Goal: Communication & Community: Answer question/provide support

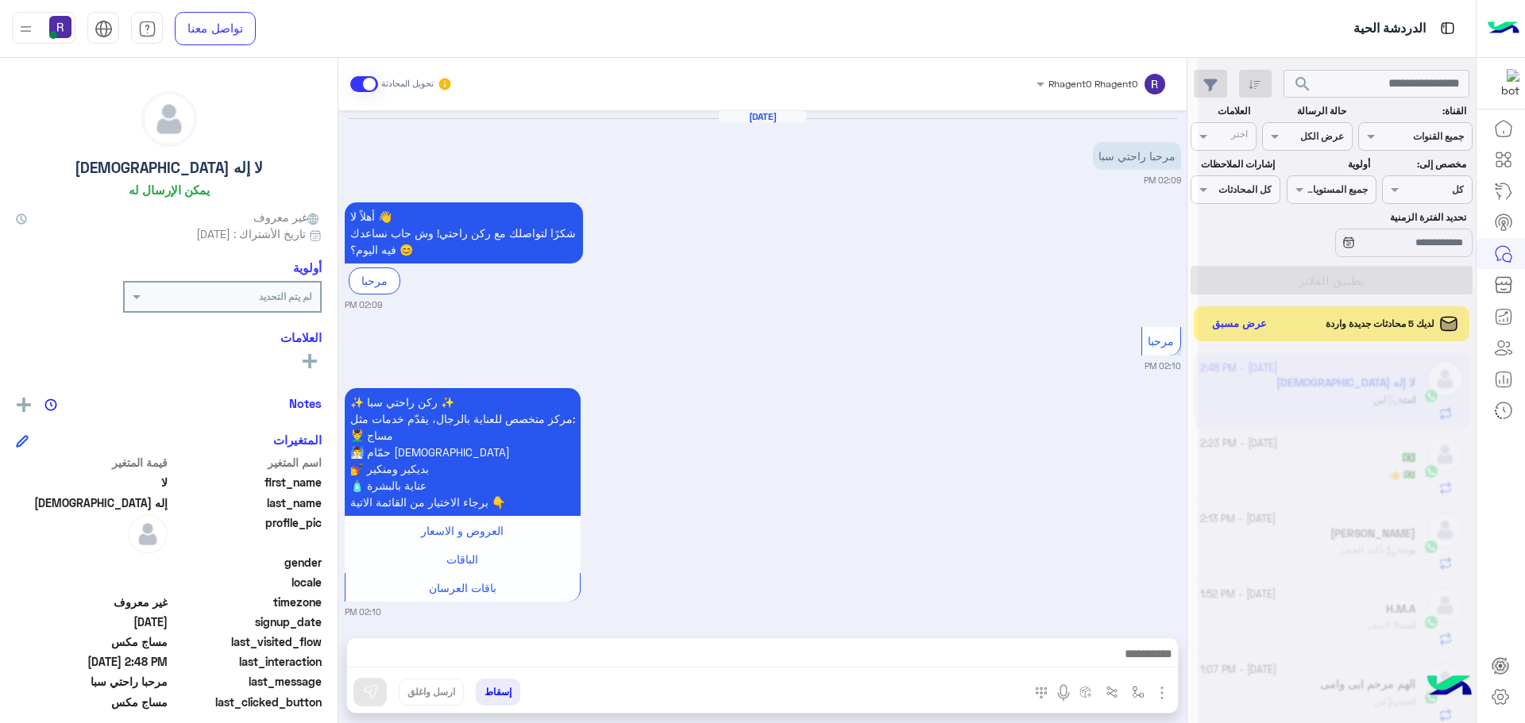
scroll to position [599, 0]
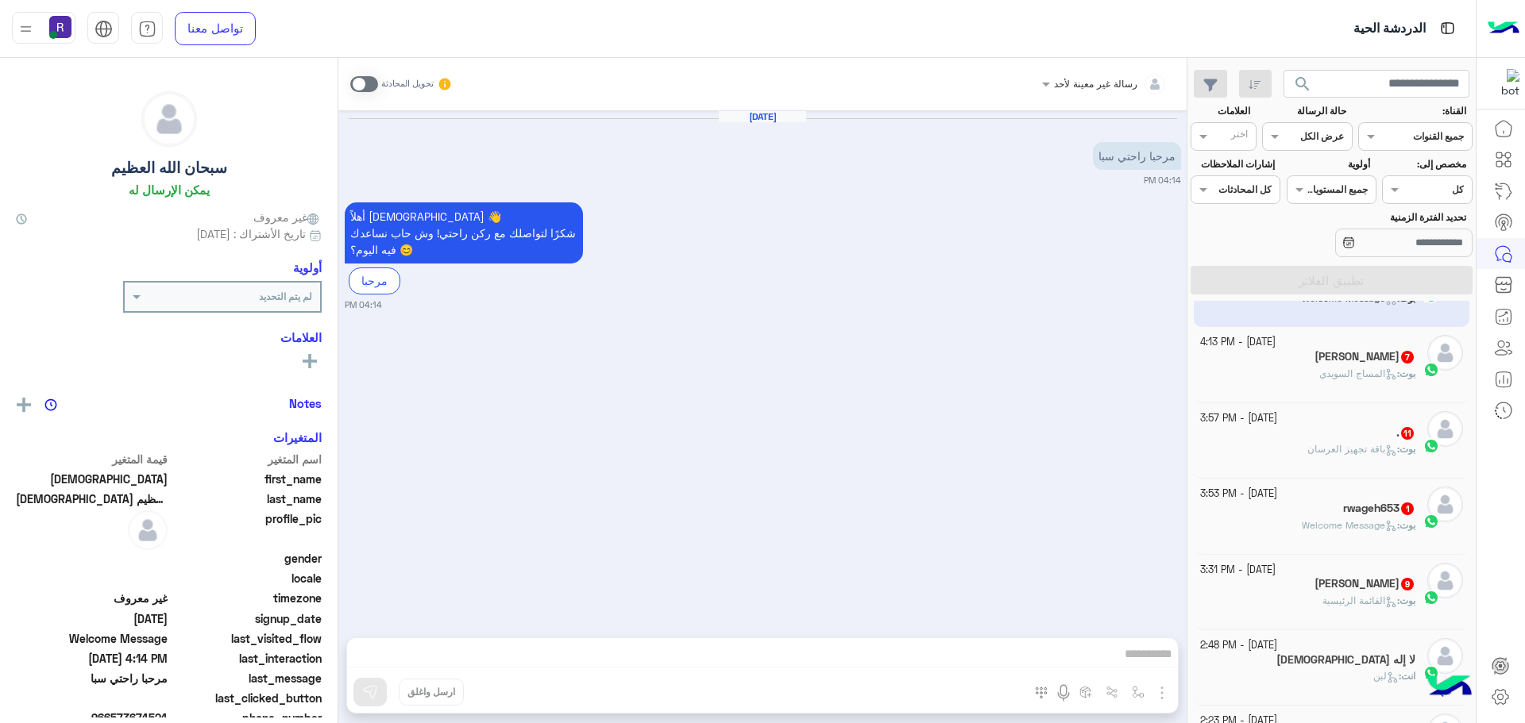
scroll to position [238, 0]
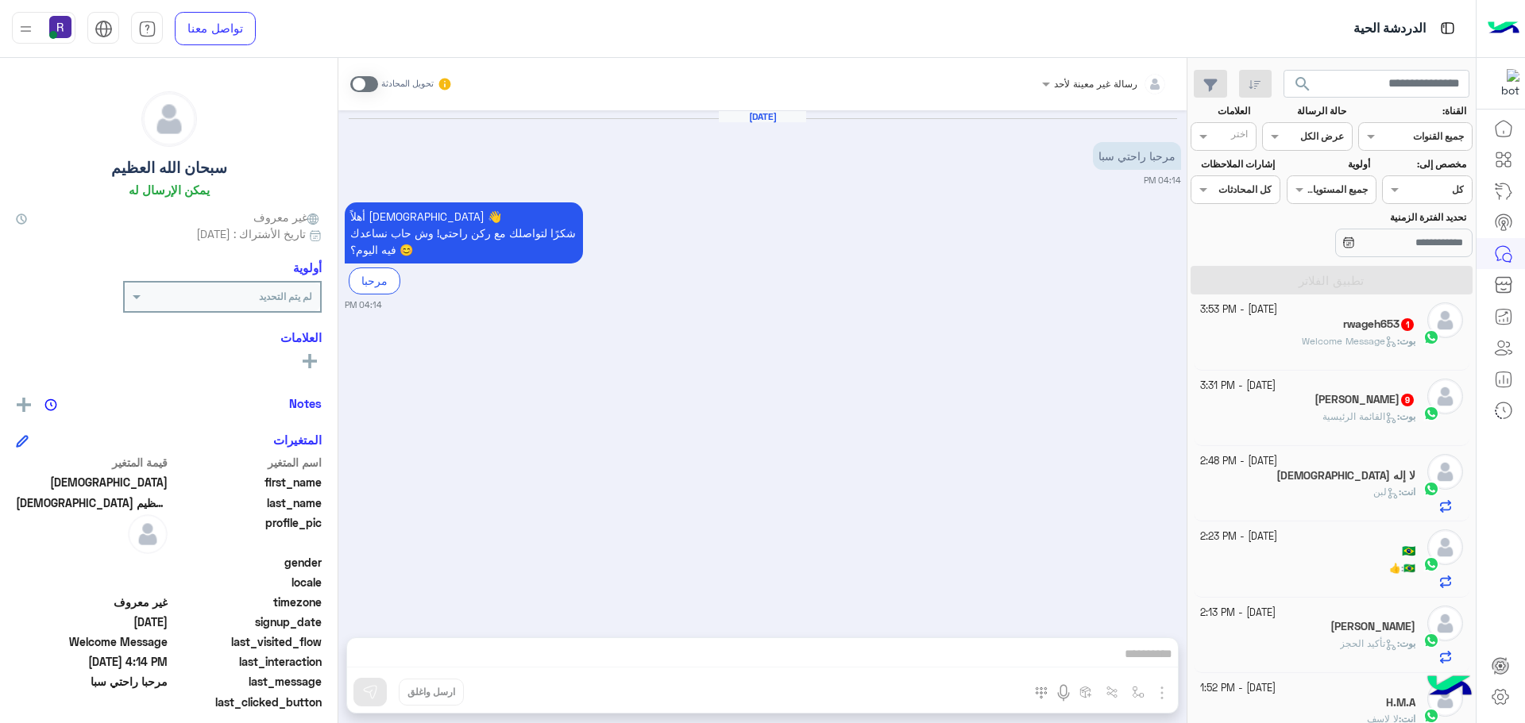
click at [1339, 415] on span "القائمة الرئيسية" at bounding box center [1359, 417] width 75 height 12
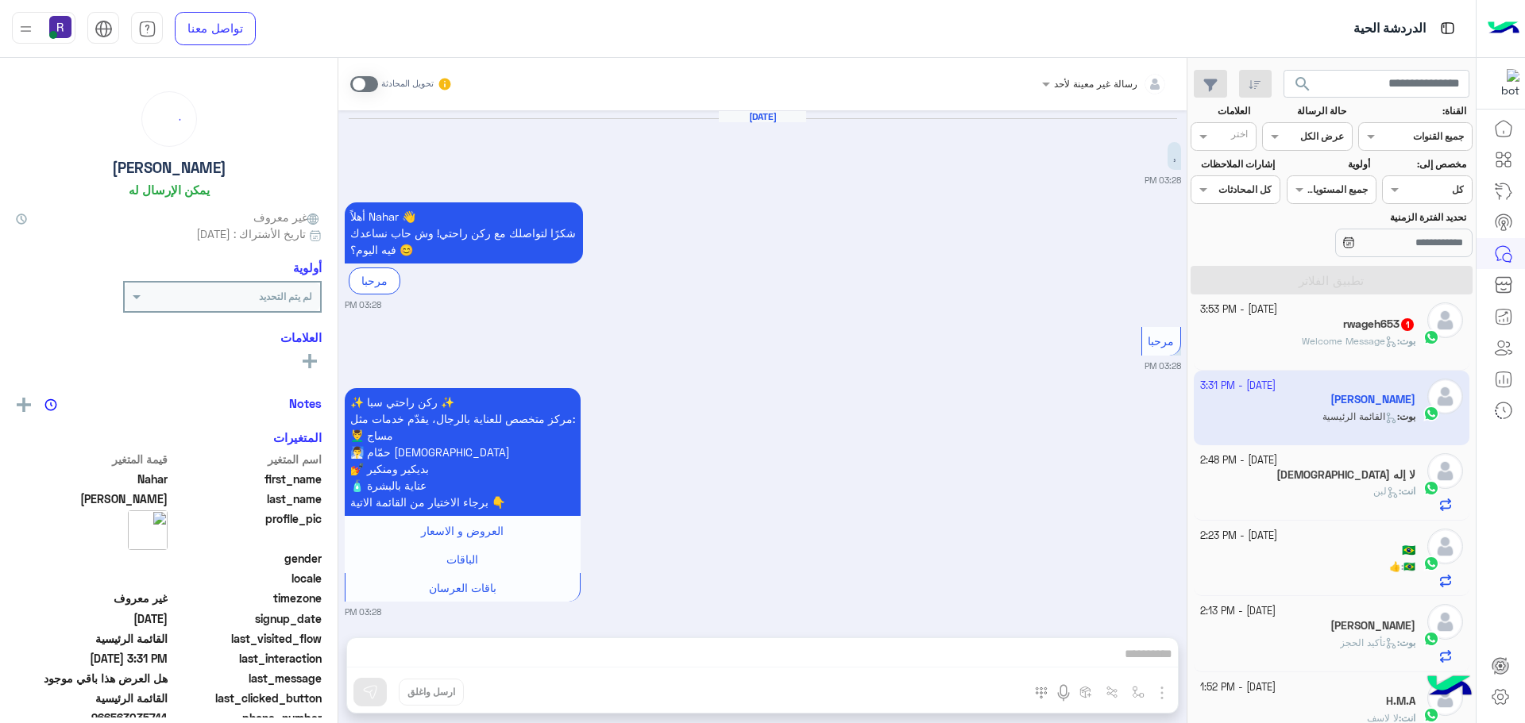
scroll to position [2262, 0]
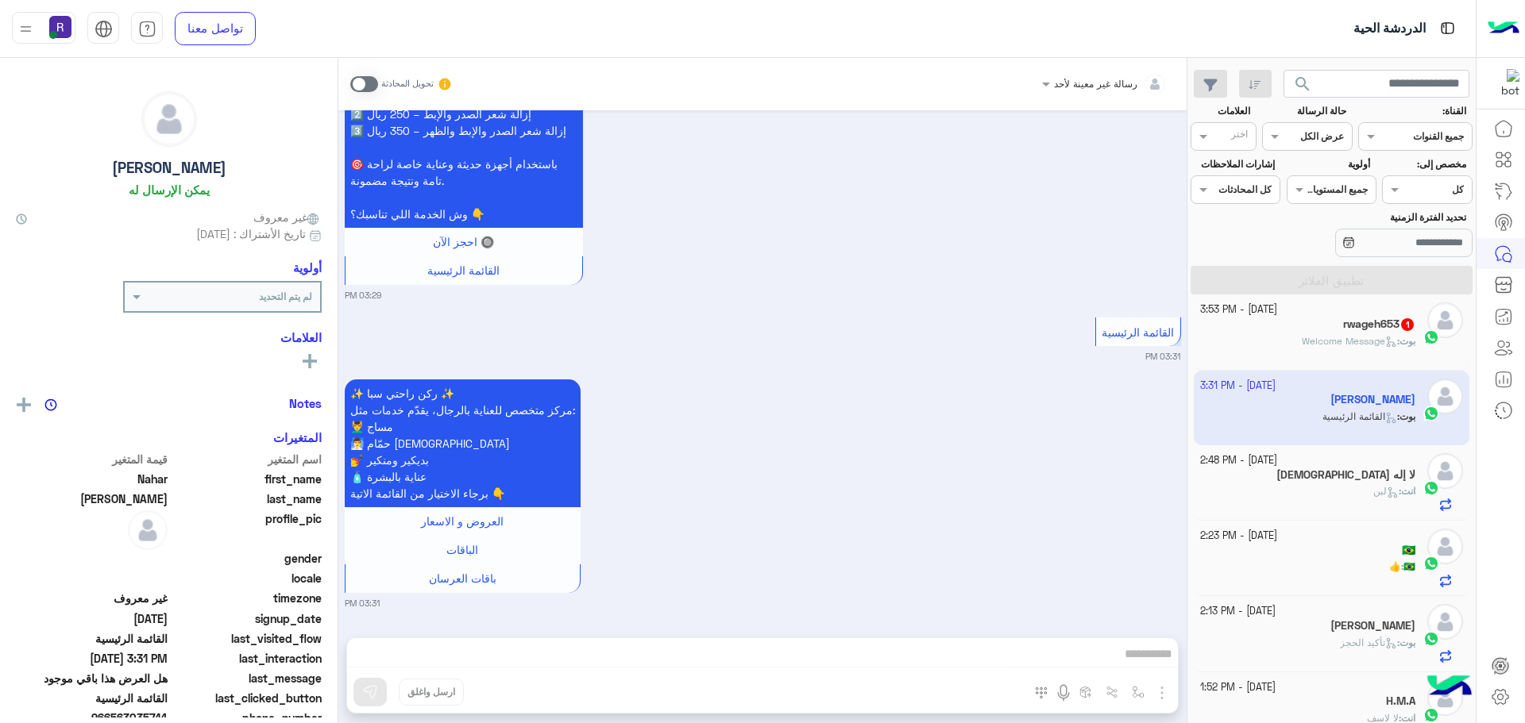
drag, startPoint x: 370, startPoint y: 79, endPoint x: 389, endPoint y: 108, distance: 34.4
click at [370, 79] on span at bounding box center [364, 84] width 28 height 16
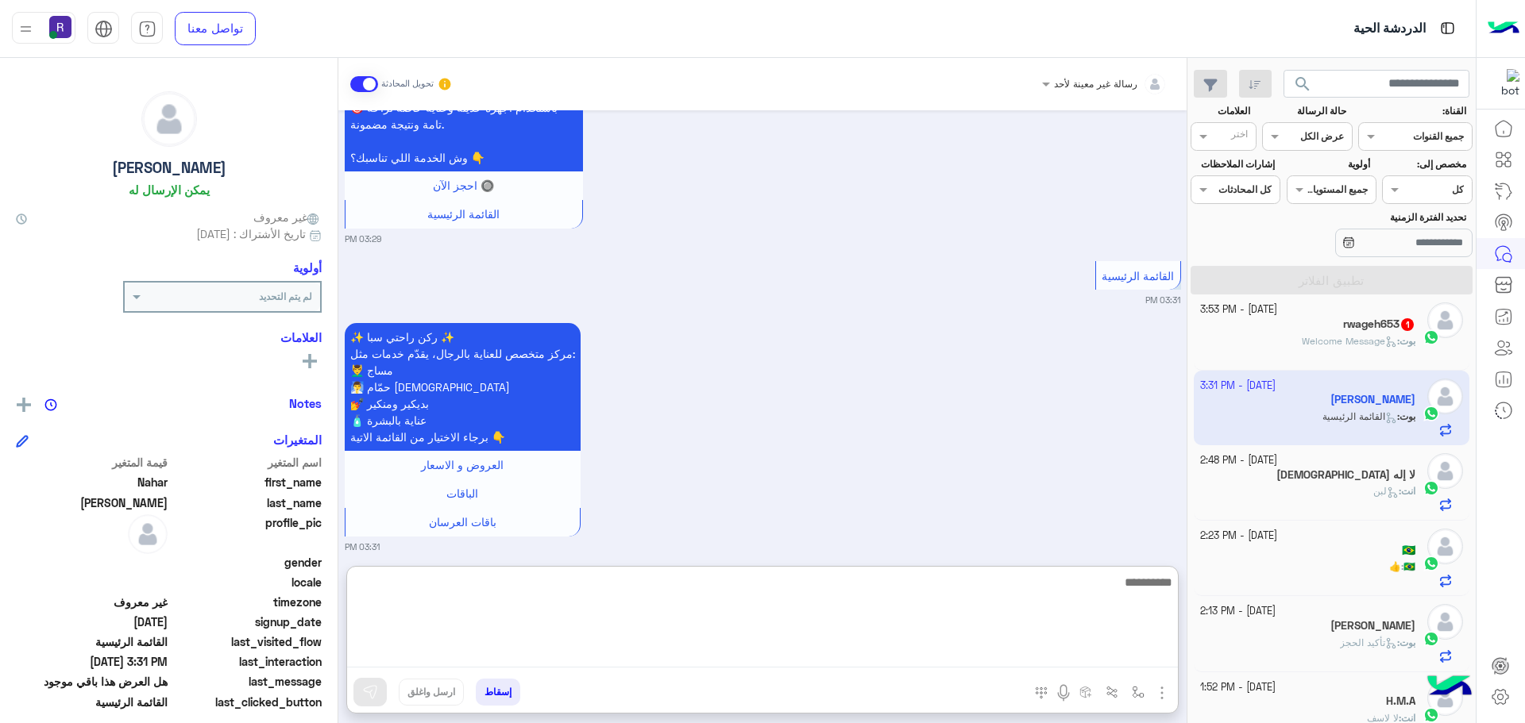
paste textarea "**********"
type textarea "**********"
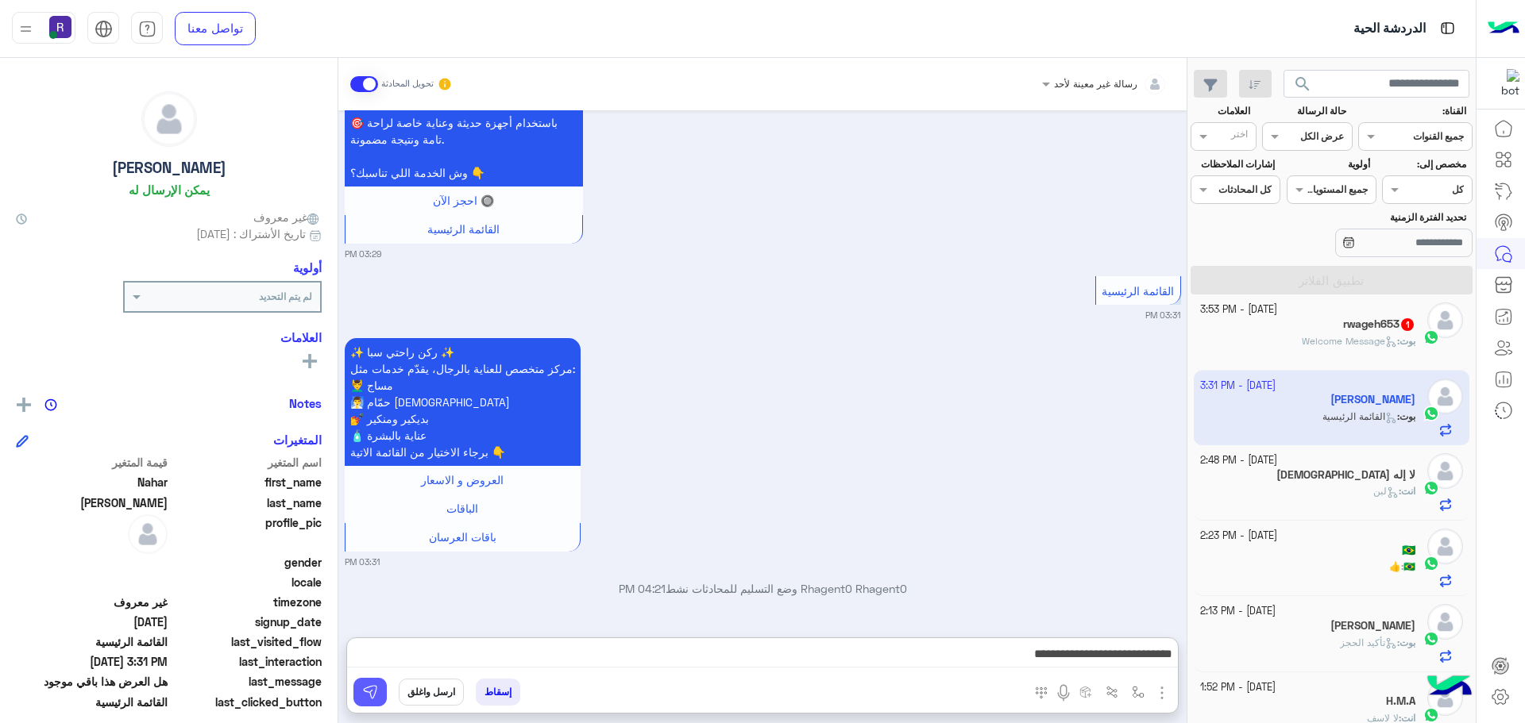
click at [372, 691] on img at bounding box center [370, 693] width 16 height 16
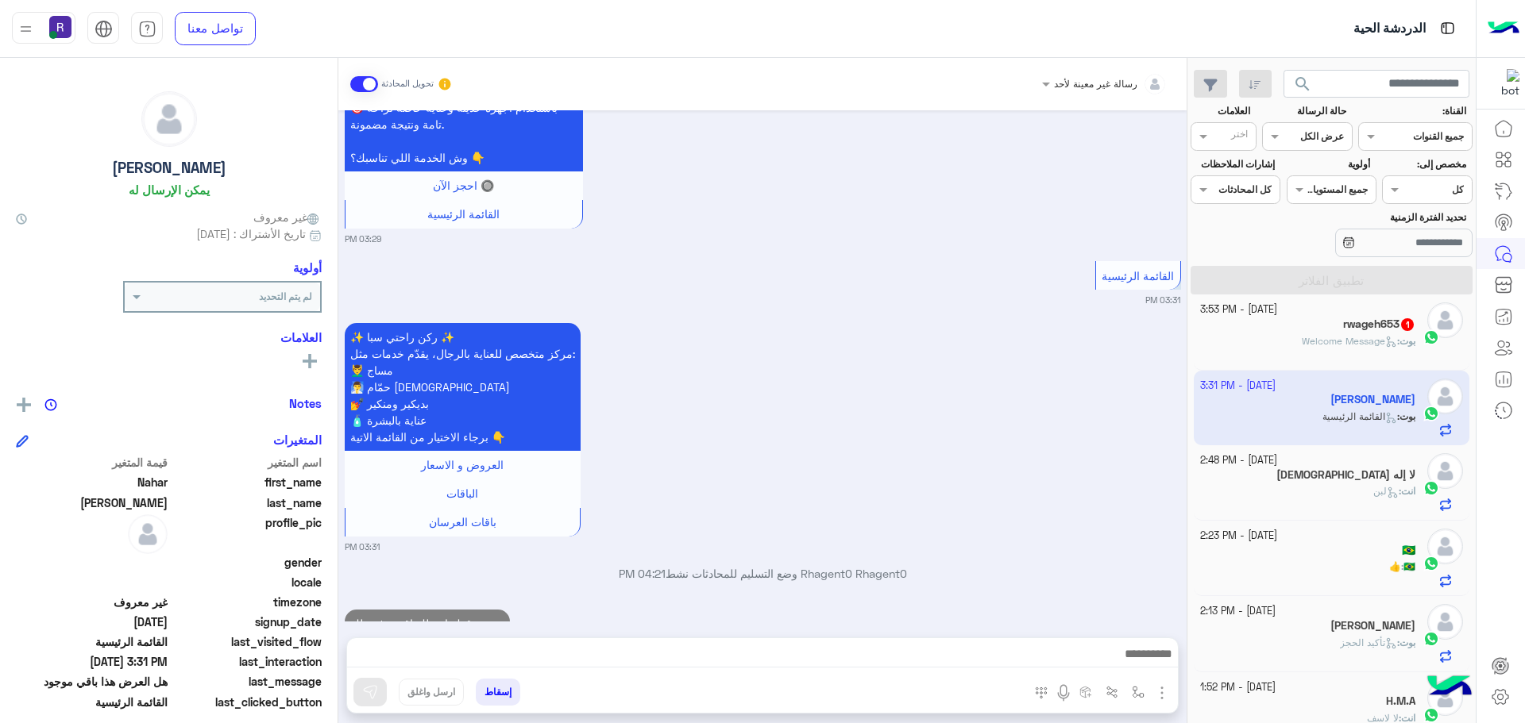
scroll to position [2363, 0]
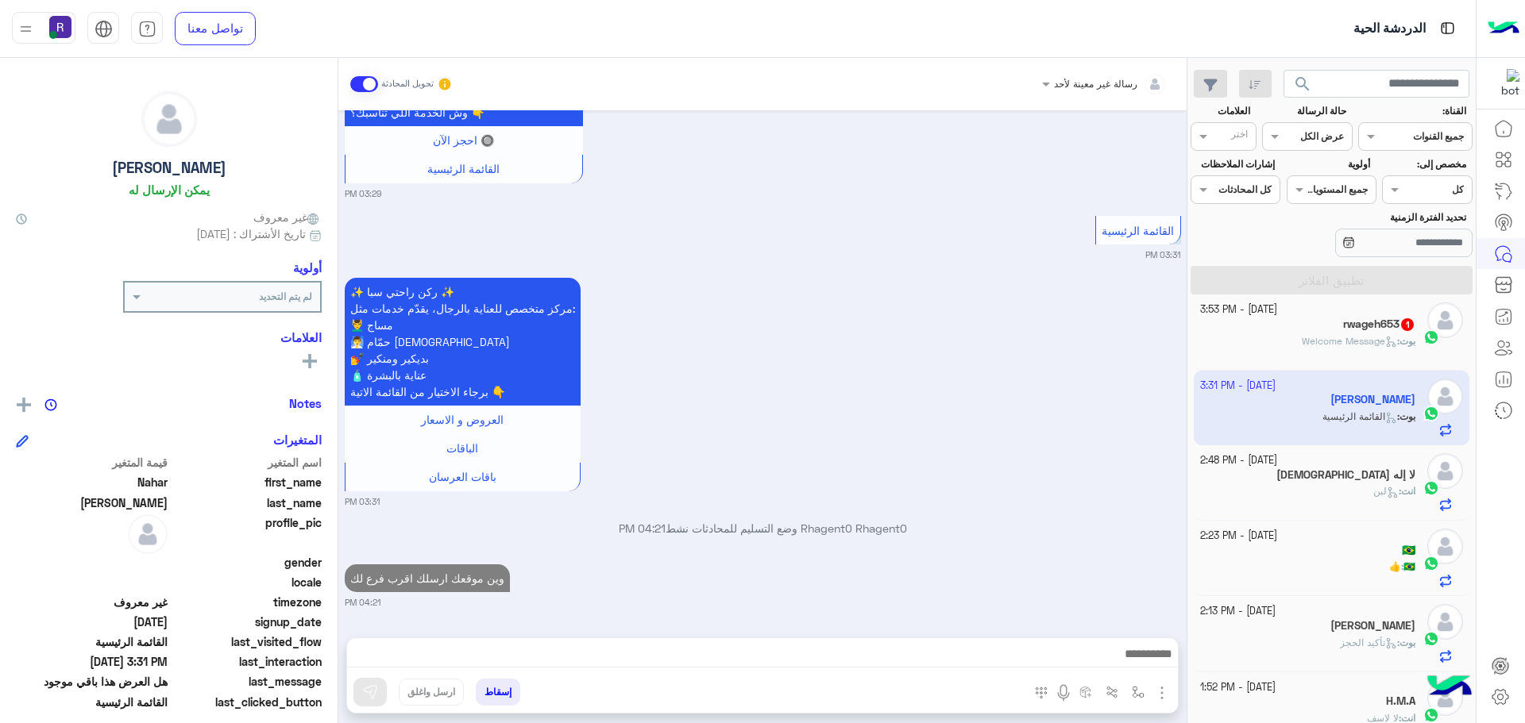
click at [1367, 351] on div "بوت : Welcome Message" at bounding box center [1308, 348] width 216 height 28
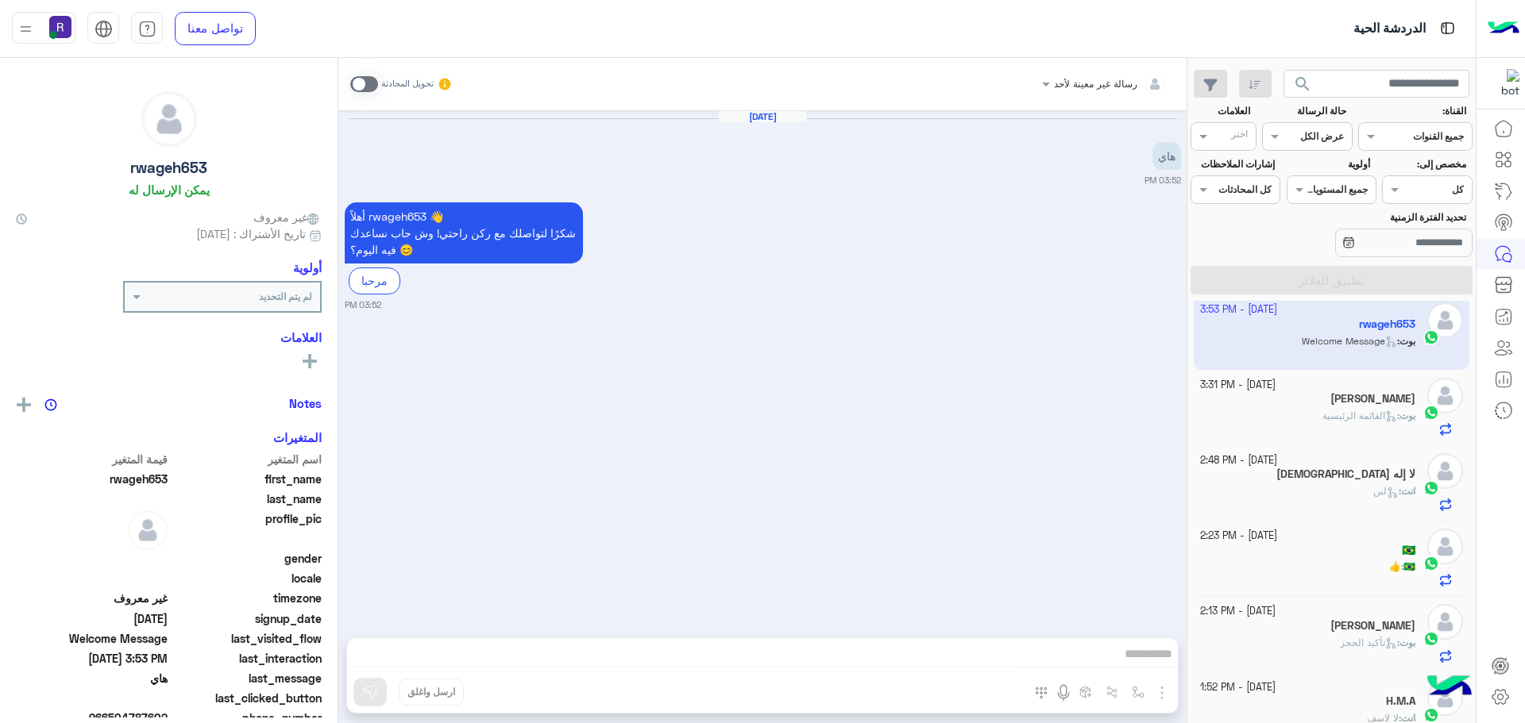
click at [369, 79] on span at bounding box center [364, 84] width 28 height 16
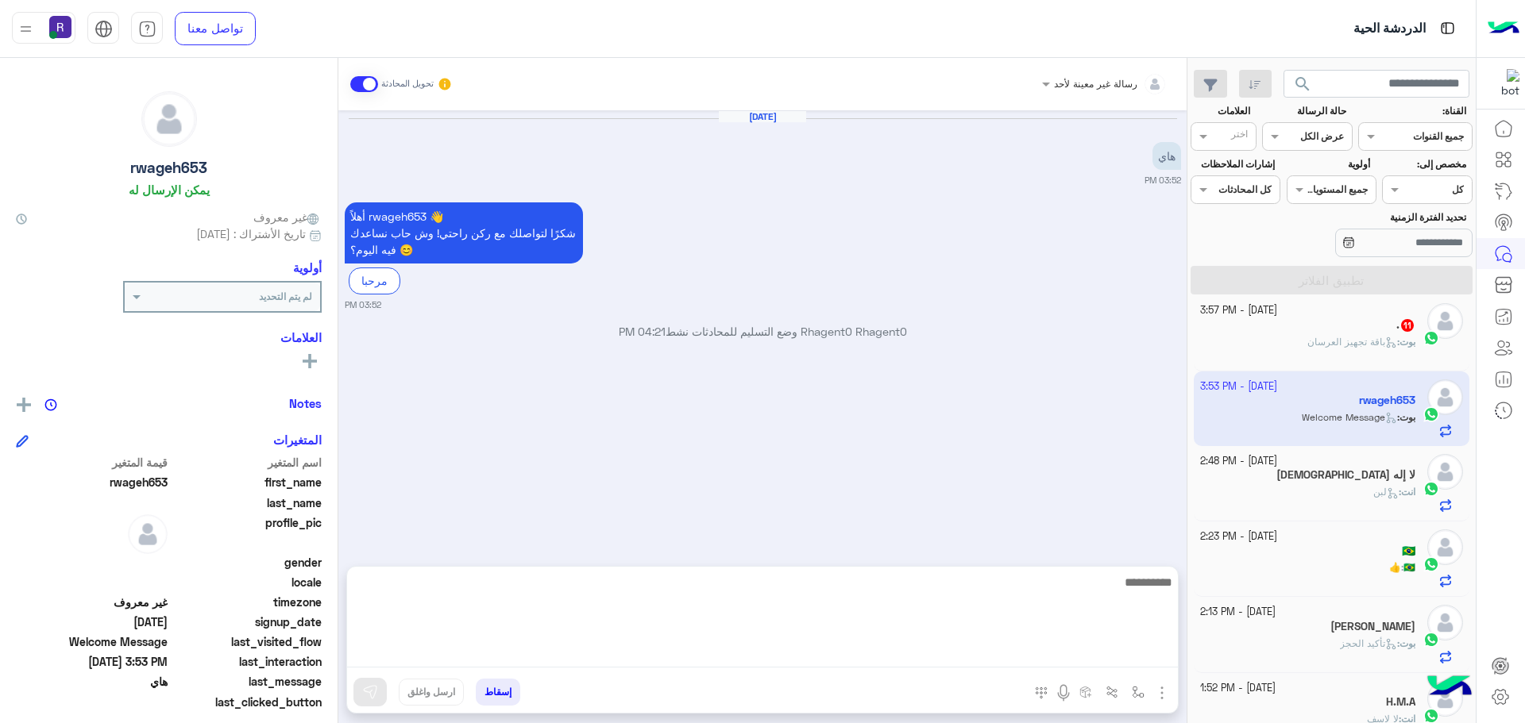
drag, startPoint x: 881, startPoint y: 660, endPoint x: 874, endPoint y: 649, distance: 13.2
paste textarea "**********"
type textarea "**********"
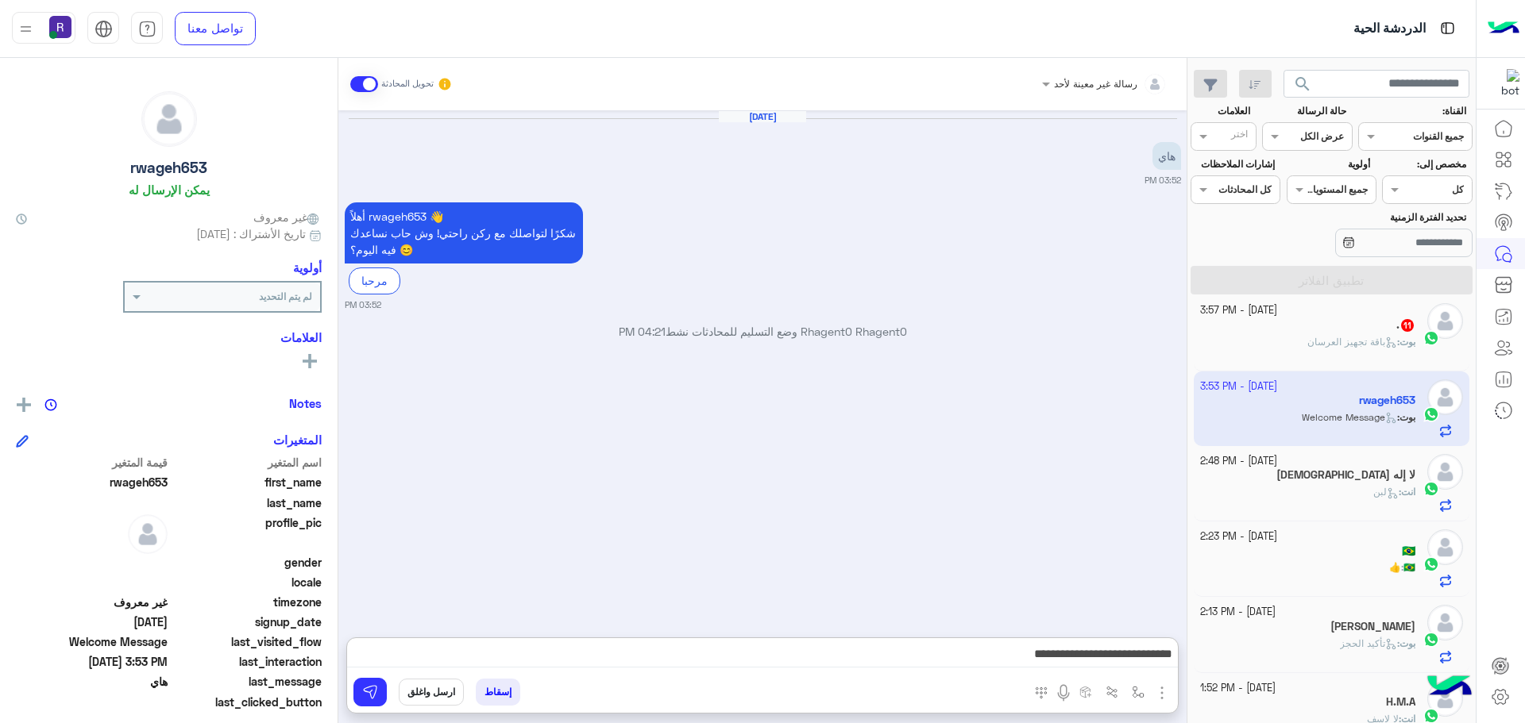
click at [428, 691] on button "ارسل واغلق" at bounding box center [431, 692] width 65 height 27
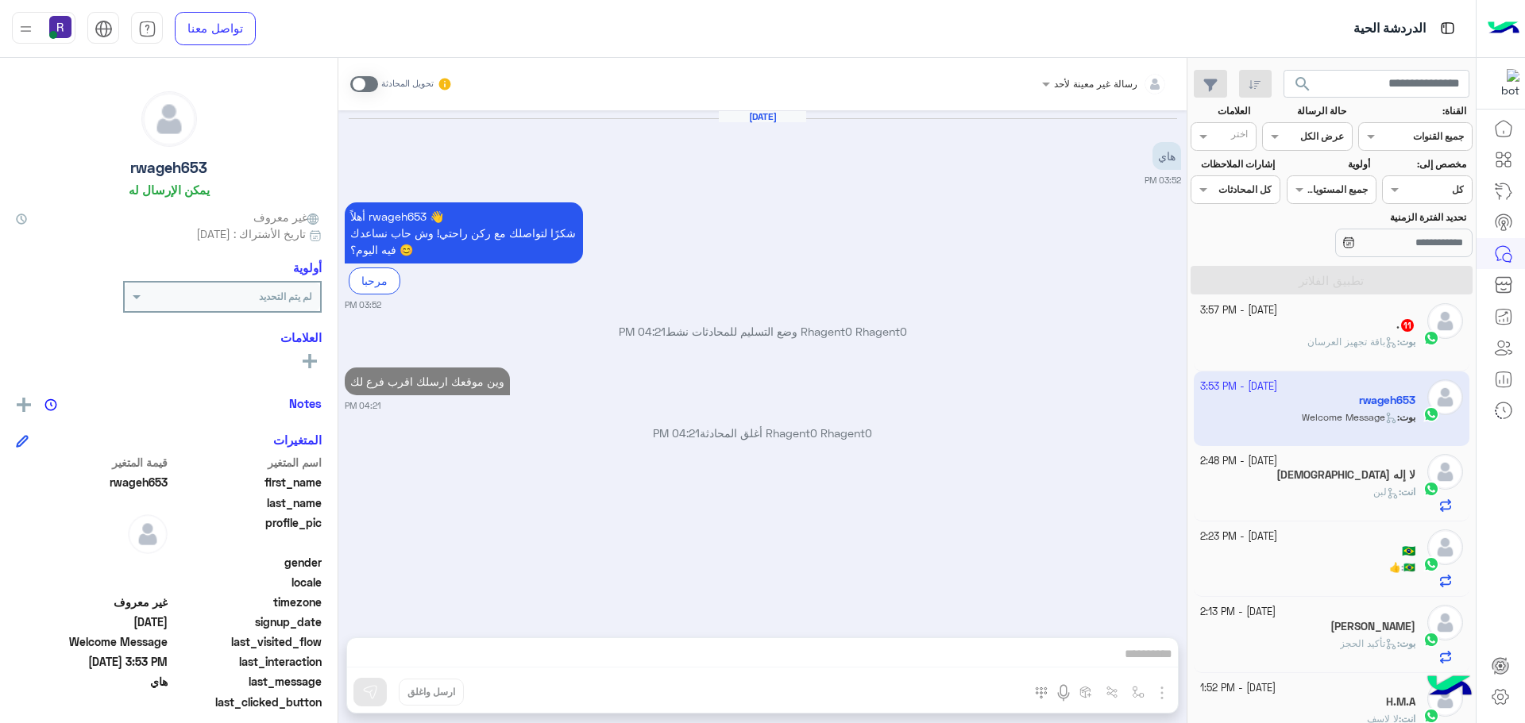
click at [1344, 348] on p "بوت : باقة تجهيز العرسان" at bounding box center [1361, 342] width 108 height 14
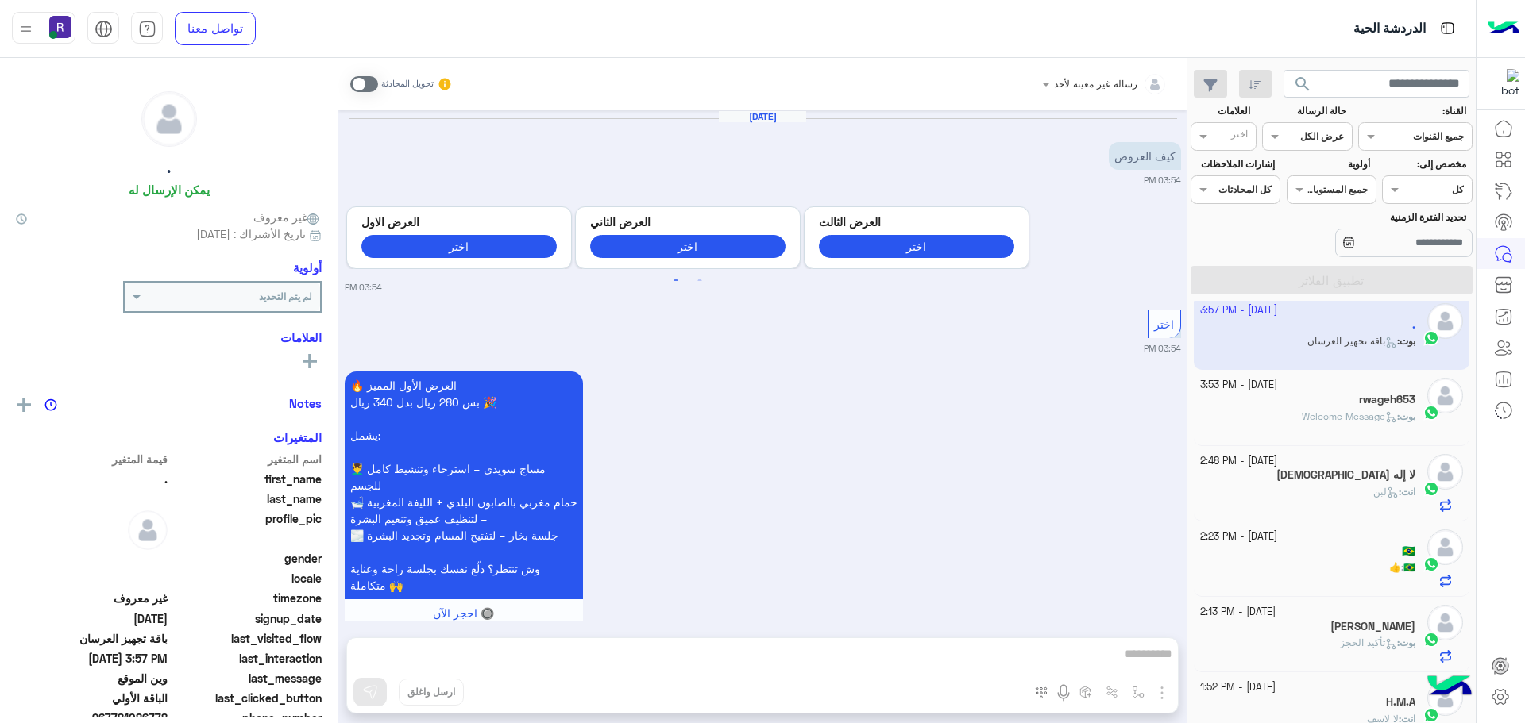
scroll to position [2506, 0]
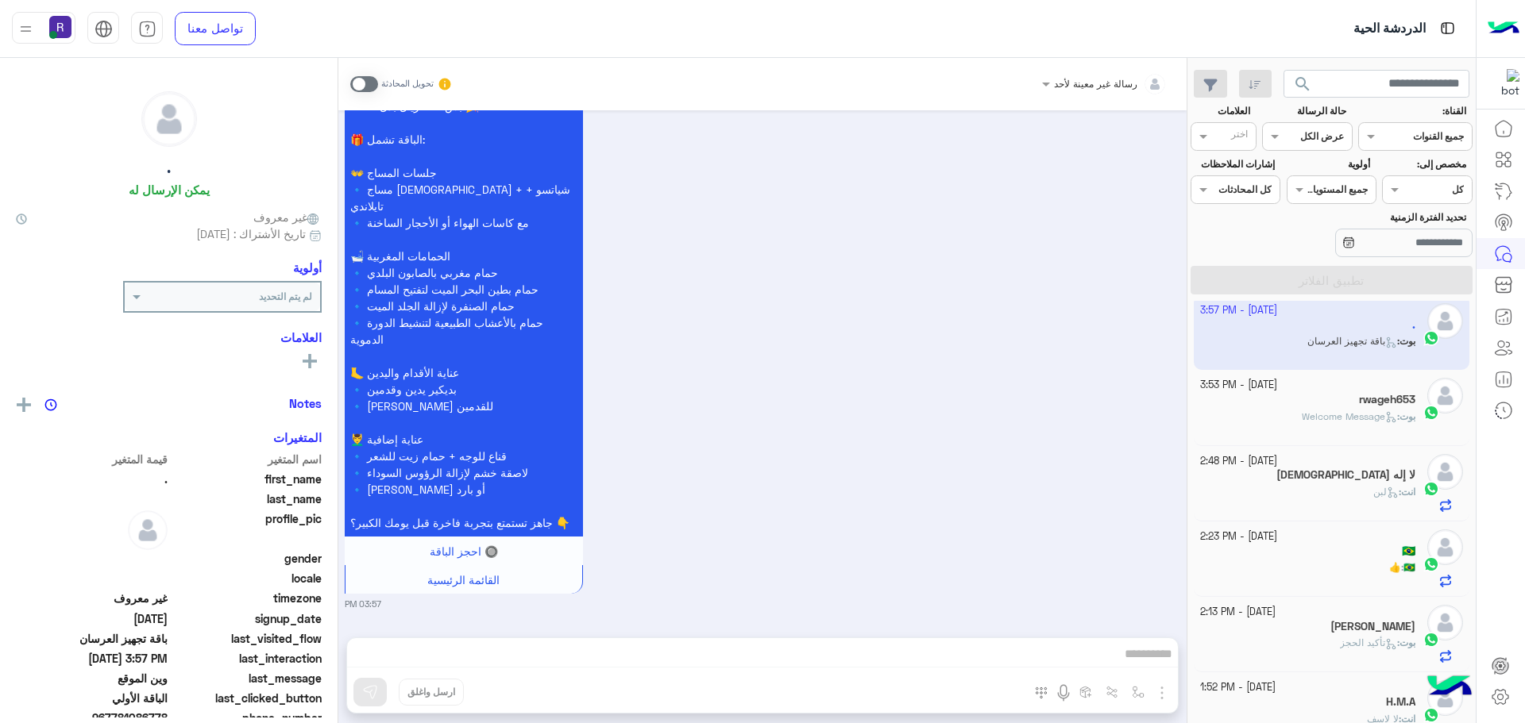
click at [371, 81] on span at bounding box center [364, 84] width 28 height 16
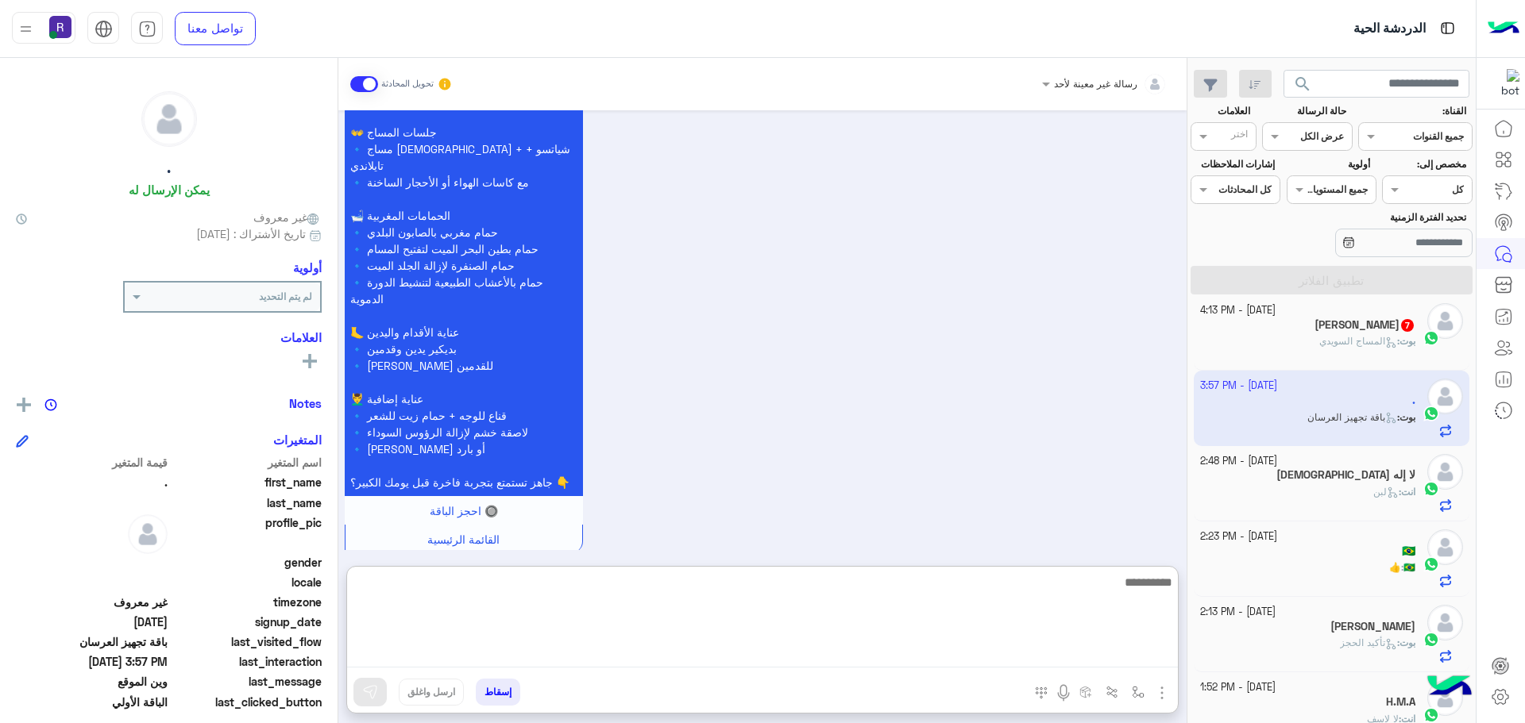
paste textarea "**********"
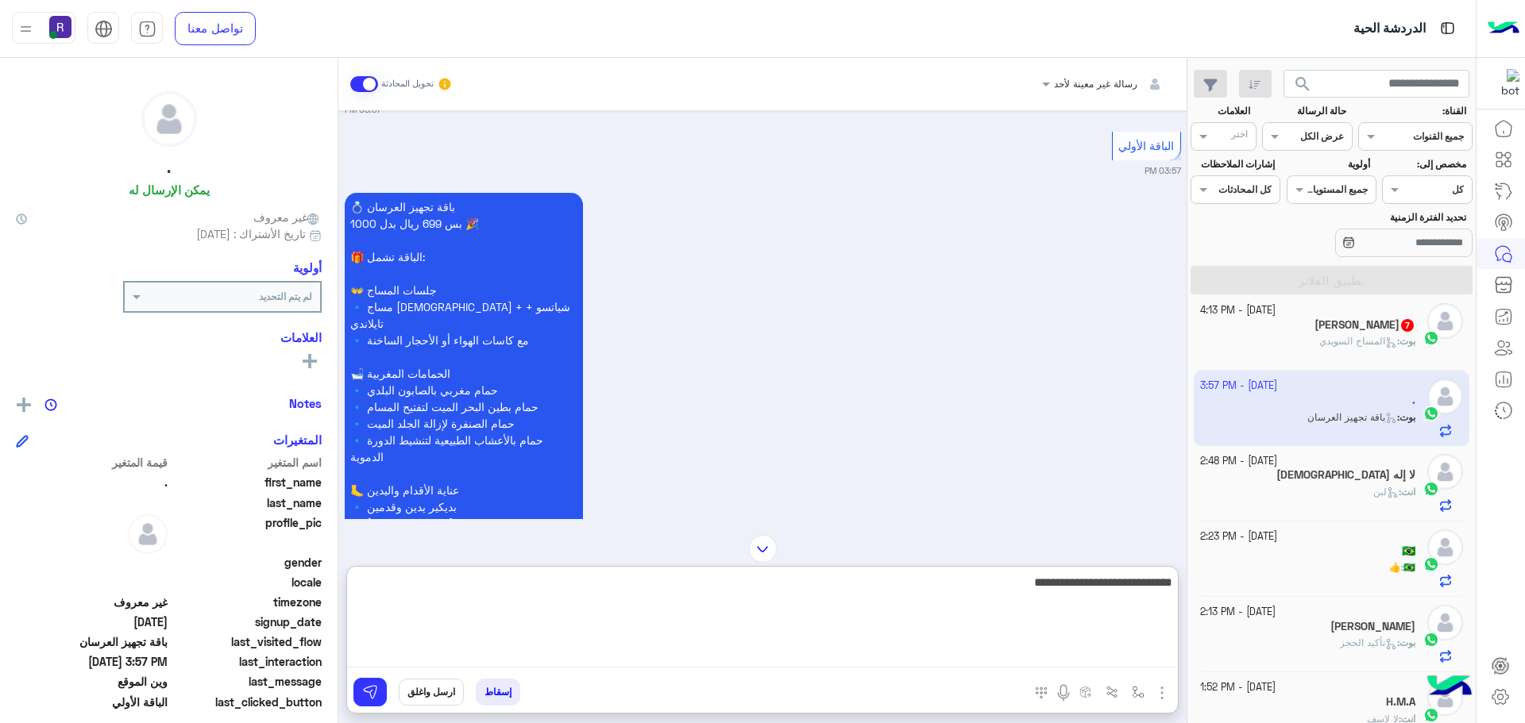
scroll to position [2388, 0]
type textarea "**********"
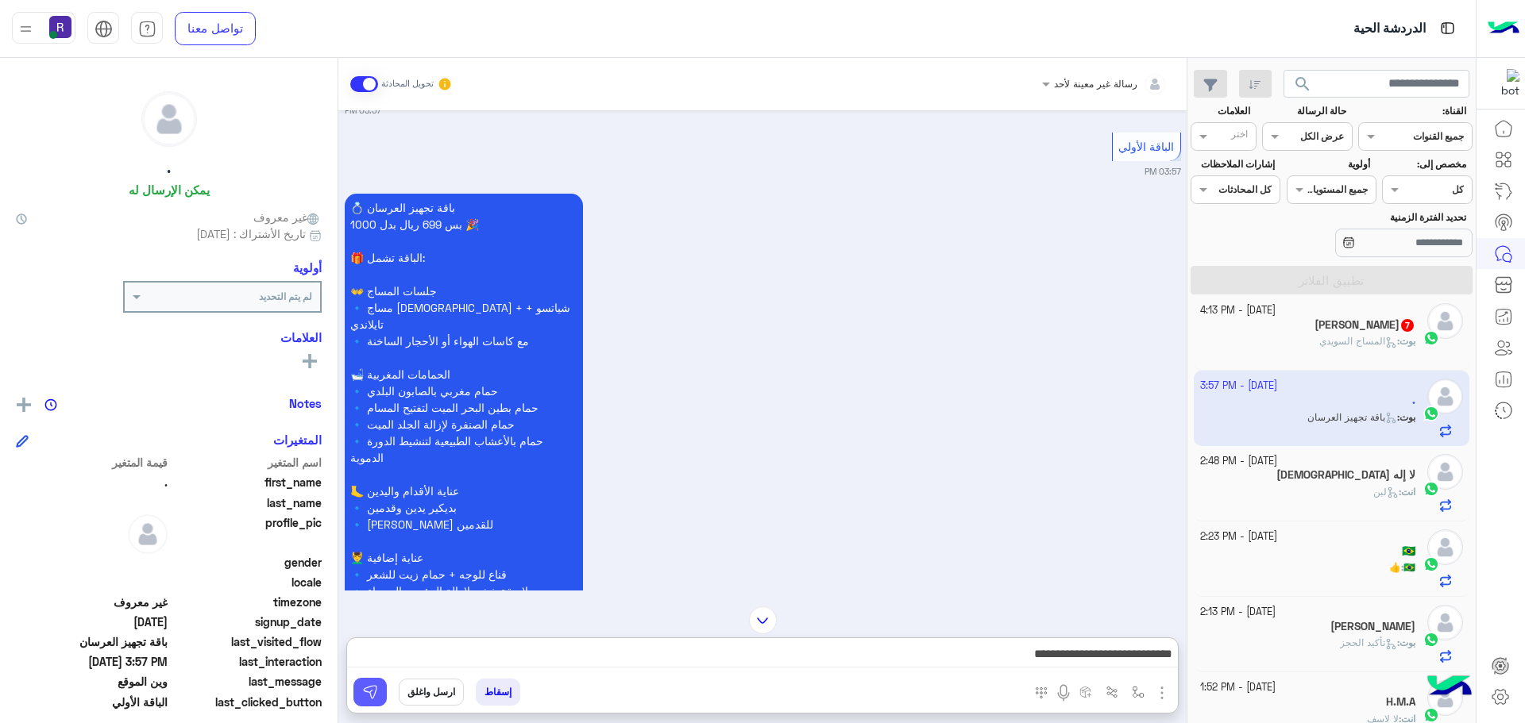
click at [380, 689] on button at bounding box center [369, 692] width 33 height 29
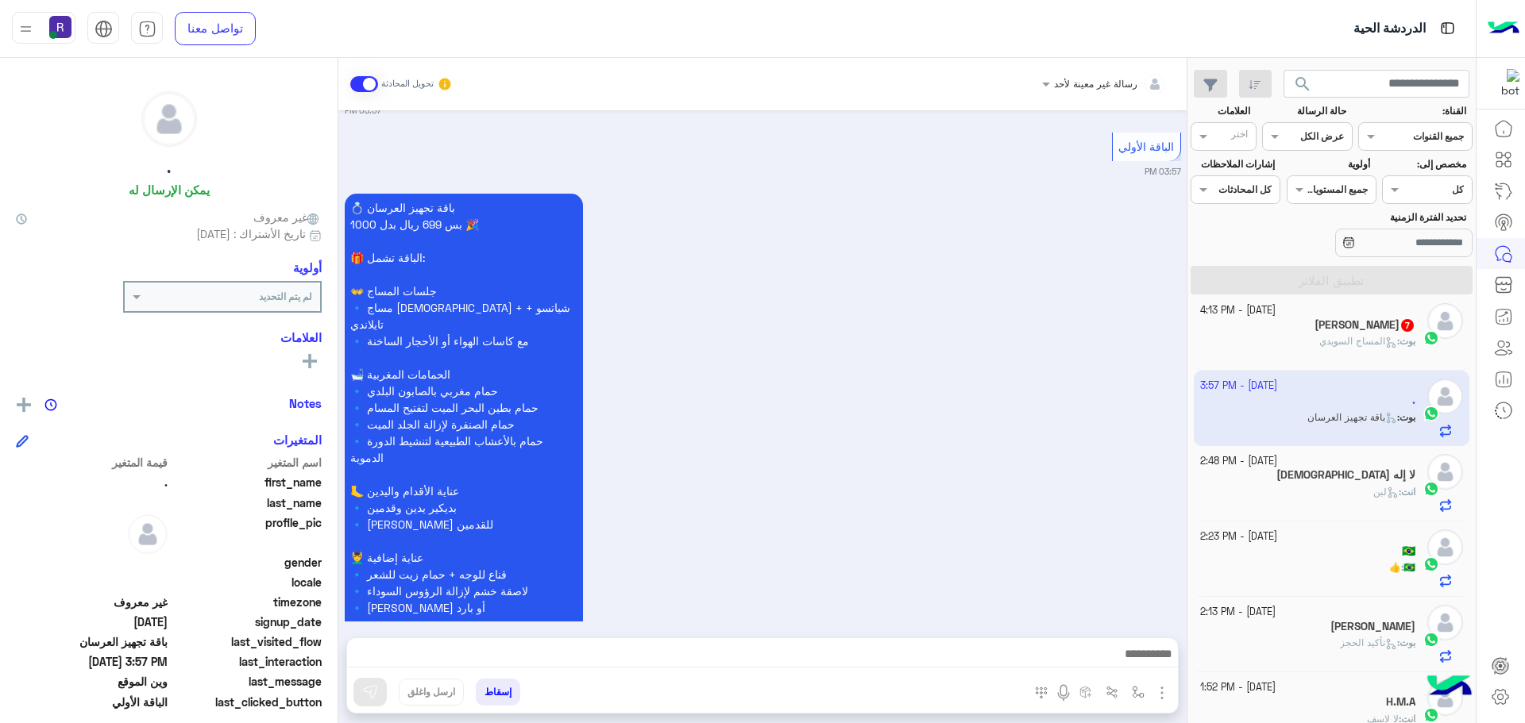
scroll to position [2608, 0]
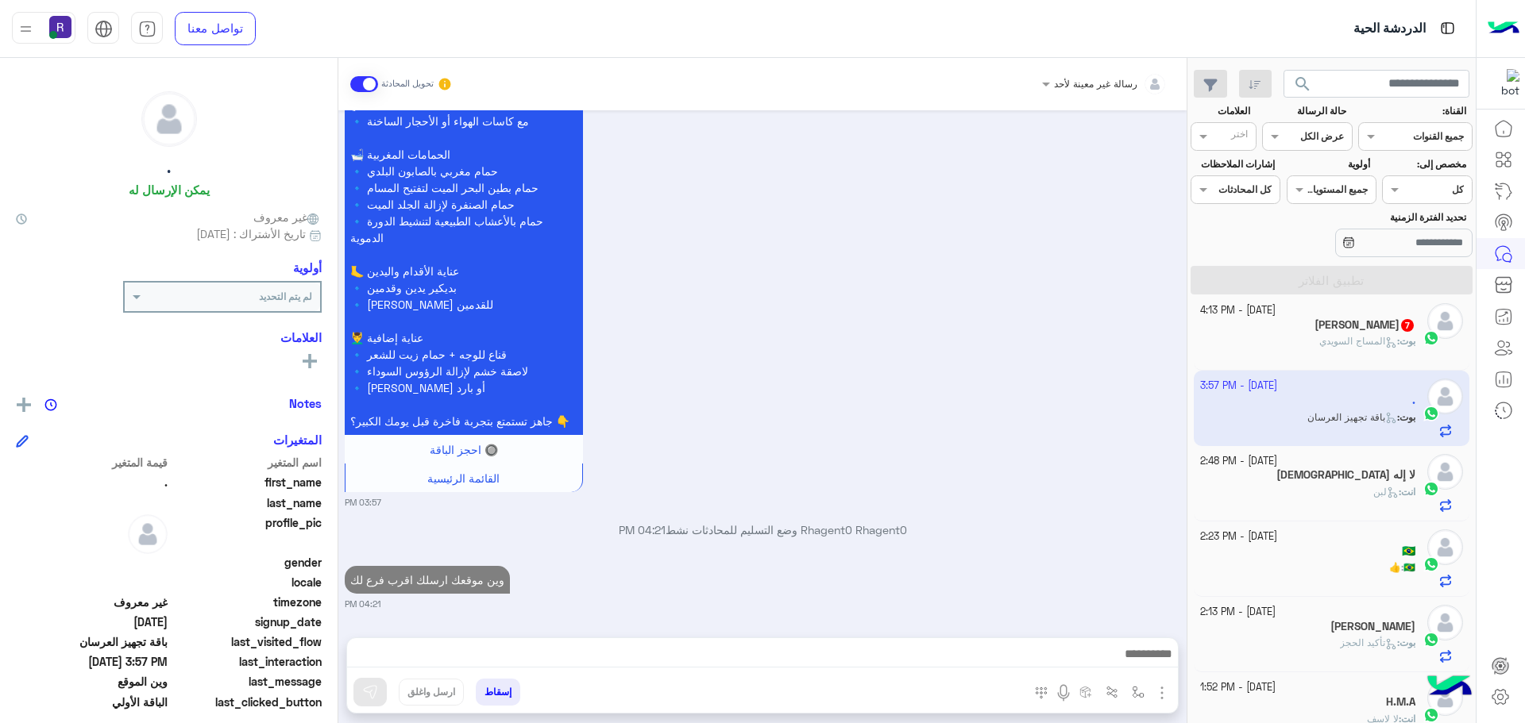
click at [1363, 342] on span "المساج السويدي" at bounding box center [1358, 341] width 78 height 12
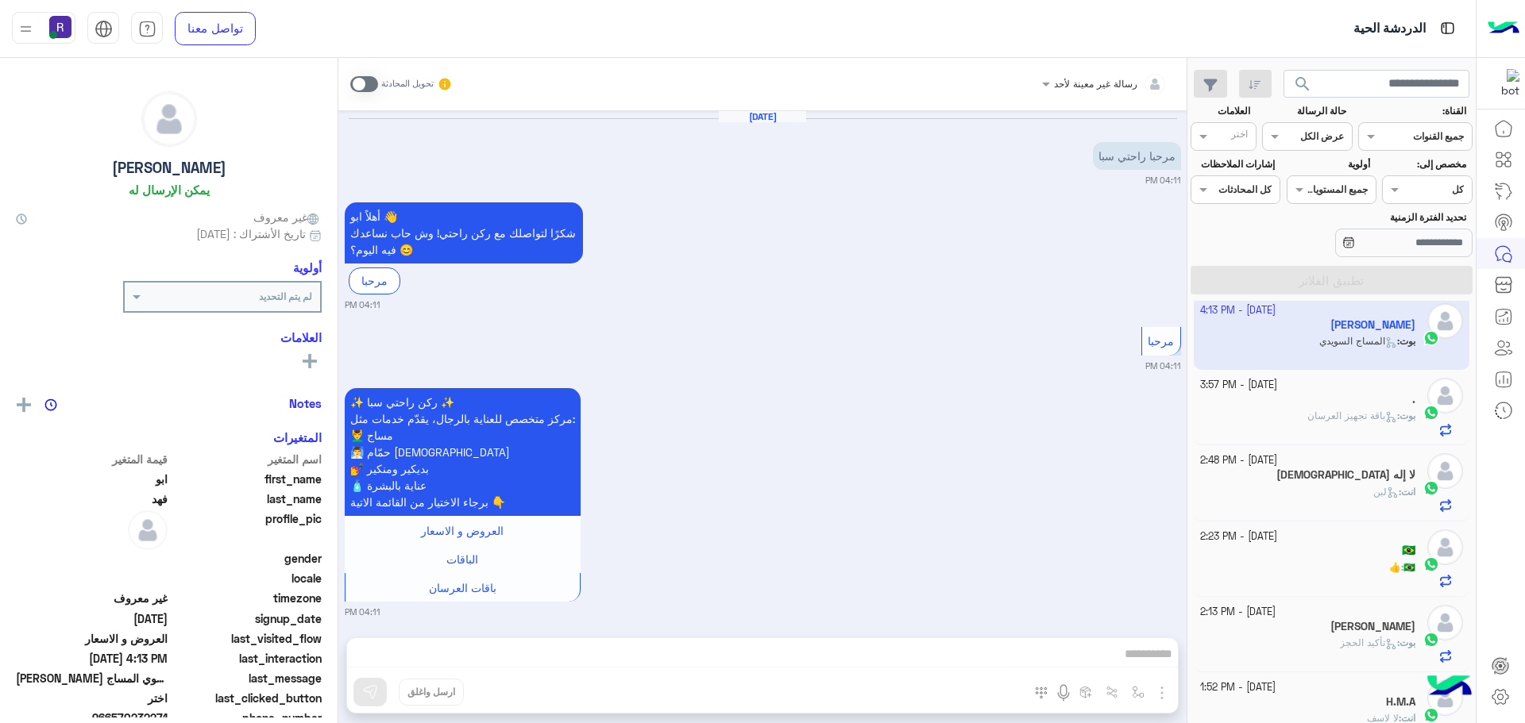
scroll to position [1400, 0]
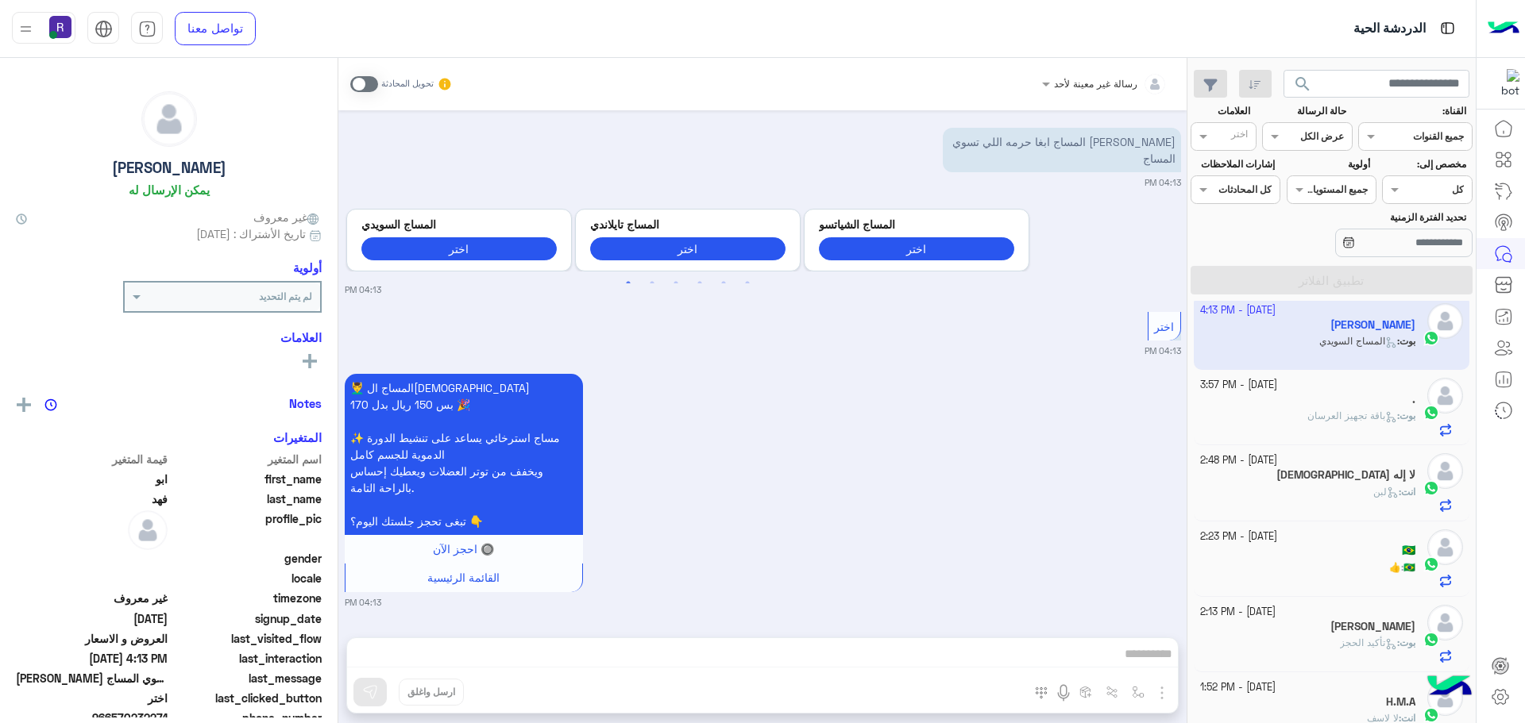
click at [373, 85] on span at bounding box center [364, 84] width 28 height 16
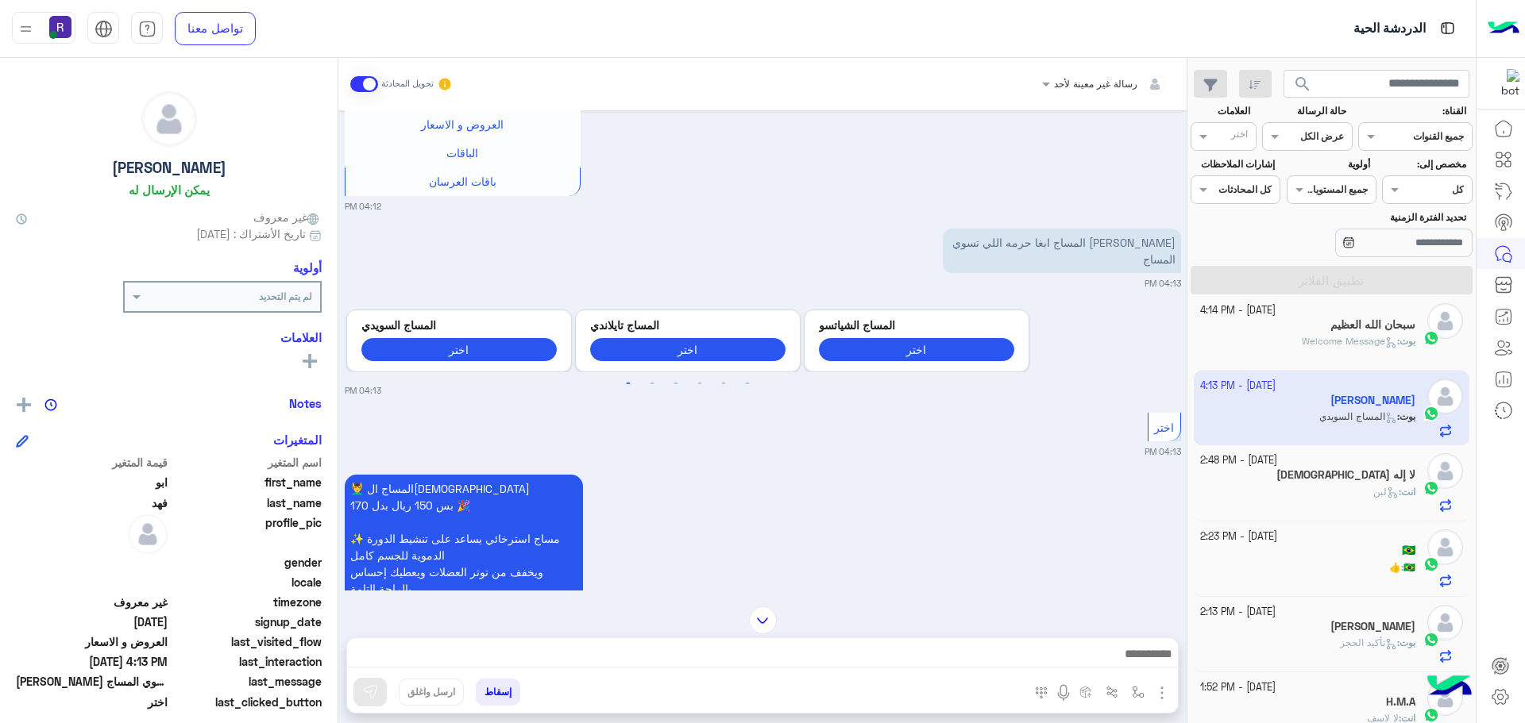
scroll to position [1201, 0]
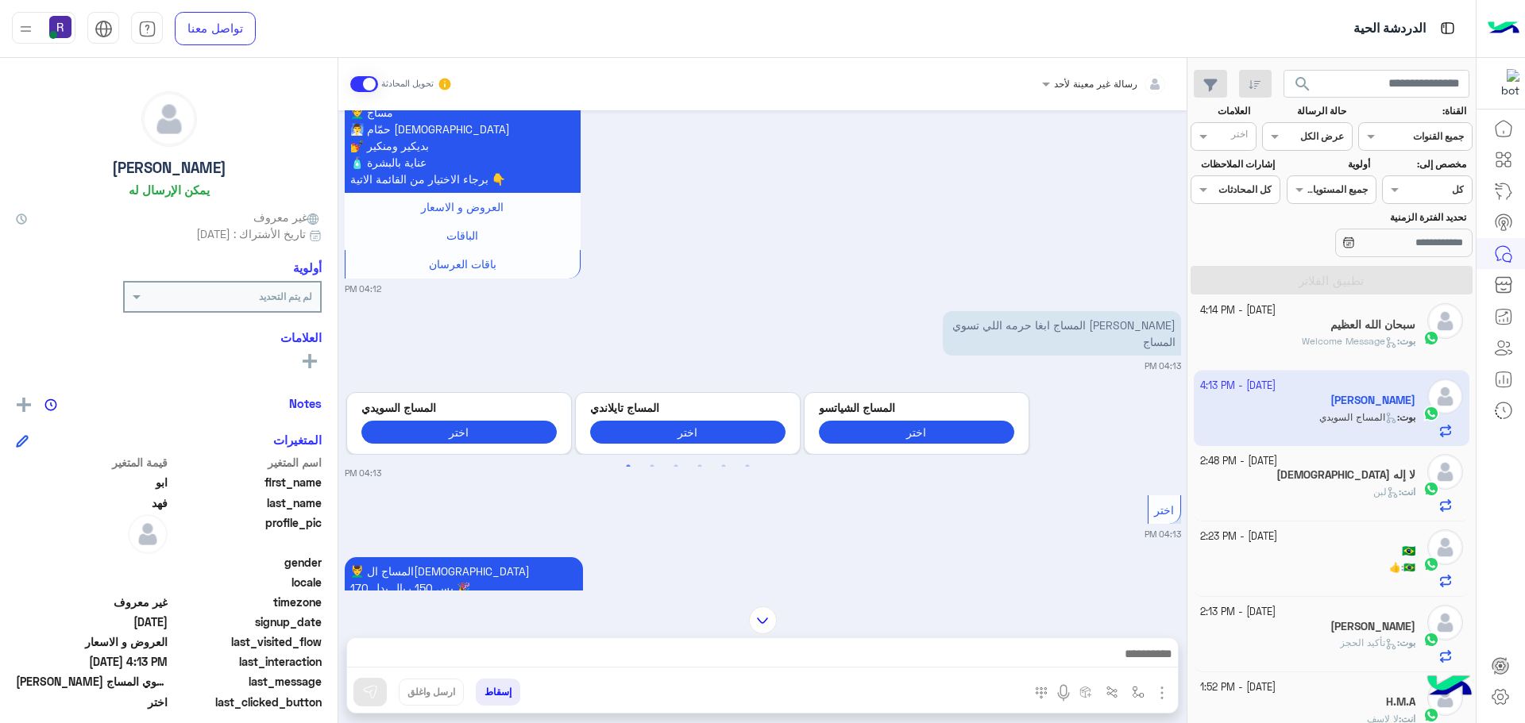
click at [1376, 338] on span "Welcome Message" at bounding box center [1349, 341] width 95 height 12
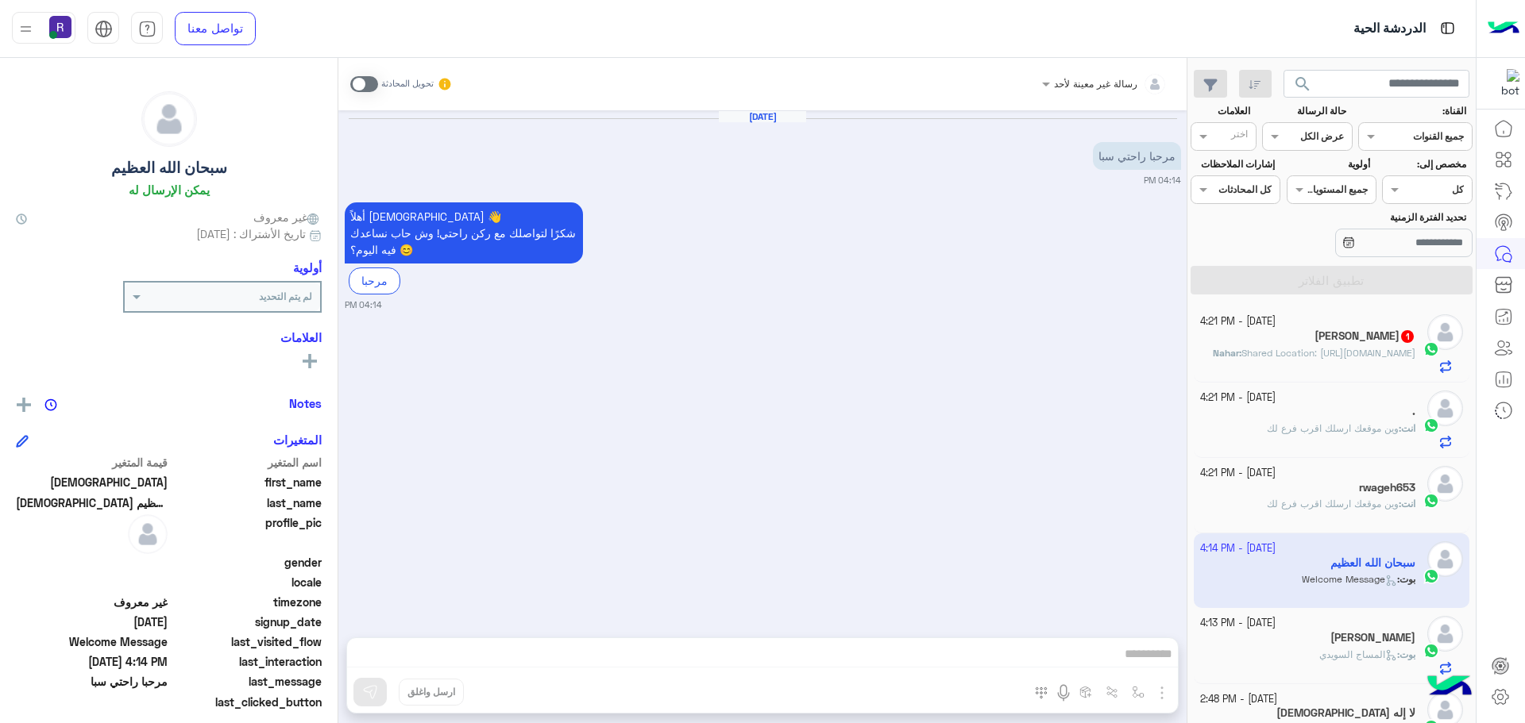
click at [372, 84] on span at bounding box center [364, 84] width 28 height 16
click at [1160, 692] on img "button" at bounding box center [1161, 693] width 19 height 19
click at [1147, 664] on button "الصور" at bounding box center [1137, 658] width 67 height 32
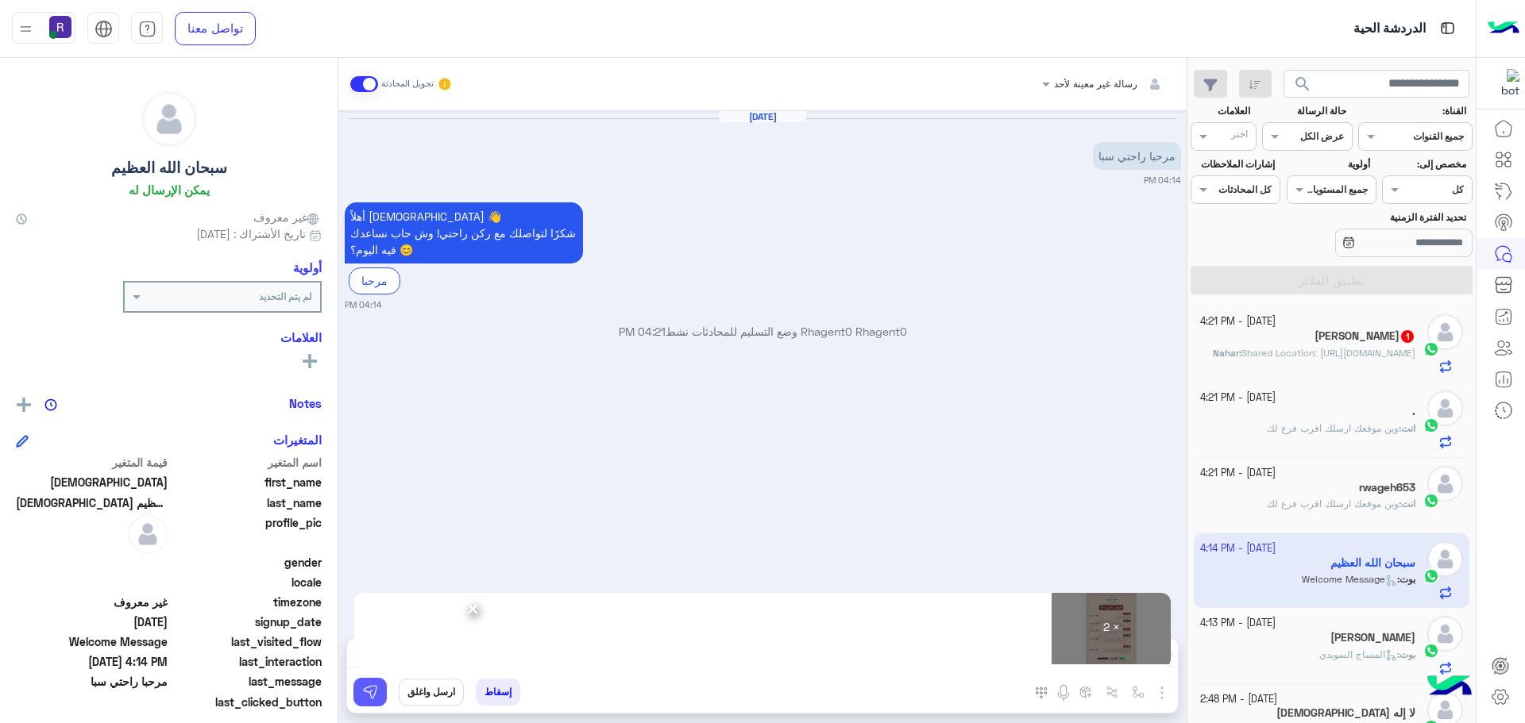
click at [371, 695] on img at bounding box center [370, 693] width 16 height 16
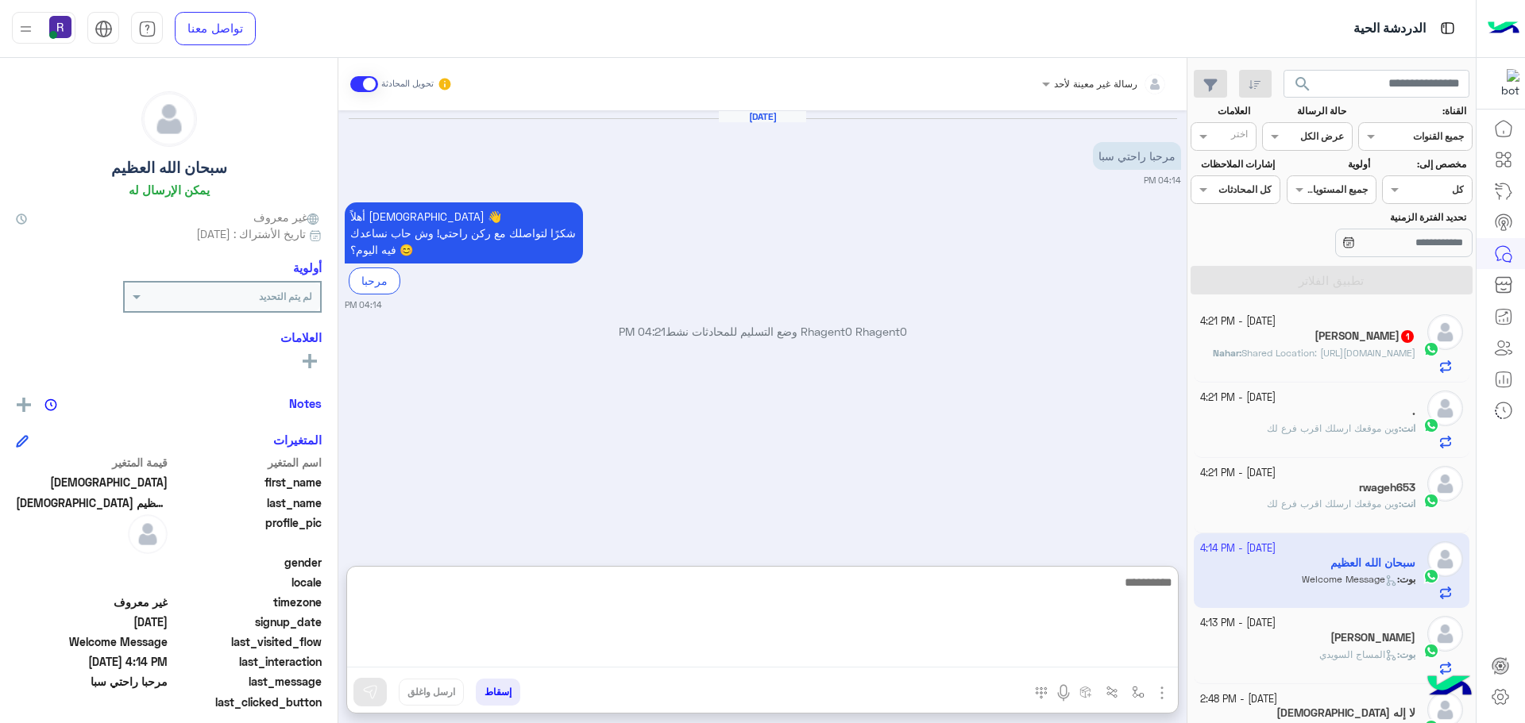
paste textarea "**********"
type textarea "**********"
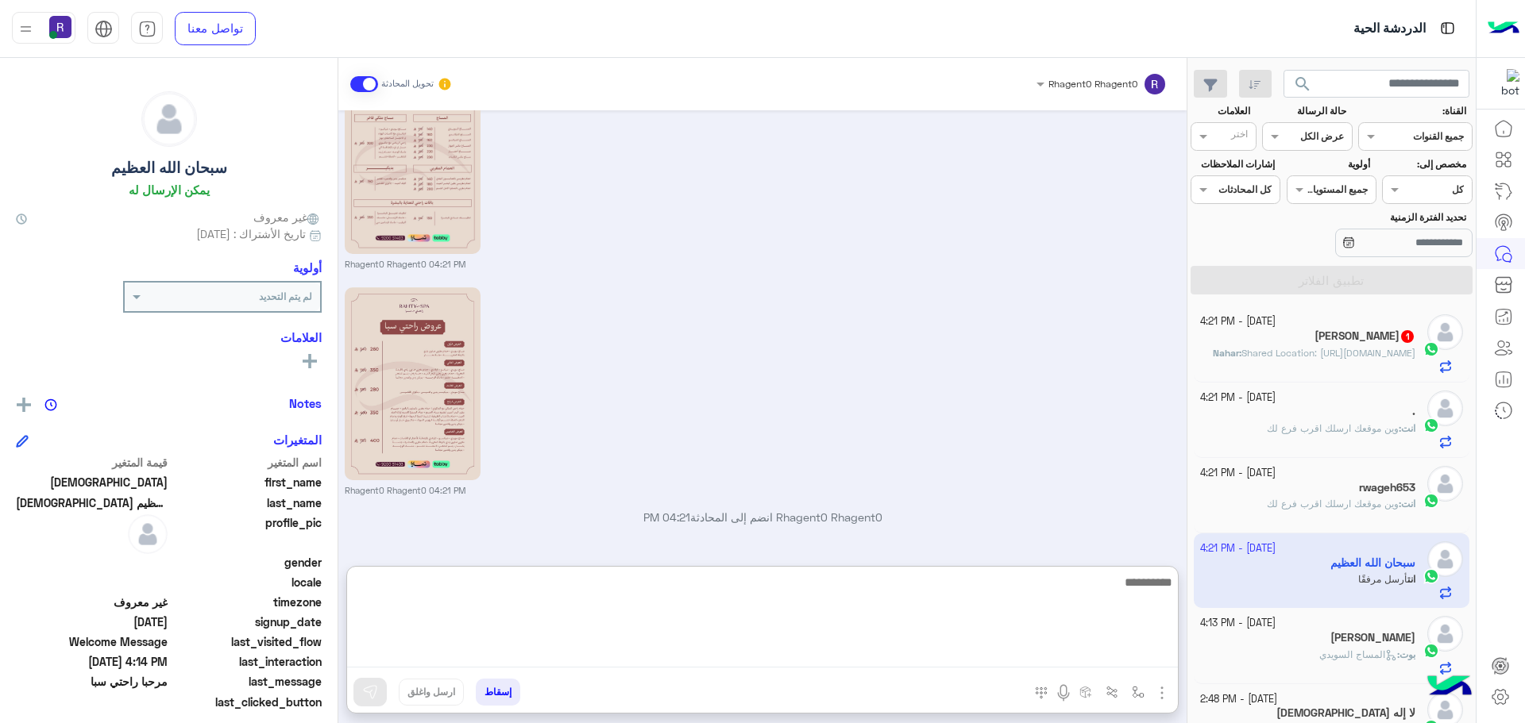
scroll to position [367, 0]
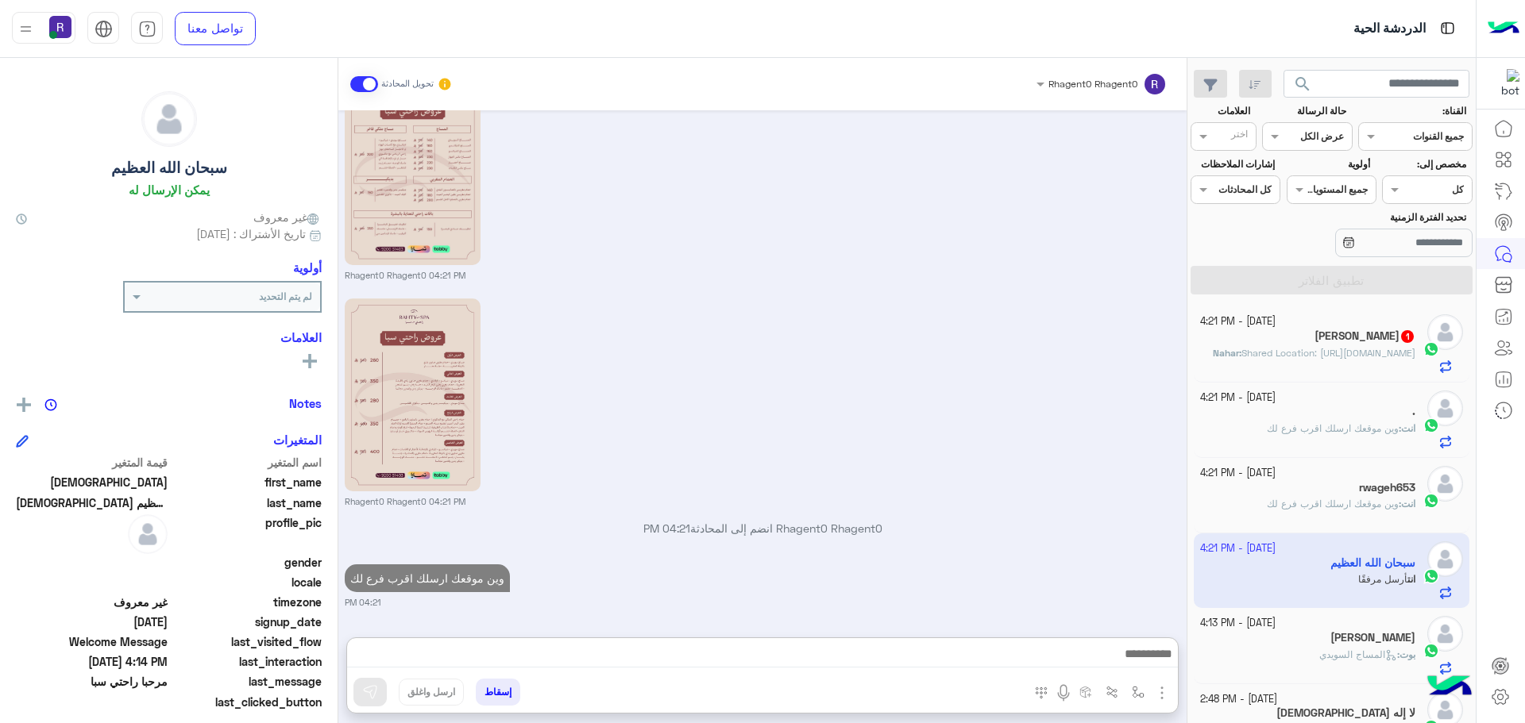
click at [1386, 359] on span "Shared Location: https://maps.google.com/maps?q=18.314289093018,42.705299377441" at bounding box center [1328, 353] width 174 height 12
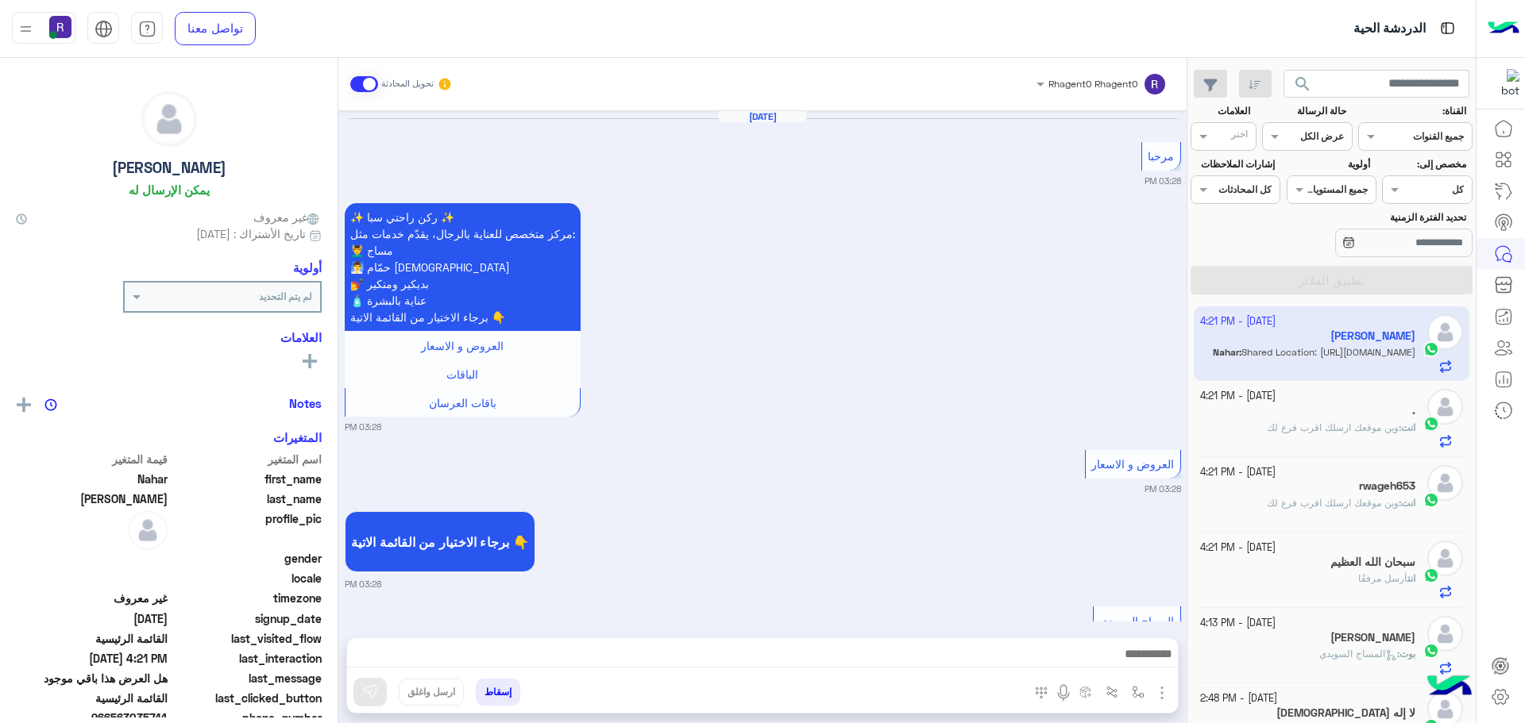
scroll to position [2313, 0]
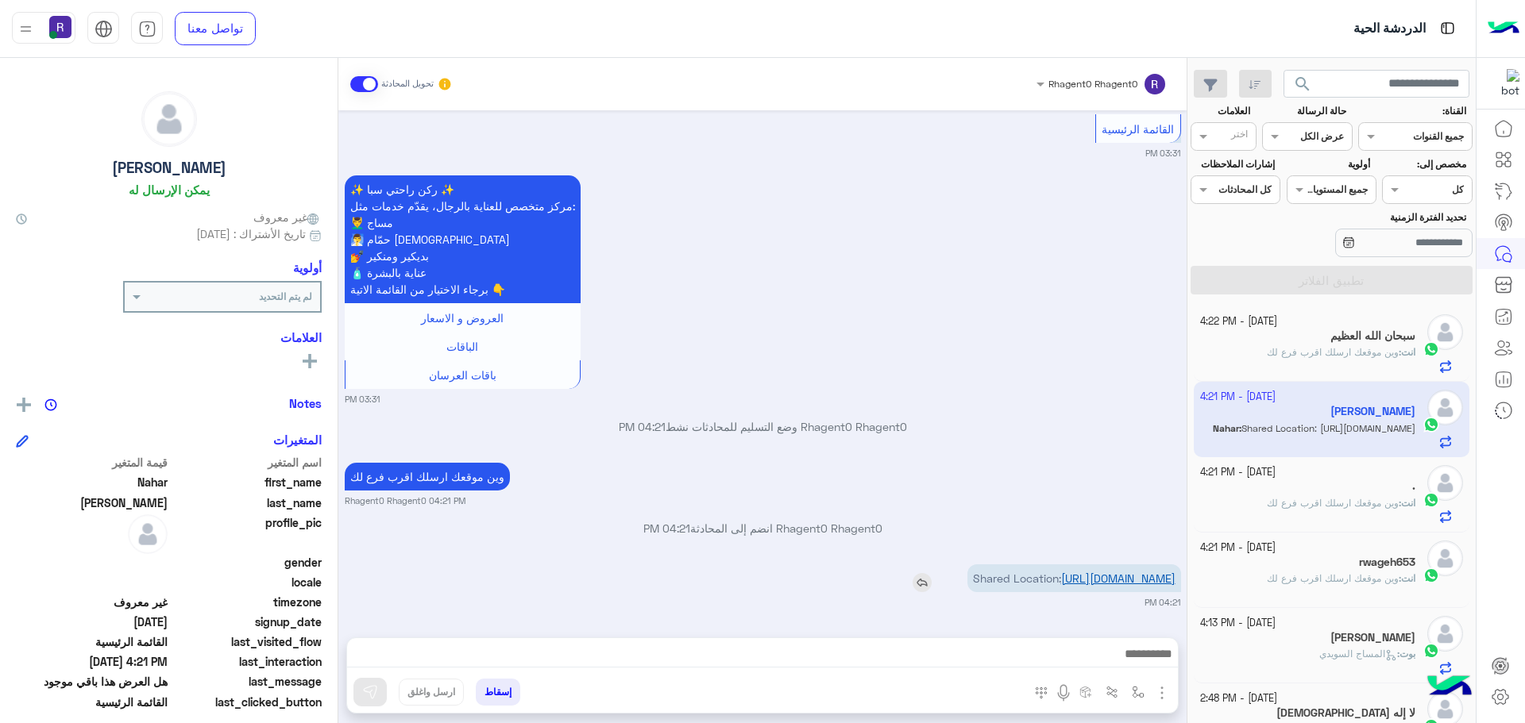
click at [1120, 573] on link "https://maps.google.com/maps?q=18.314289093018,42.705299377441" at bounding box center [1118, 578] width 114 height 13
drag, startPoint x: 1136, startPoint y: 692, endPoint x: 1128, endPoint y: 685, distance: 10.7
click at [1136, 692] on img "button" at bounding box center [1138, 692] width 13 height 13
click at [1112, 658] on input "text" at bounding box center [1103, 655] width 80 height 14
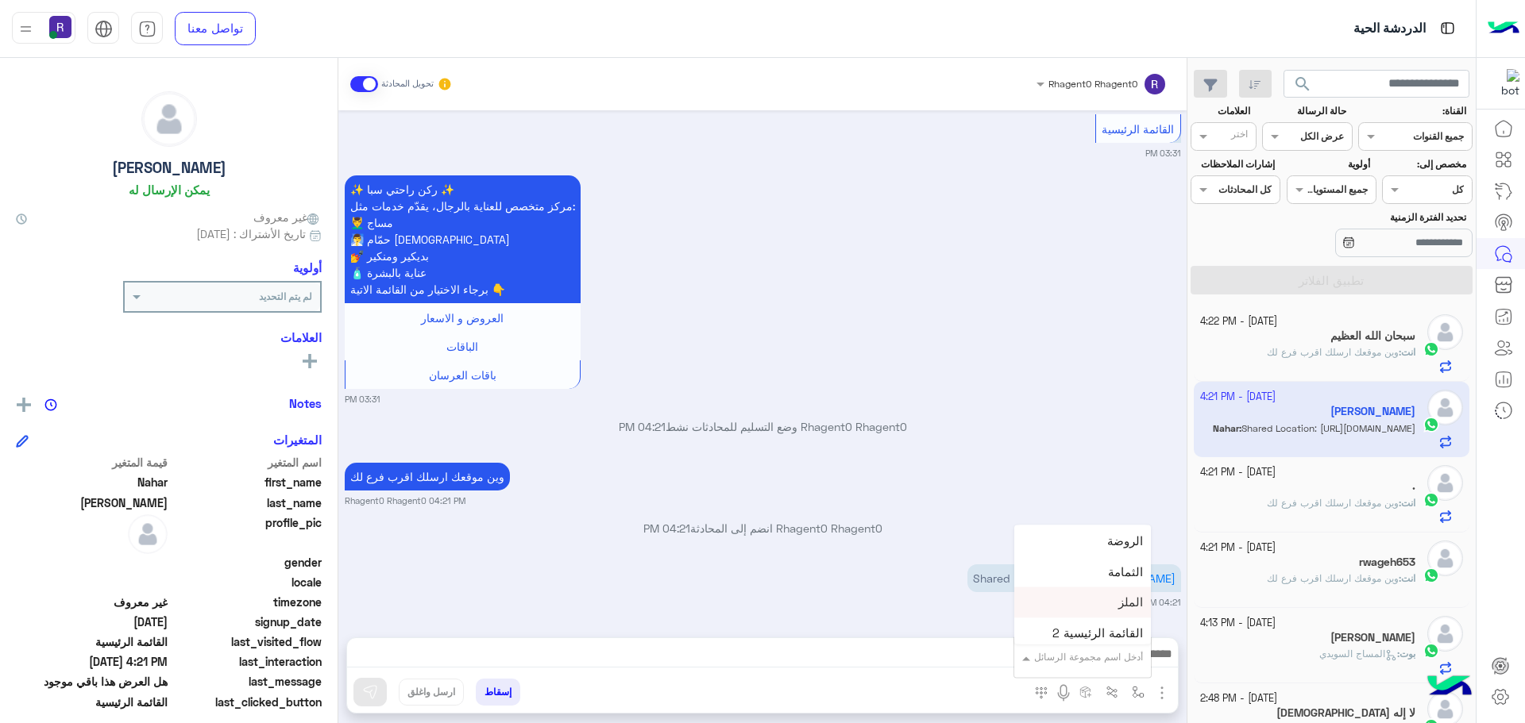
scroll to position [1112, 0]
click at [1111, 593] on span "خميس مشيط" at bounding box center [1108, 590] width 69 height 14
type textarea "*********"
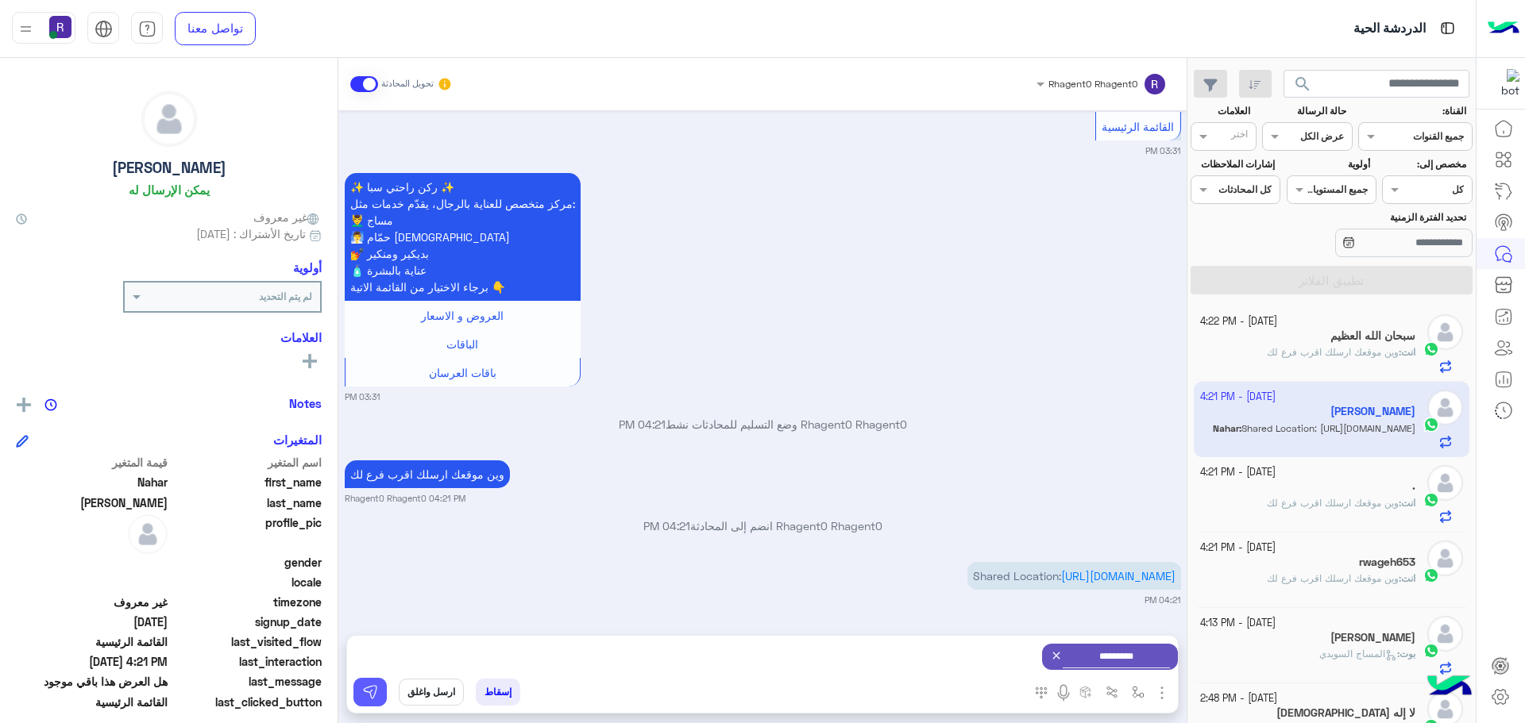
click at [377, 685] on img at bounding box center [370, 693] width 16 height 16
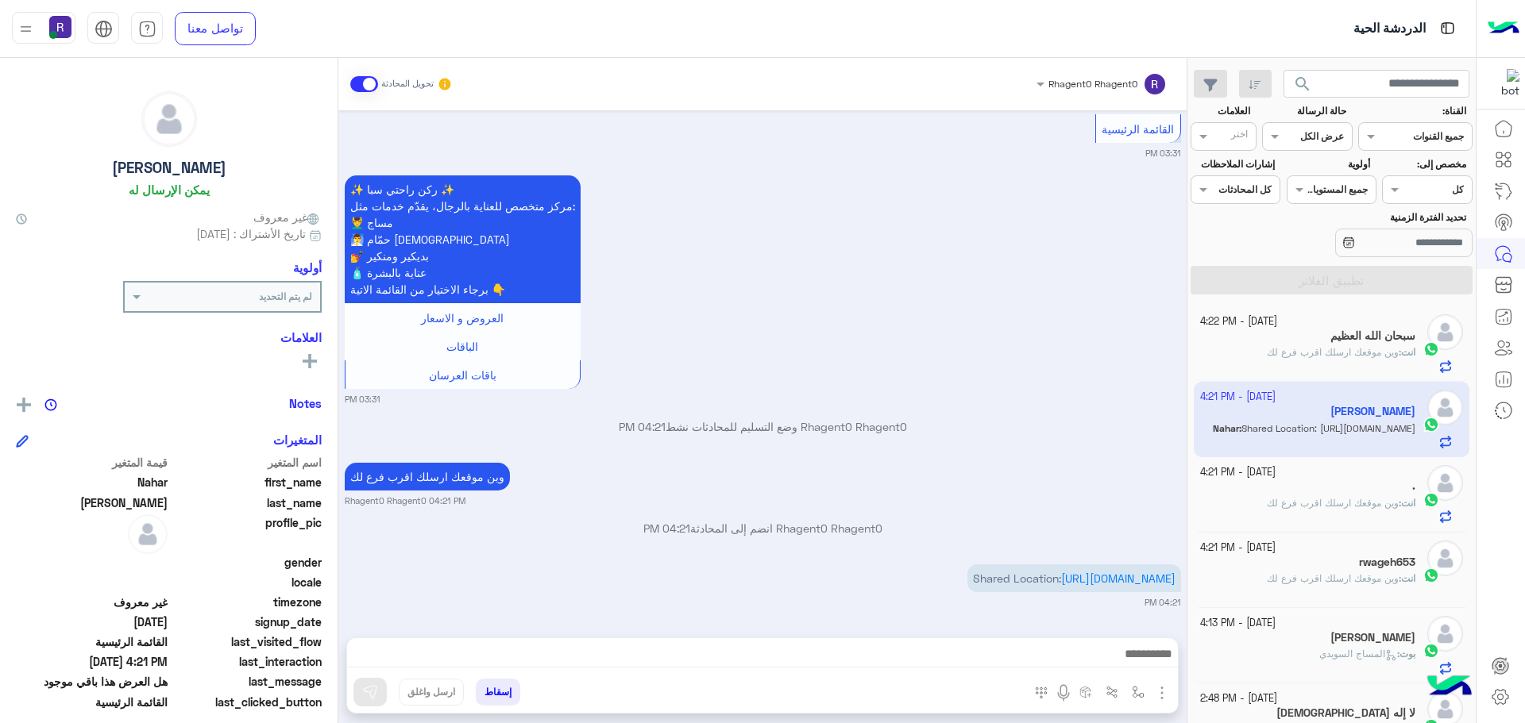
scroll to position [2313, 0]
click at [1324, 512] on div "انت : وين موقعك ارسلك اقرب فرع لك" at bounding box center [1308, 510] width 216 height 28
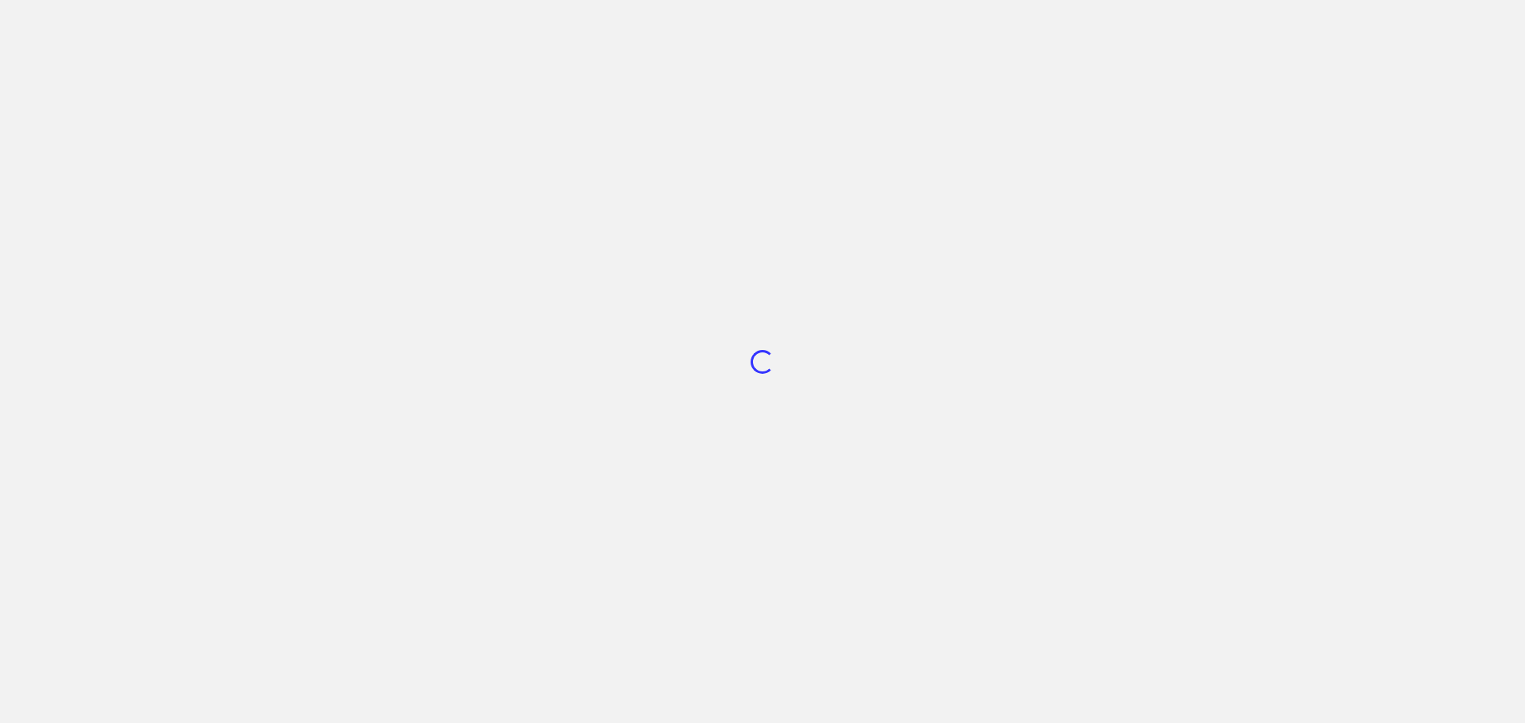
scroll to position [599, 0]
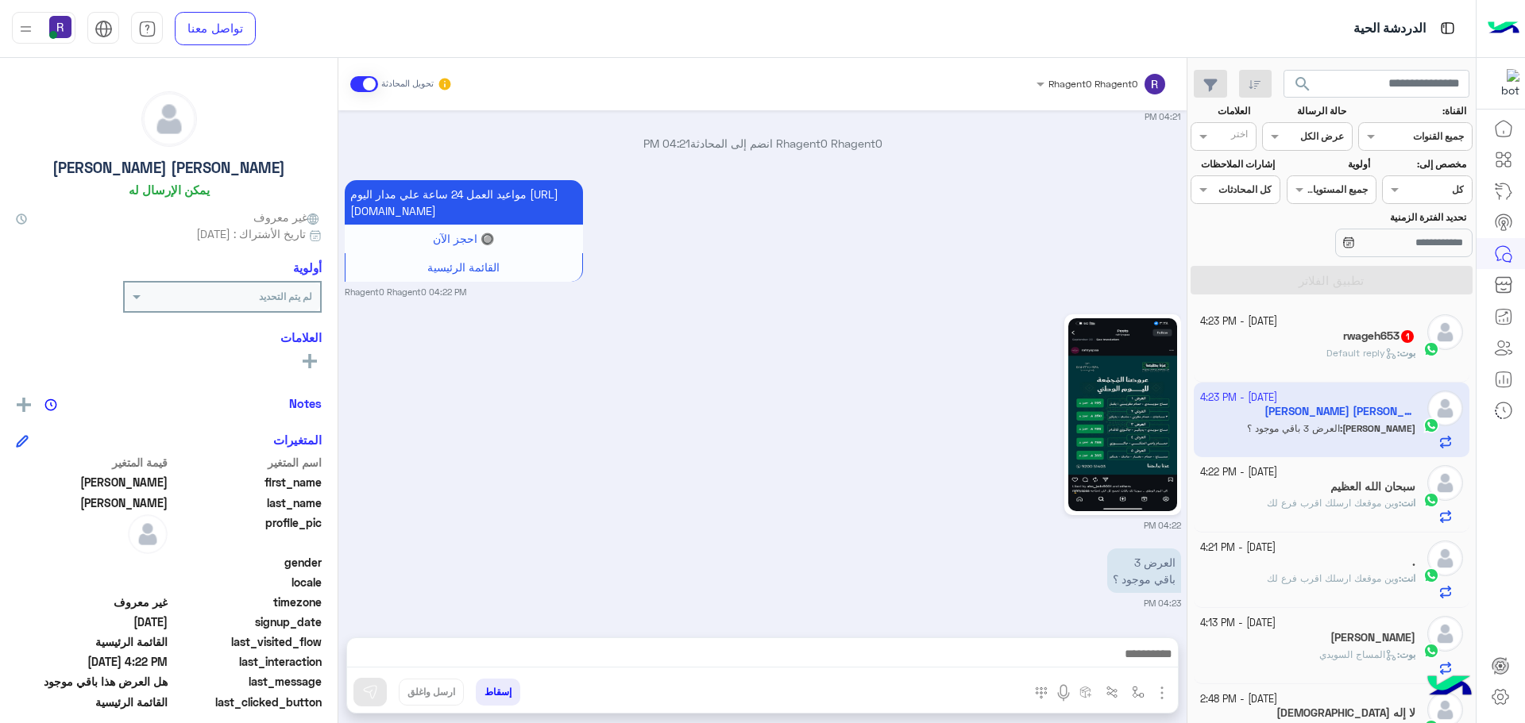
scroll to position [5660, 0]
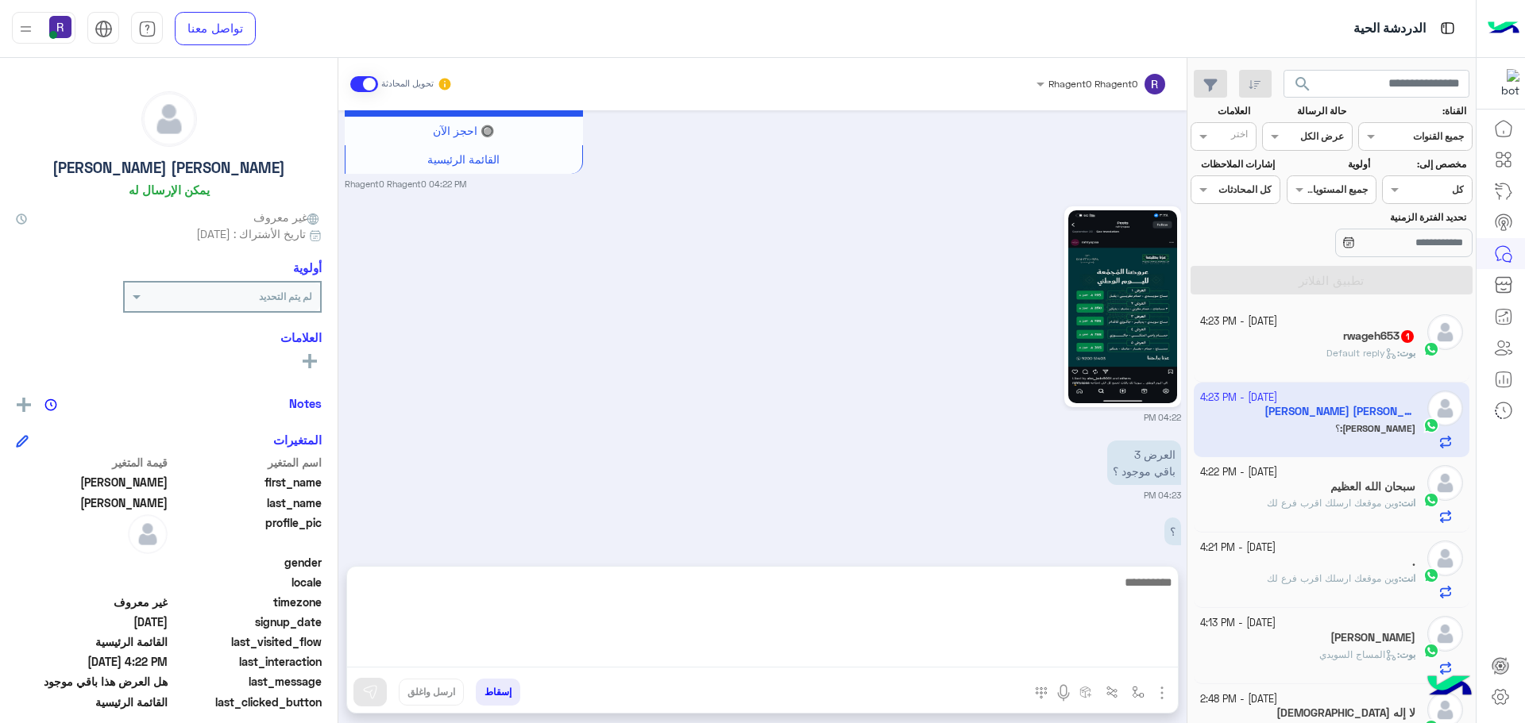
click at [768, 654] on textarea at bounding box center [762, 620] width 831 height 95
type textarea "*"
type textarea "**"
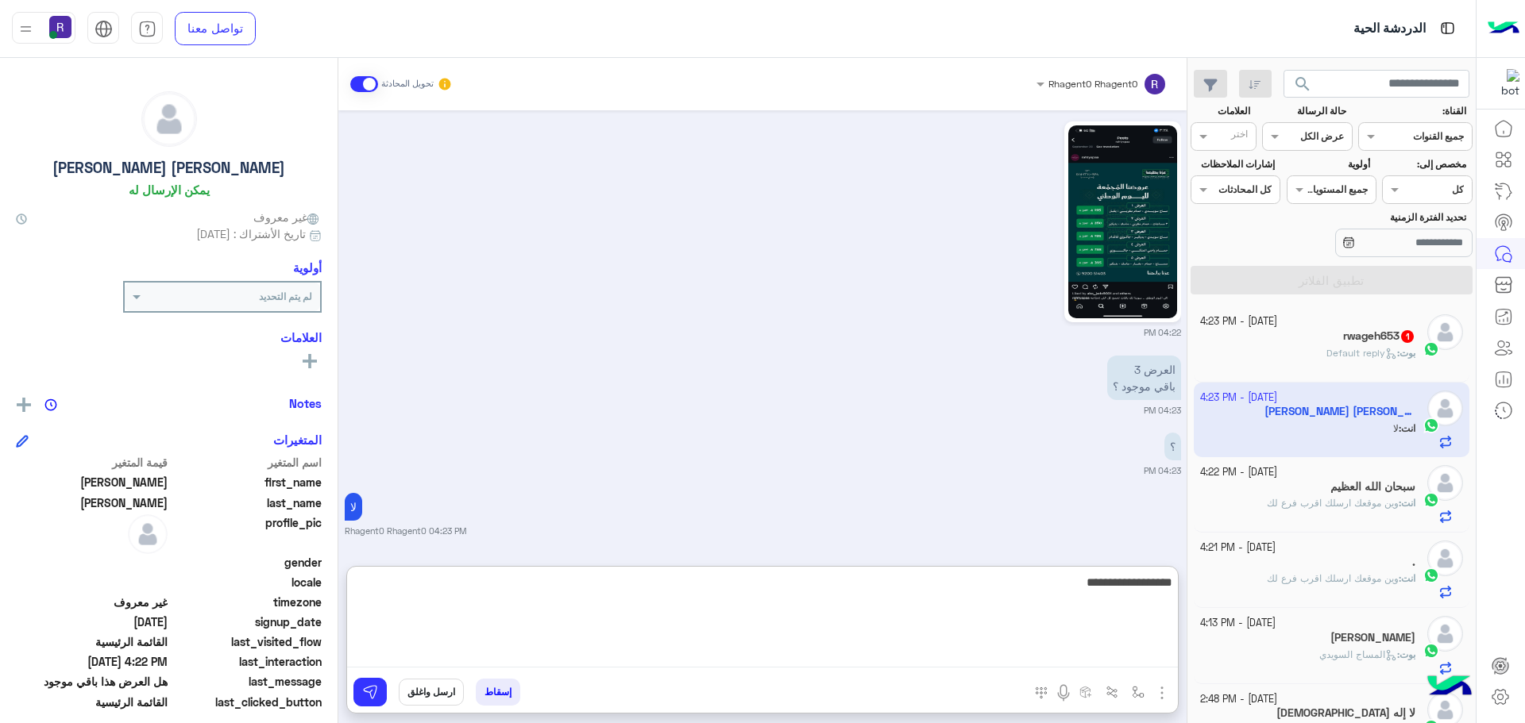
type textarea "**********"
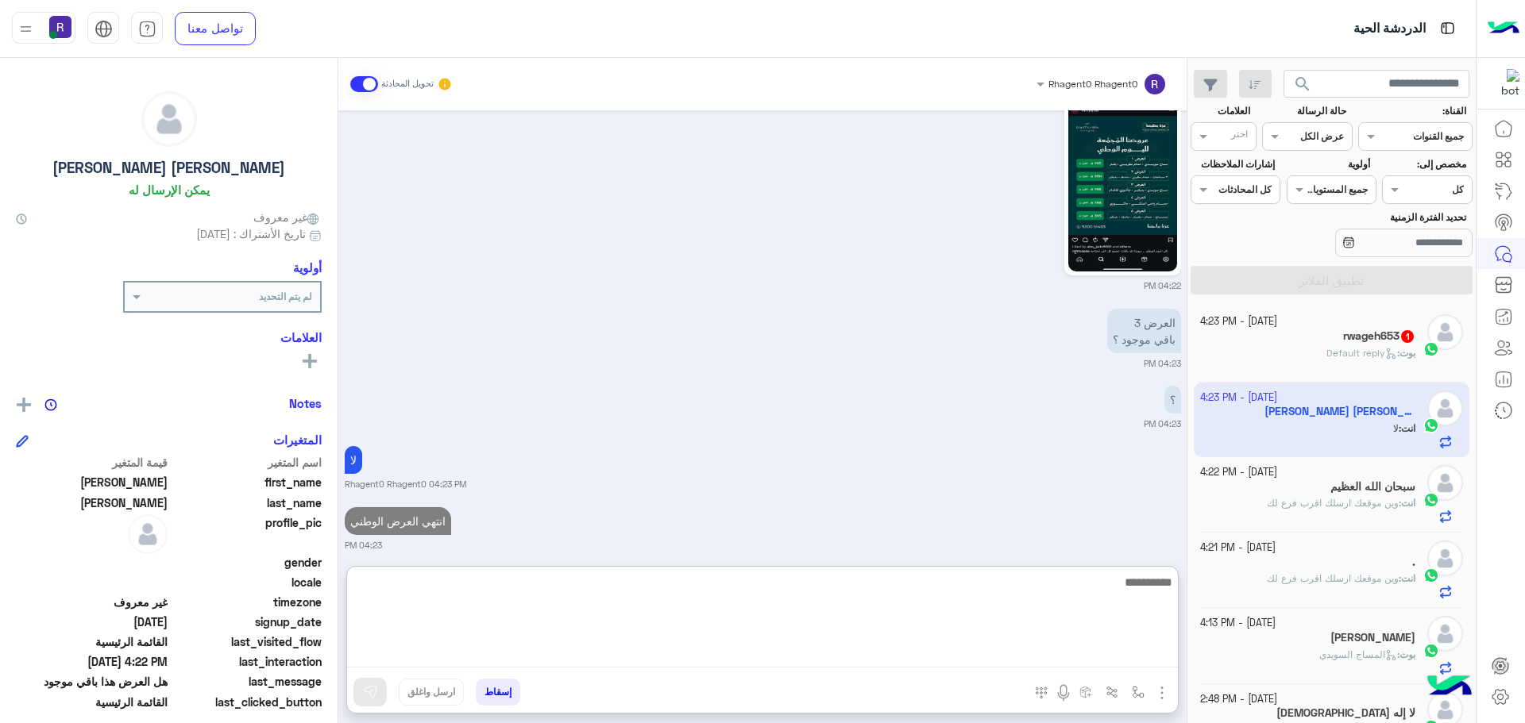
scroll to position [5853, 0]
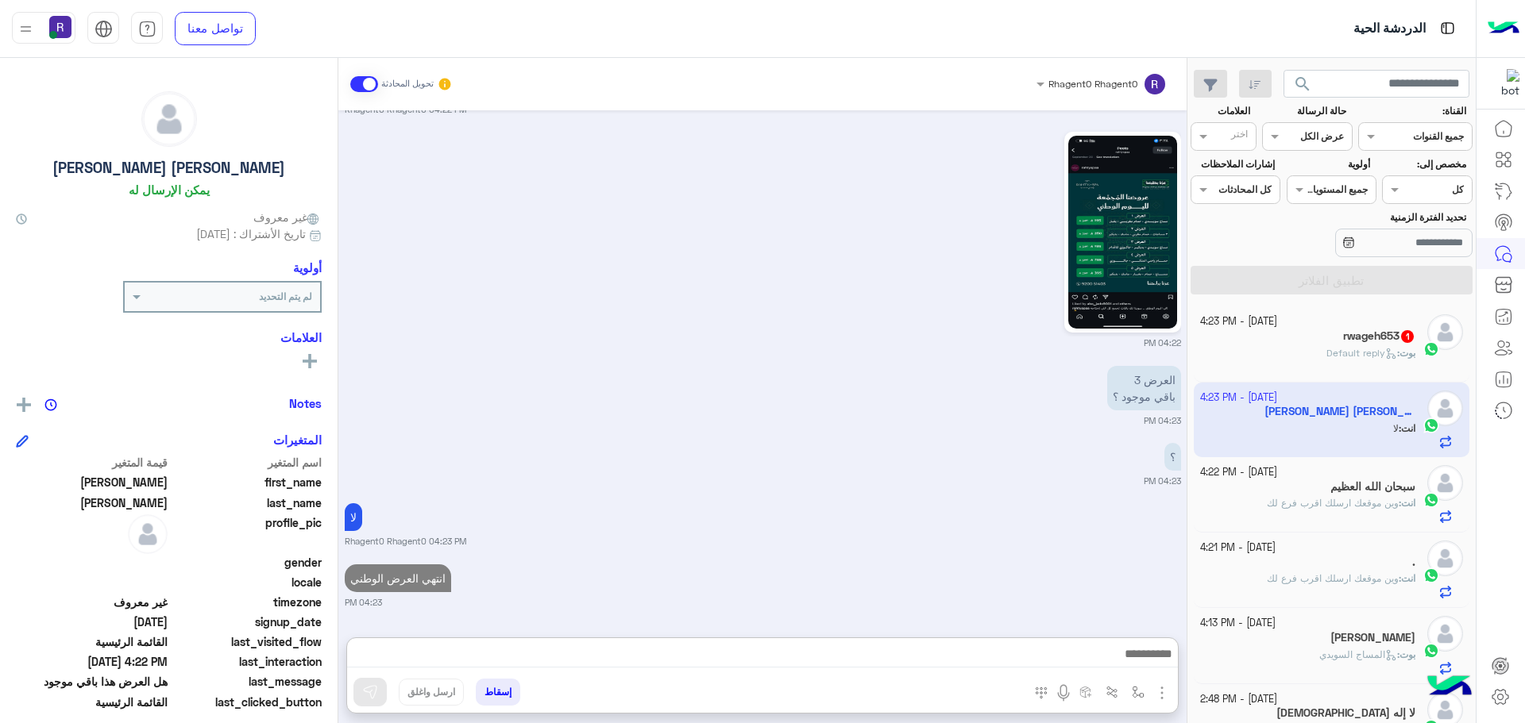
click at [1370, 330] on h5 "rwageh653 1" at bounding box center [1379, 336] width 72 height 13
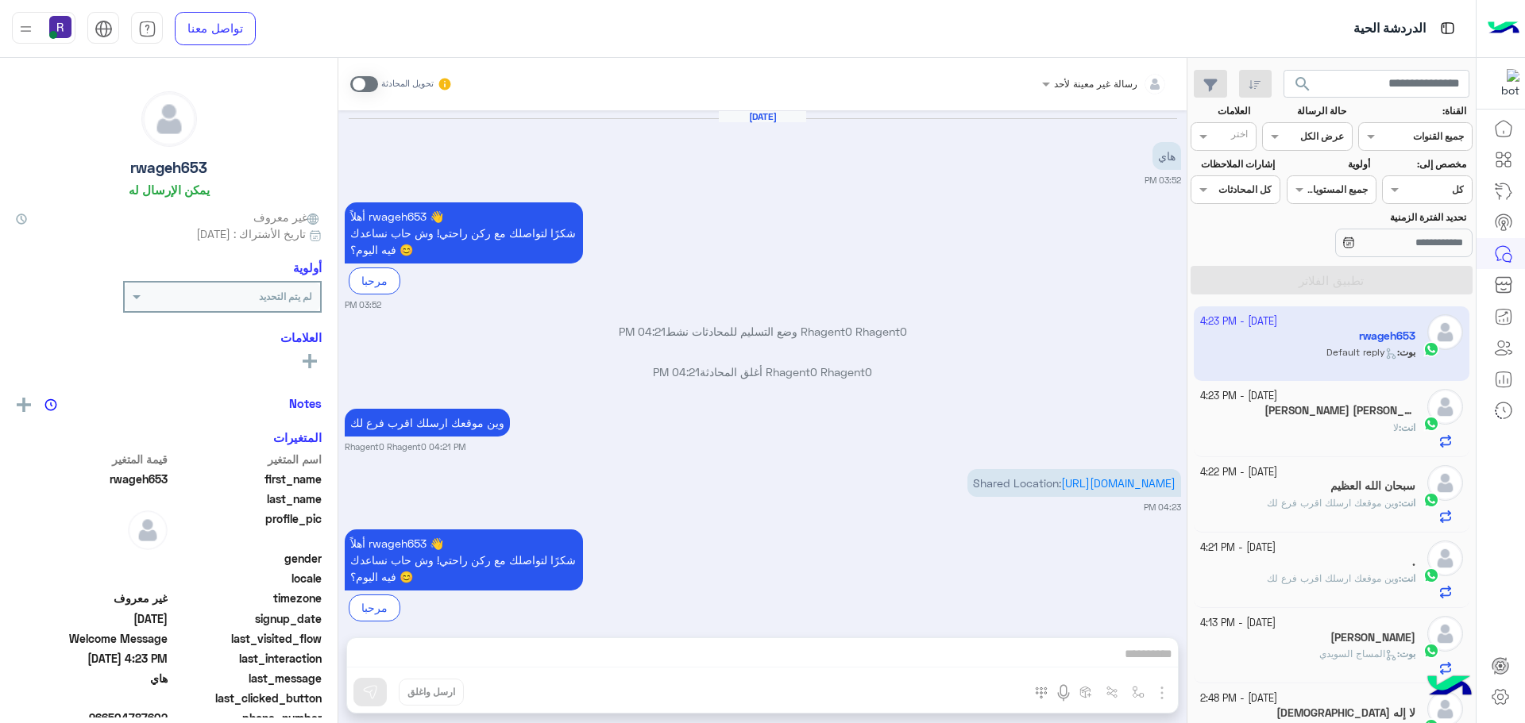
scroll to position [63, 0]
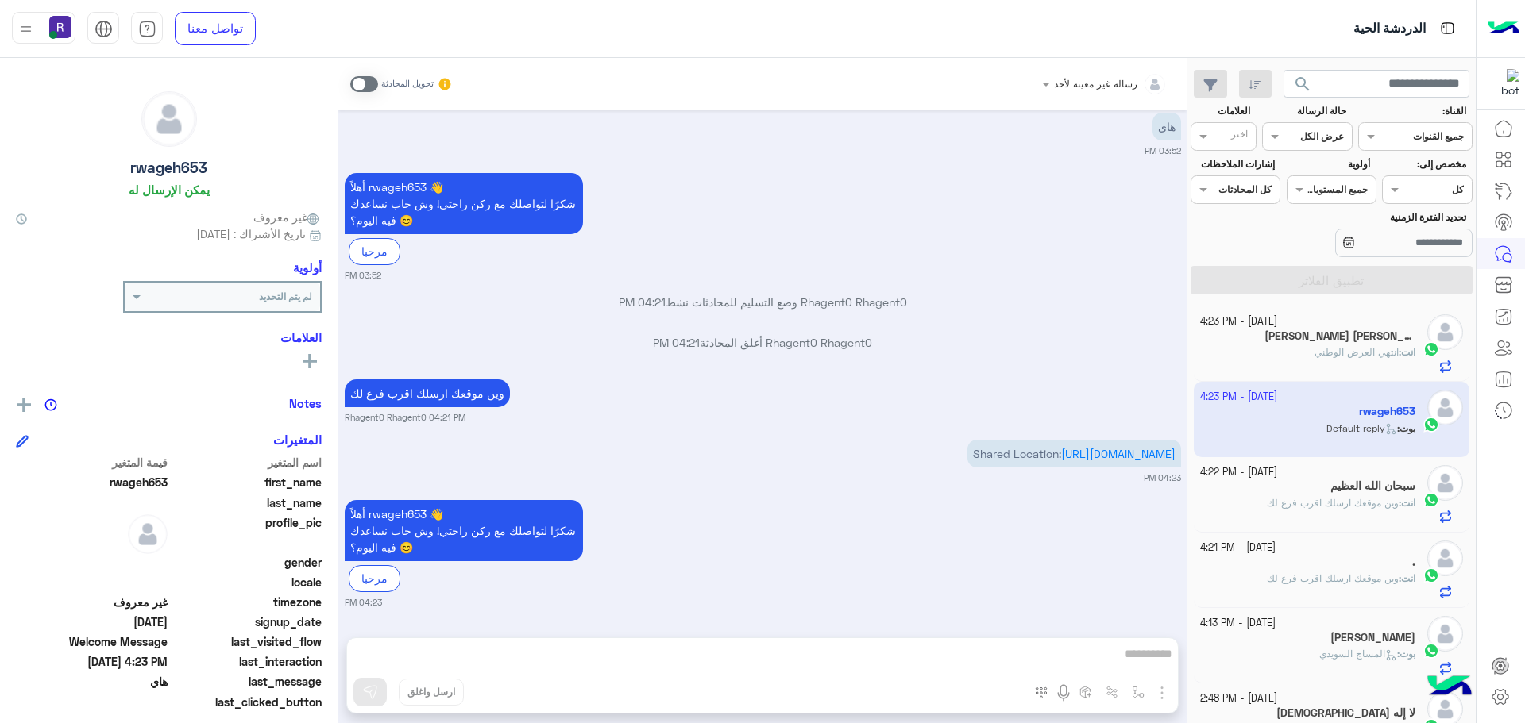
click at [1396, 486] on h5 "سبحان الله العظيم" at bounding box center [1372, 486] width 85 height 13
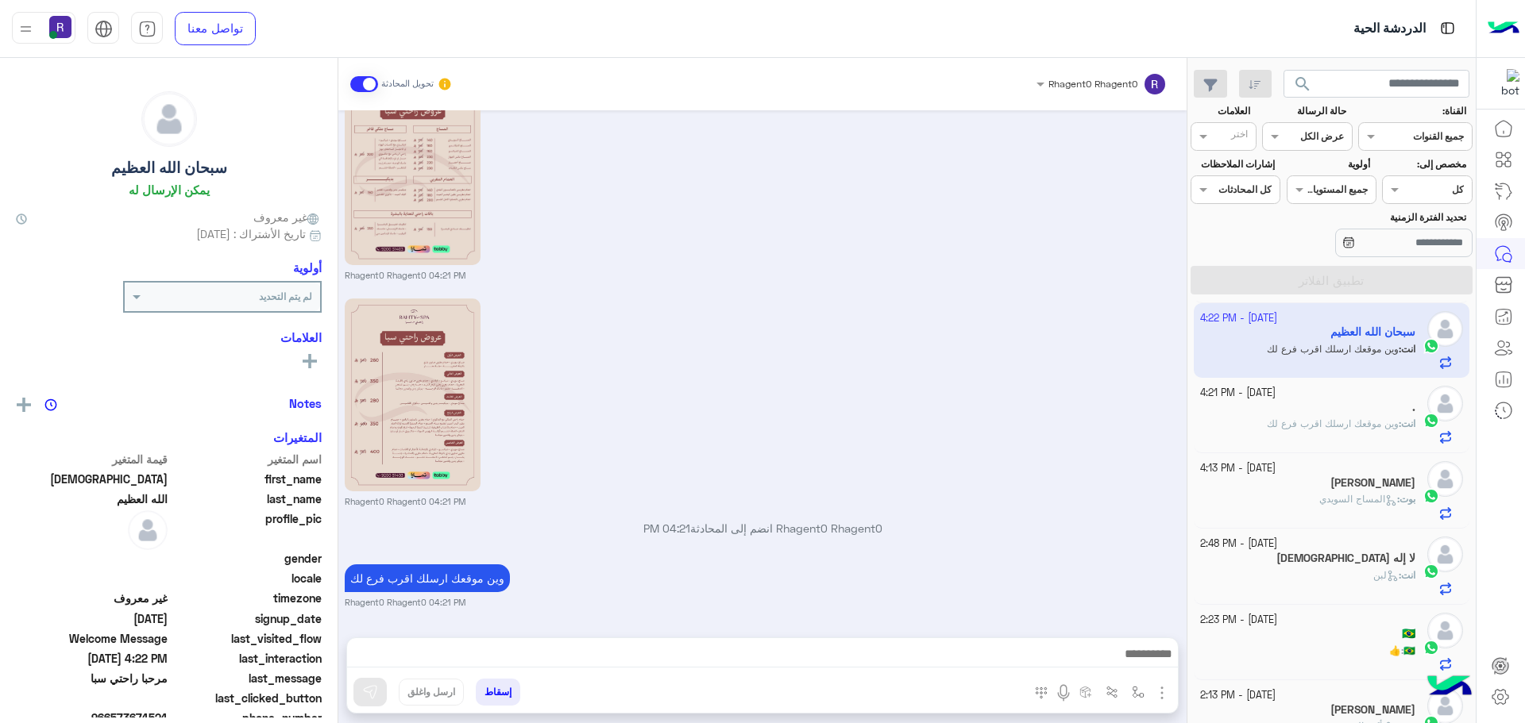
scroll to position [159, 0]
click at [1322, 499] on span "المساج السويدي" at bounding box center [1358, 495] width 78 height 12
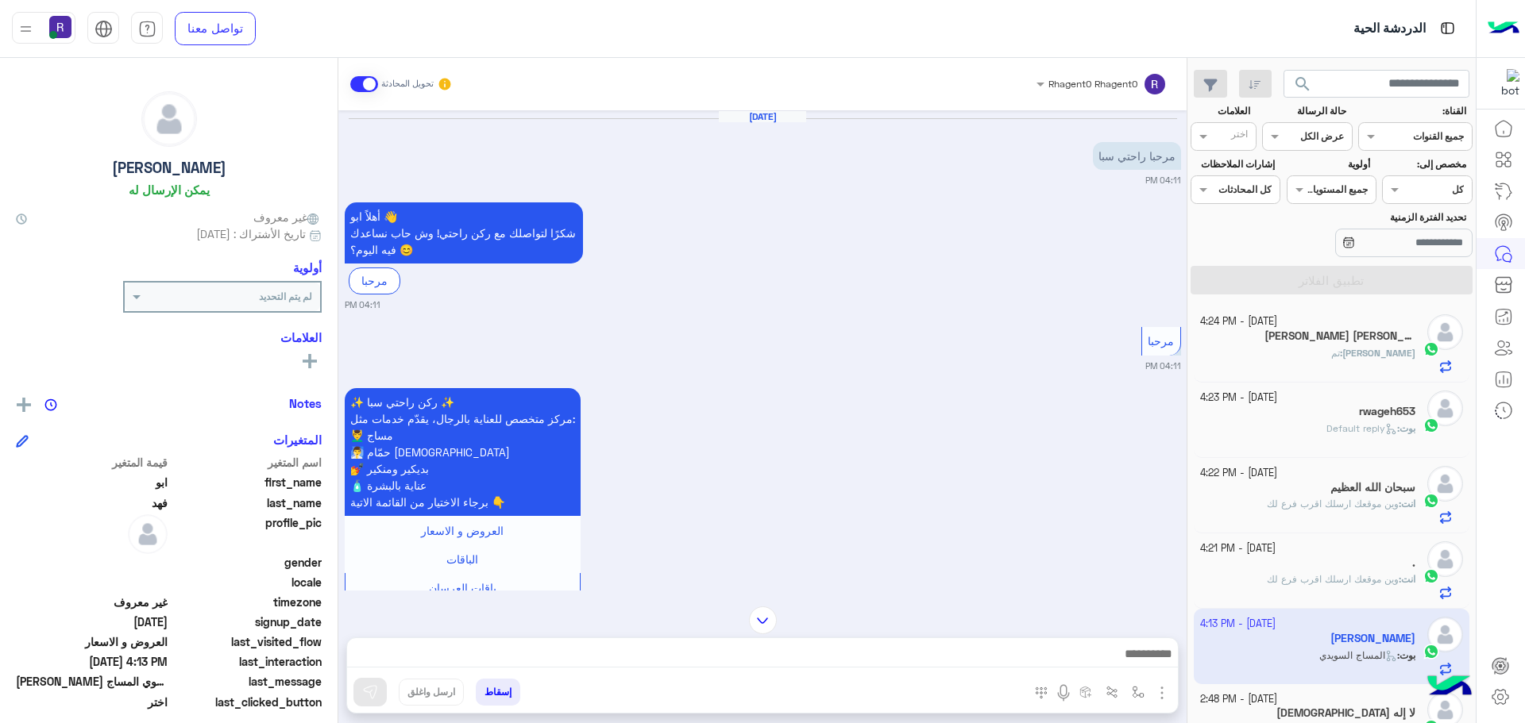
click at [1356, 347] on div "Nahar : تم" at bounding box center [1308, 360] width 216 height 28
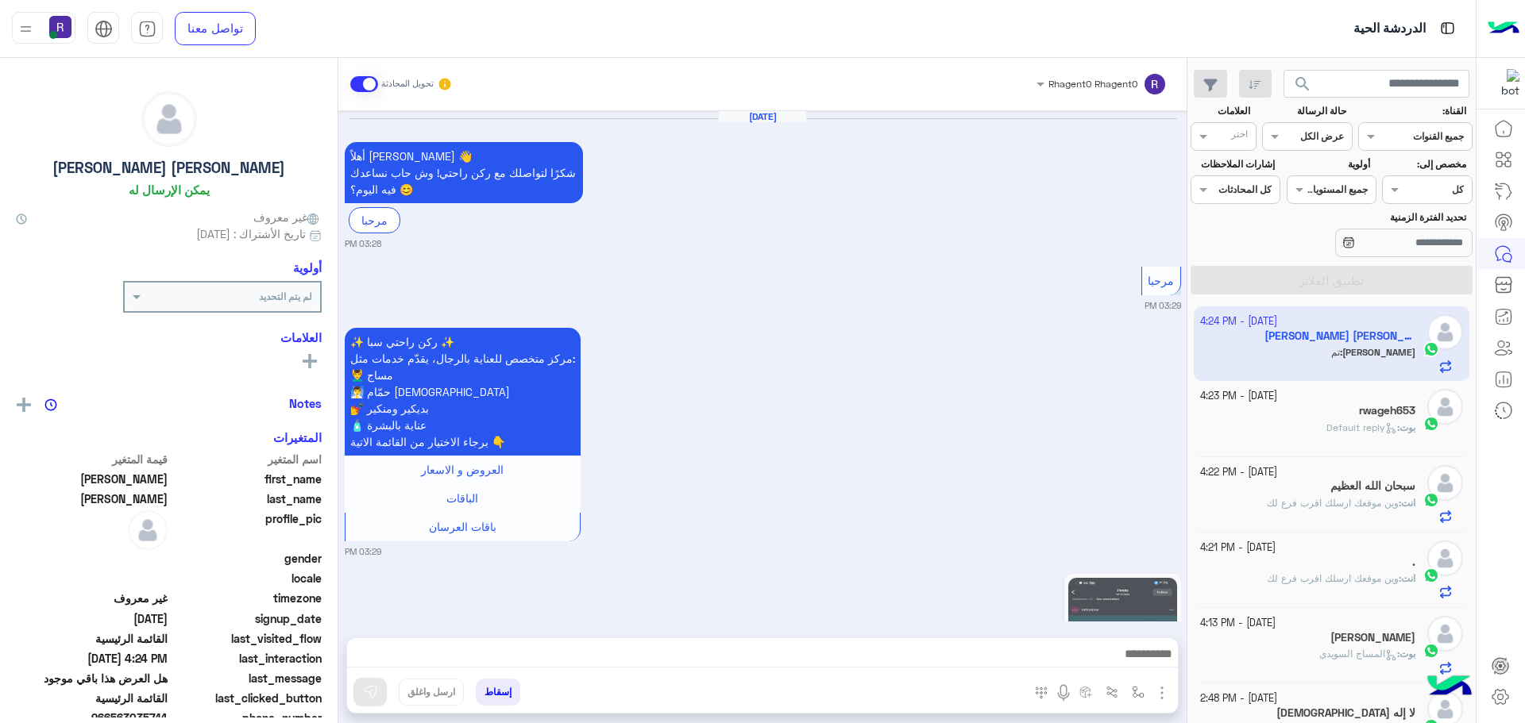
scroll to position [1975, 0]
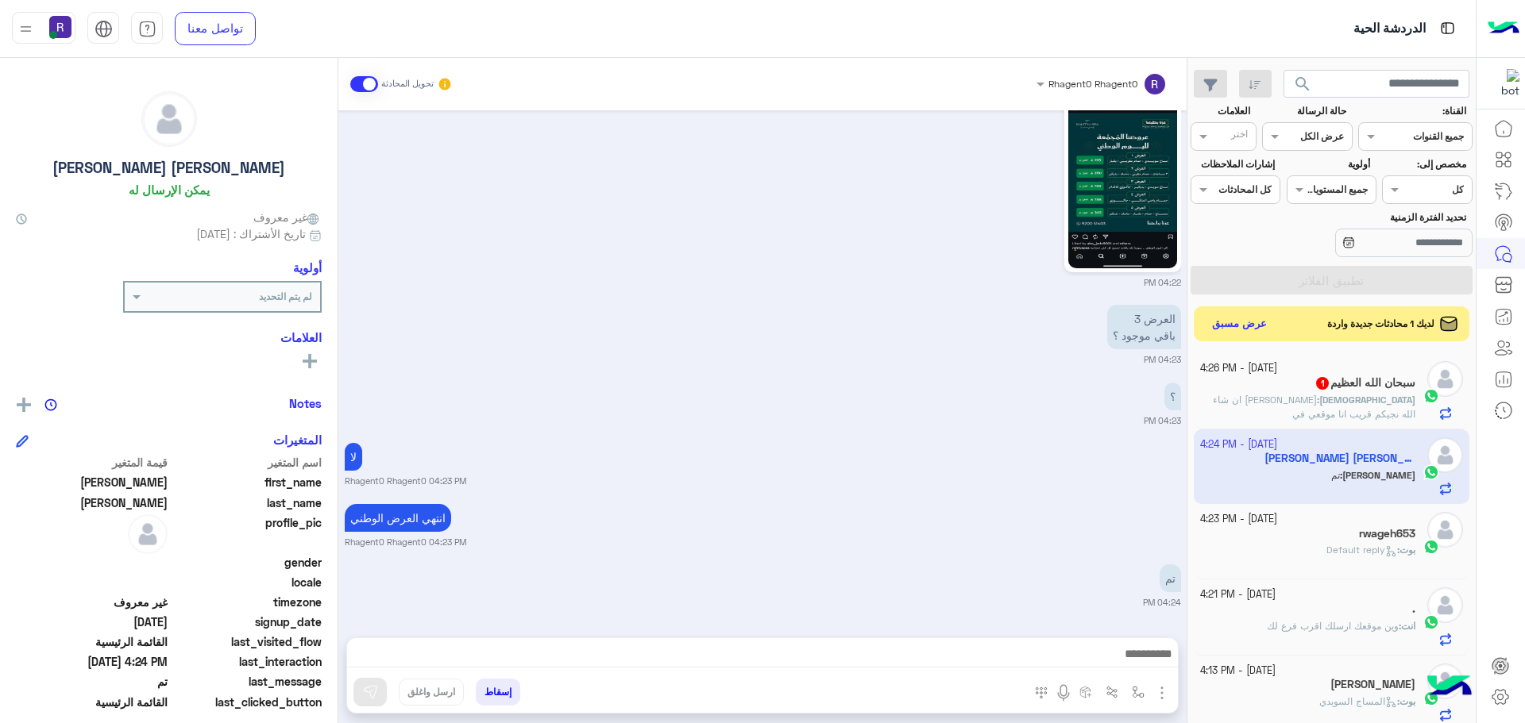
click at [1322, 404] on span "زين زين ان شاء الله نجيكم قريب انا موقعي في الرياض" at bounding box center [1314, 414] width 202 height 40
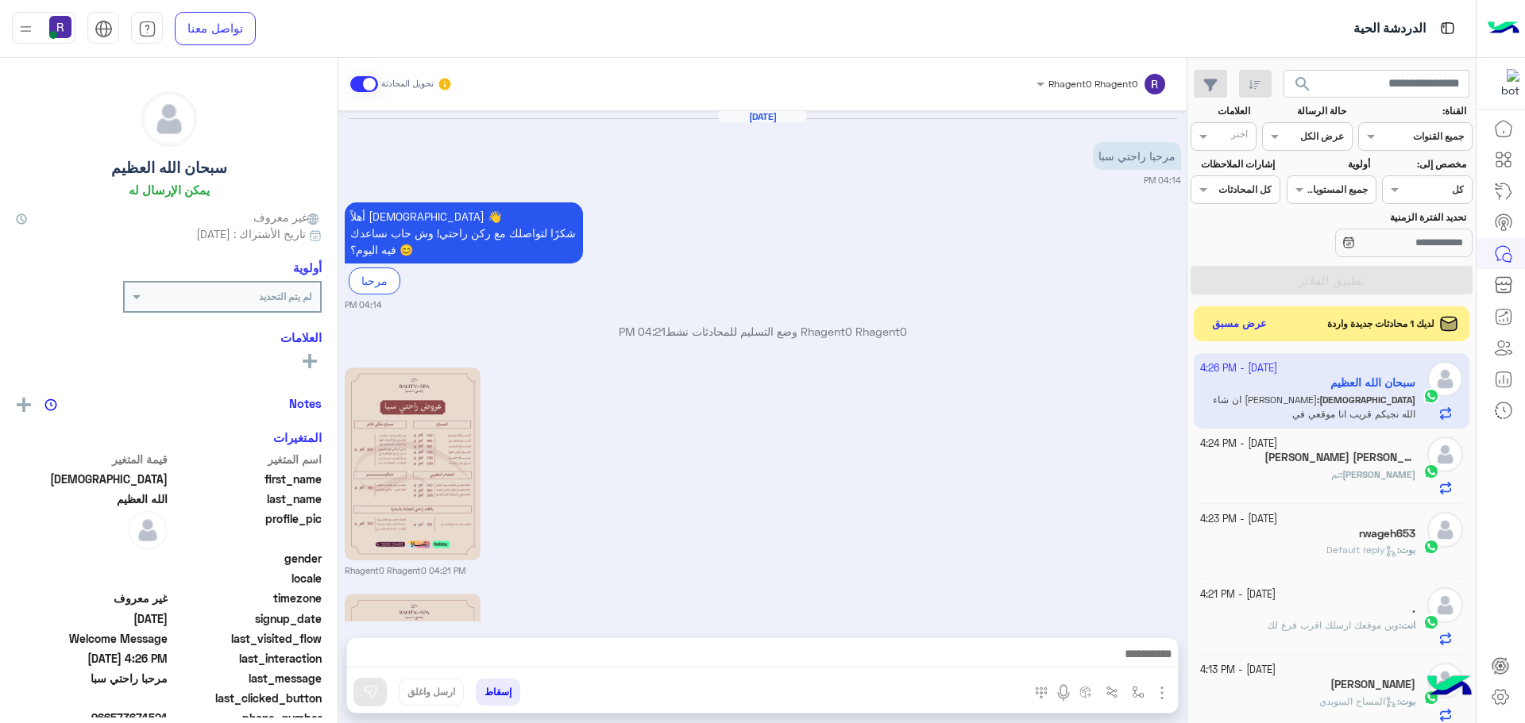
scroll to position [373, 0]
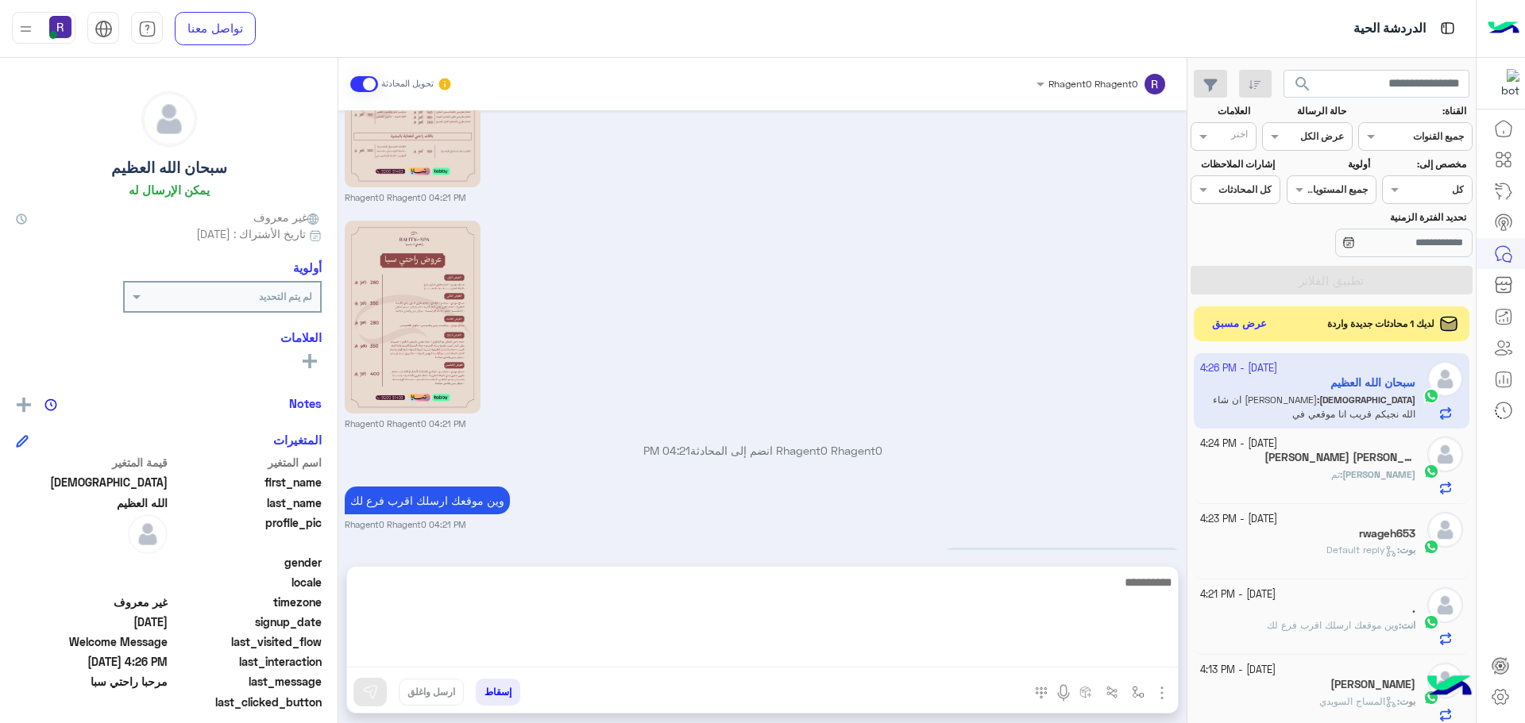
click at [818, 657] on textarea at bounding box center [762, 620] width 831 height 95
type textarea "**********"
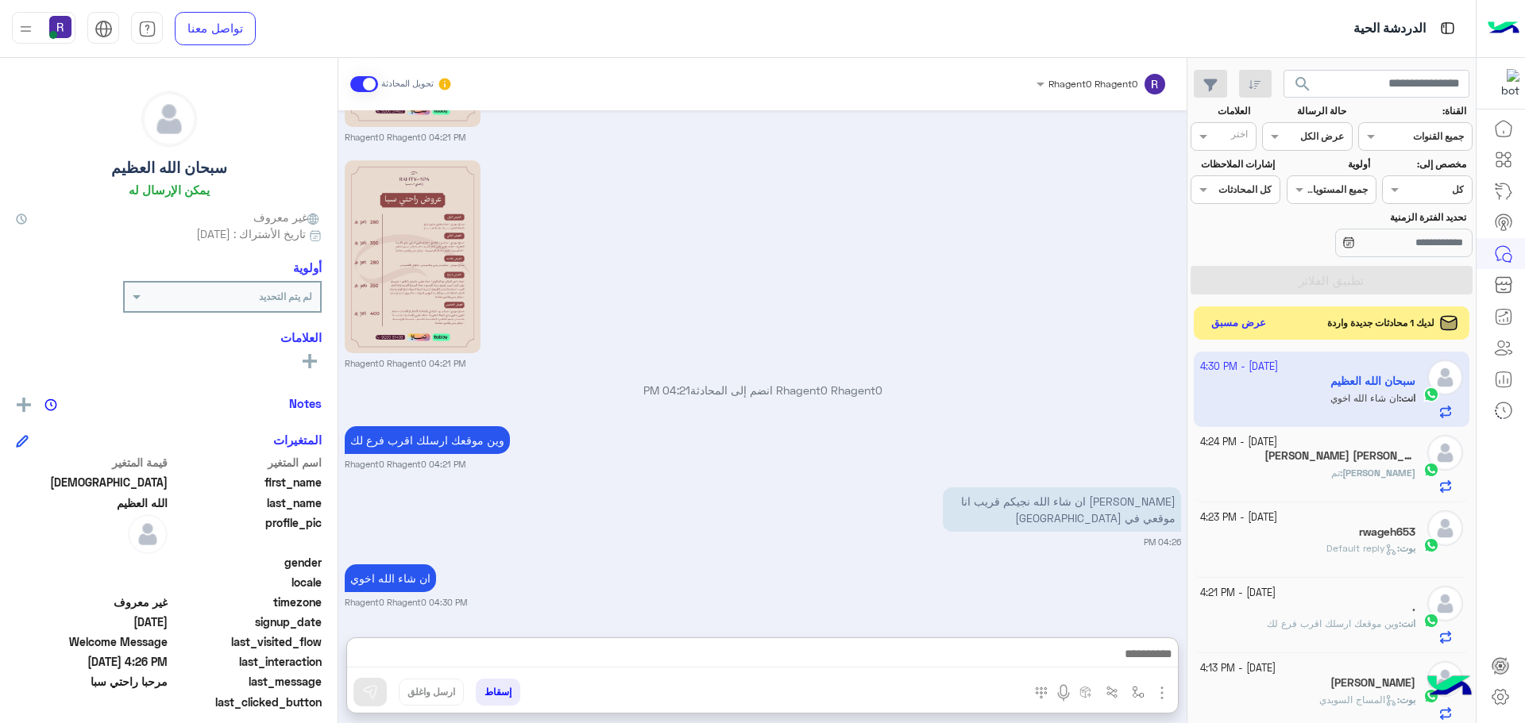
click at [1248, 328] on button "عرض مسبق" at bounding box center [1238, 323] width 67 height 21
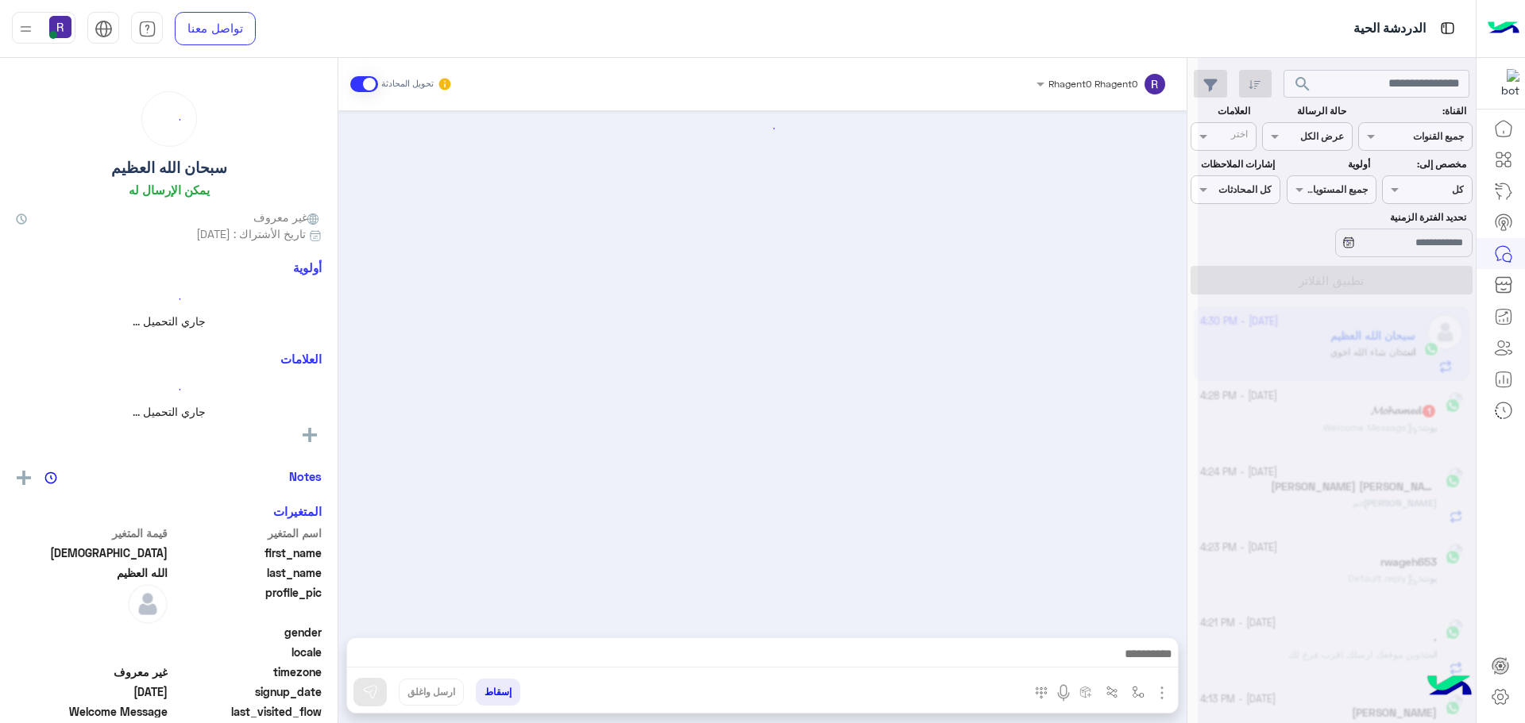
scroll to position [434, 0]
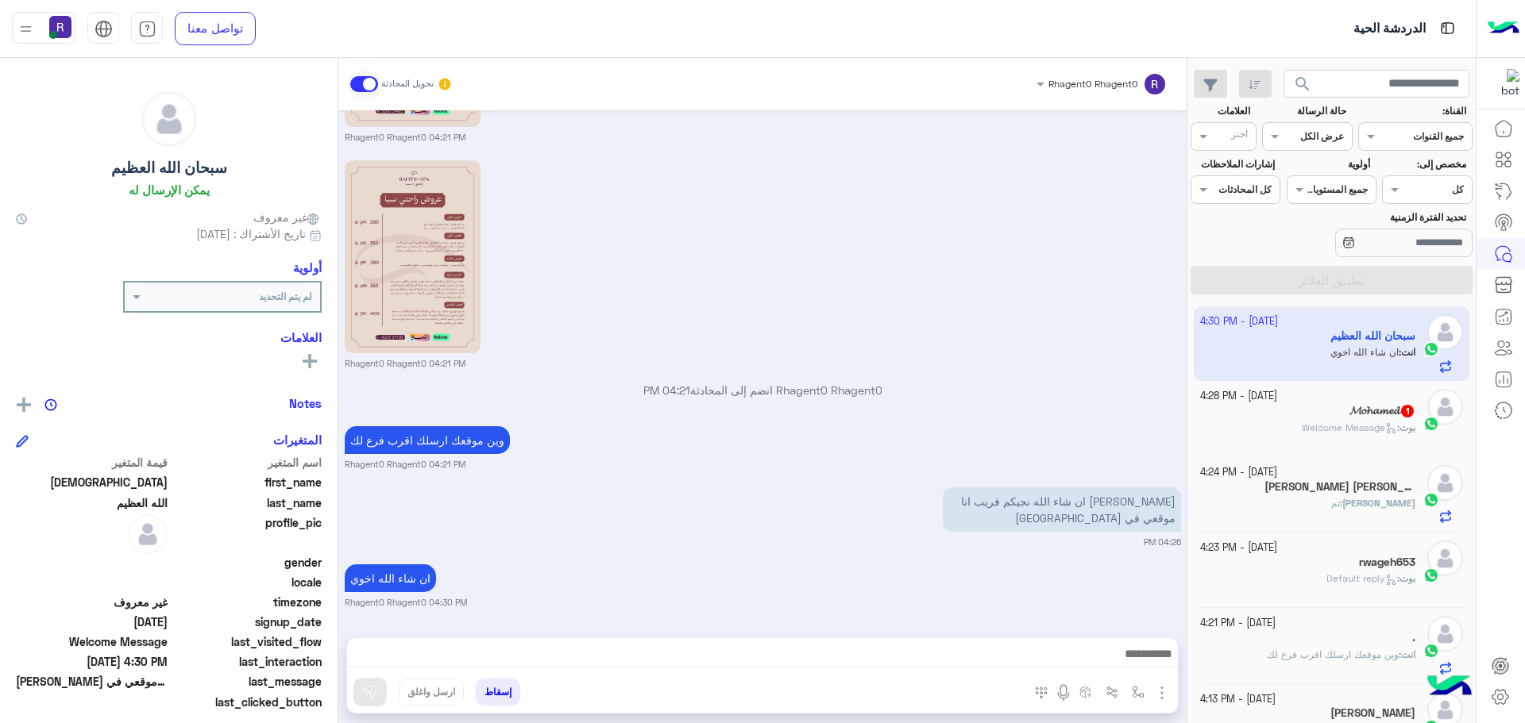
click at [1352, 423] on span "Welcome Message" at bounding box center [1349, 428] width 95 height 12
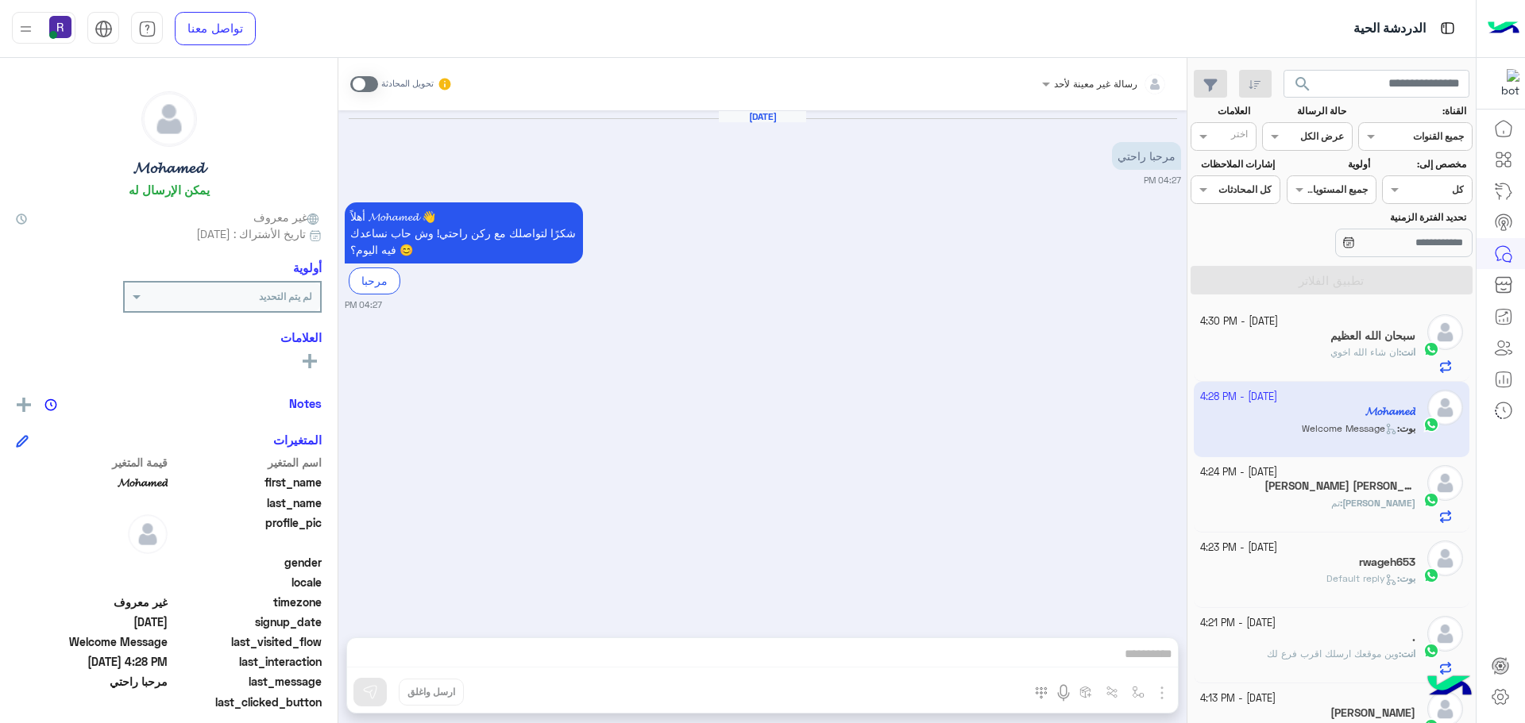
click at [367, 80] on span at bounding box center [364, 84] width 28 height 16
click at [1162, 688] on img "button" at bounding box center [1161, 693] width 19 height 19
click at [1140, 657] on span "الصور" at bounding box center [1131, 659] width 29 height 18
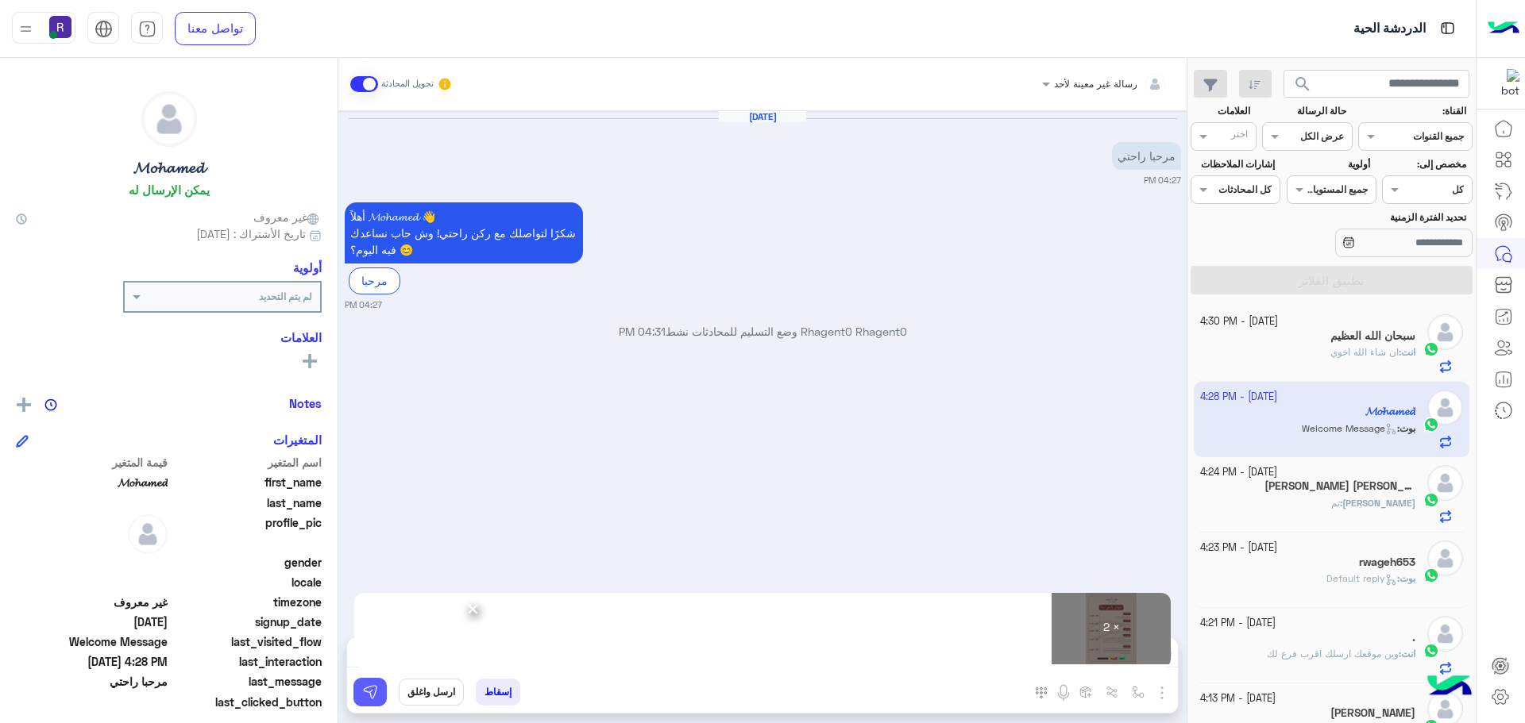
click at [373, 696] on img at bounding box center [370, 693] width 16 height 16
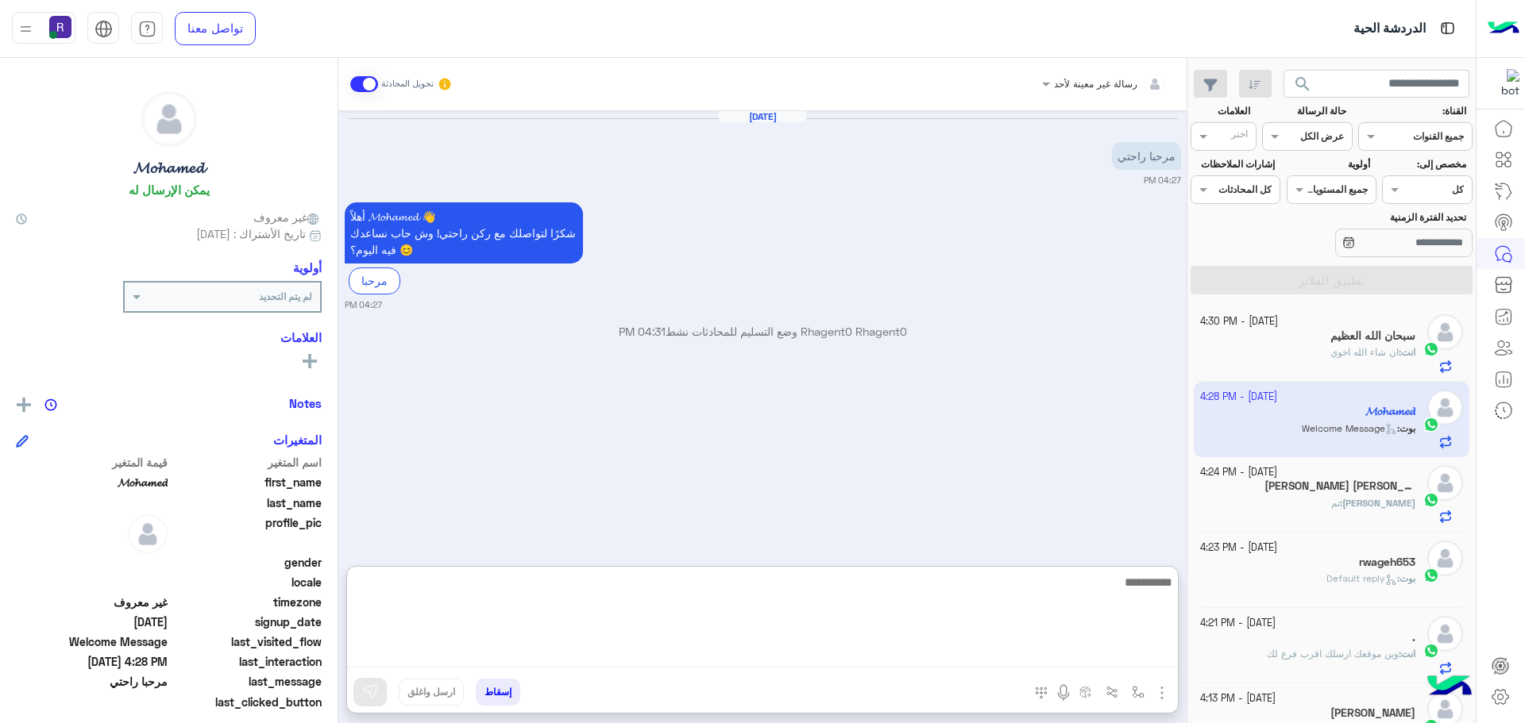
paste textarea "**********"
type textarea "**********"
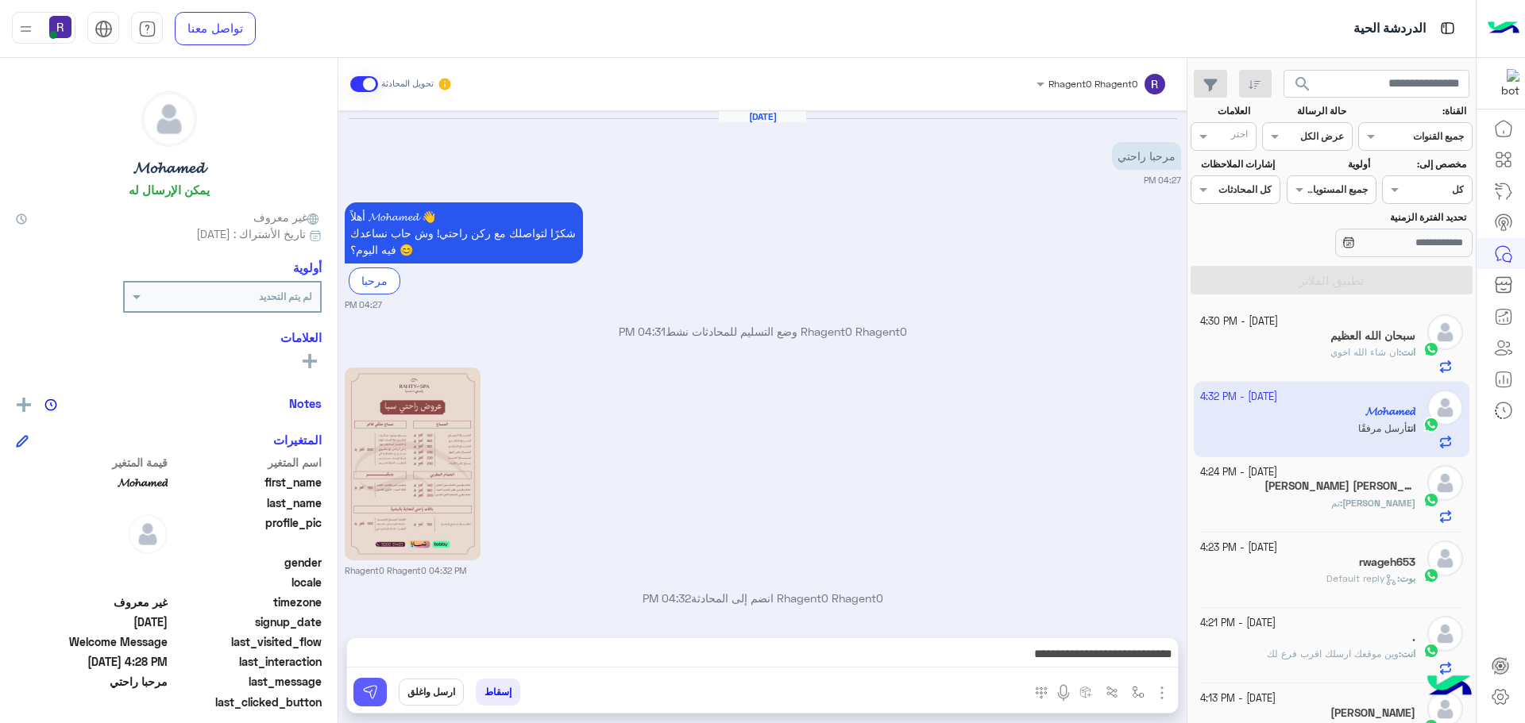
click at [380, 691] on button at bounding box center [369, 692] width 33 height 29
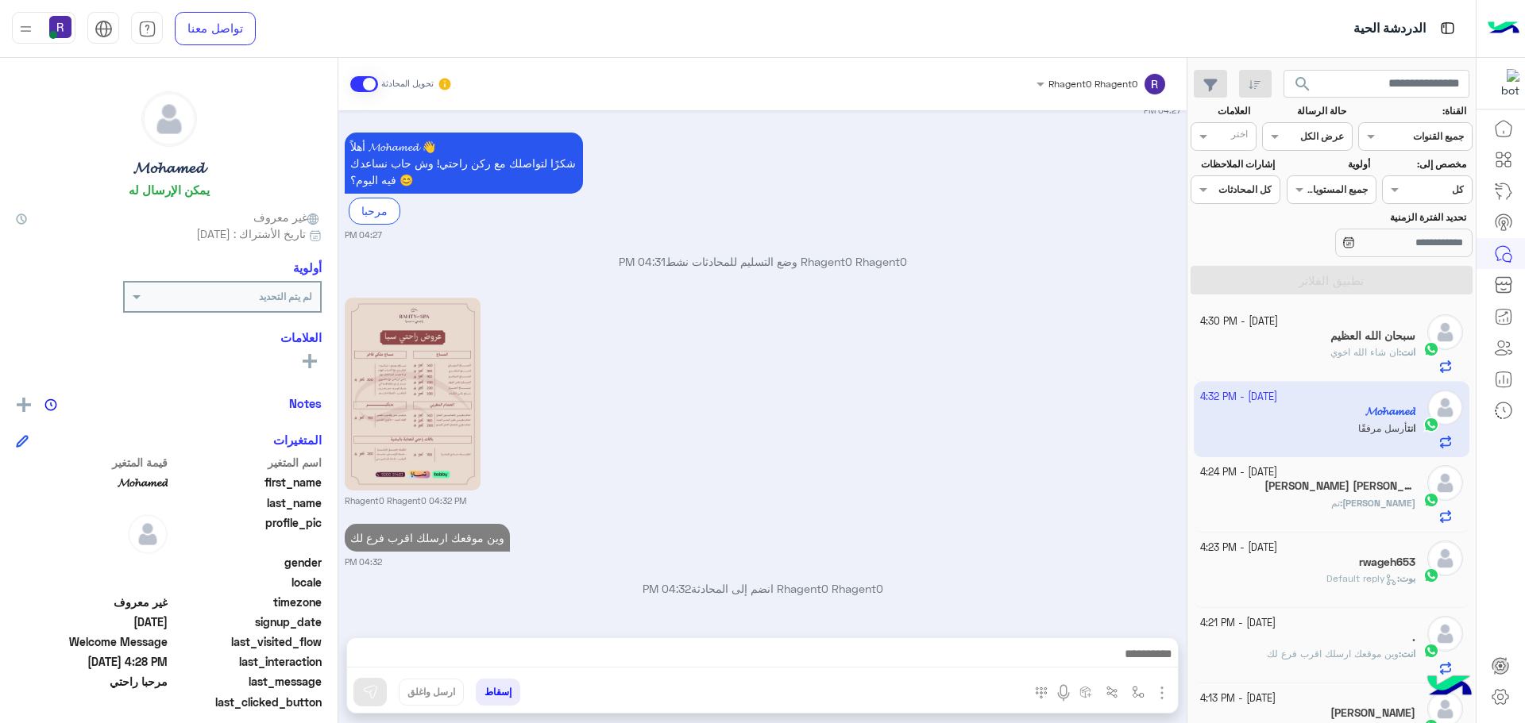
scroll to position [295, 0]
click at [1334, 349] on span "ان شاء الله اخوي" at bounding box center [1364, 352] width 68 height 12
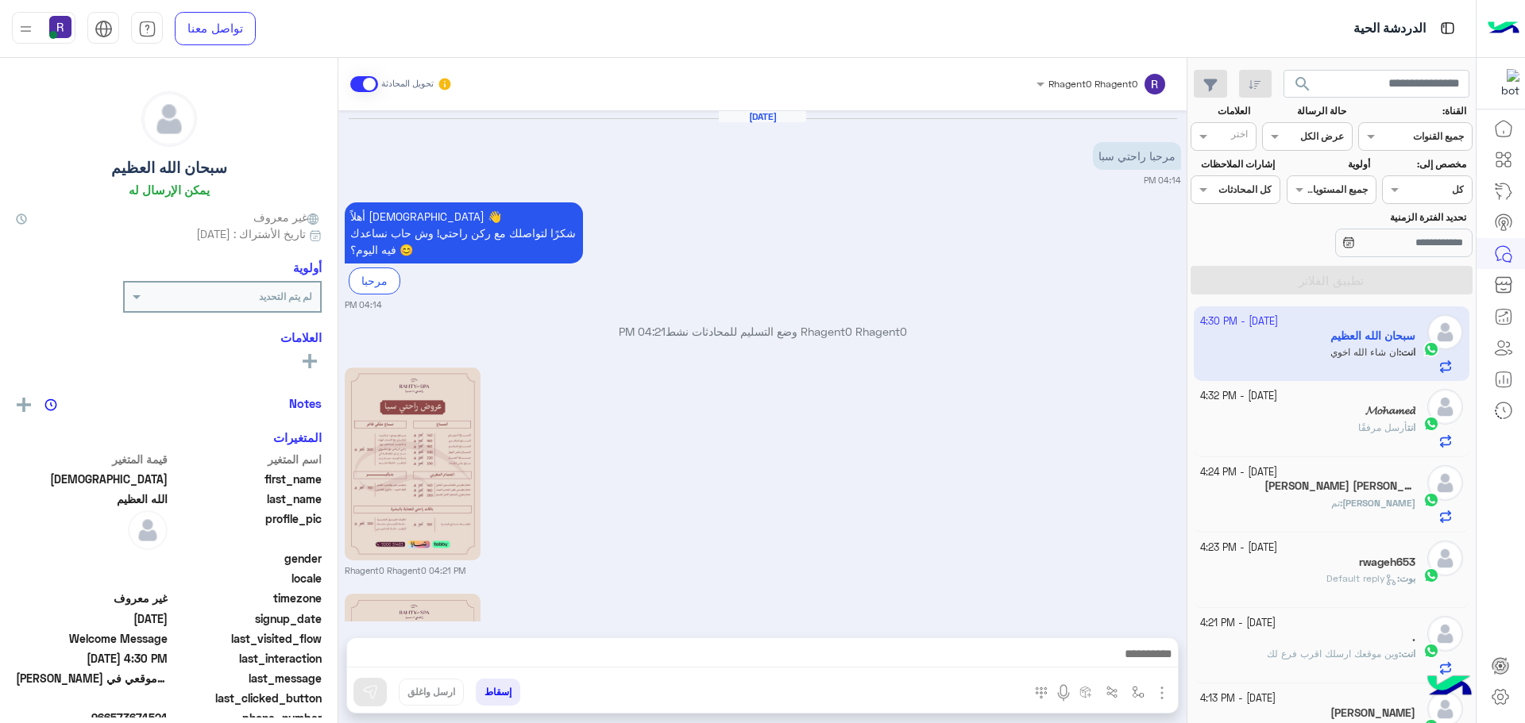
scroll to position [434, 0]
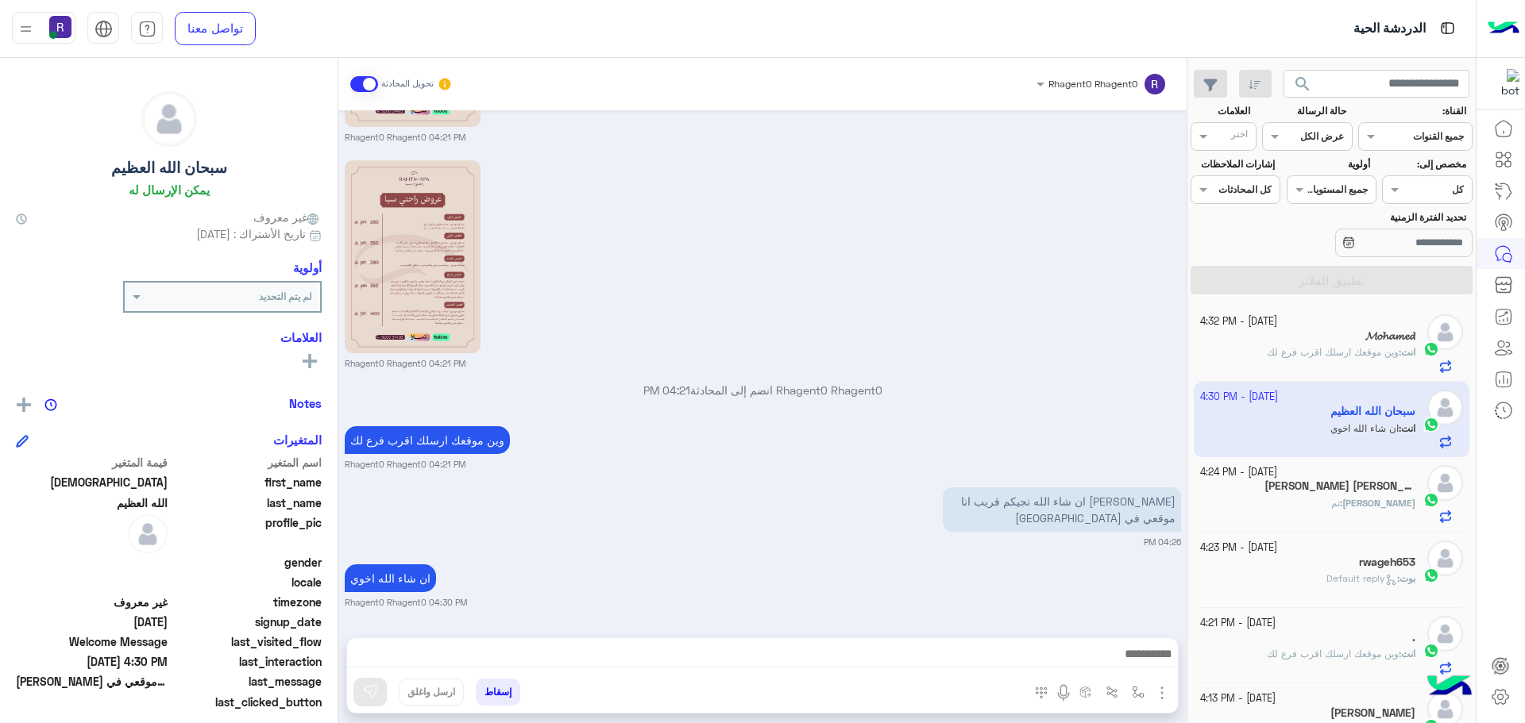
click at [1380, 488] on h5 "[PERSON_NAME] [PERSON_NAME]" at bounding box center [1339, 486] width 151 height 13
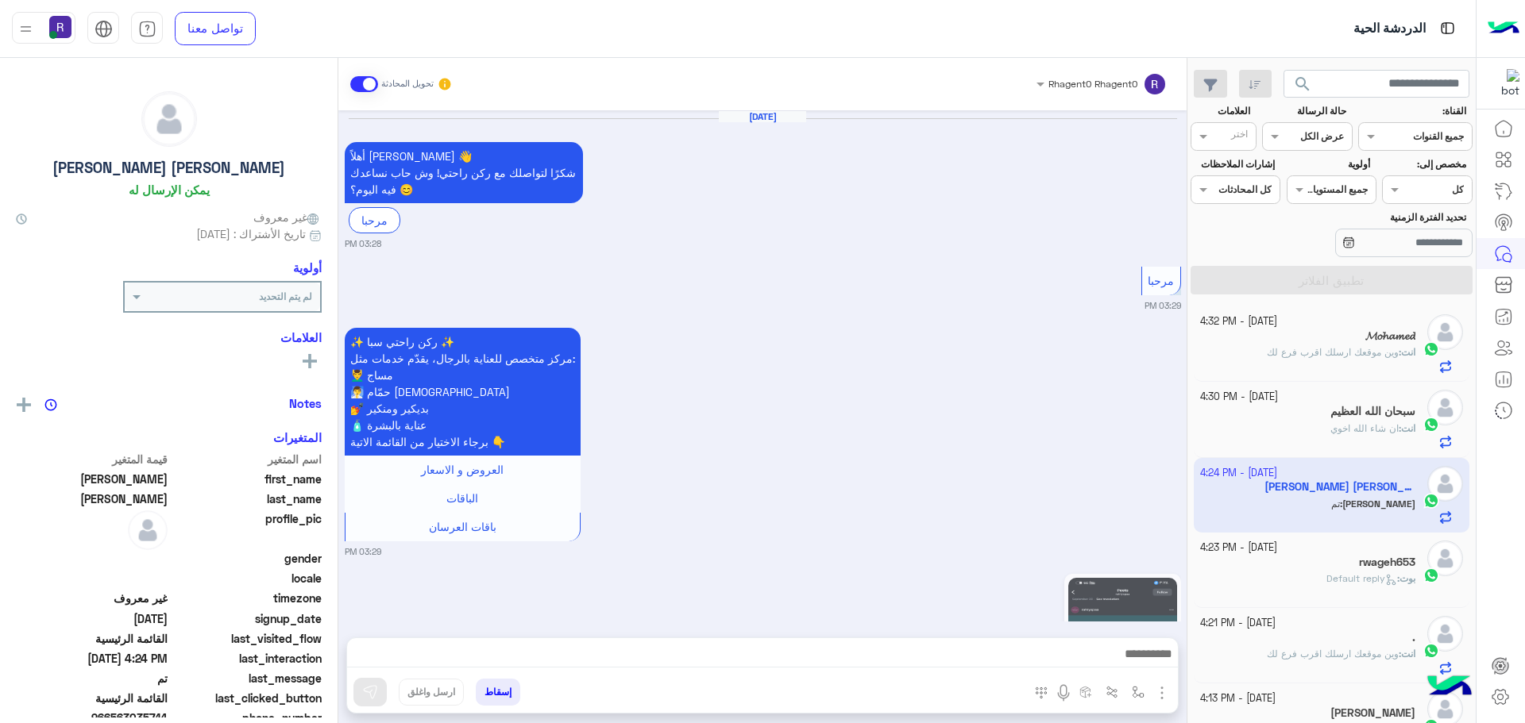
scroll to position [1975, 0]
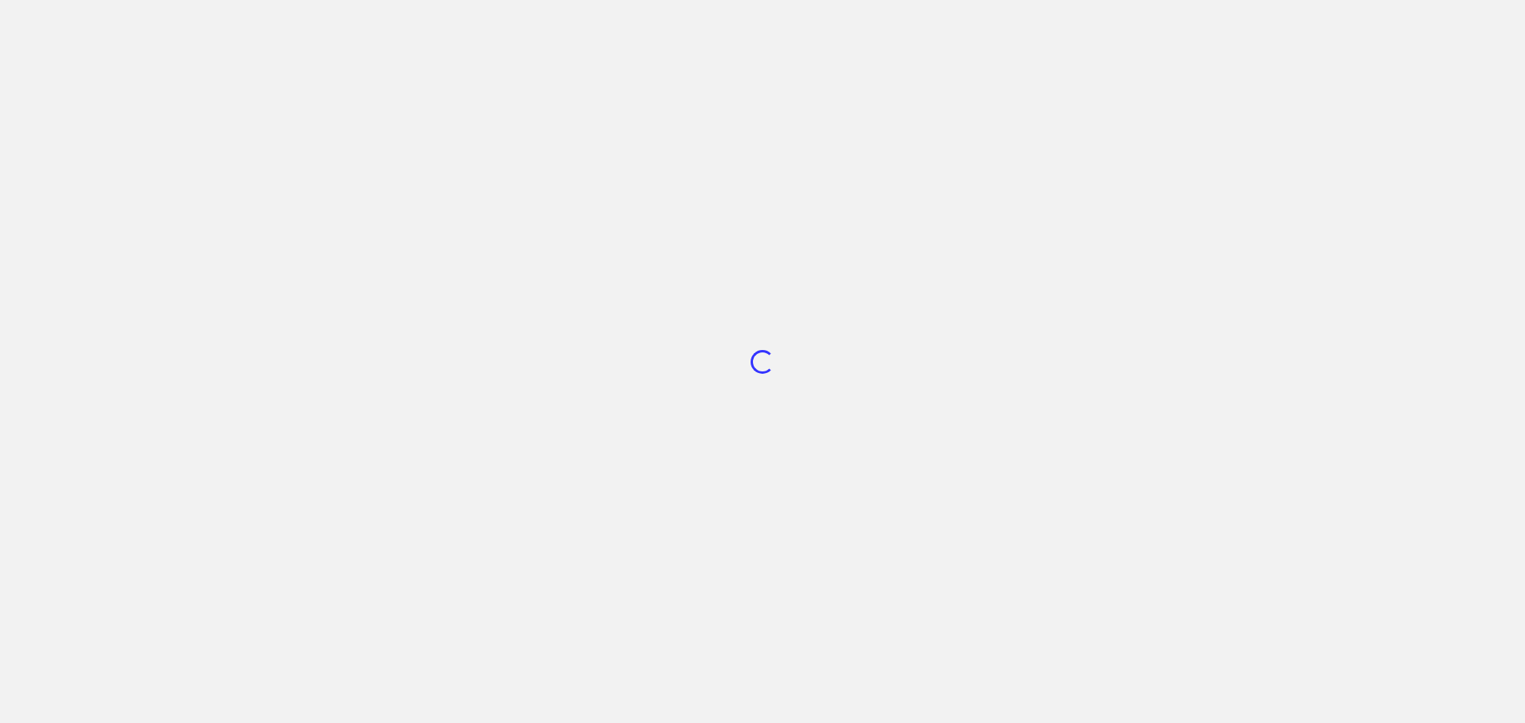
scroll to position [599, 0]
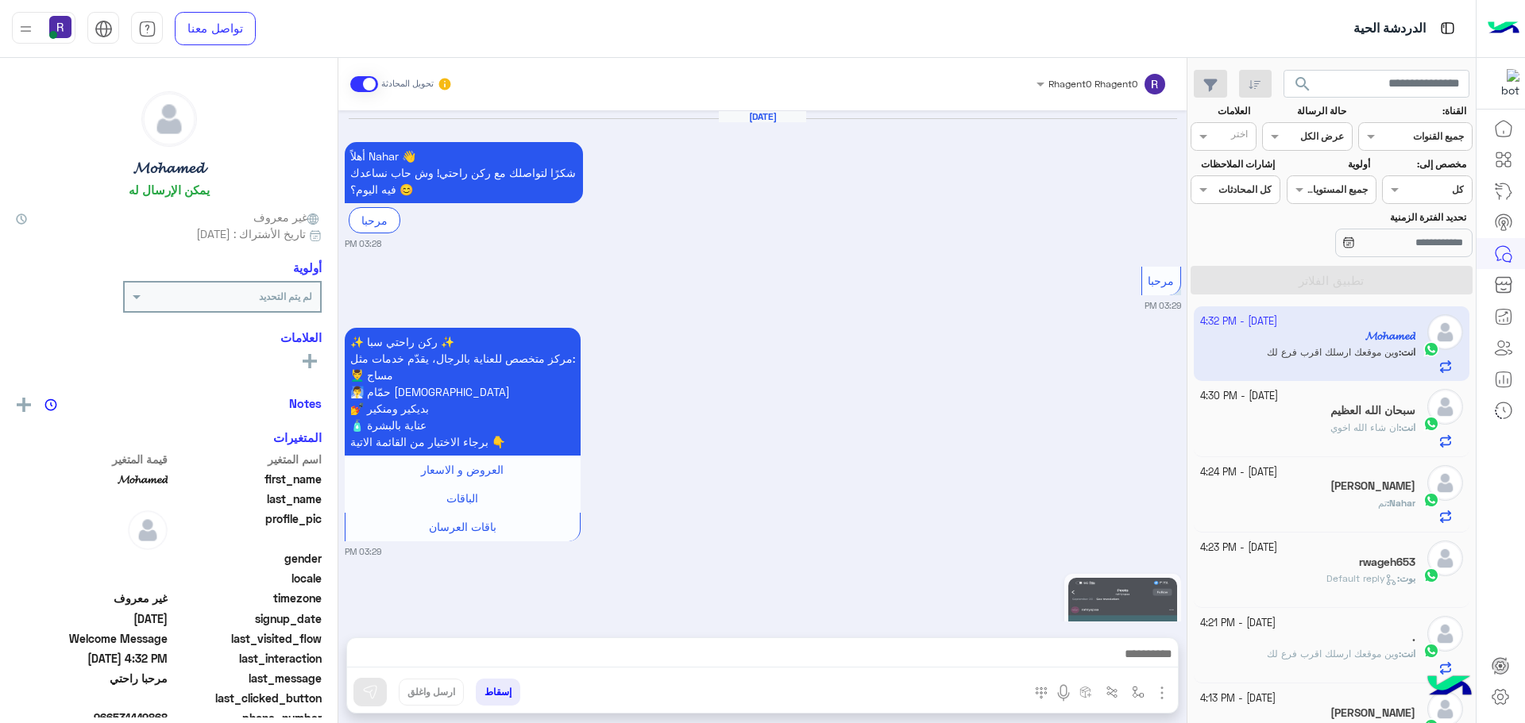
scroll to position [2754, 0]
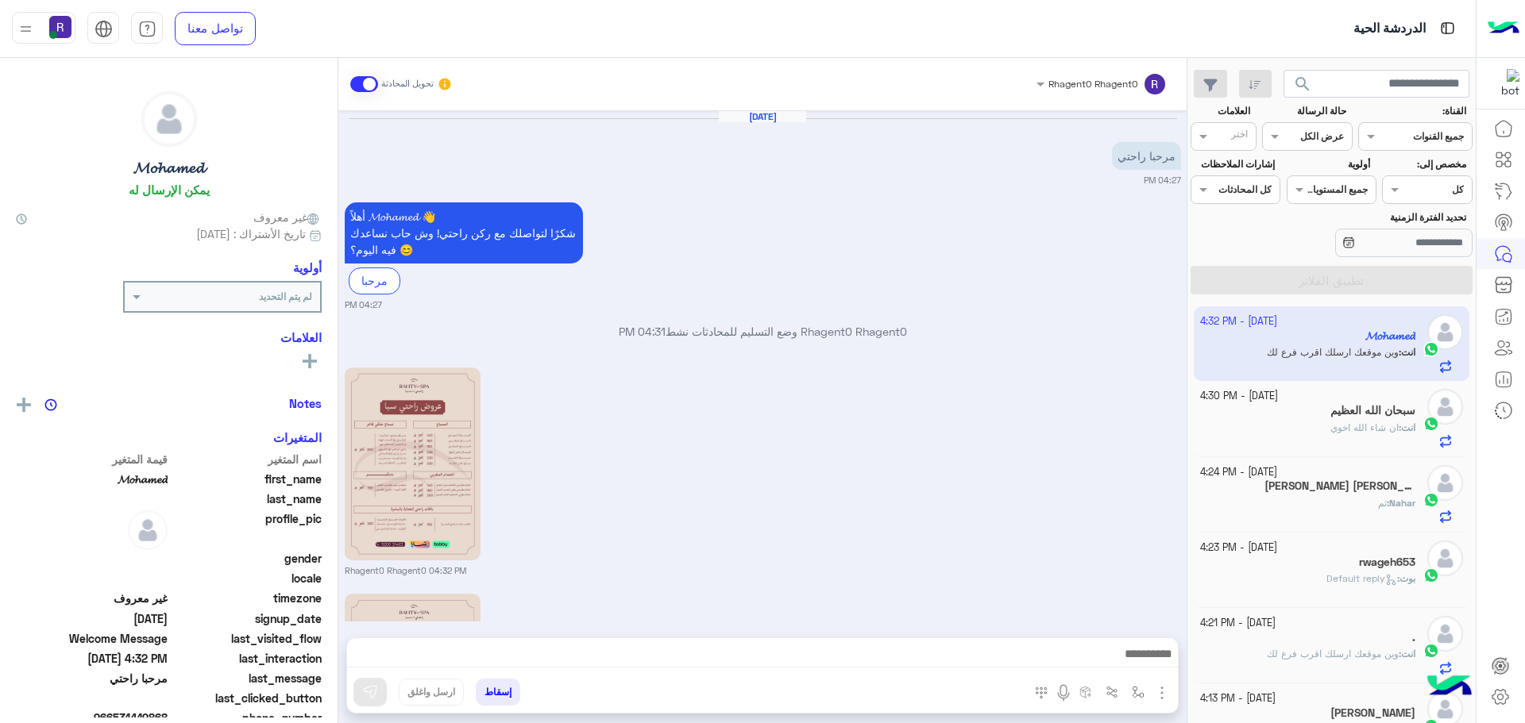
scroll to position [295, 0]
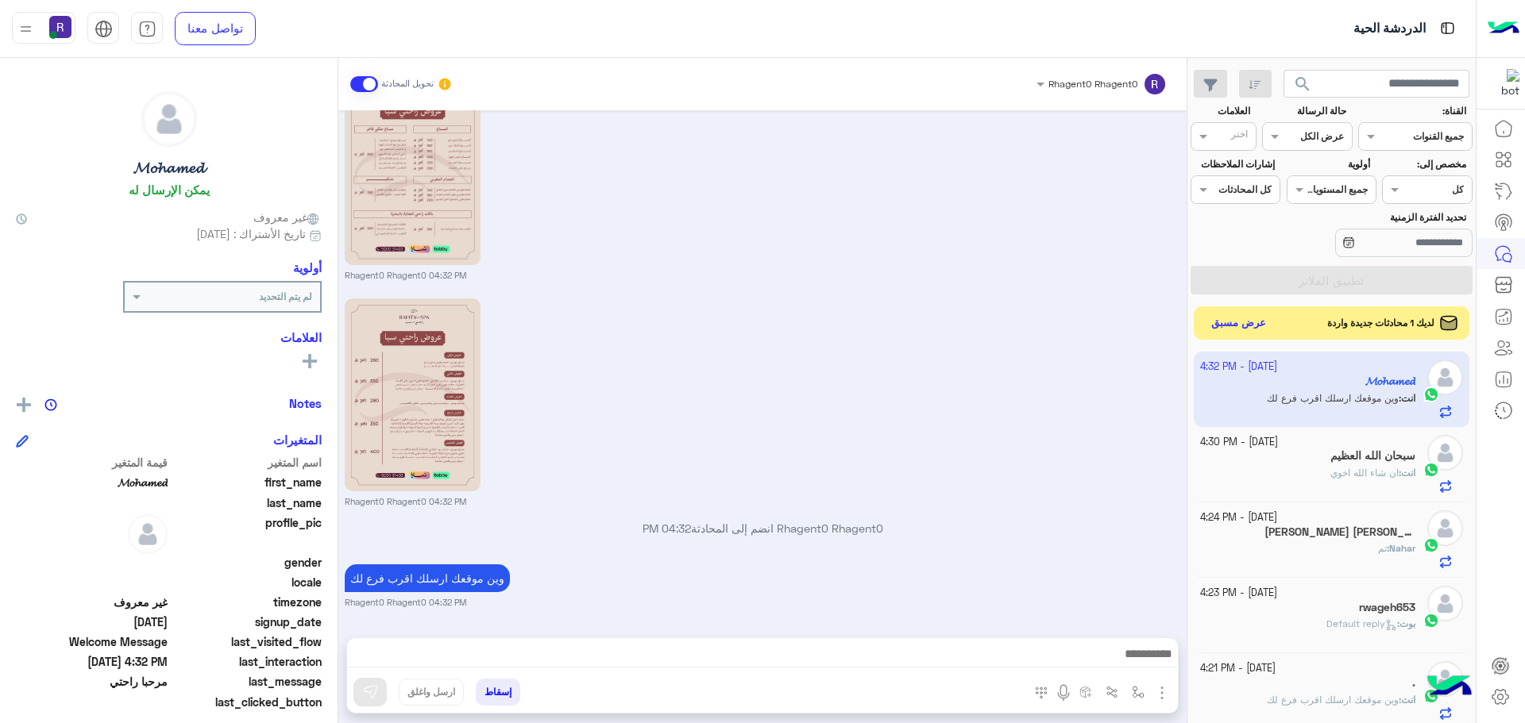
click at [1259, 322] on button "عرض مسبق" at bounding box center [1238, 323] width 67 height 21
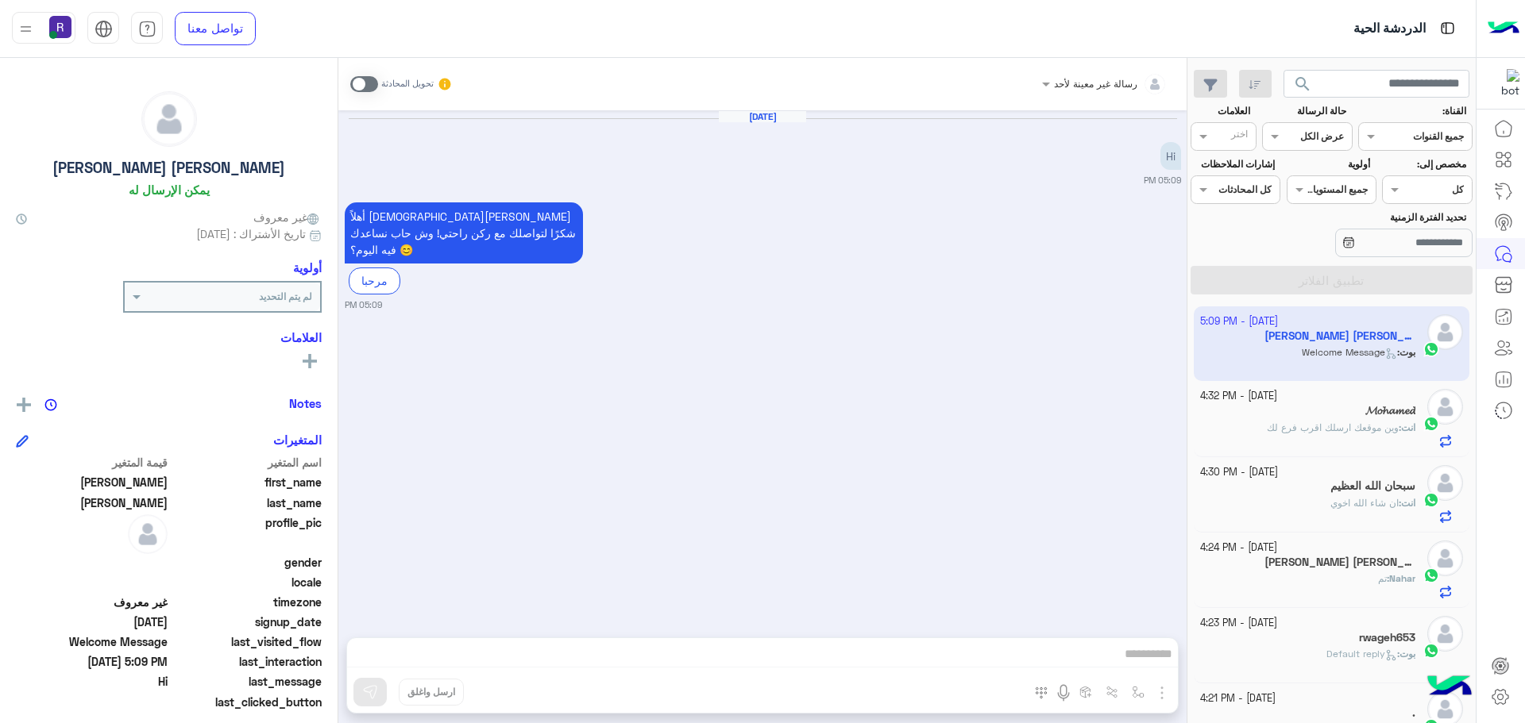
click at [367, 85] on span at bounding box center [364, 84] width 28 height 16
click at [1159, 689] on img "button" at bounding box center [1161, 693] width 19 height 19
click at [1147, 661] on button "الصور" at bounding box center [1137, 658] width 67 height 32
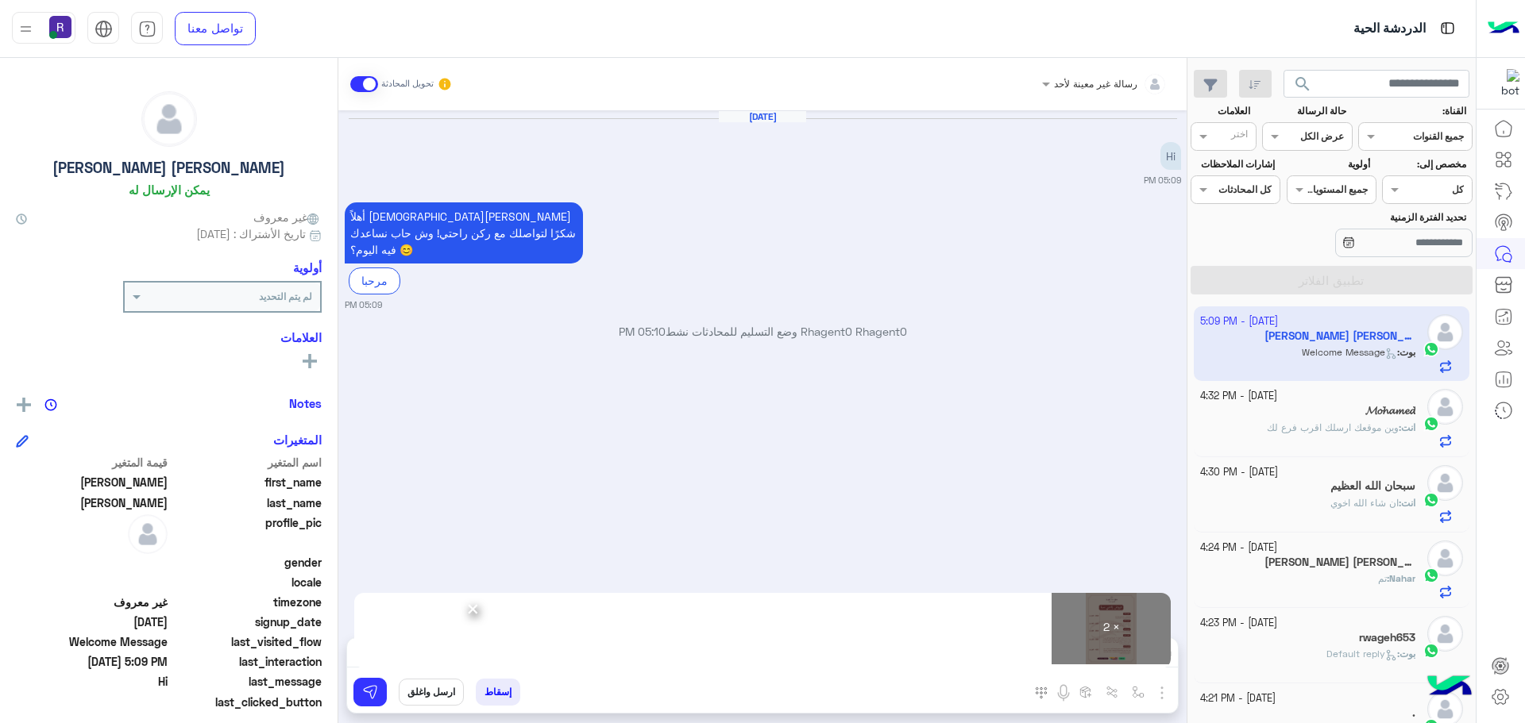
click at [368, 677] on div "× 2 ×" at bounding box center [762, 658] width 831 height 40
click at [370, 688] on img at bounding box center [370, 693] width 16 height 16
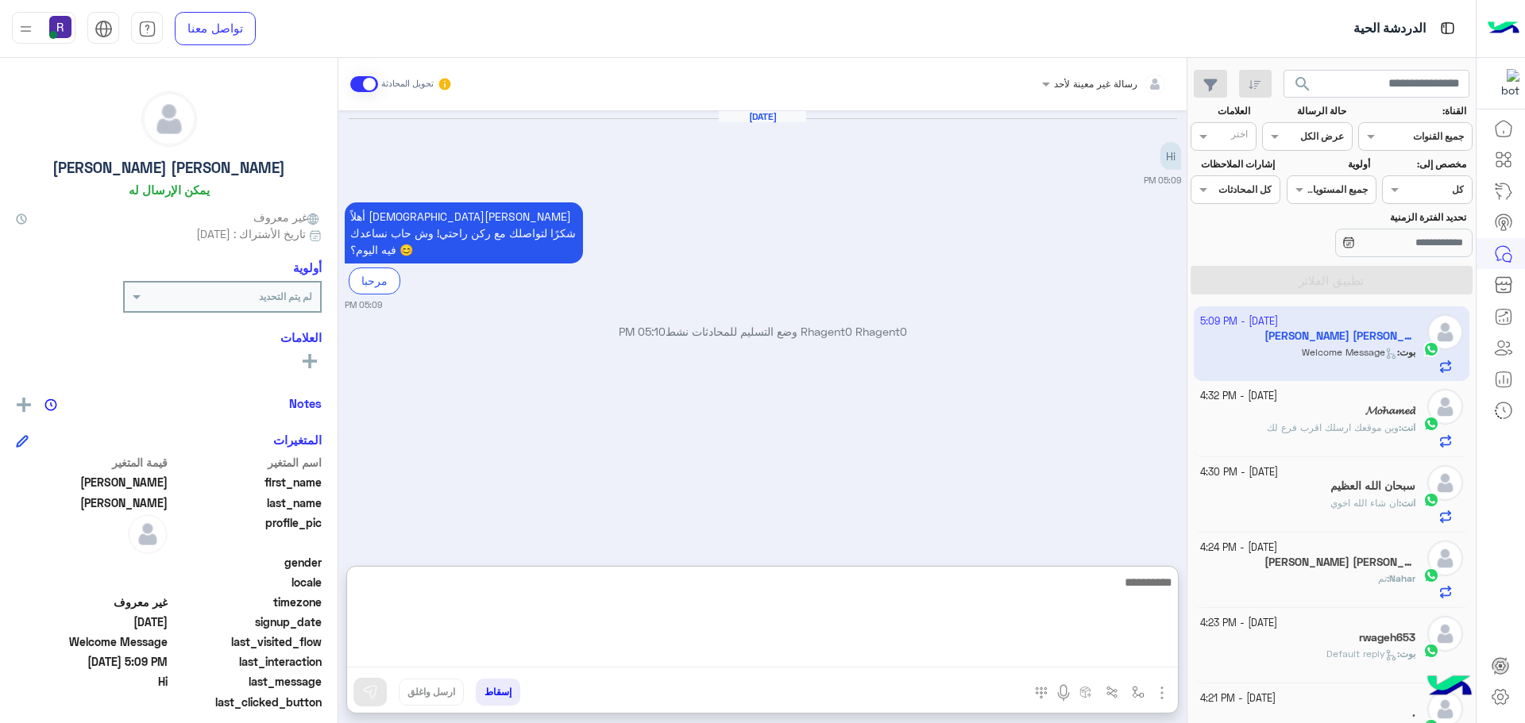
paste textarea "**********"
type textarea "**********"
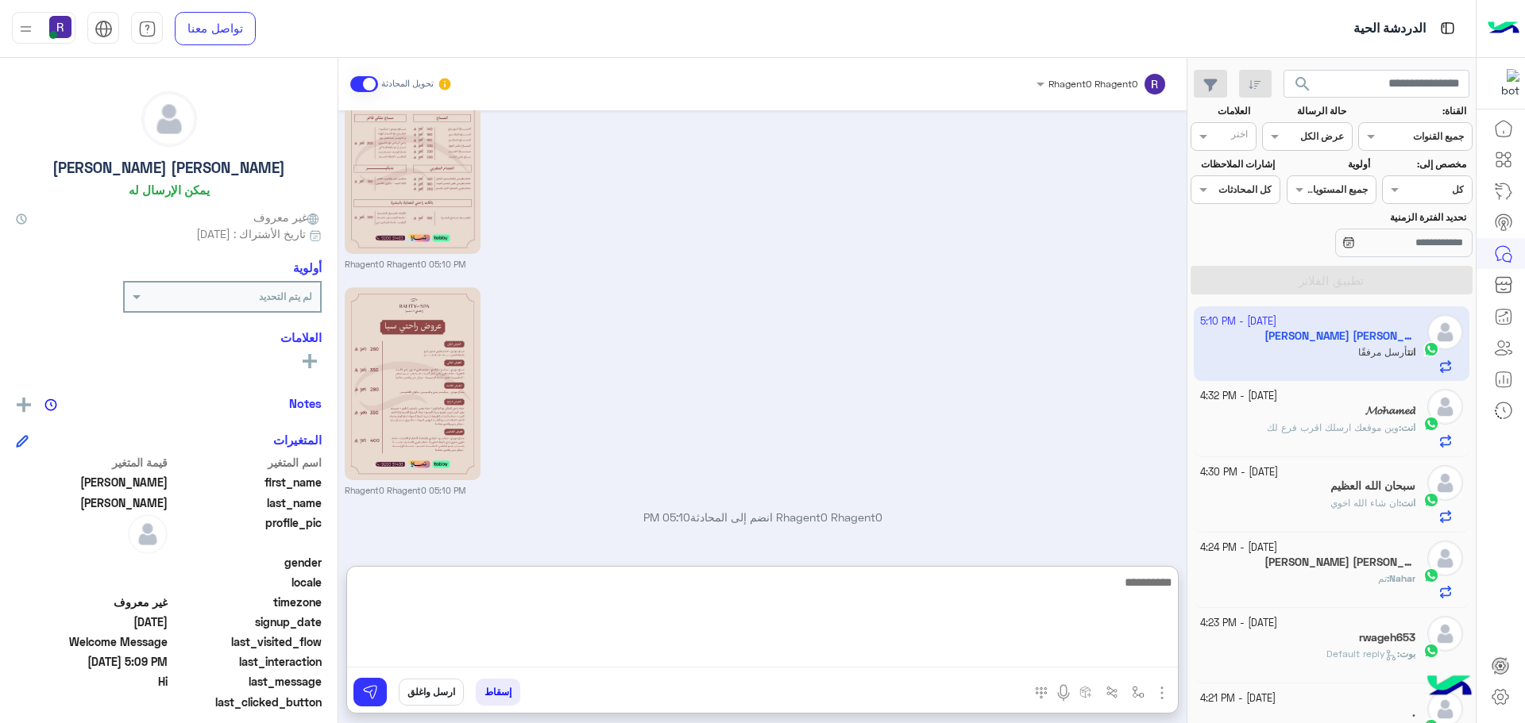
scroll to position [367, 0]
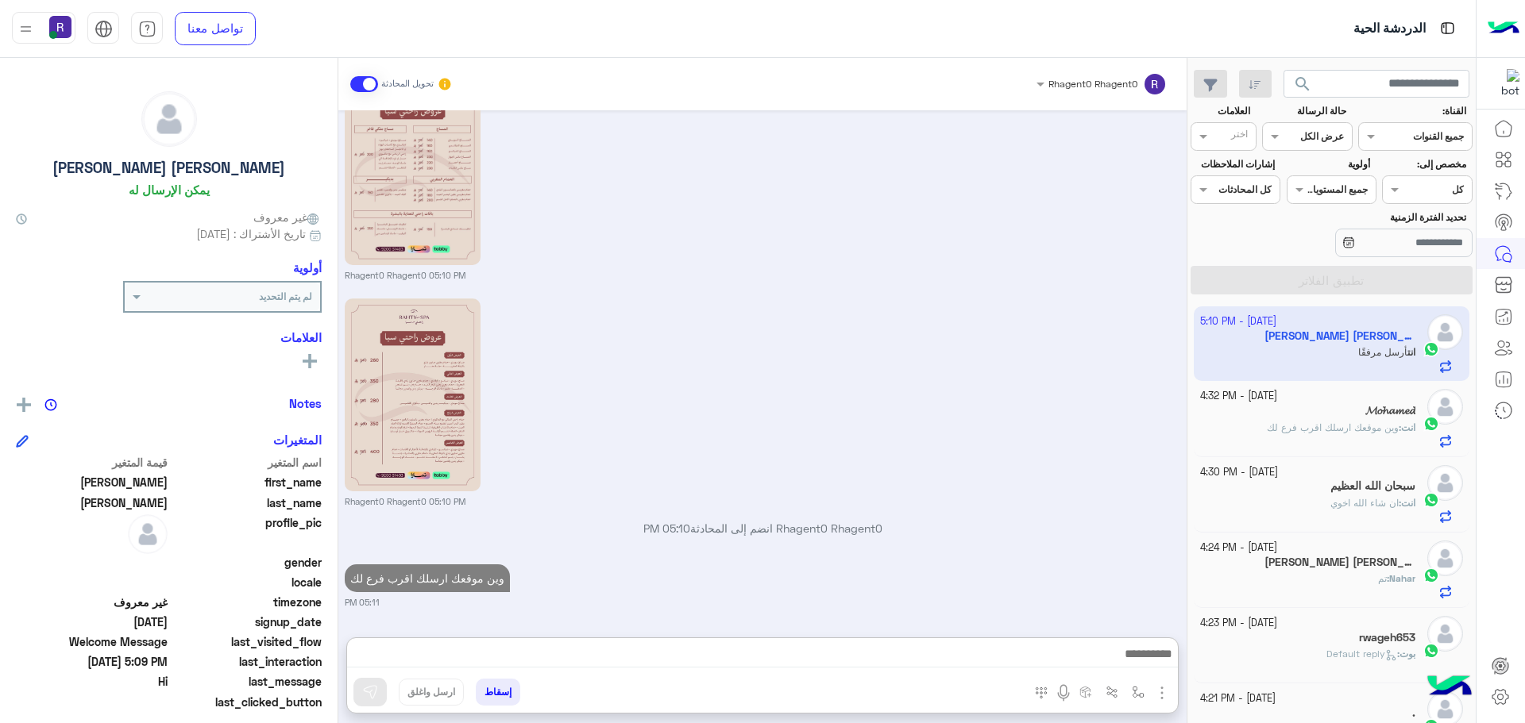
click at [1360, 641] on h5 "rwageh653" at bounding box center [1387, 637] width 56 height 13
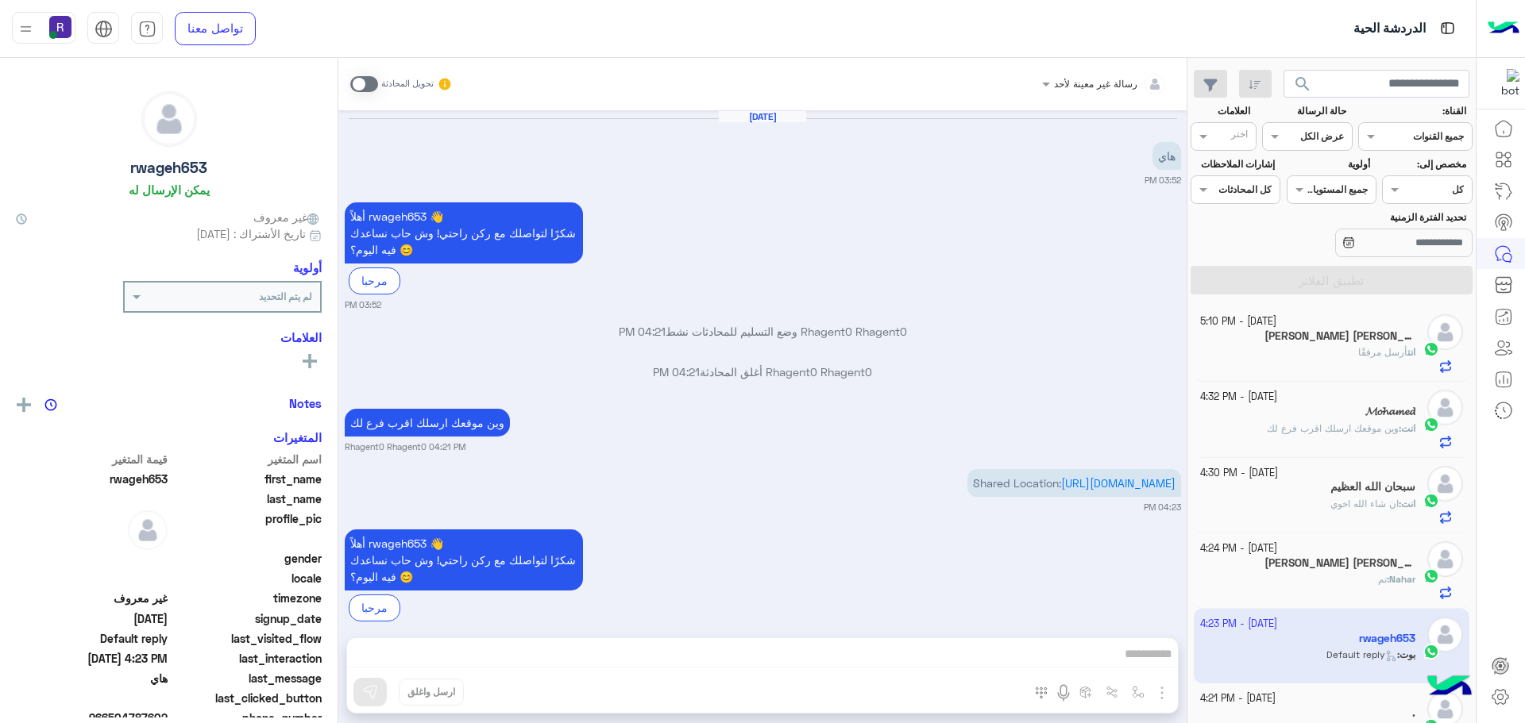
scroll to position [63, 0]
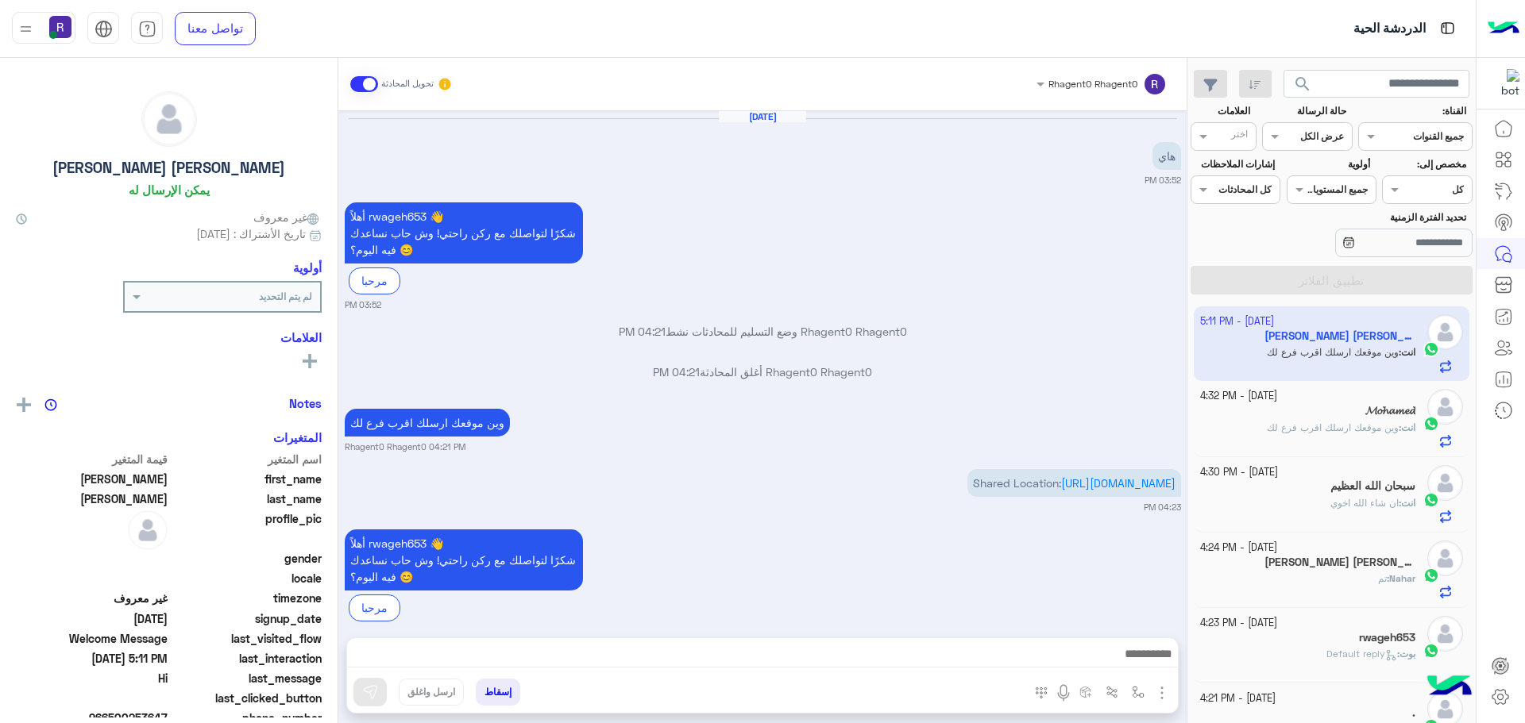
scroll to position [842, 0]
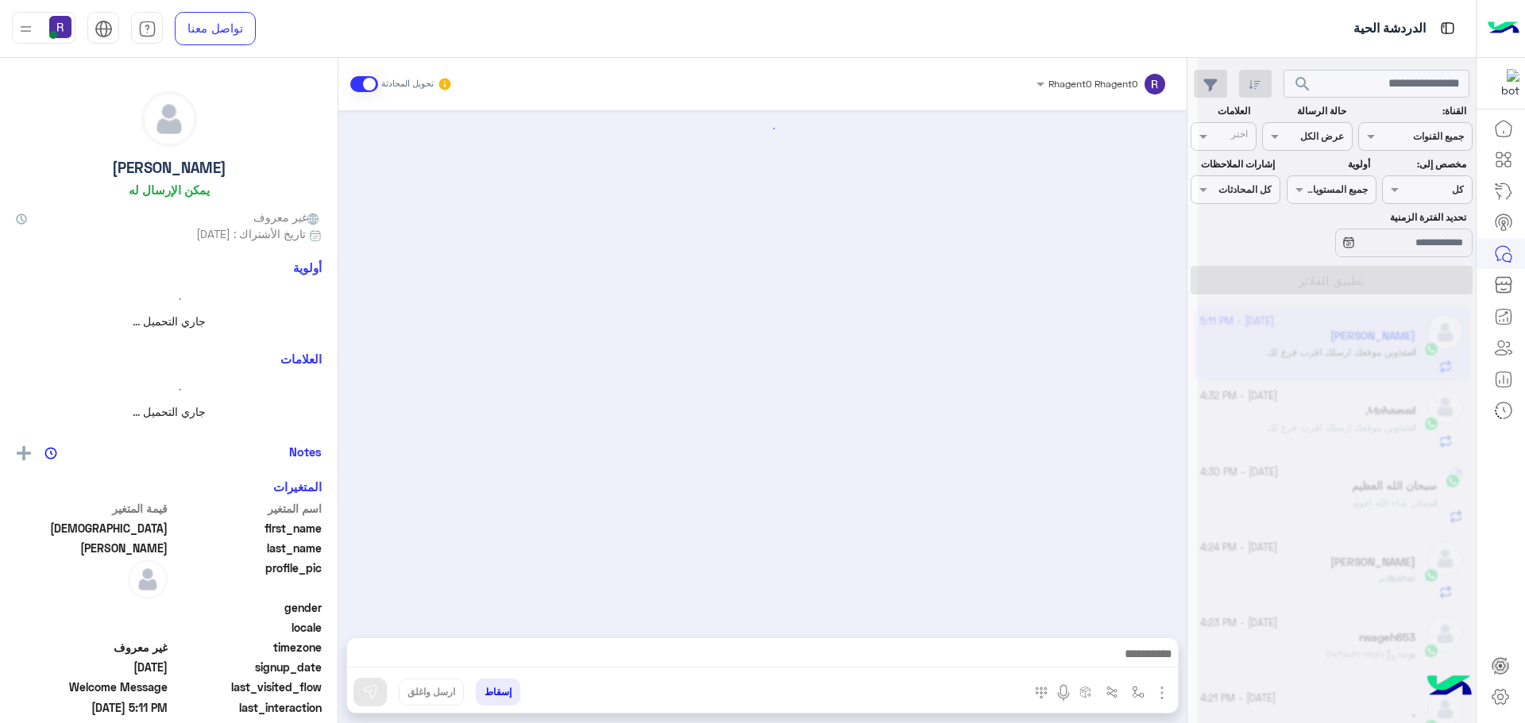
scroll to position [295, 0]
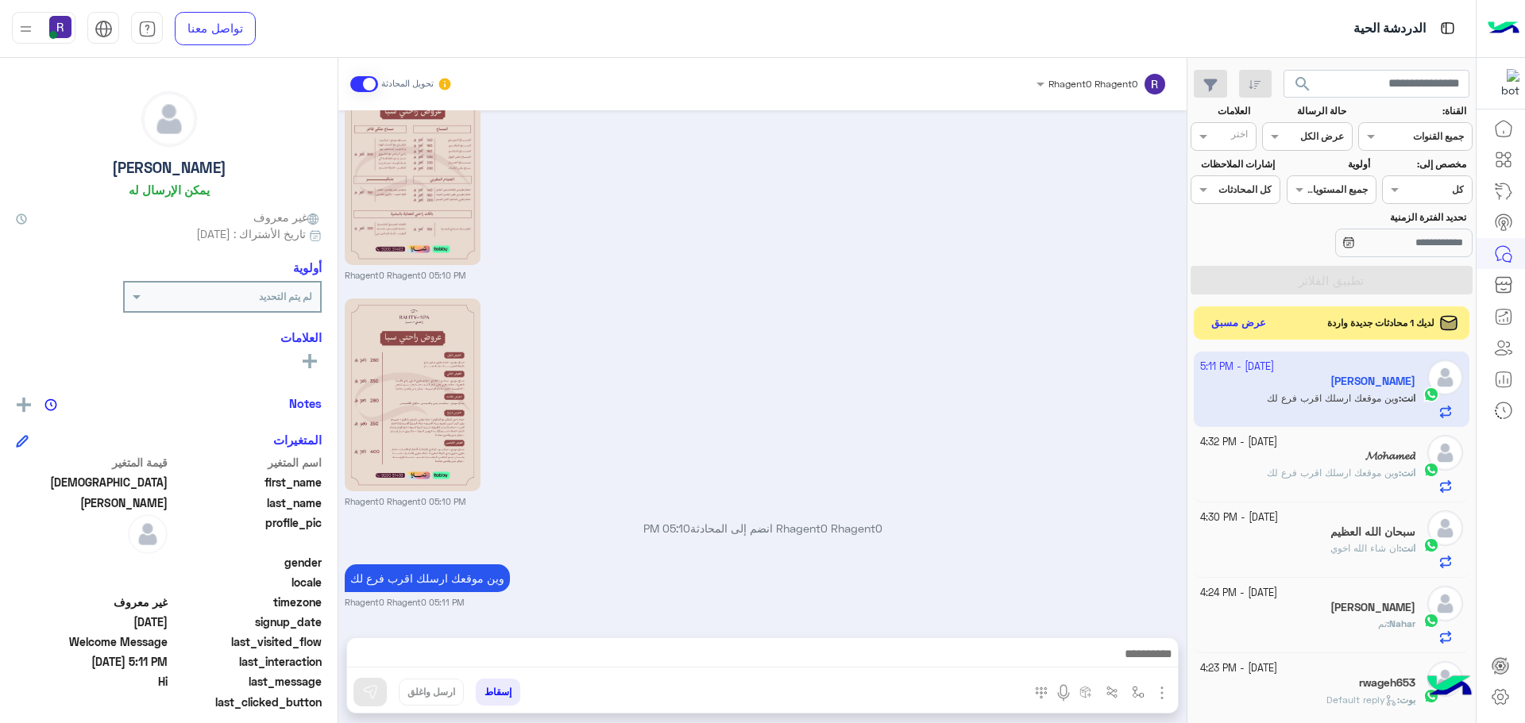
click at [1255, 323] on button "عرض مسبق" at bounding box center [1238, 323] width 67 height 21
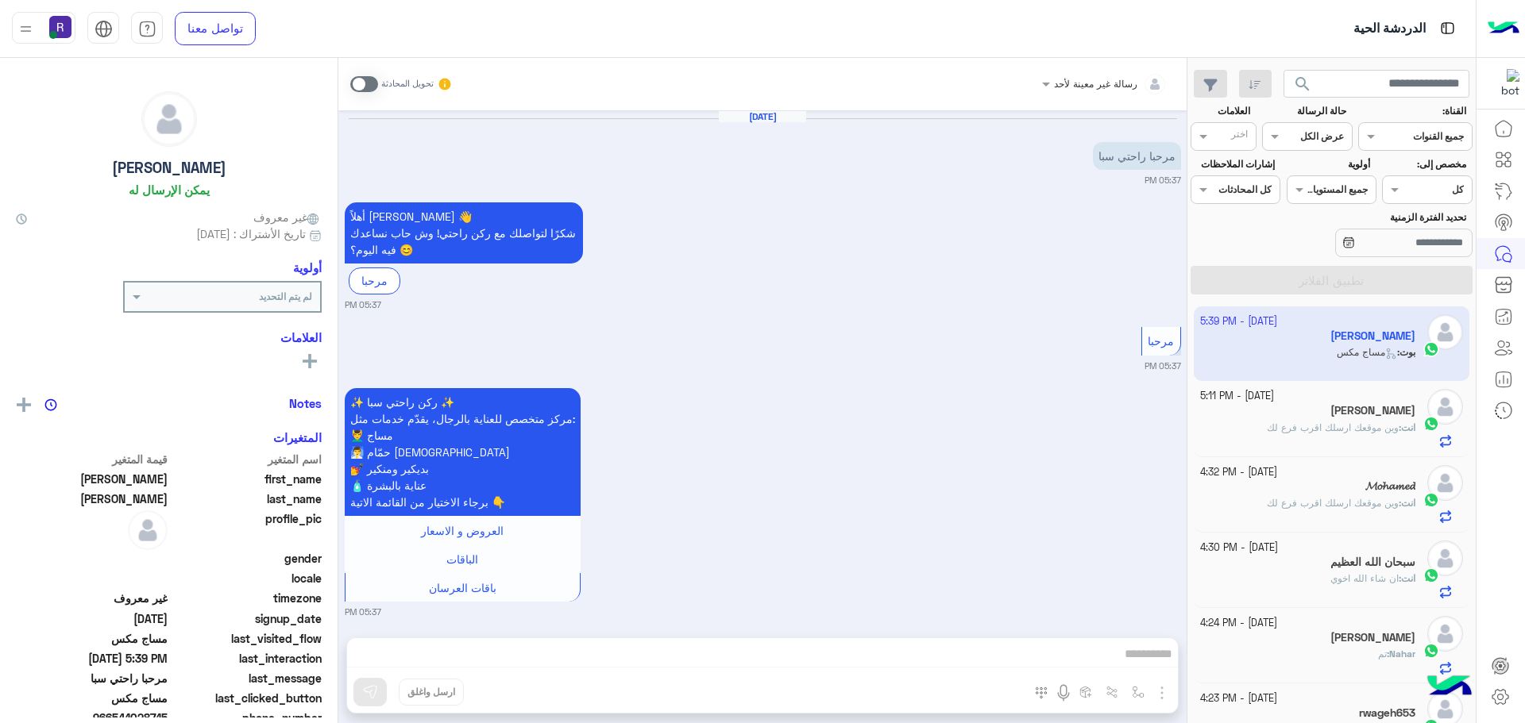
scroll to position [1908, 0]
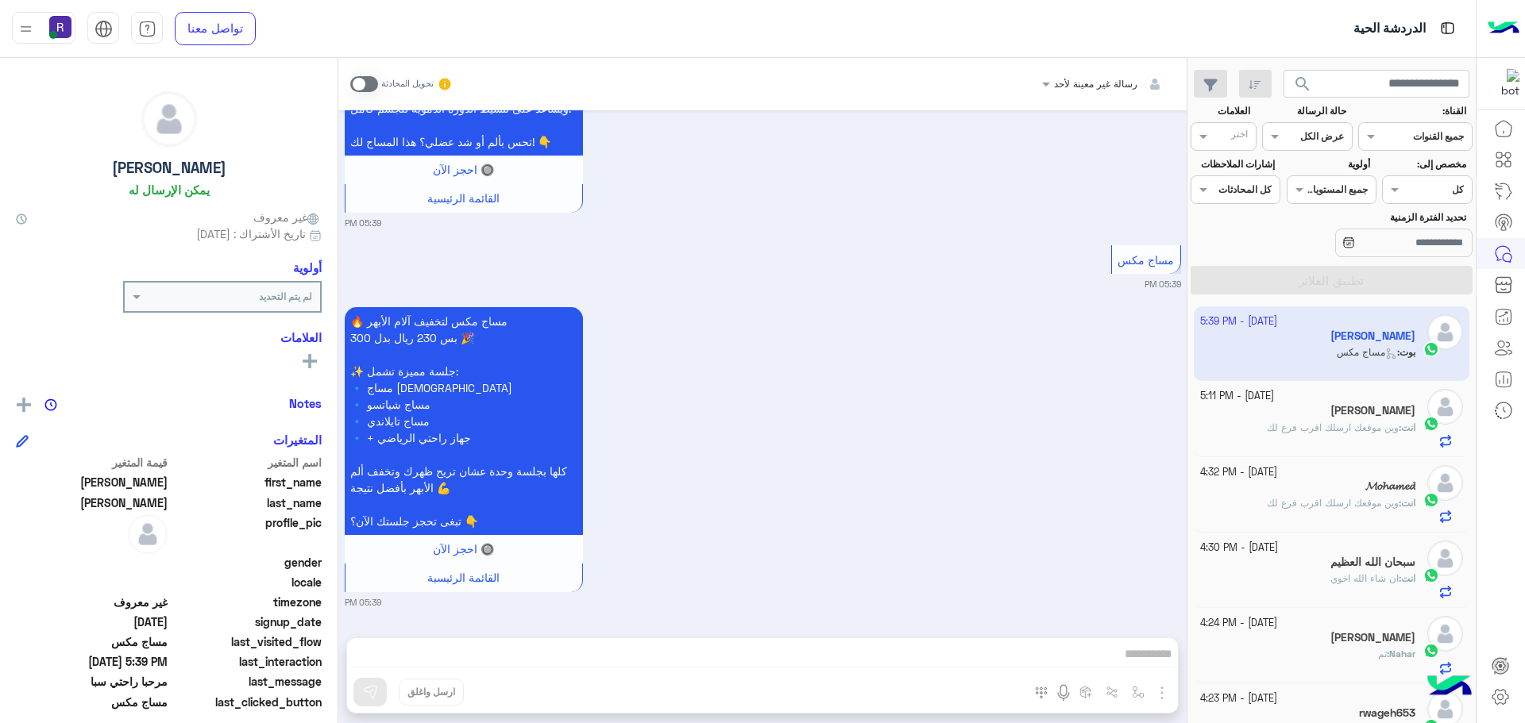
click at [372, 79] on span at bounding box center [364, 84] width 28 height 16
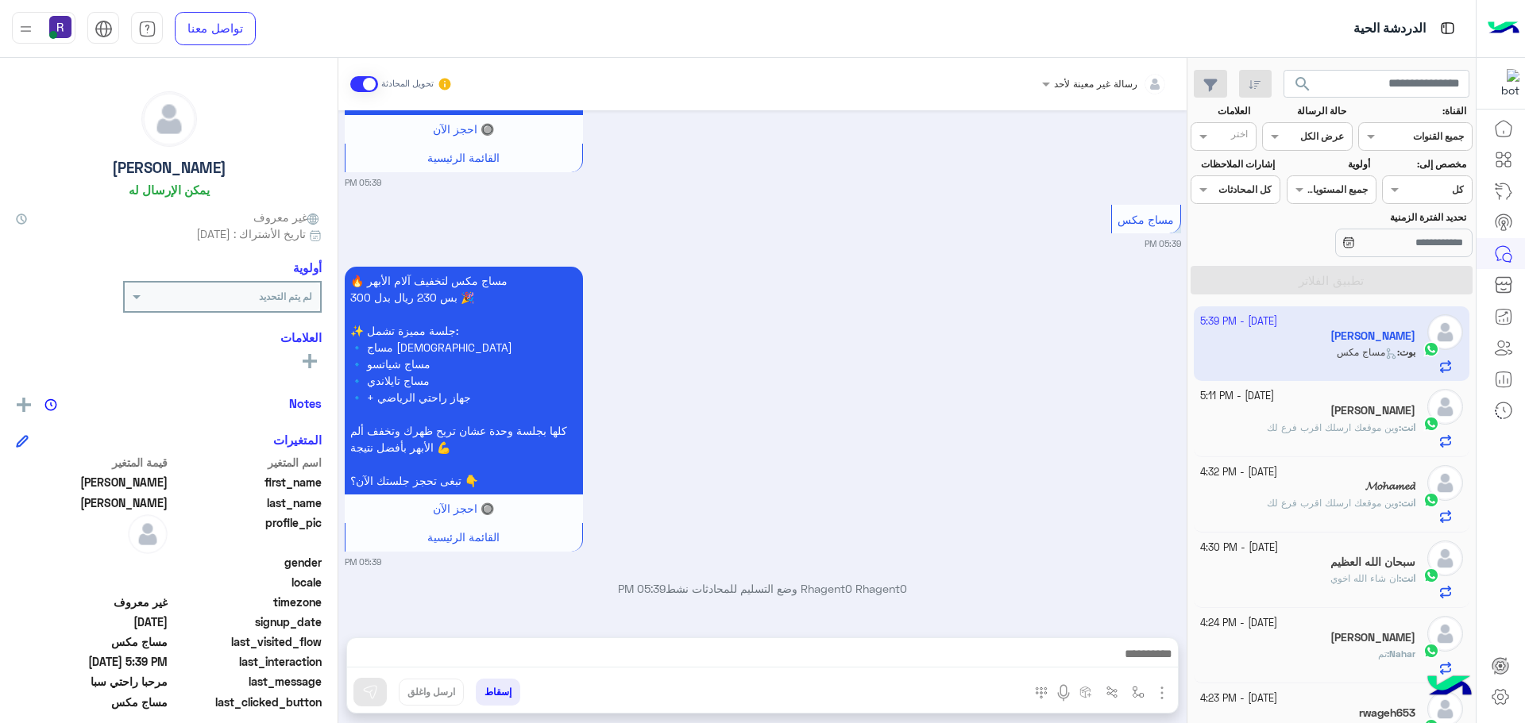
click at [1158, 695] on img "button" at bounding box center [1161, 693] width 19 height 19
click at [1149, 661] on button "الصور" at bounding box center [1137, 658] width 67 height 32
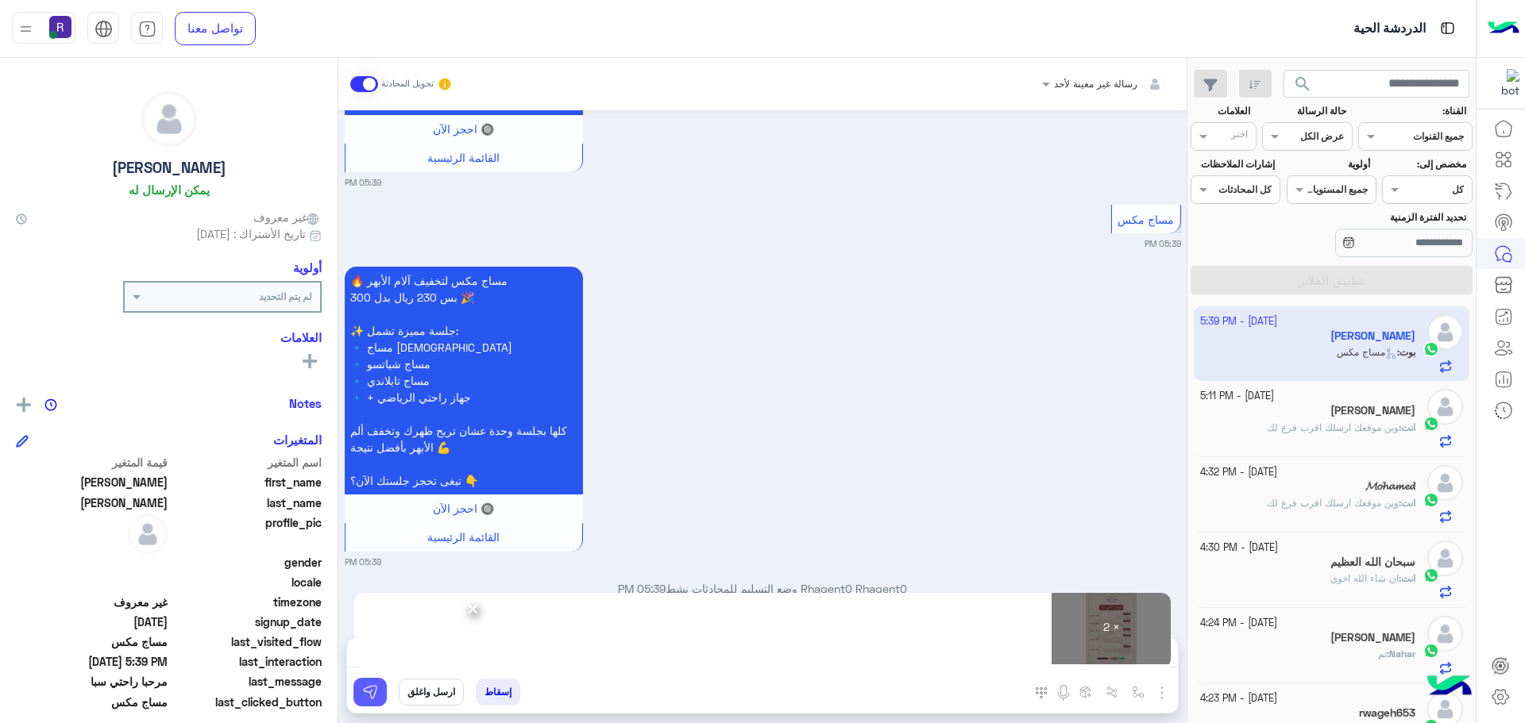
click at [375, 692] on img at bounding box center [370, 693] width 16 height 16
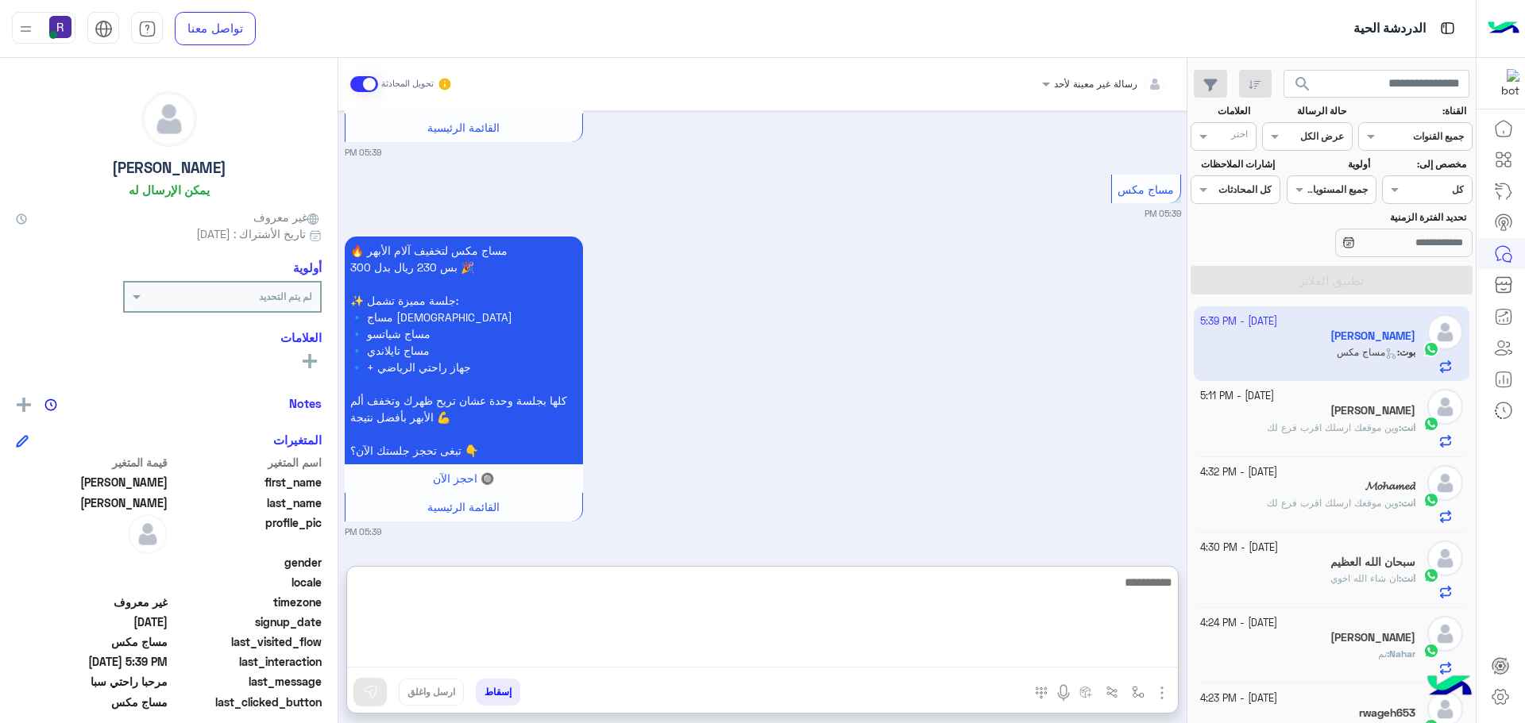
paste textarea "**********"
type textarea "**********"
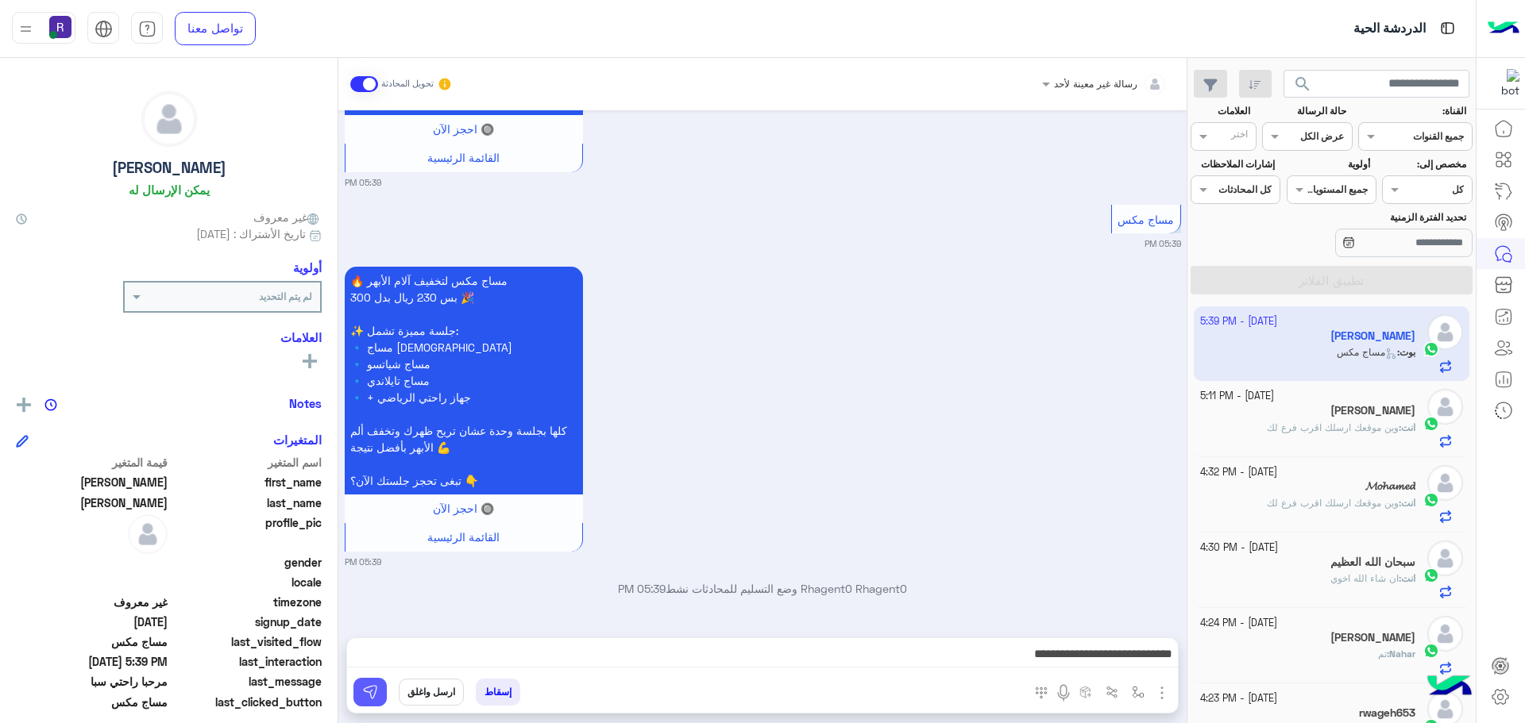
click at [365, 695] on img at bounding box center [370, 693] width 16 height 16
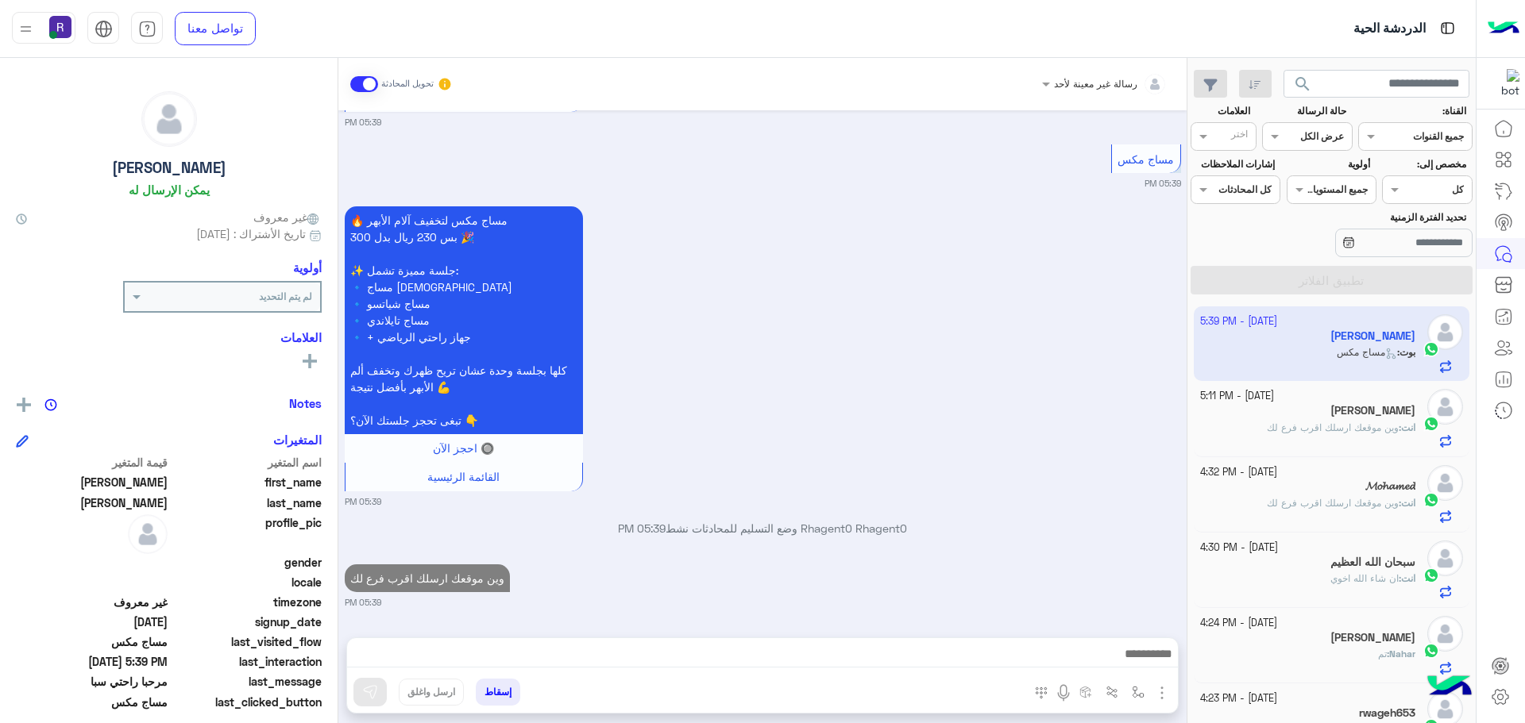
scroll to position [2009, 0]
click at [1349, 423] on span "وين موقعك ارسلك اقرب فرع لك" at bounding box center [1333, 428] width 132 height 12
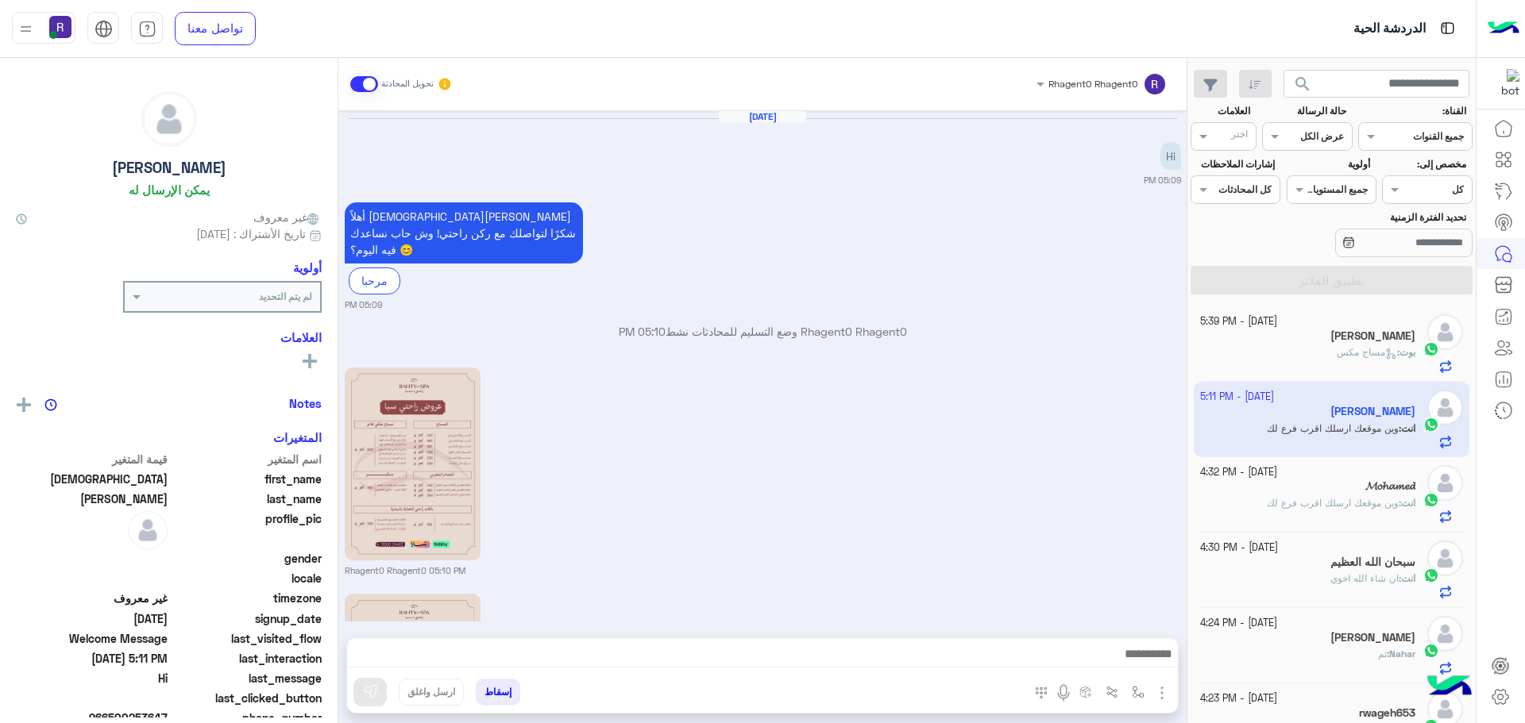
scroll to position [295, 0]
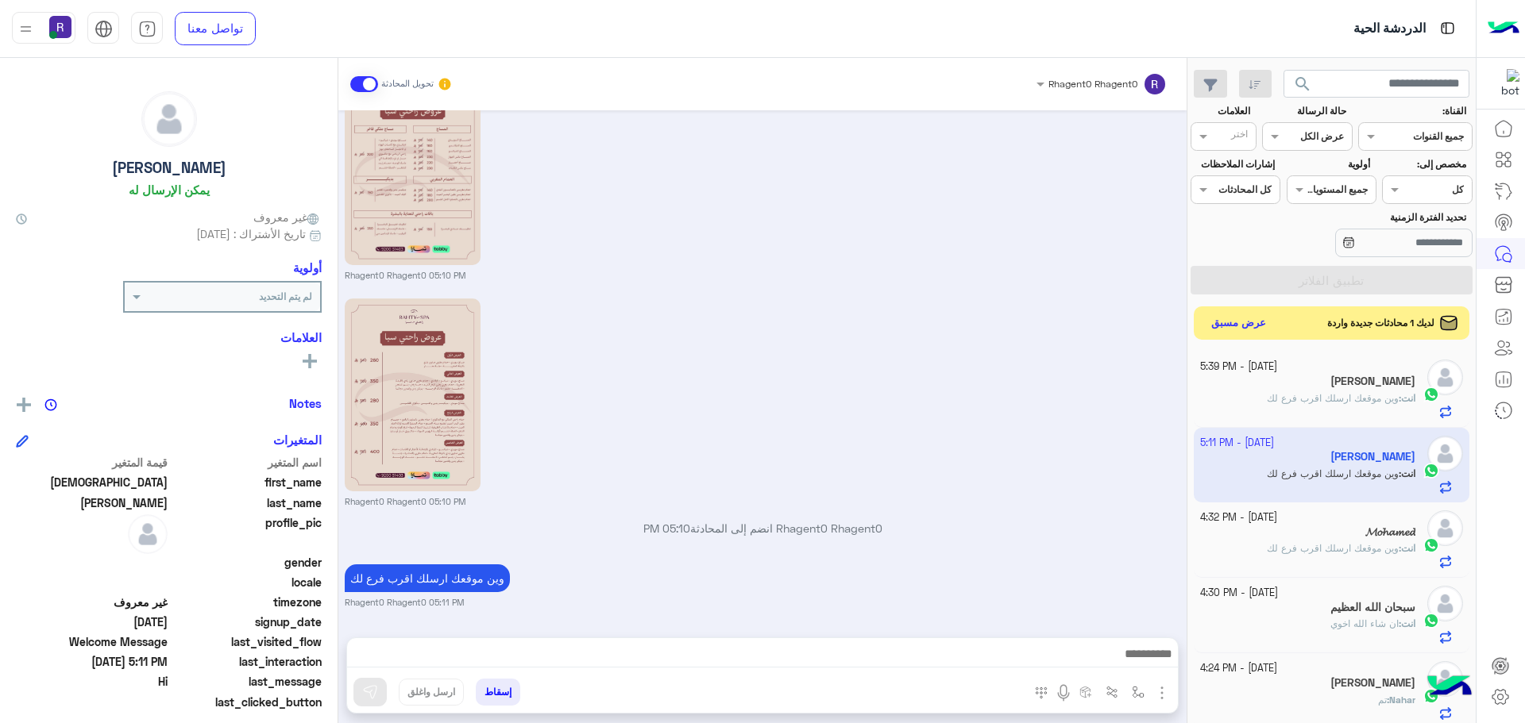
click at [1252, 321] on button "عرض مسبق" at bounding box center [1238, 323] width 67 height 21
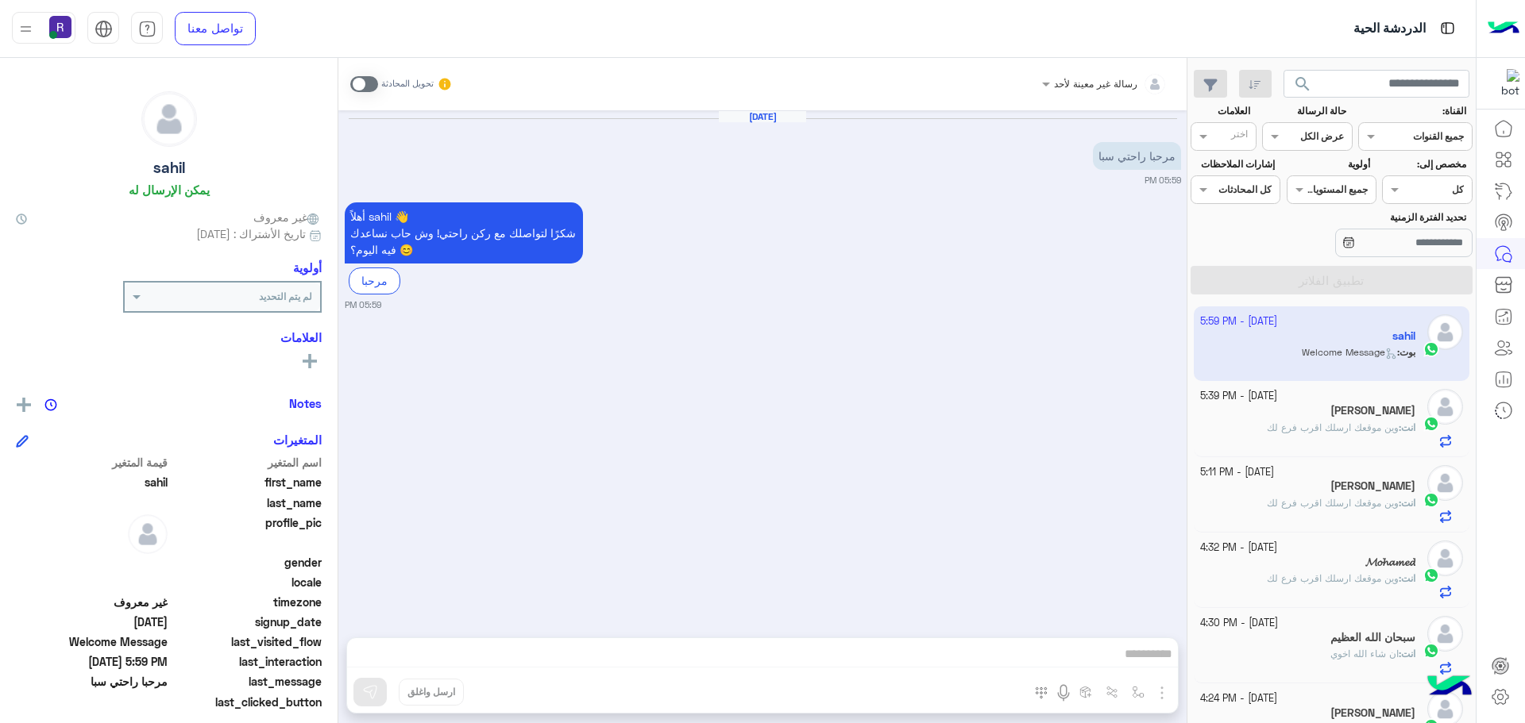
click at [371, 83] on span at bounding box center [364, 84] width 28 height 16
click at [1147, 692] on button "button" at bounding box center [1138, 692] width 26 height 26
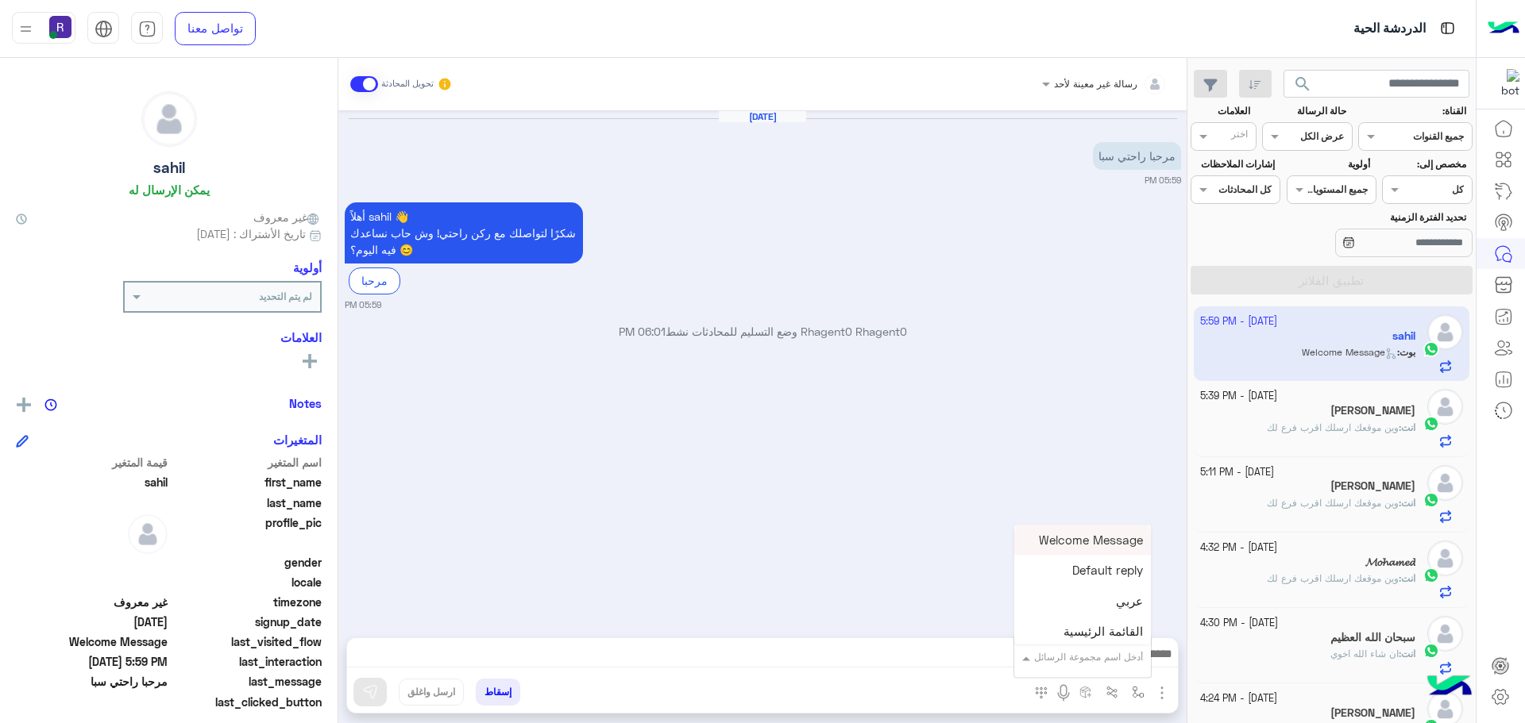
click at [1125, 651] on input "text" at bounding box center [1103, 655] width 80 height 14
drag, startPoint x: 874, startPoint y: 566, endPoint x: 890, endPoint y: 577, distance: 18.9
click at [874, 566] on div "Sep 29, 2025 مرحبا راحتي سبا 05:59 PM أهلاً sahil 👋 شكرًا لتواصلك مع ركن راحتي!…" at bounding box center [762, 365] width 848 height 511
click at [1141, 688] on img "button" at bounding box center [1138, 692] width 13 height 13
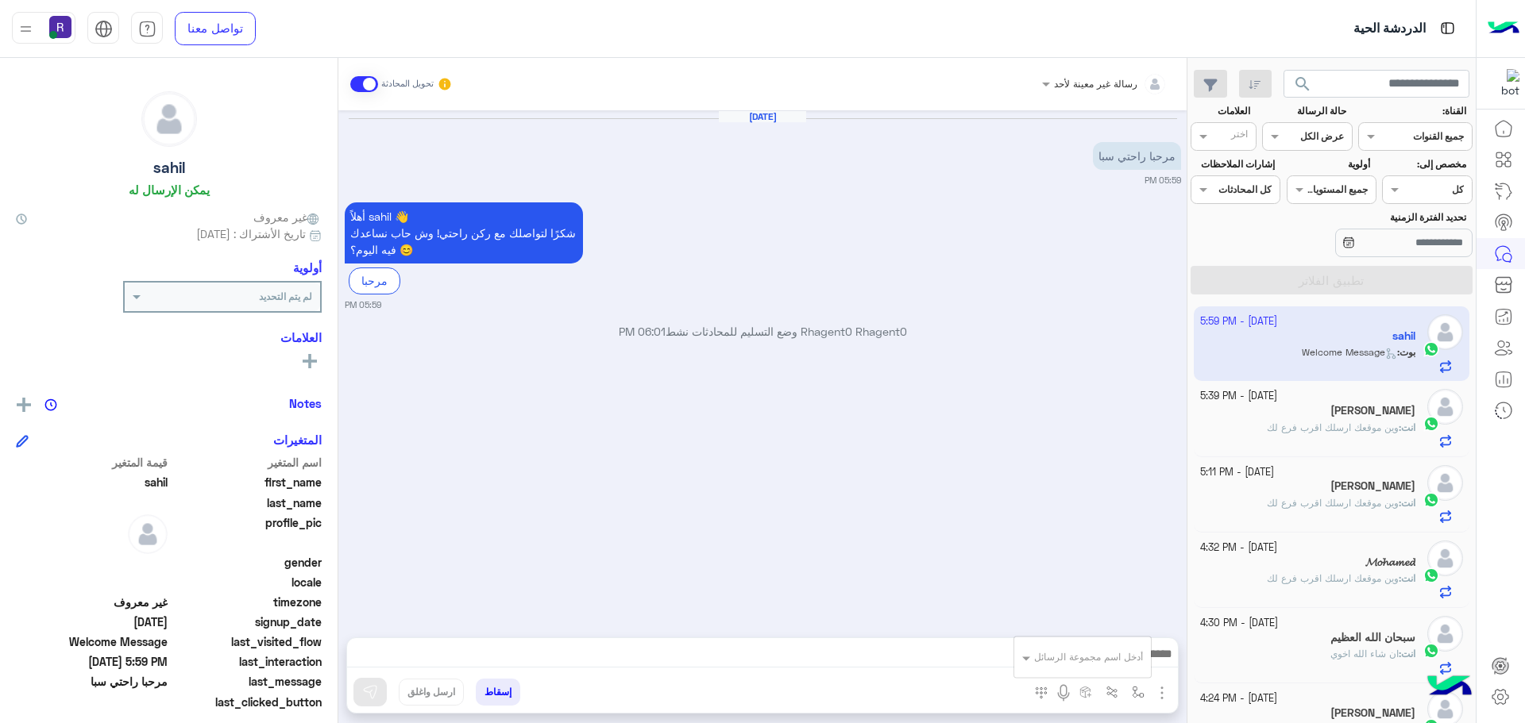
click at [1113, 649] on input "text" at bounding box center [1103, 655] width 80 height 14
click at [861, 529] on div "Sep 29, 2025 مرحبا راحتي سبا 05:59 PM أهلاً sahil 👋 شكرًا لتواصلك مع ركن راحتي!…" at bounding box center [762, 365] width 848 height 511
click at [1160, 693] on img "button" at bounding box center [1161, 693] width 19 height 19
click at [1146, 665] on button "الصور" at bounding box center [1137, 658] width 67 height 32
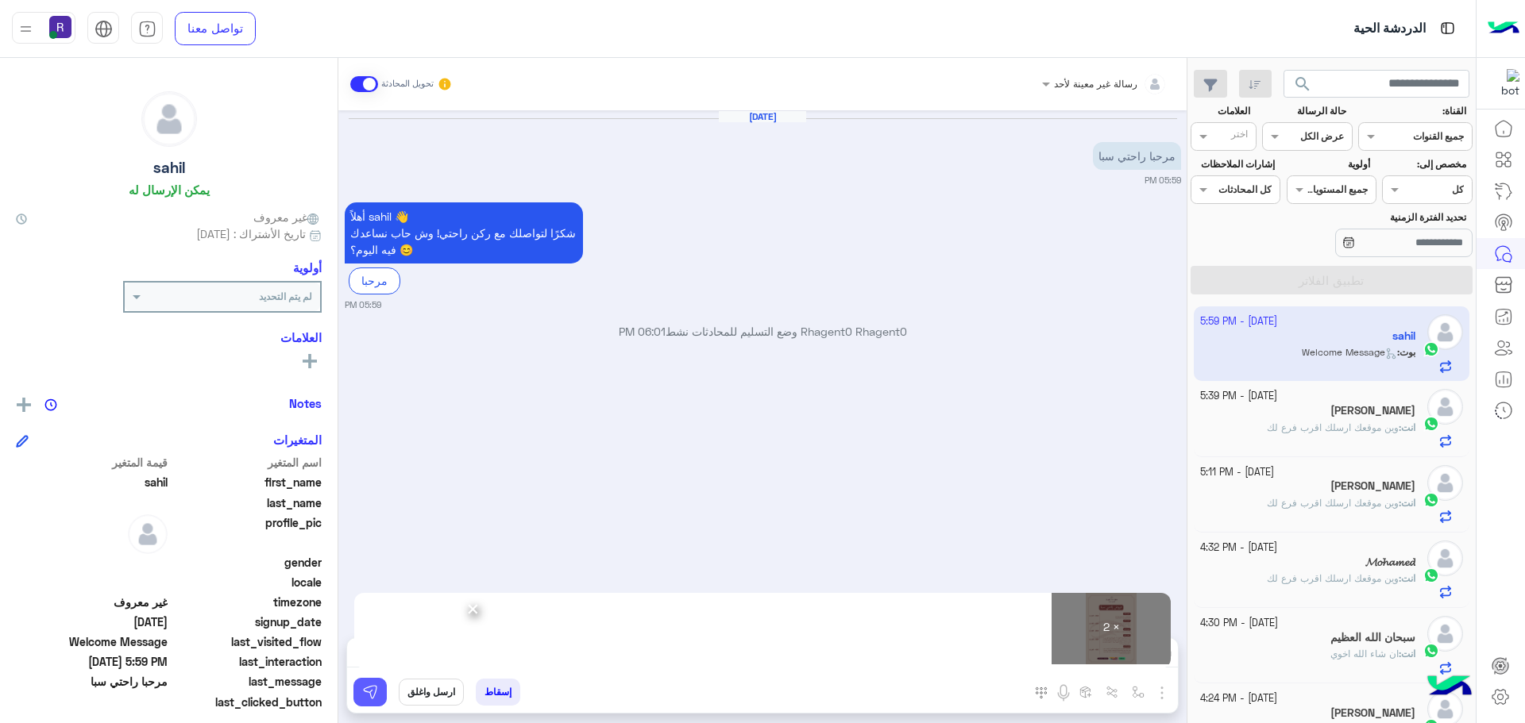
click at [361, 697] on button at bounding box center [369, 692] width 33 height 29
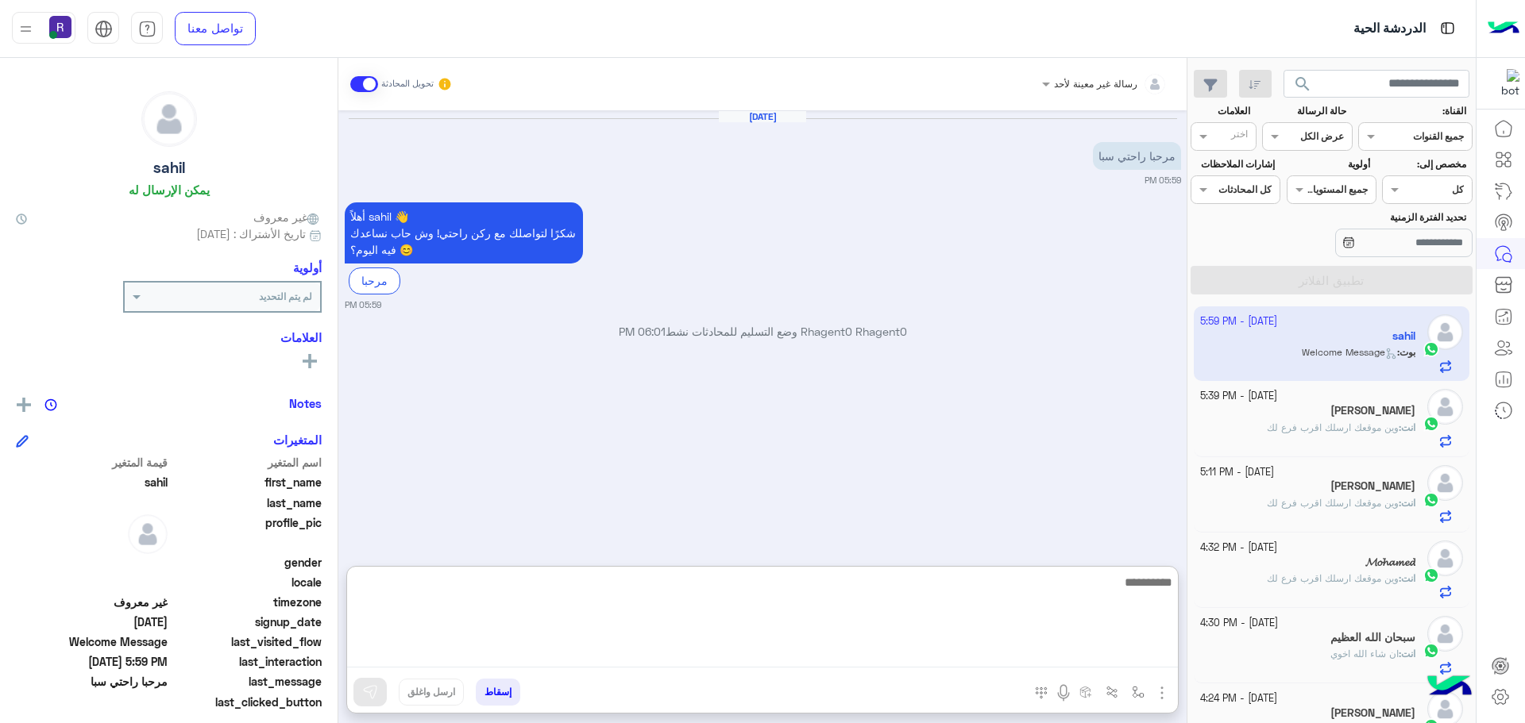
paste textarea "**********"
type textarea "**********"
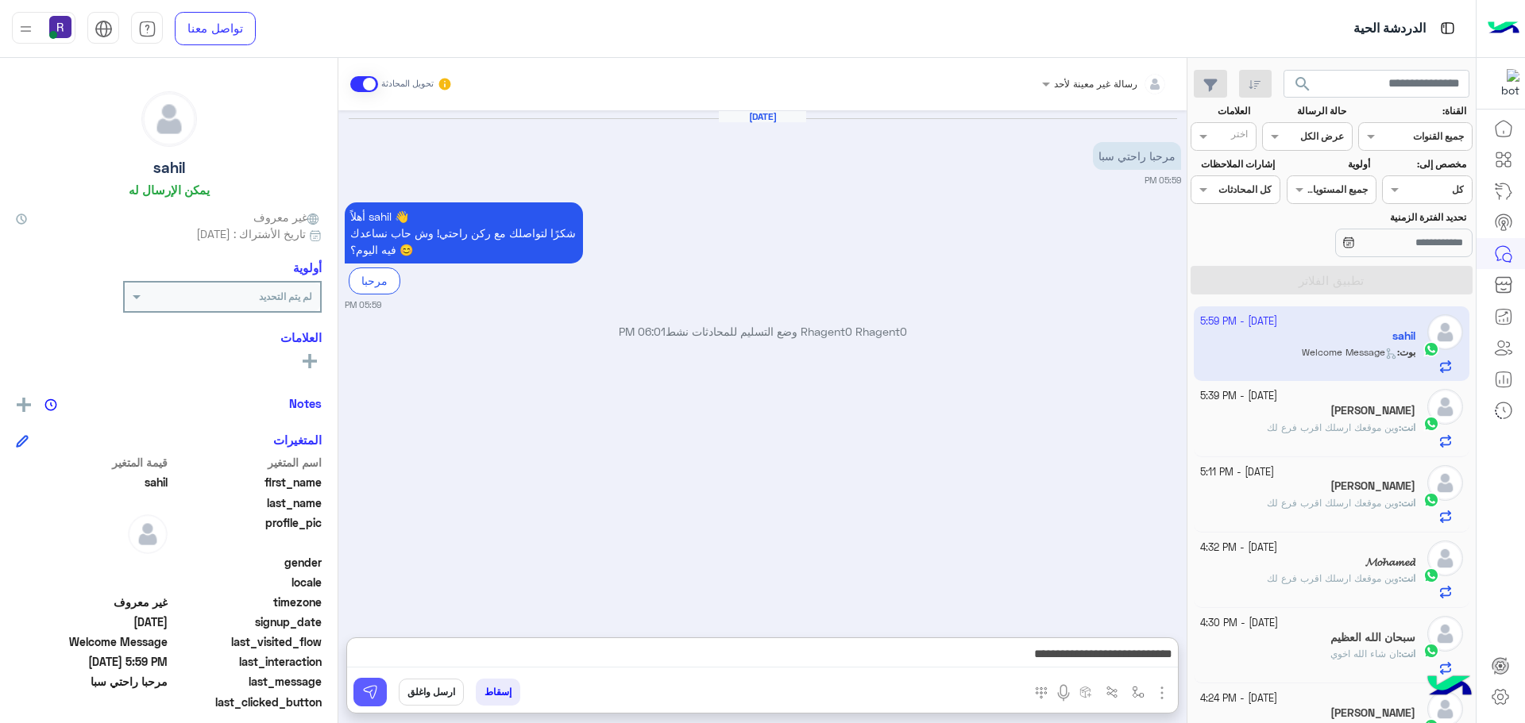
click at [366, 690] on img at bounding box center [370, 693] width 16 height 16
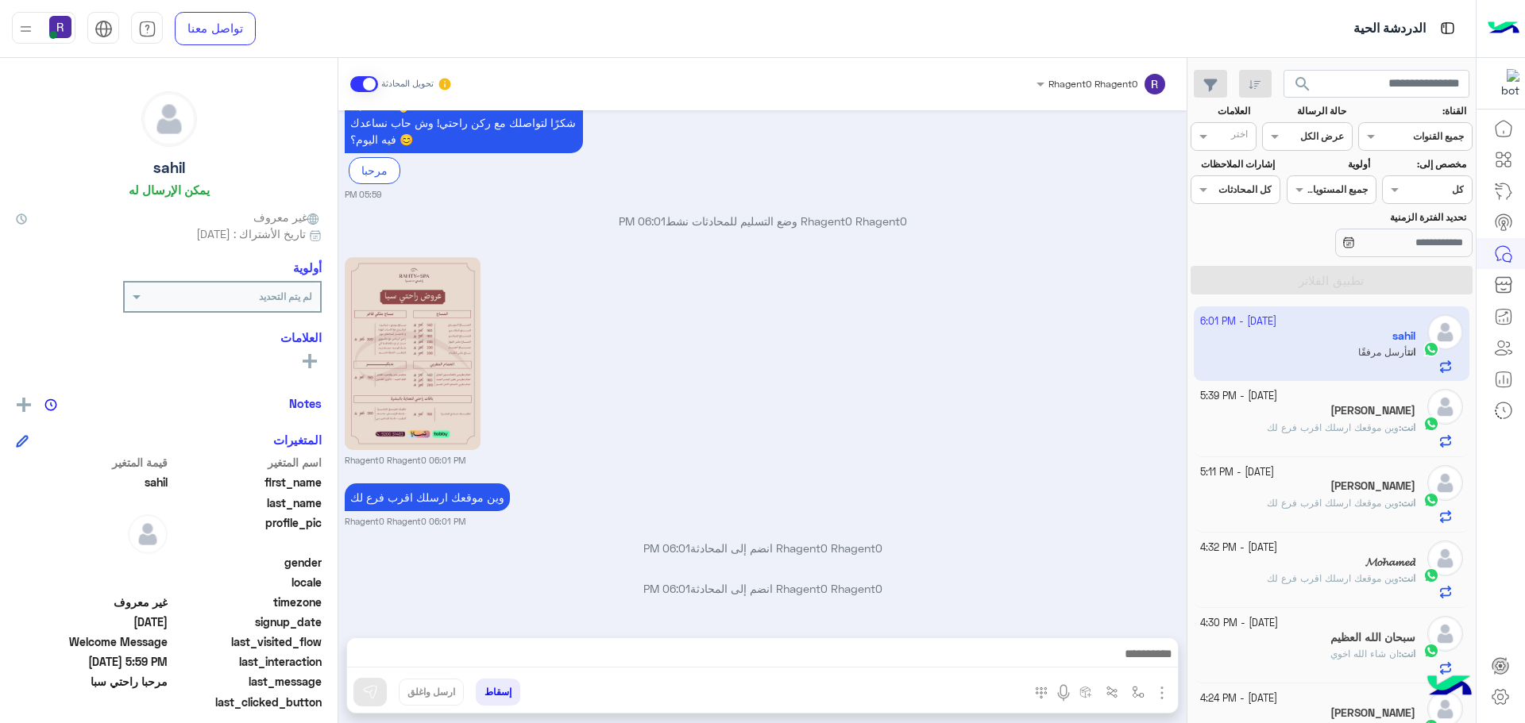
scroll to position [337, 0]
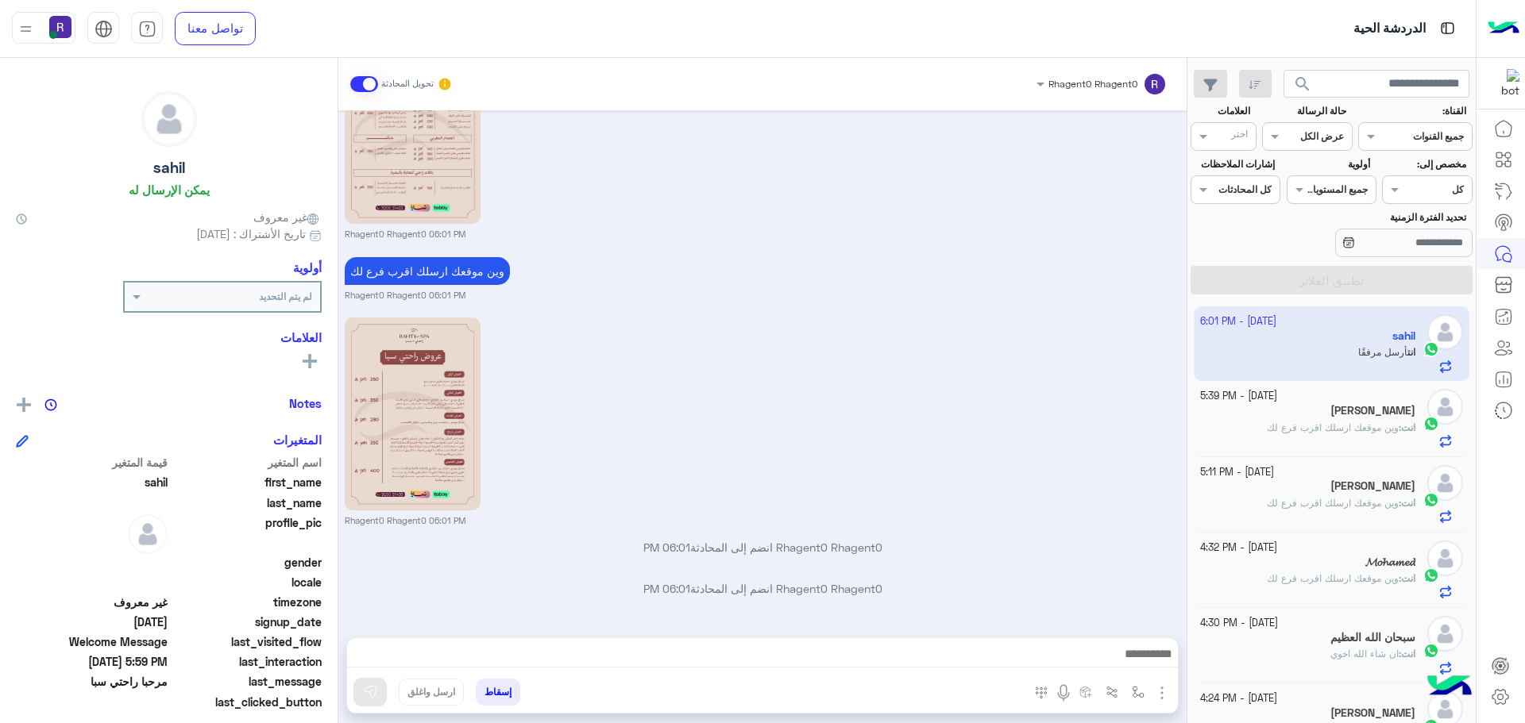
click at [1313, 423] on span "وين موقعك ارسلك اقرب فرع لك" at bounding box center [1333, 428] width 132 height 12
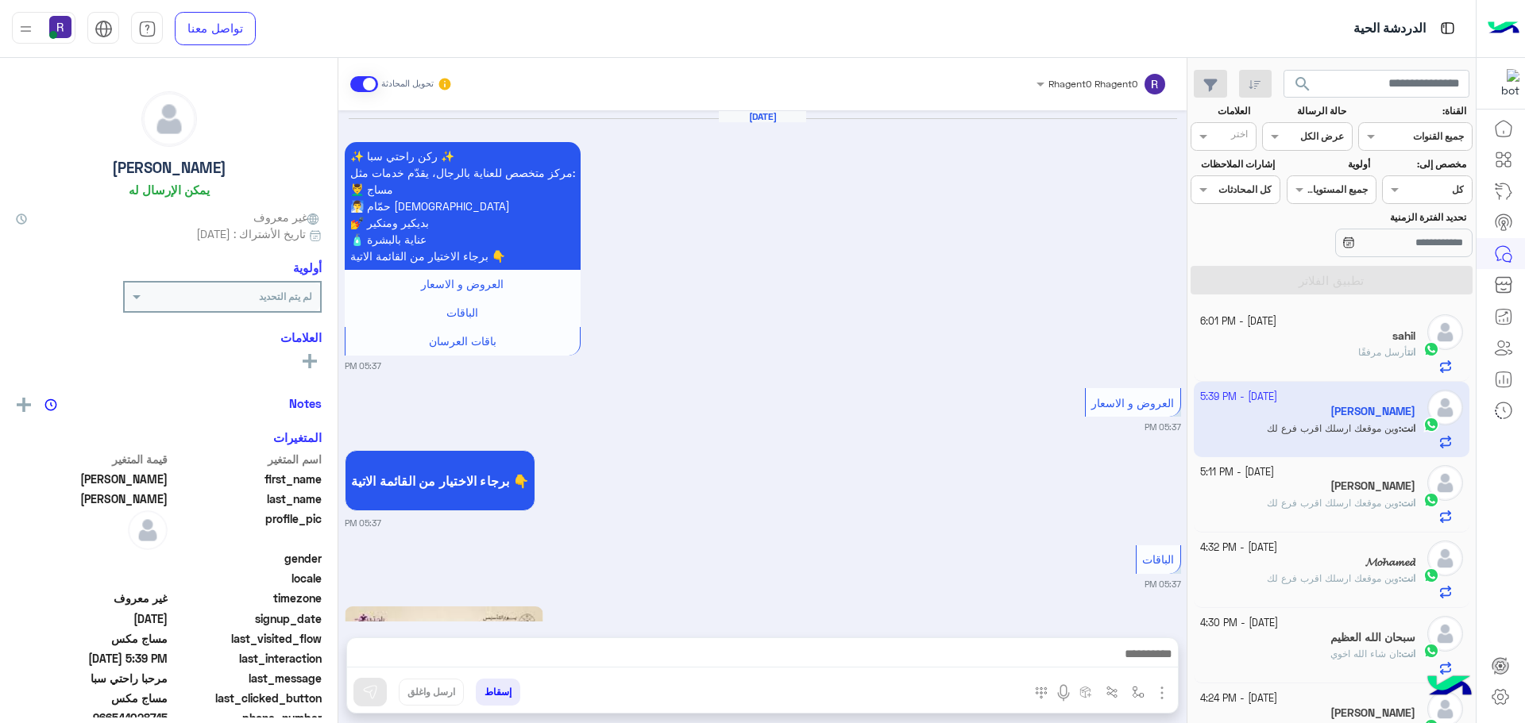
scroll to position [2255, 0]
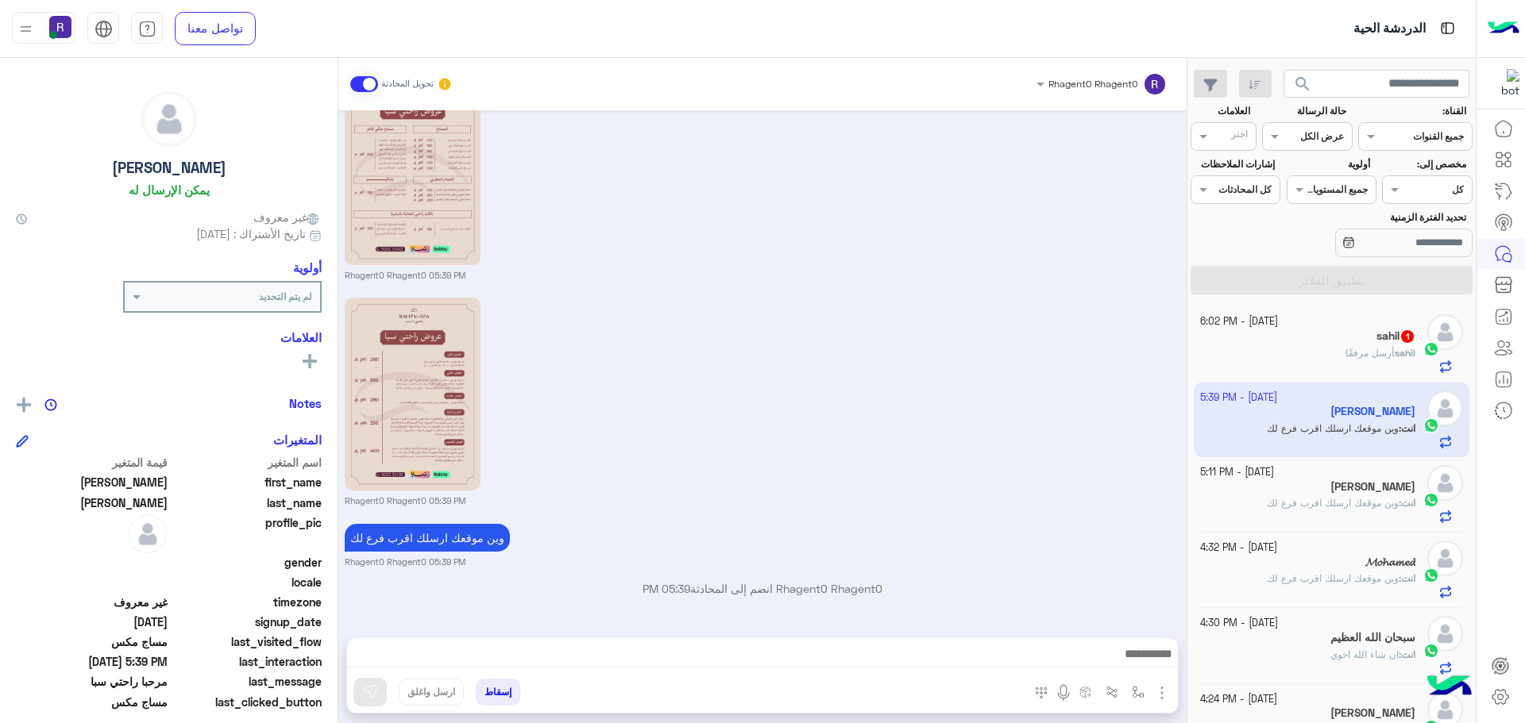
click at [1353, 342] on div "sahil 1" at bounding box center [1308, 338] width 216 height 17
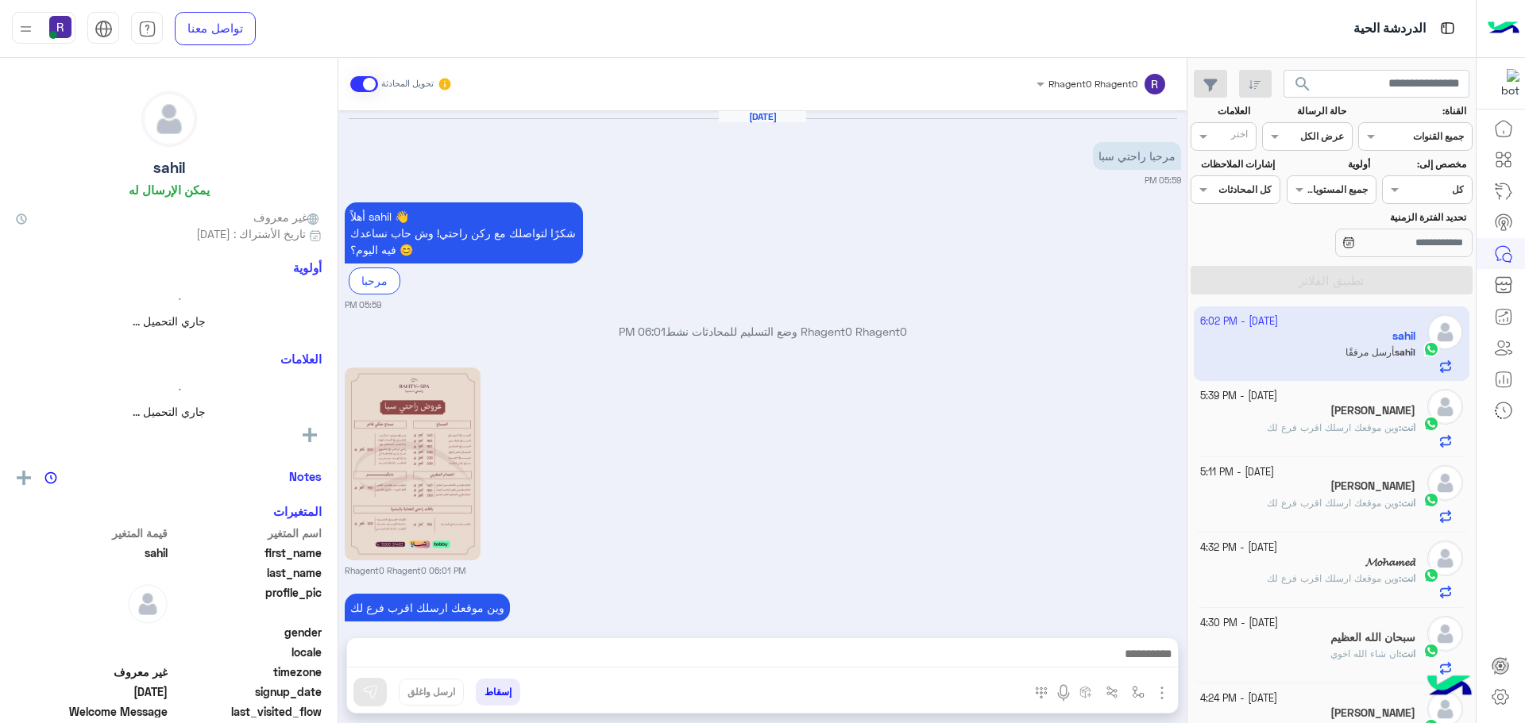
scroll to position [398, 0]
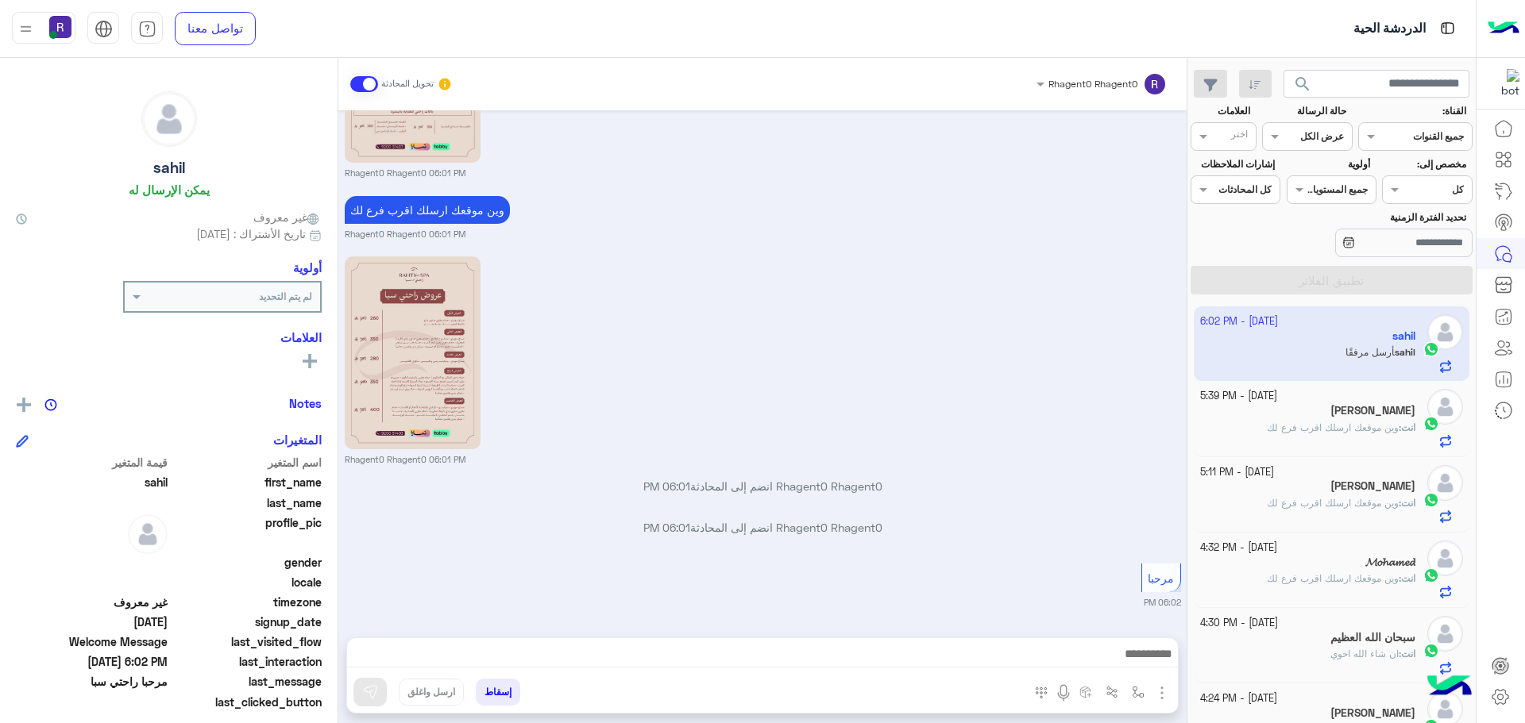
click at [1334, 423] on span "وين موقعك ارسلك اقرب فرع لك" at bounding box center [1333, 428] width 132 height 12
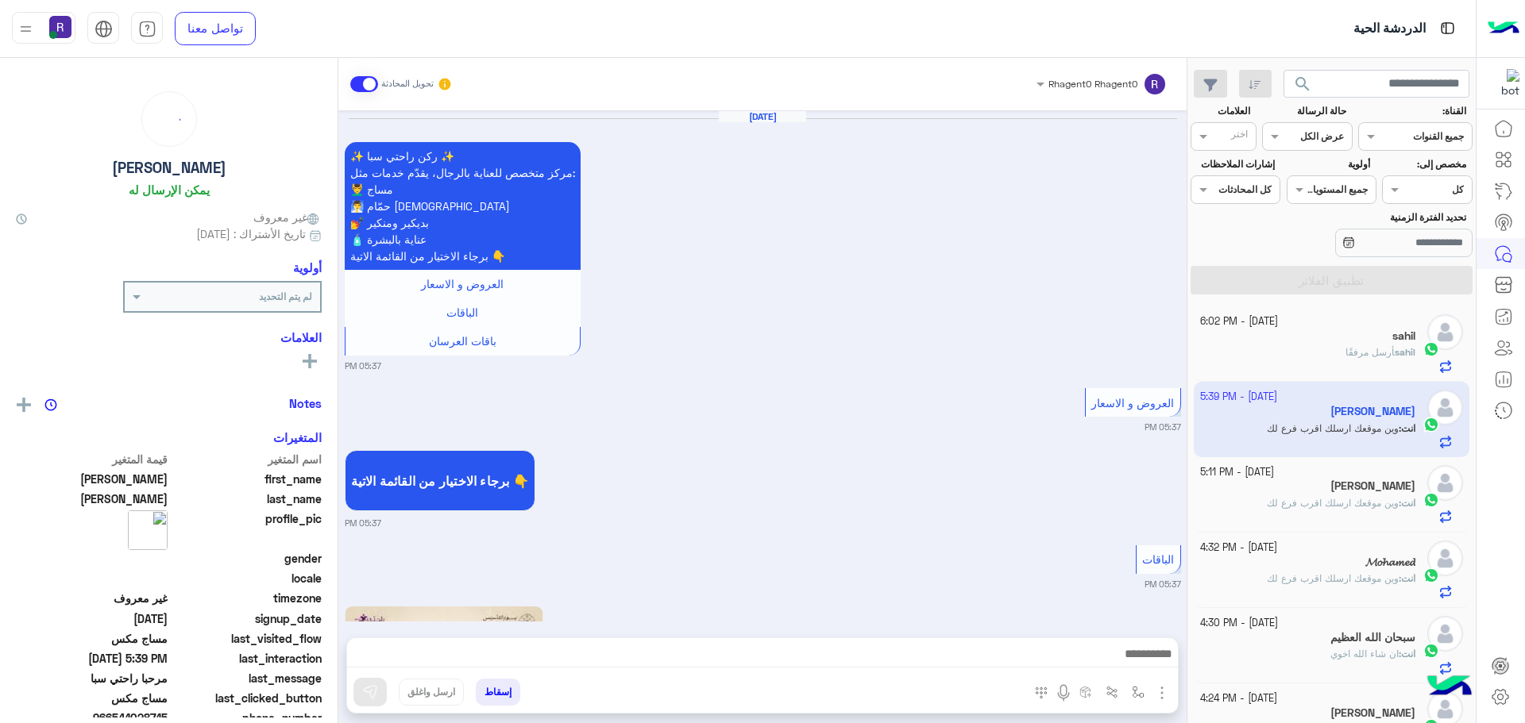
scroll to position [2255, 0]
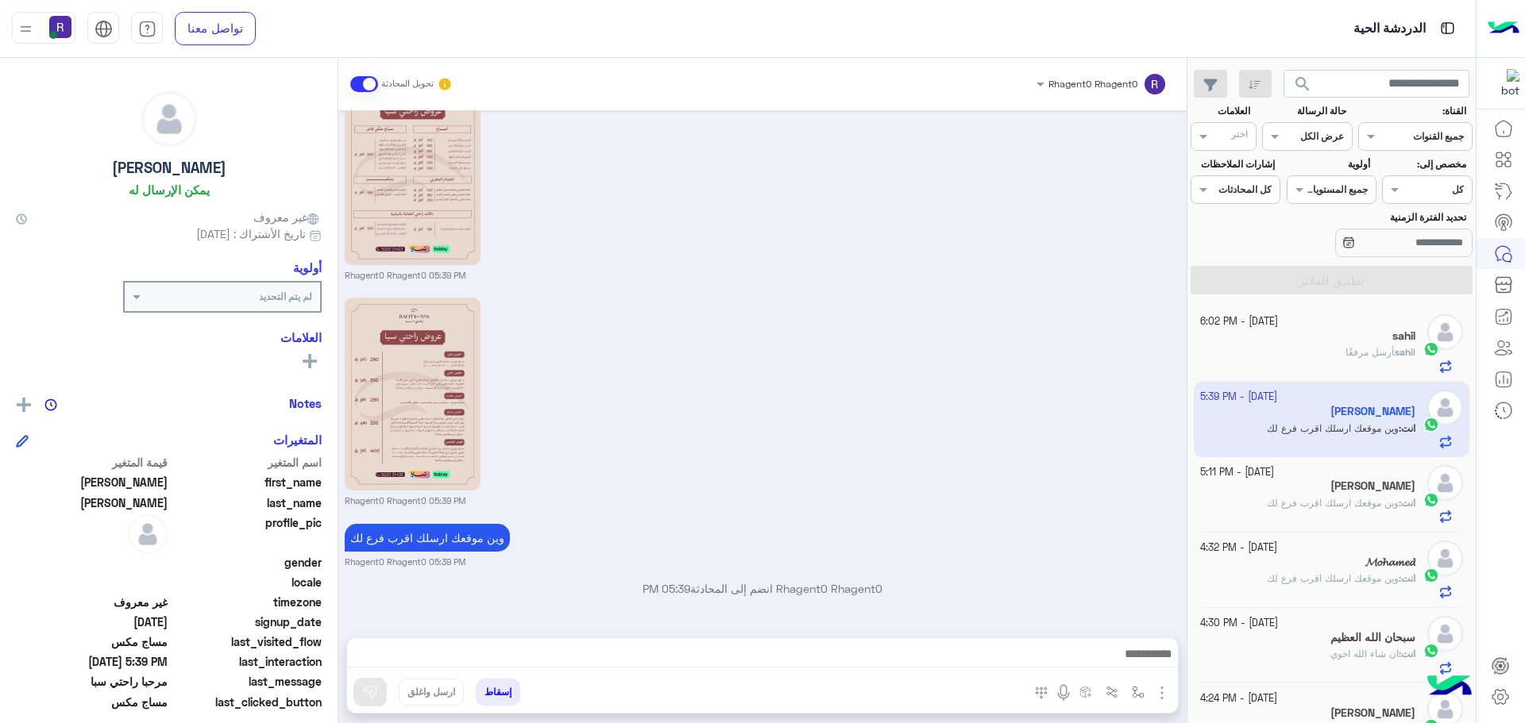
click at [1377, 339] on div "sahil" at bounding box center [1308, 338] width 216 height 17
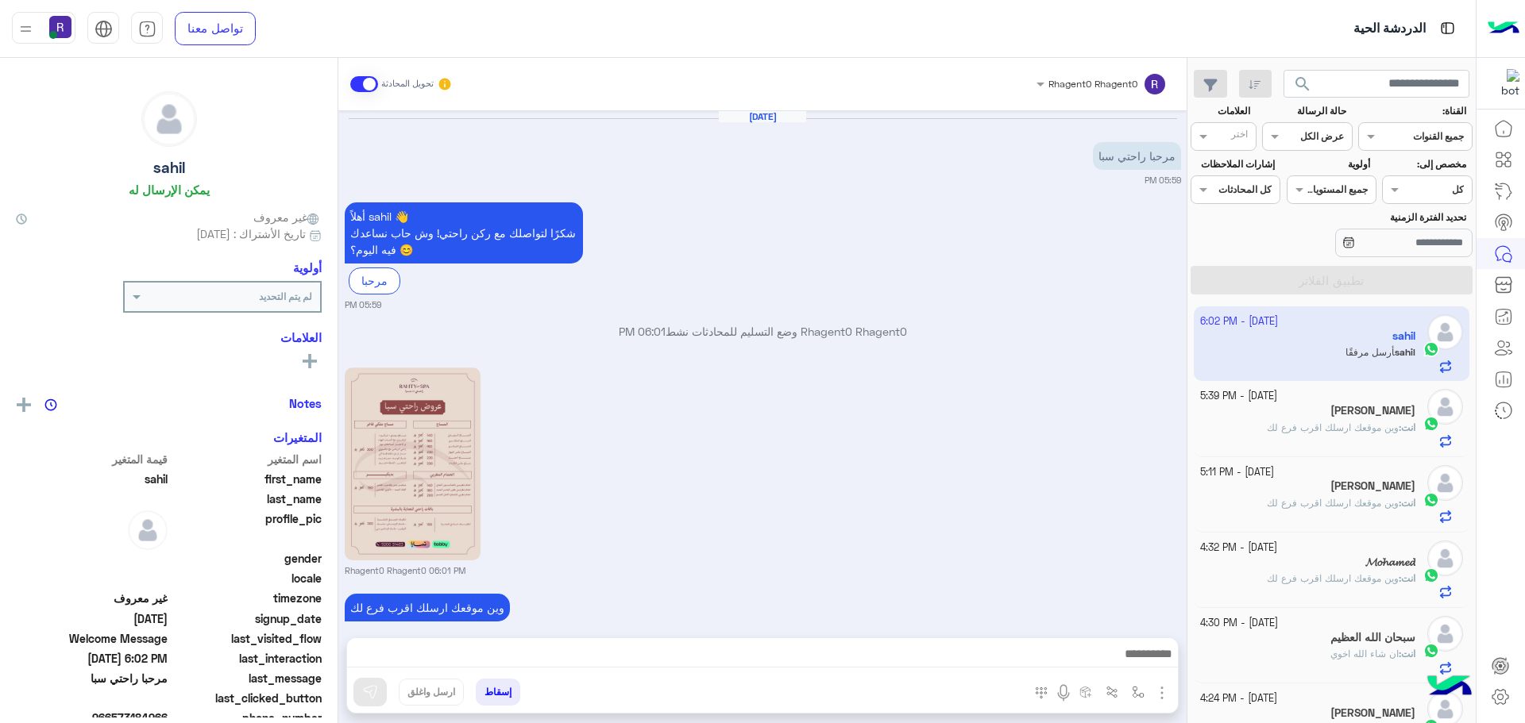
scroll to position [398, 0]
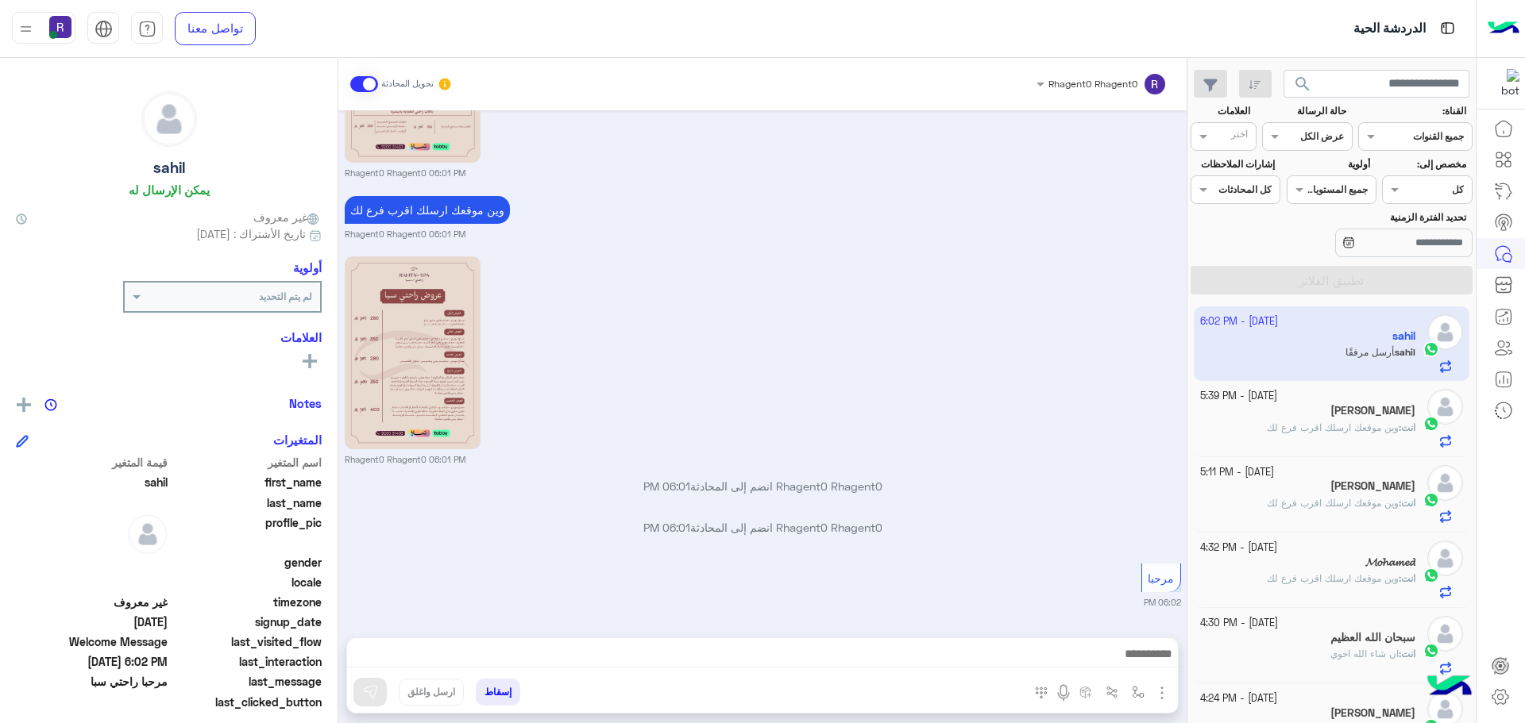
click at [1351, 436] on div "انت : وين موقعك ارسلك اقرب فرع لك" at bounding box center [1308, 435] width 216 height 28
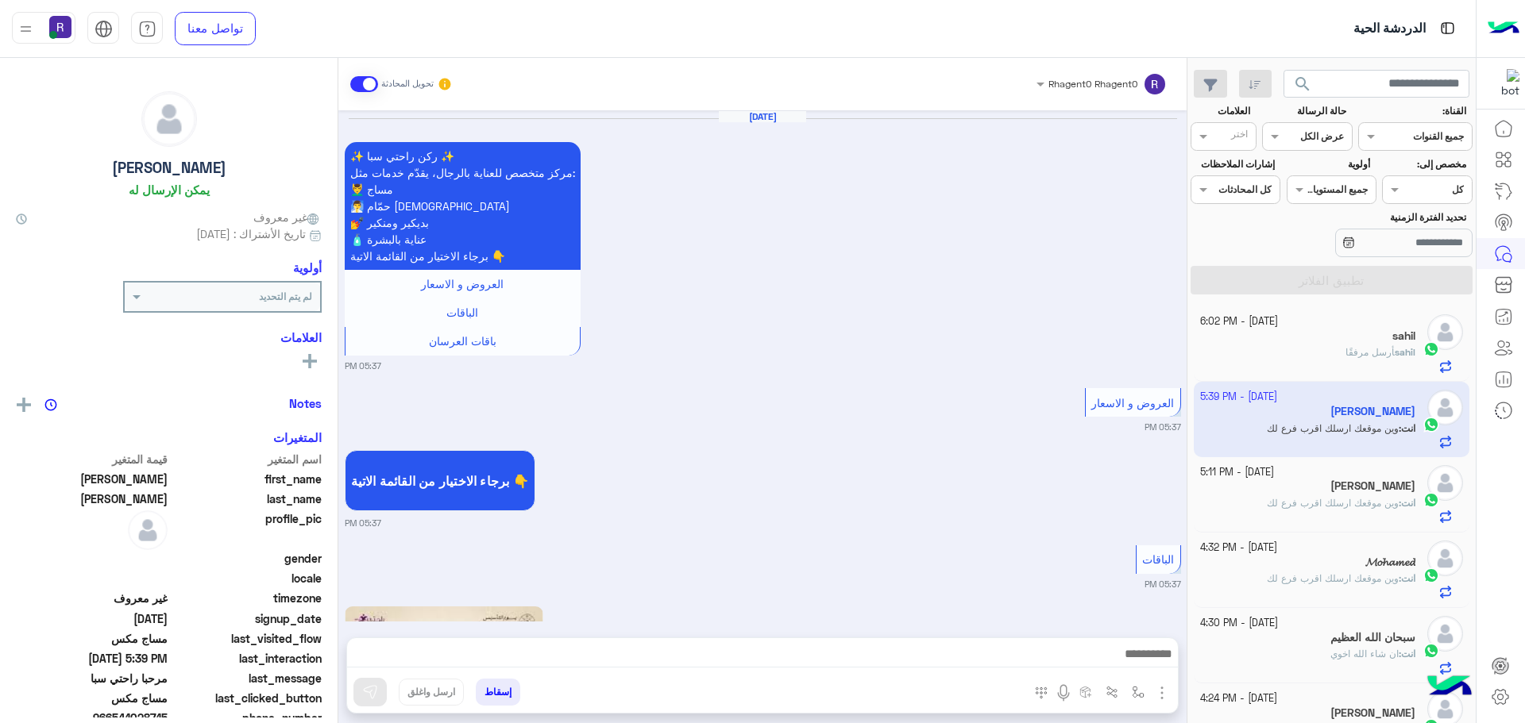
scroll to position [2255, 0]
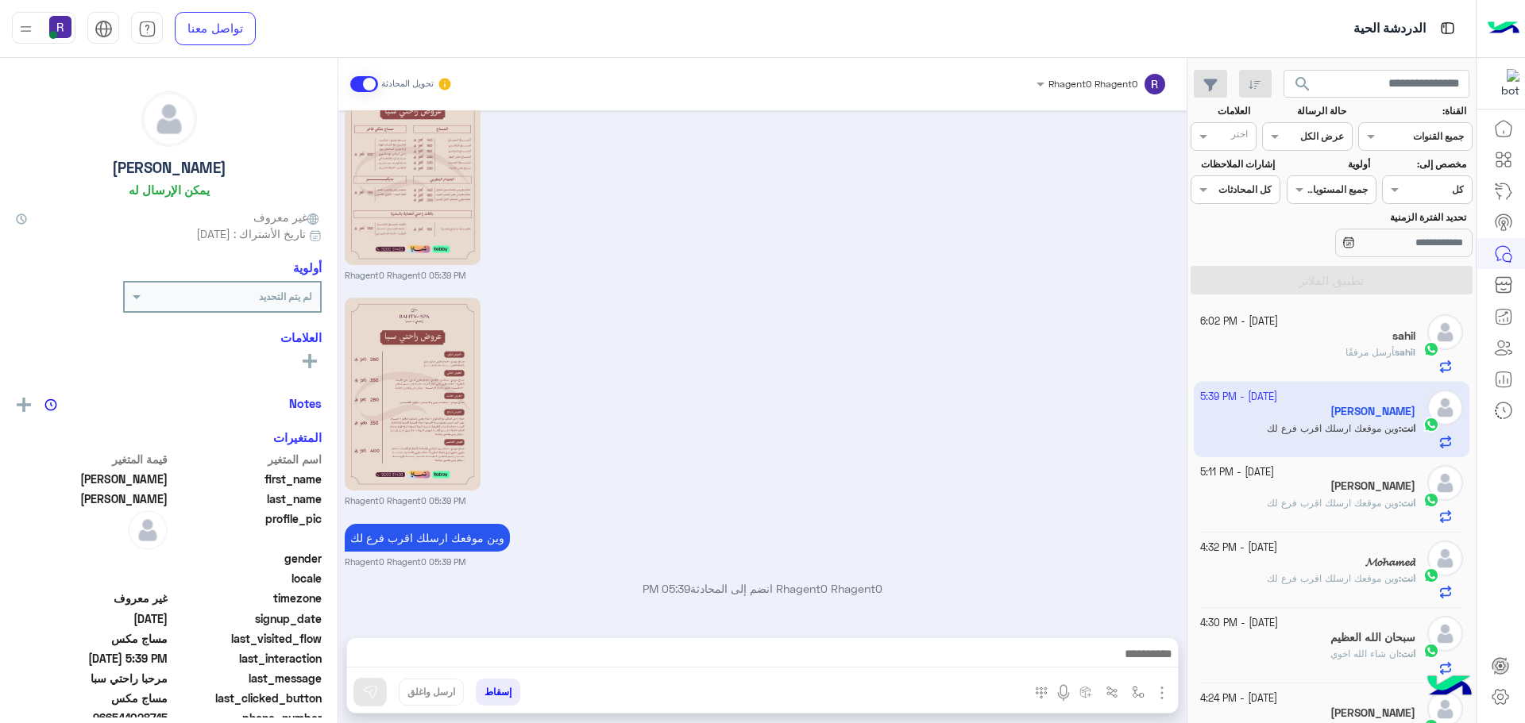
click at [1330, 483] on h5 "[PERSON_NAME] [PERSON_NAME]" at bounding box center [1372, 486] width 85 height 13
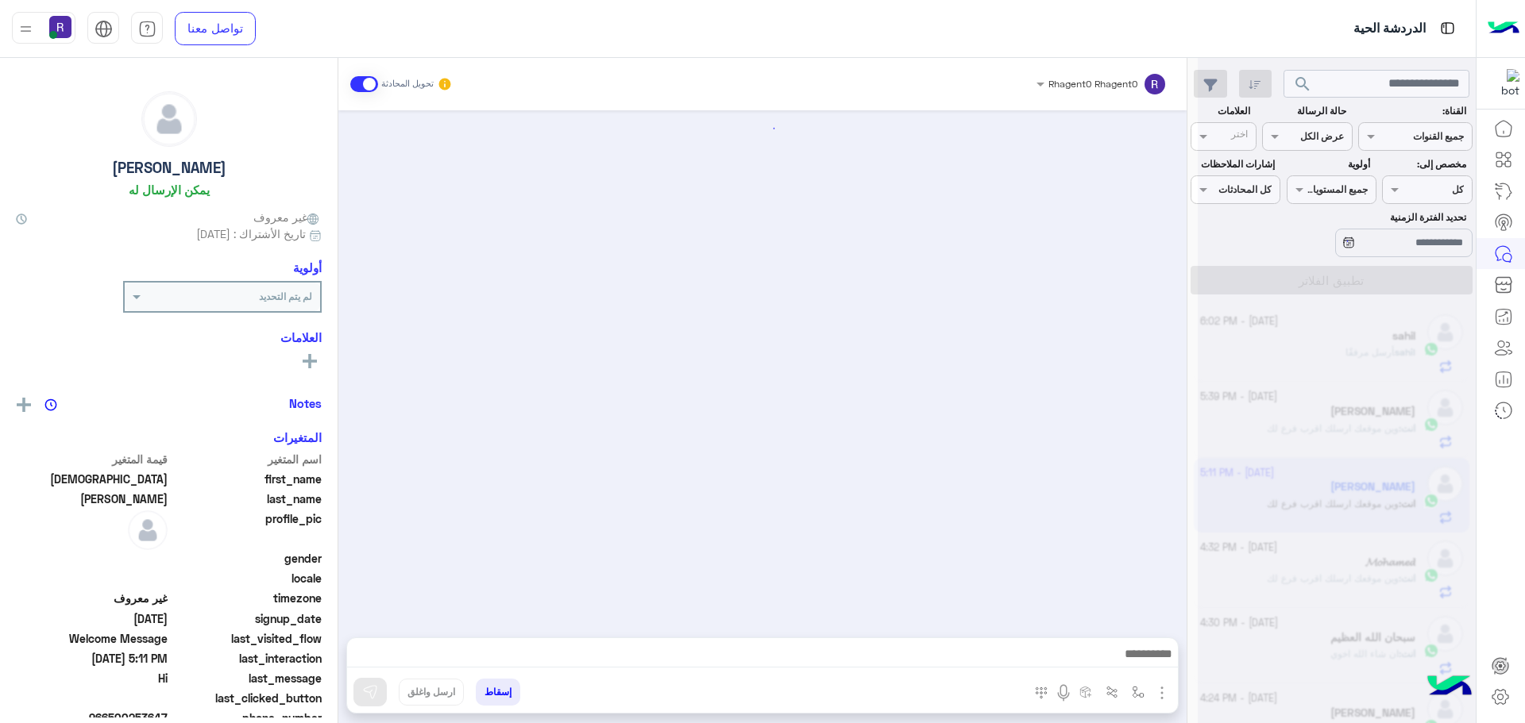
scroll to position [295, 0]
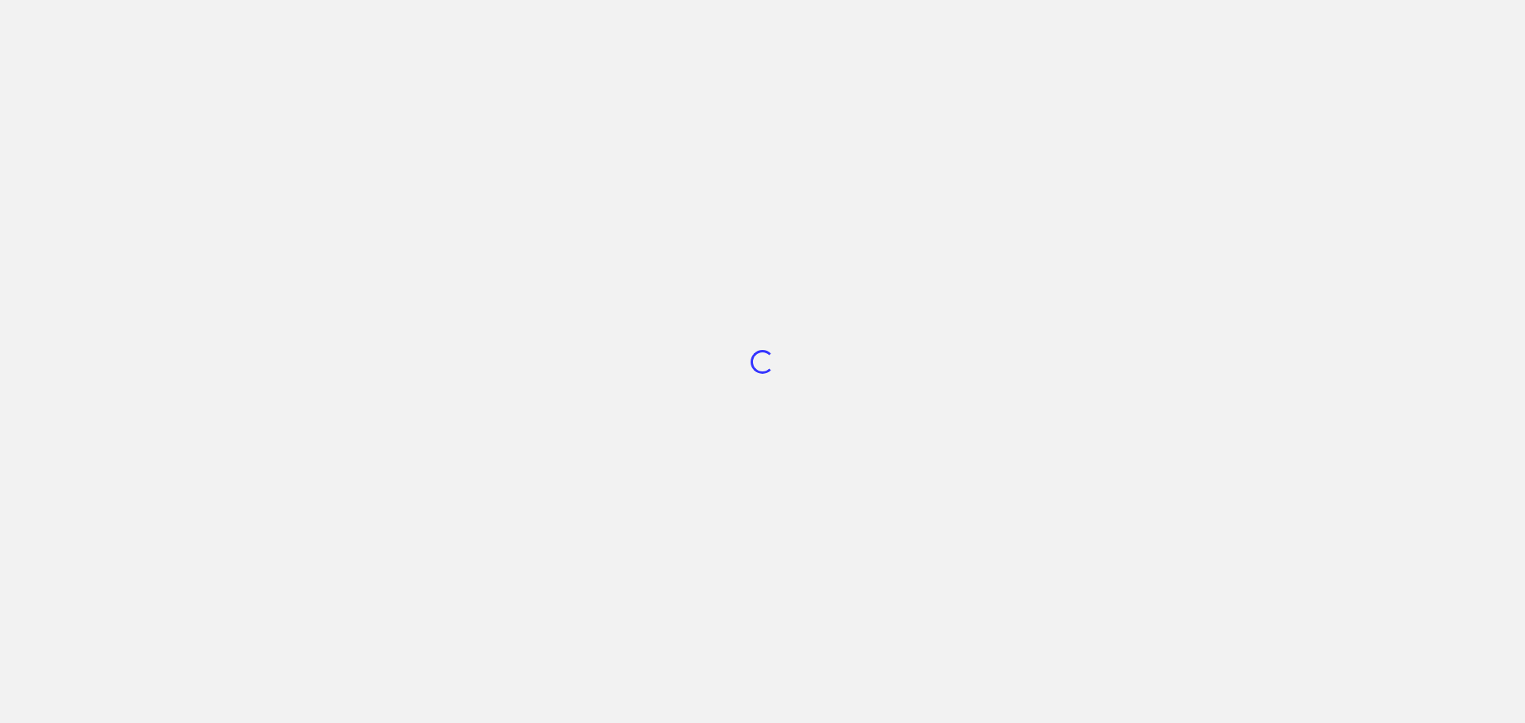
scroll to position [599, 0]
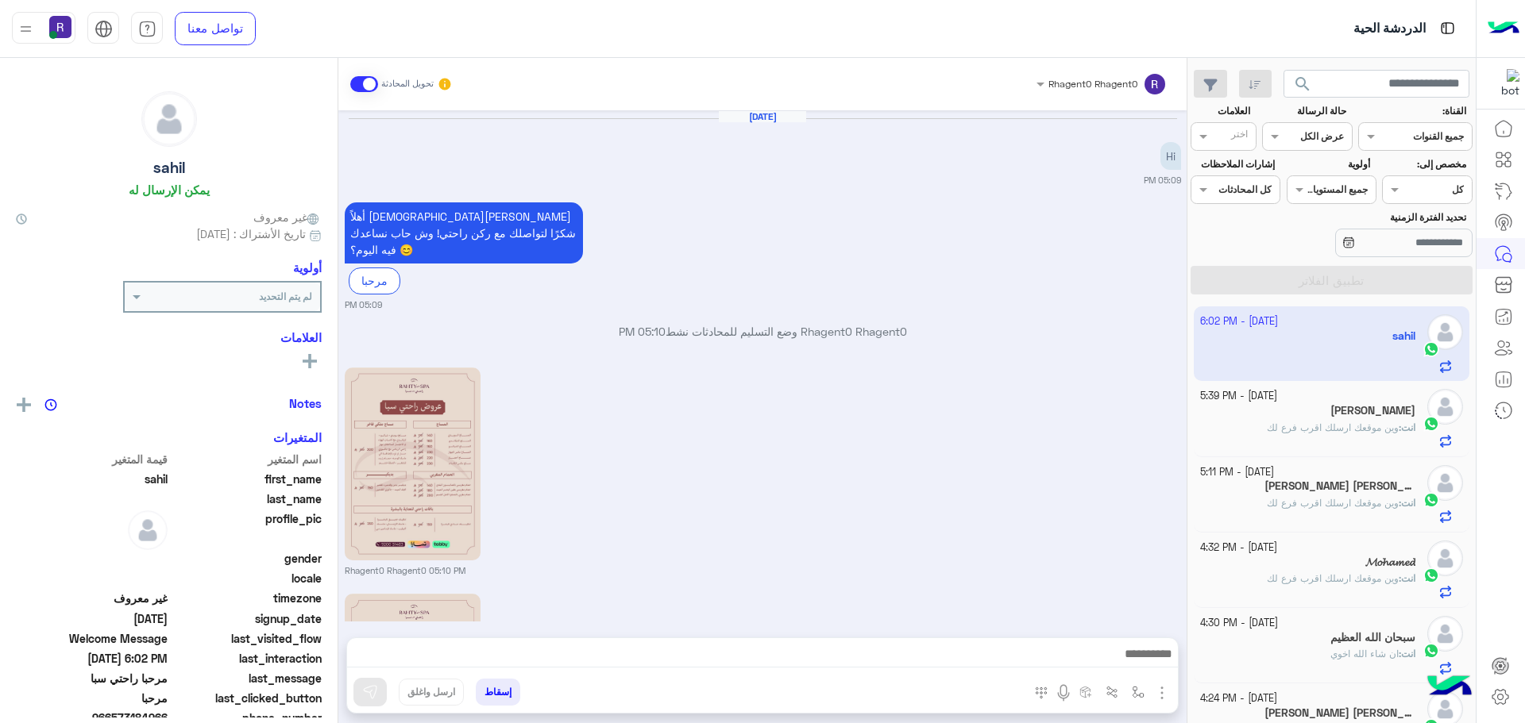
scroll to position [1177, 0]
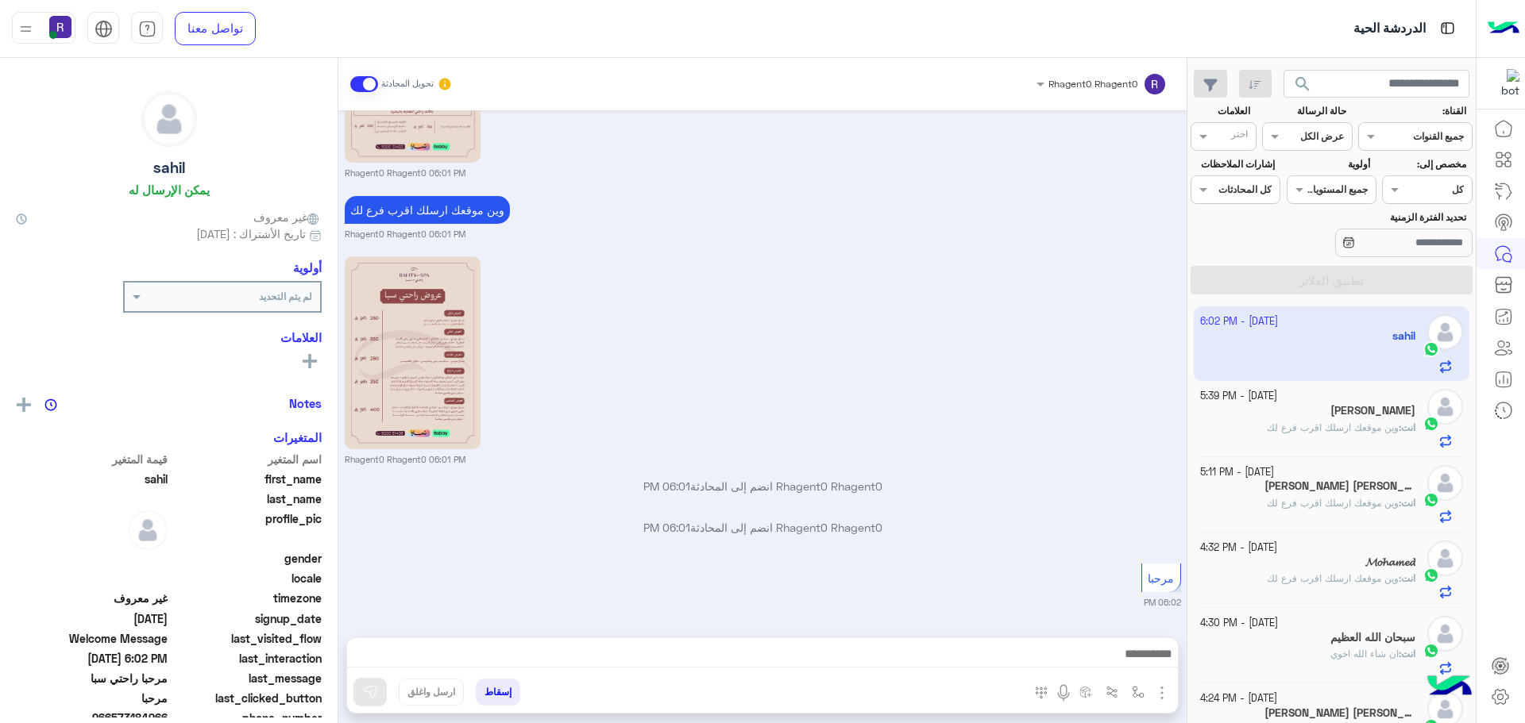
click at [1363, 417] on h5 "[PERSON_NAME]" at bounding box center [1372, 410] width 85 height 13
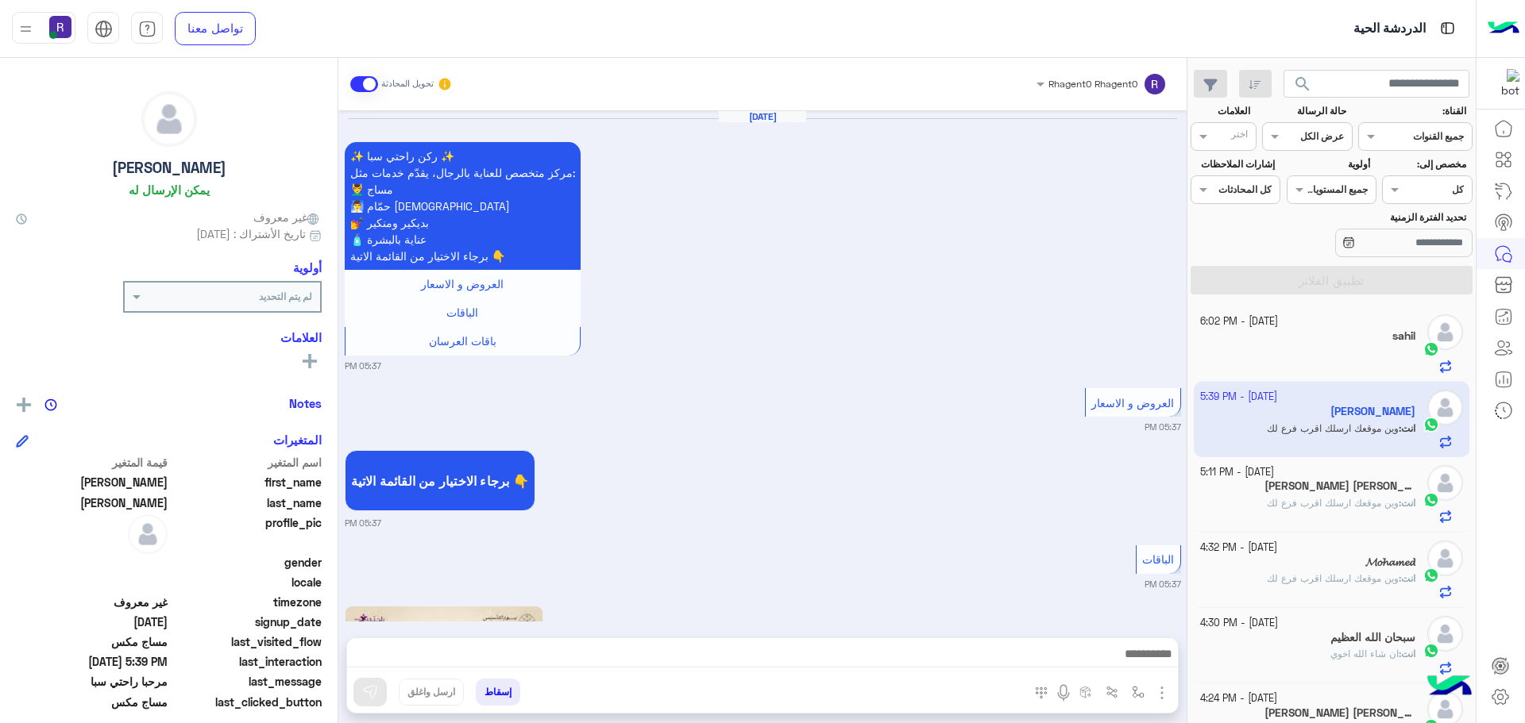
scroll to position [2255, 0]
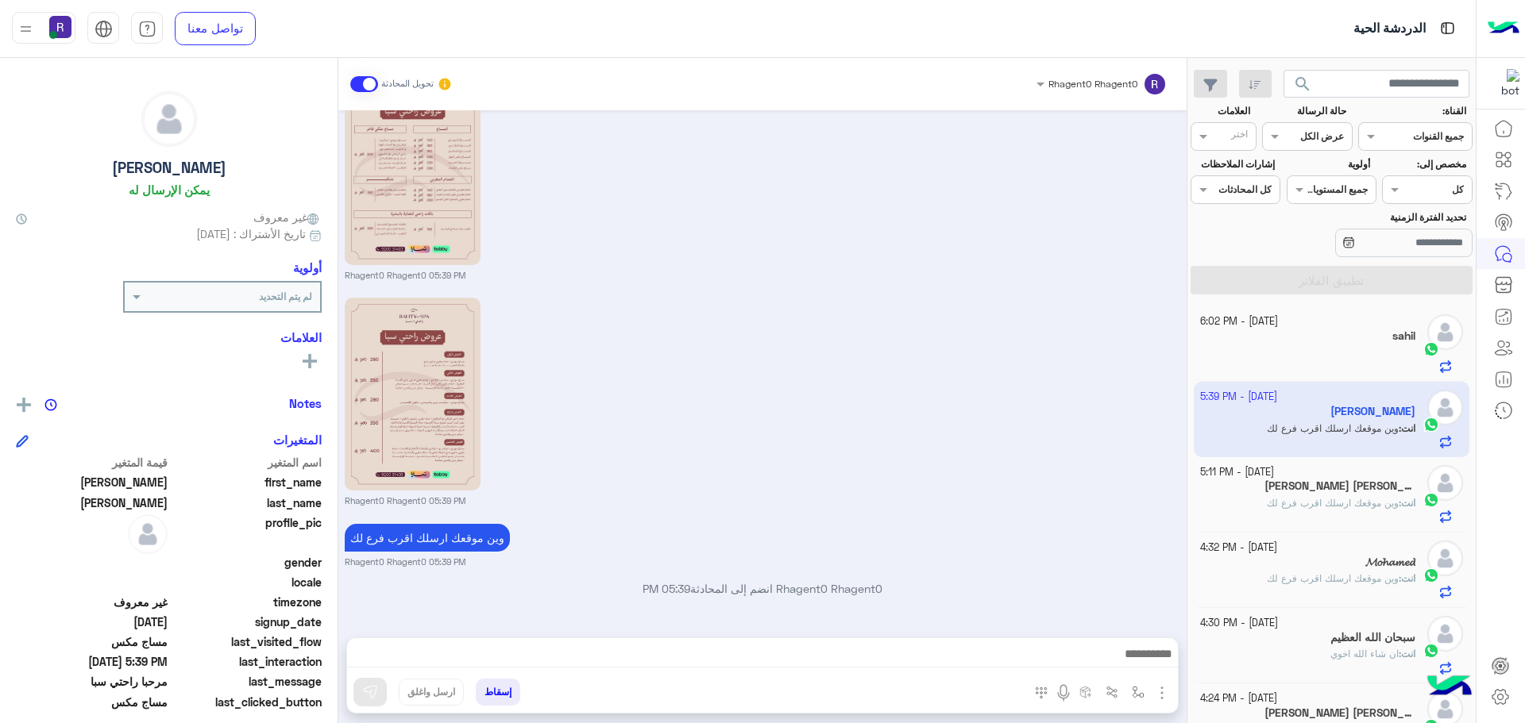
click at [1376, 346] on div at bounding box center [1308, 359] width 216 height 28
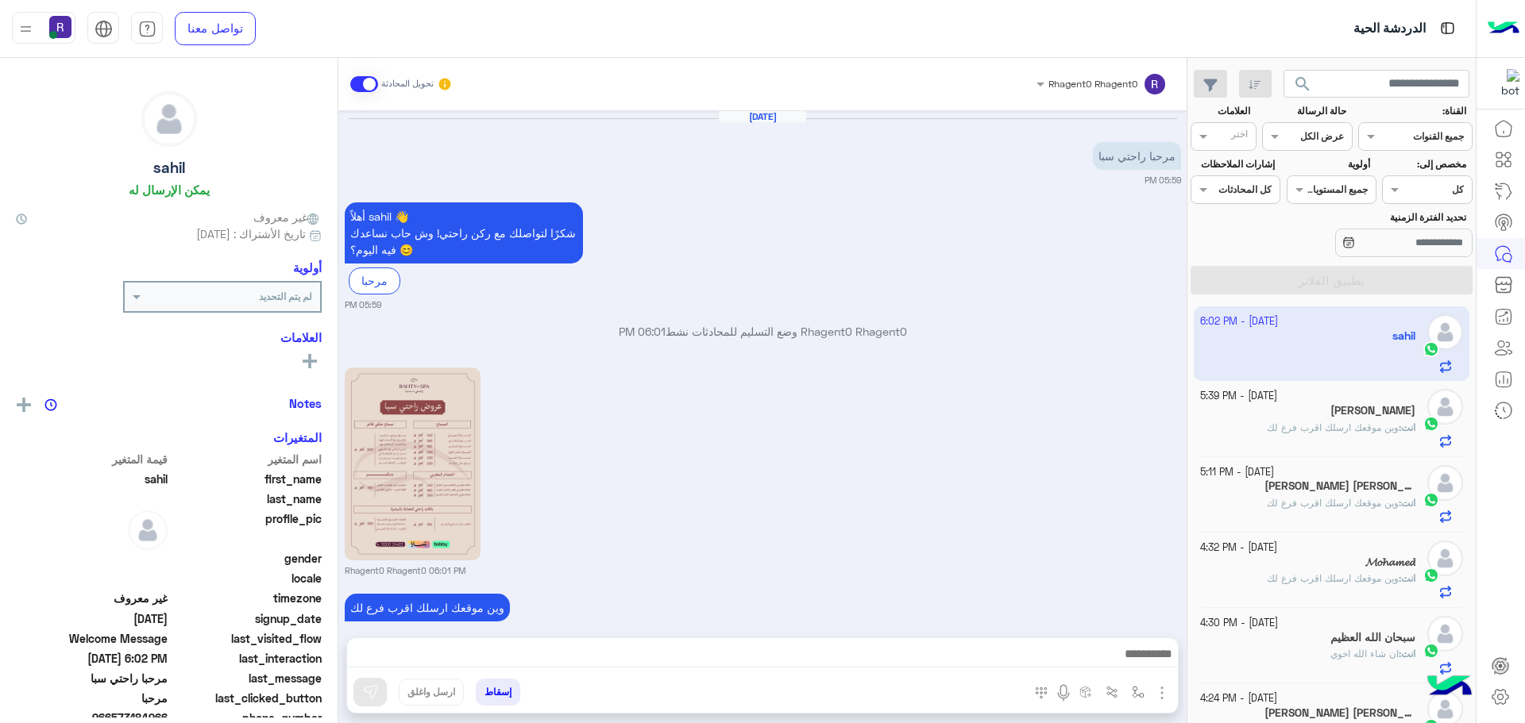
scroll to position [398, 0]
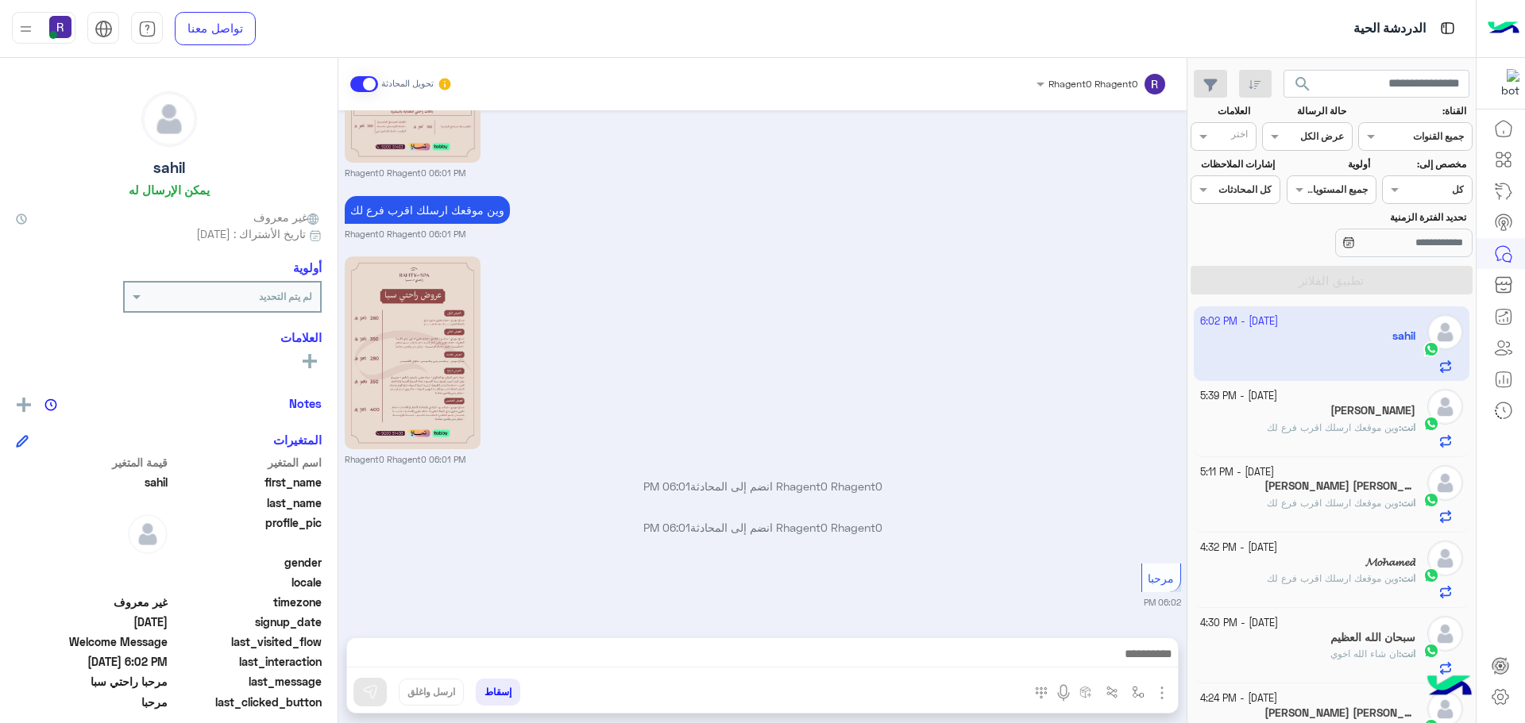
click at [1401, 423] on span "انت" at bounding box center [1408, 428] width 14 height 12
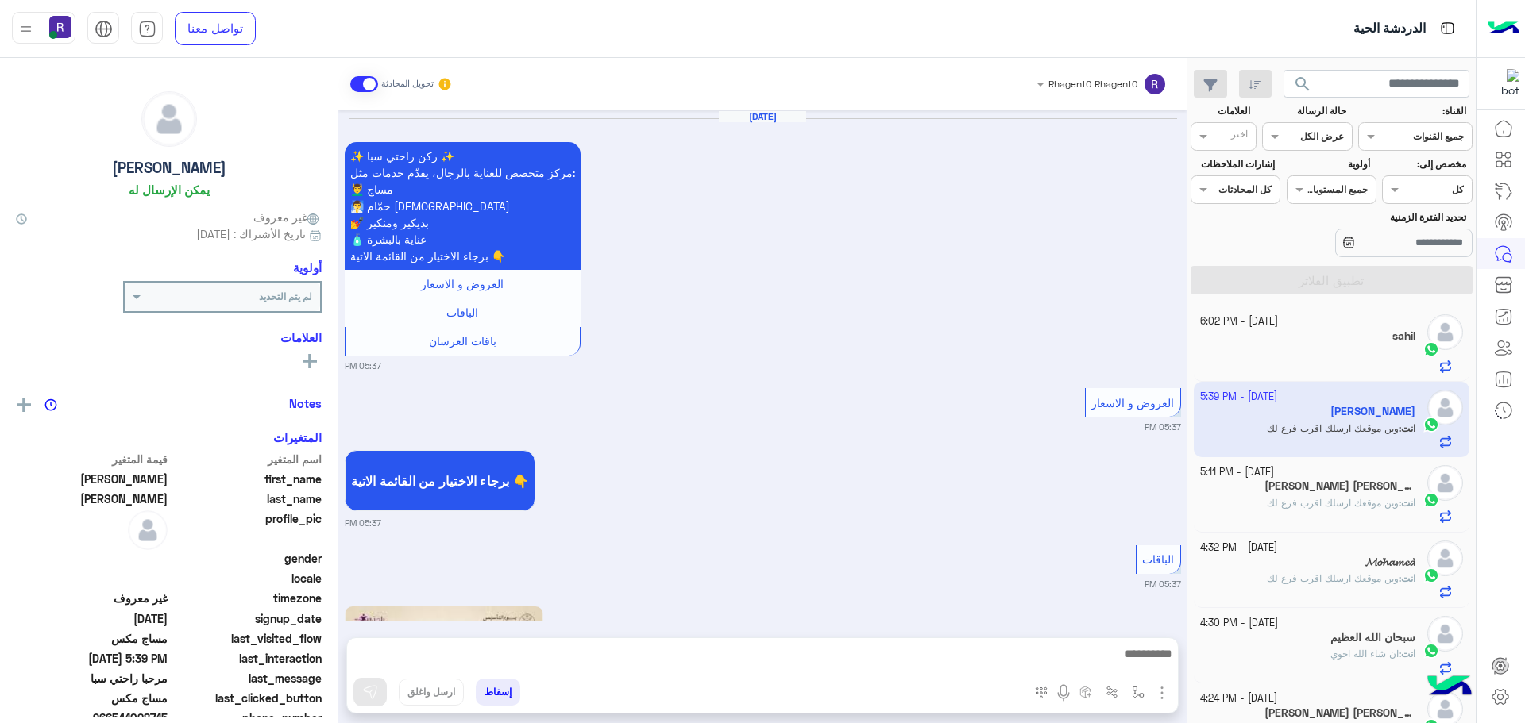
scroll to position [2255, 0]
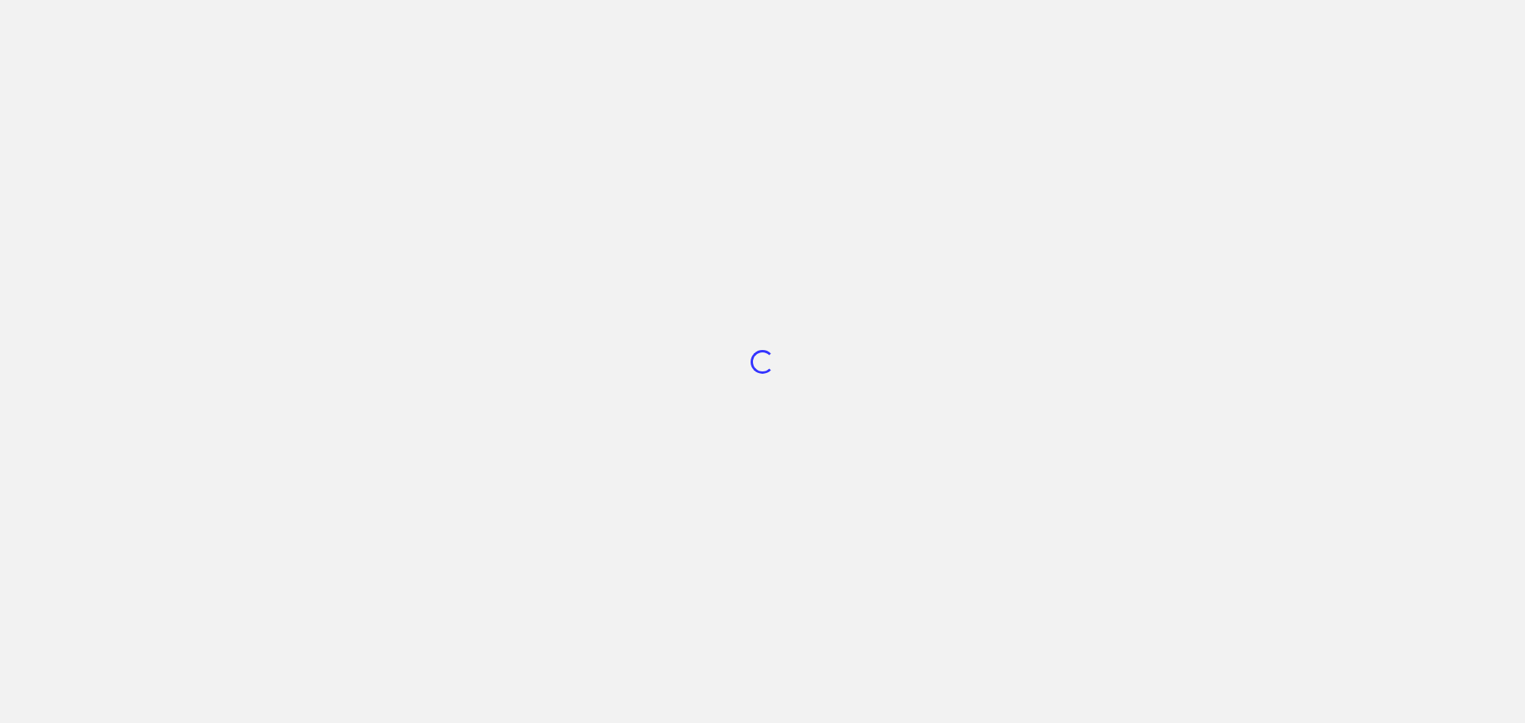
scroll to position [599, 0]
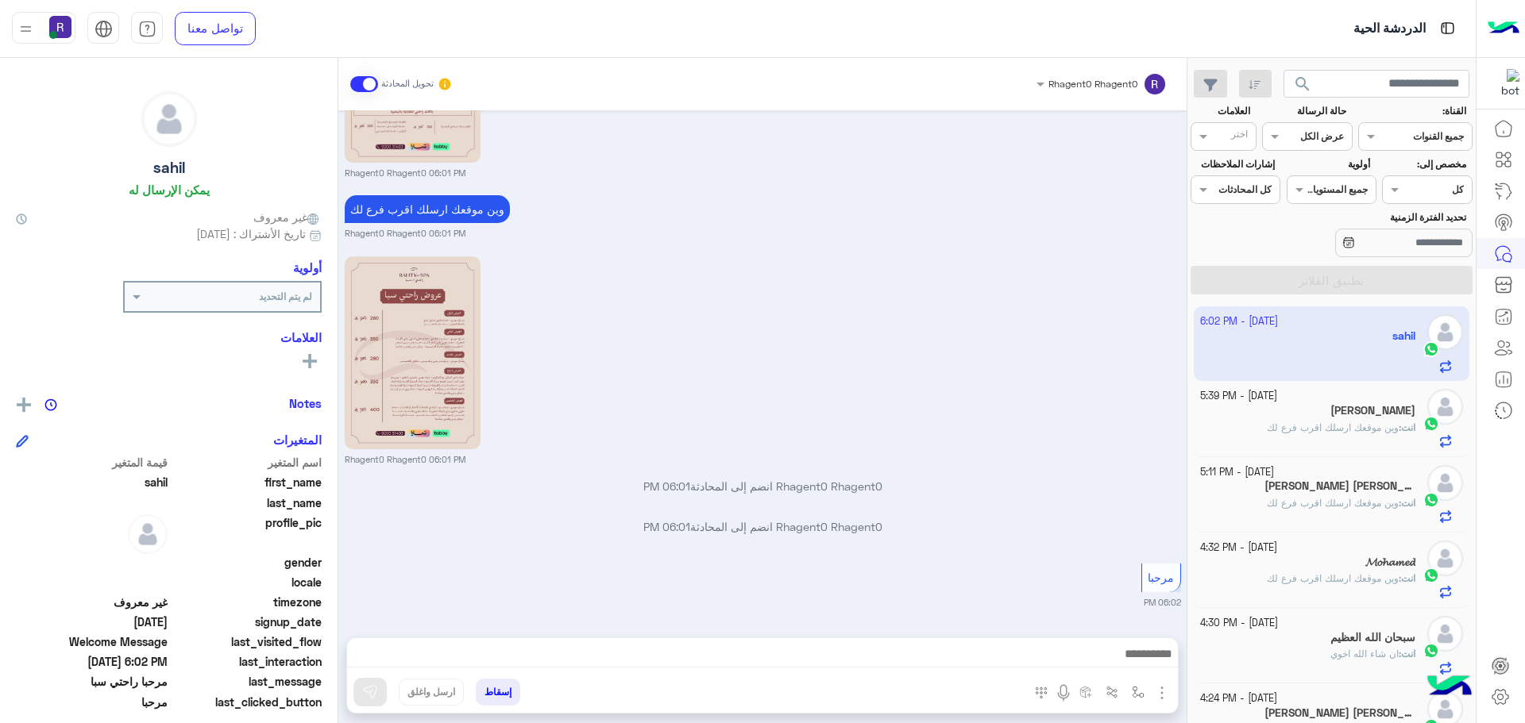
click at [1281, 421] on p "انت : وين موقعك ارسلك اقرب فرع لك" at bounding box center [1341, 428] width 148 height 14
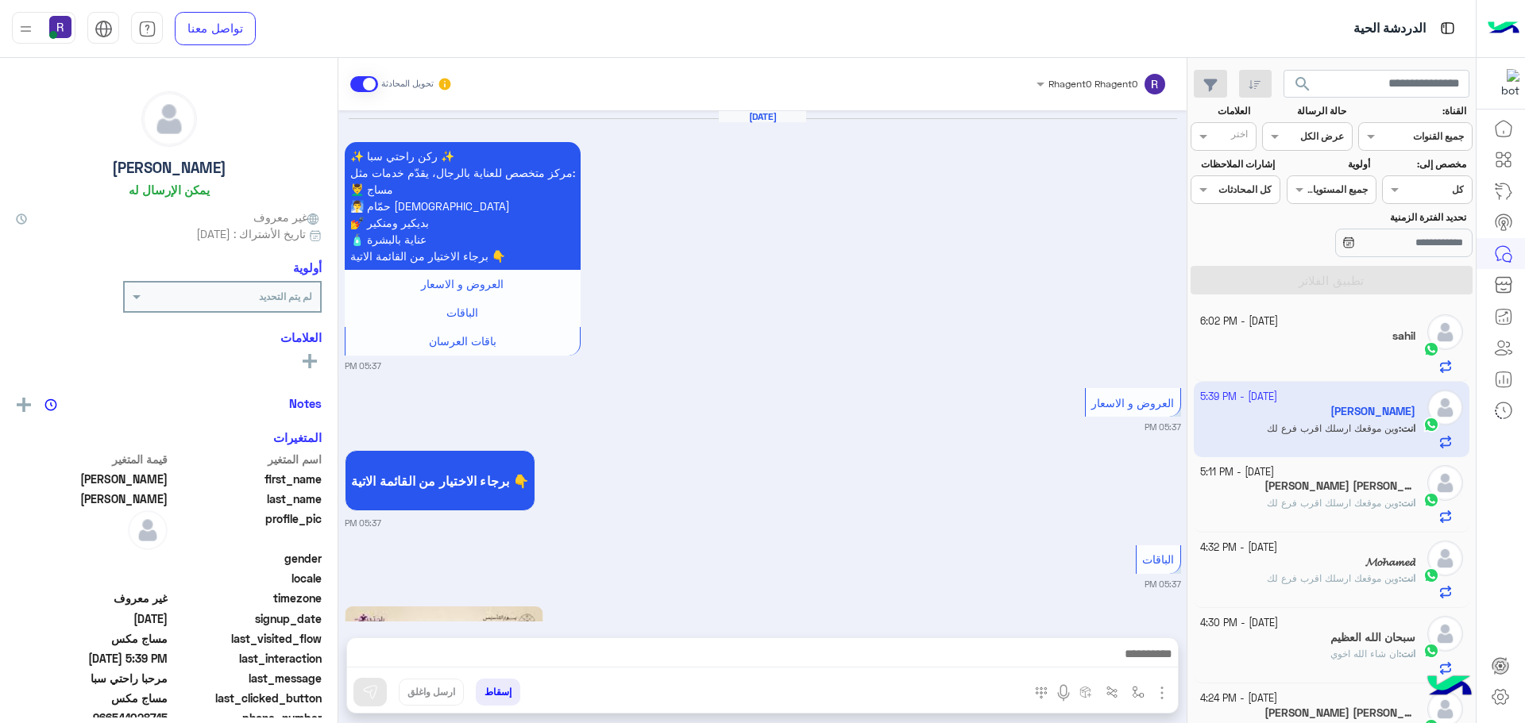
scroll to position [2255, 0]
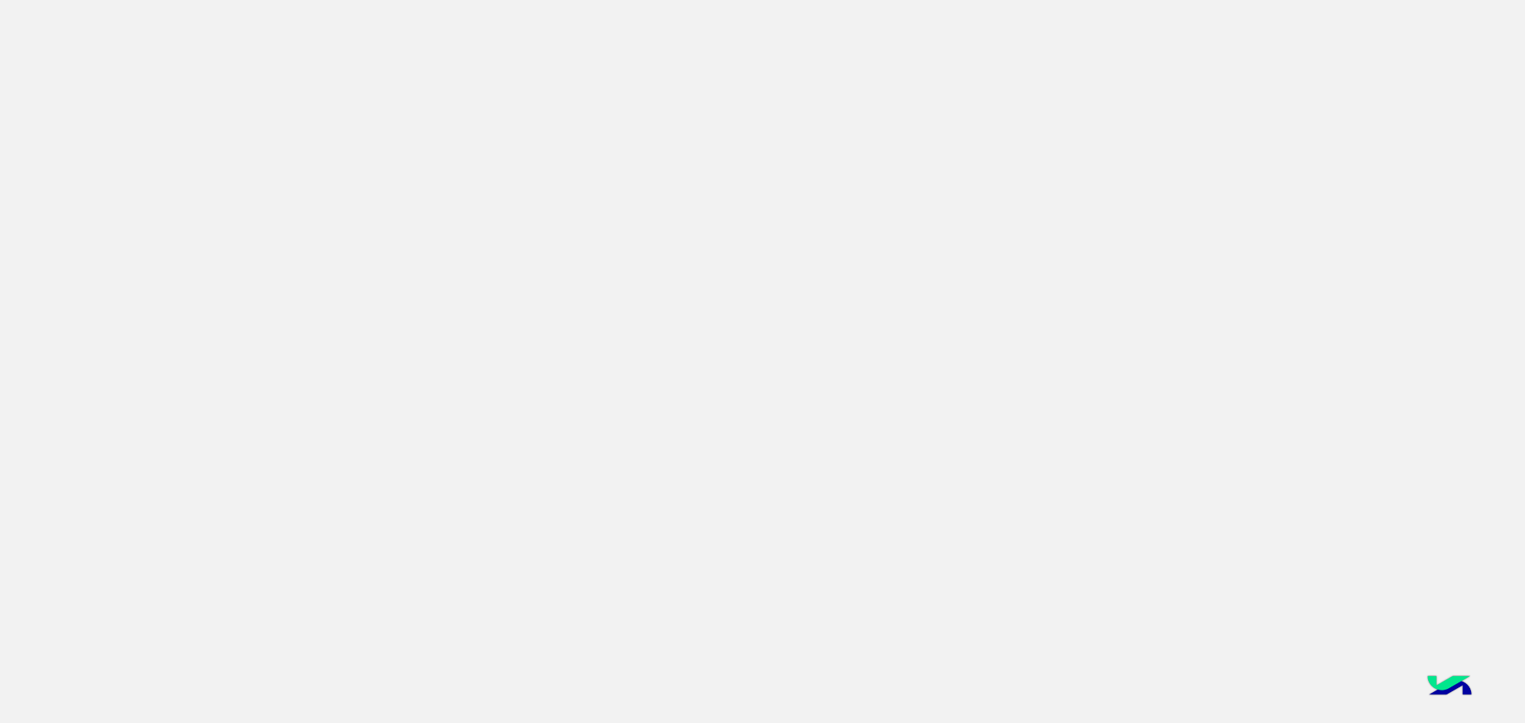
scroll to position [599, 0]
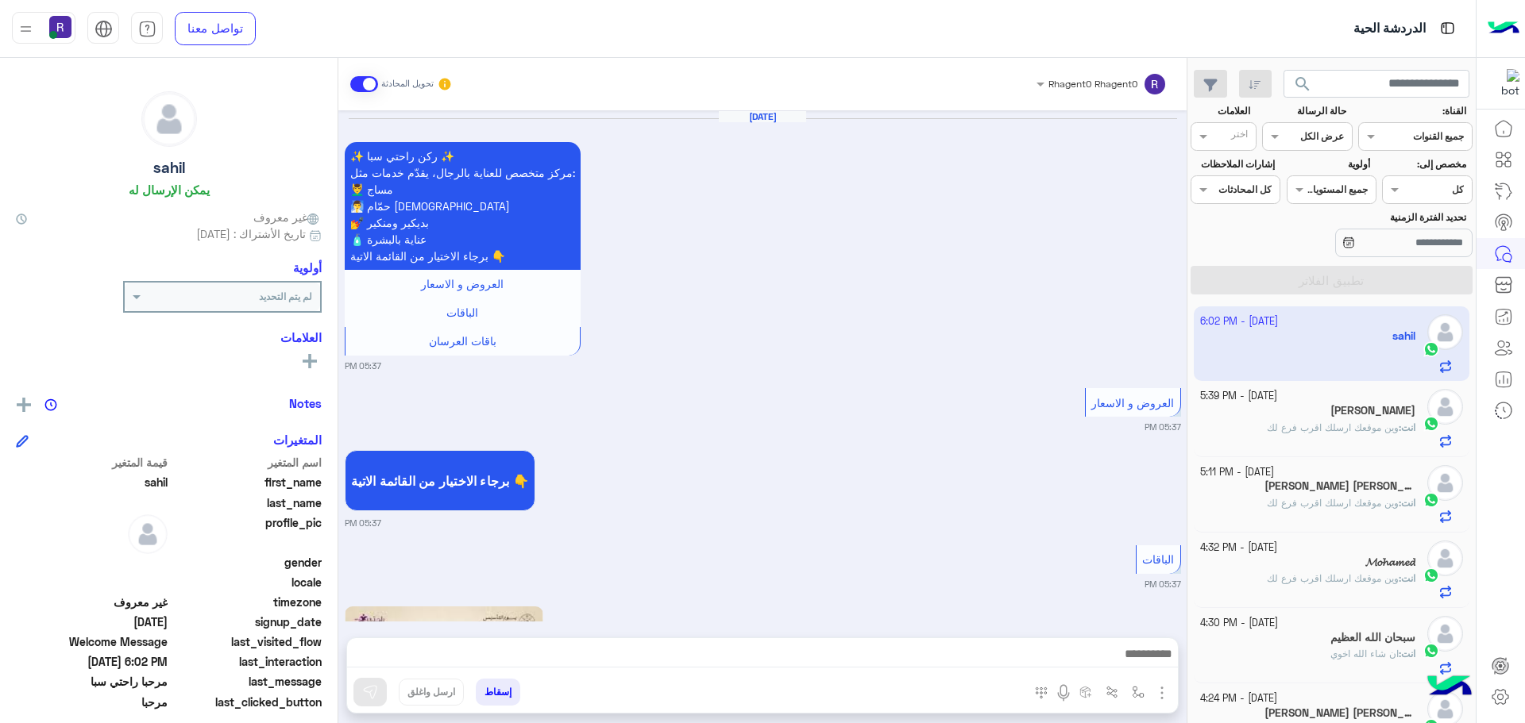
scroll to position [3137, 0]
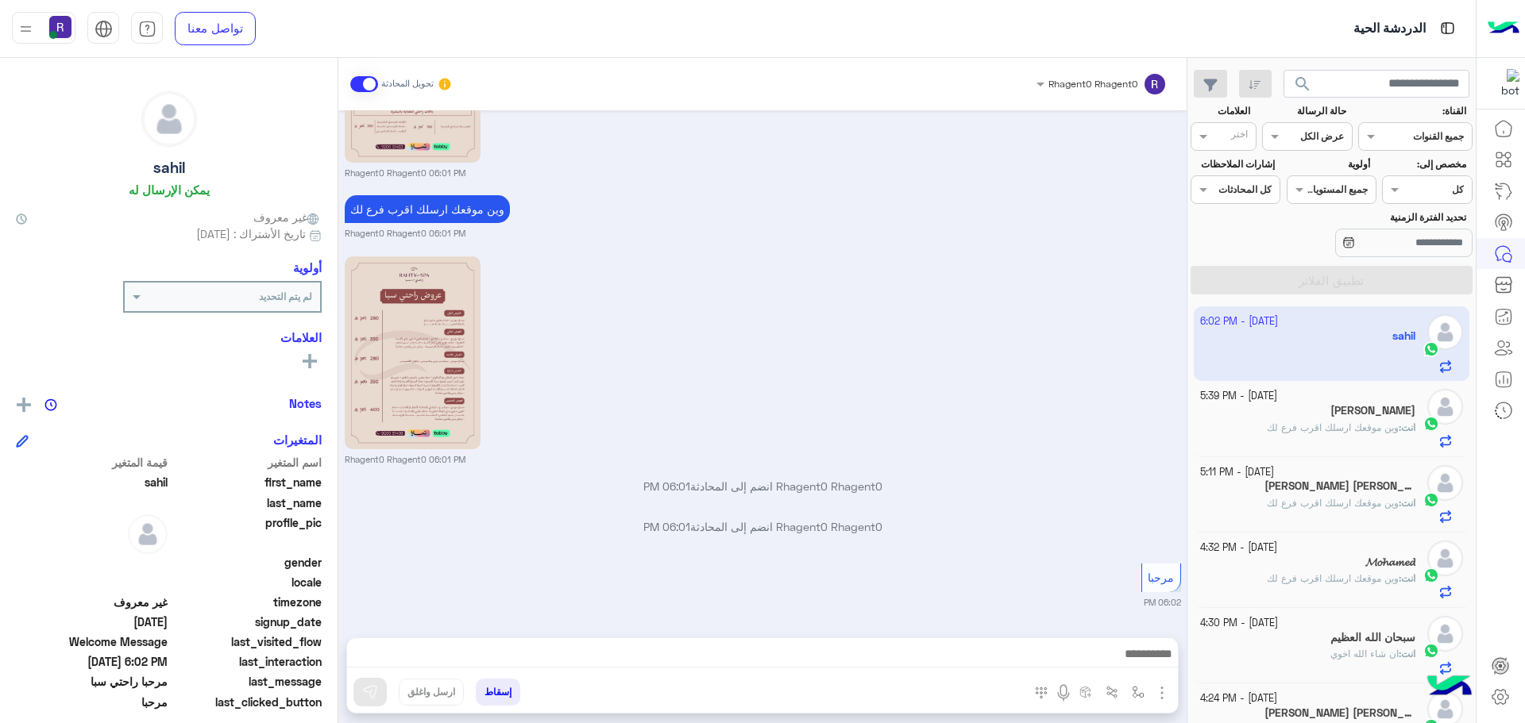
click at [1340, 424] on span "وين موقعك ارسلك اقرب فرع لك" at bounding box center [1333, 428] width 132 height 12
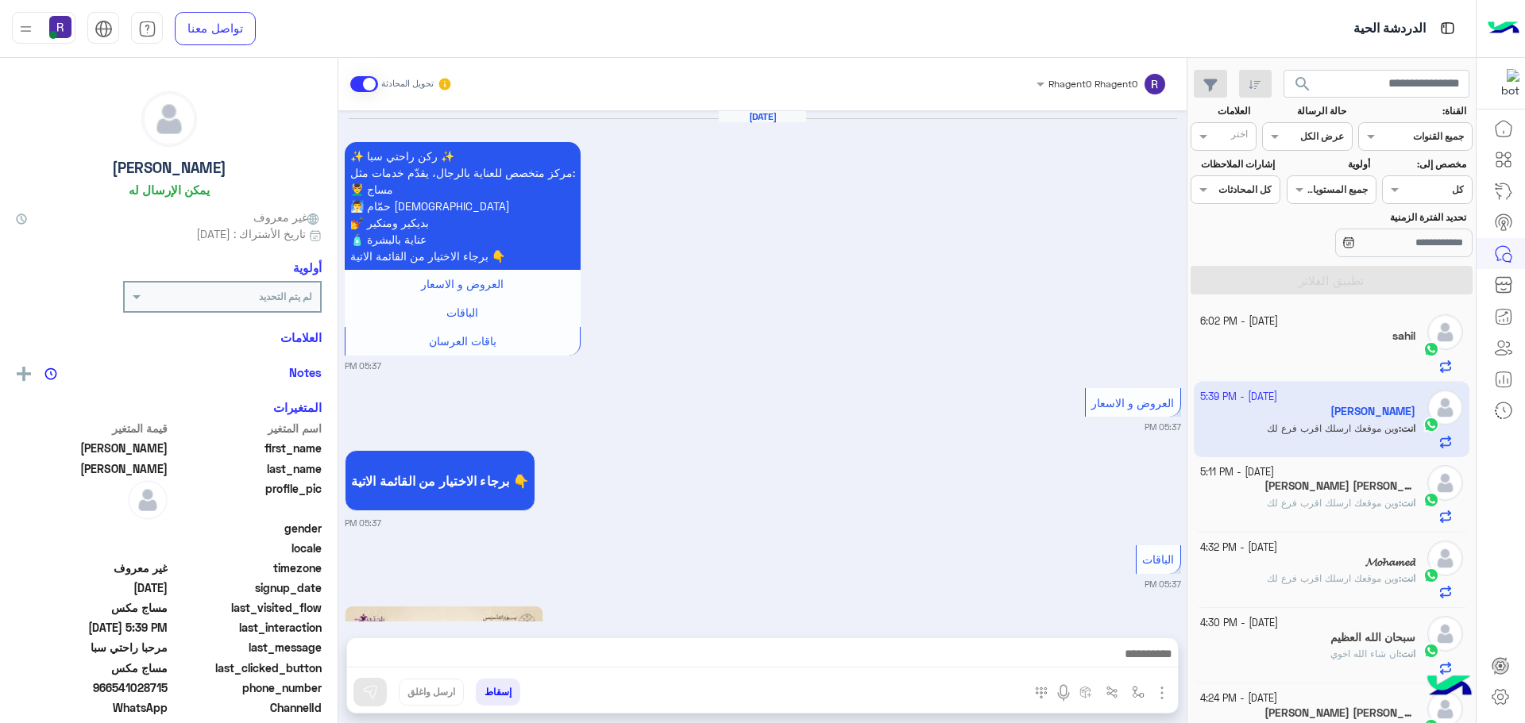
scroll to position [2255, 0]
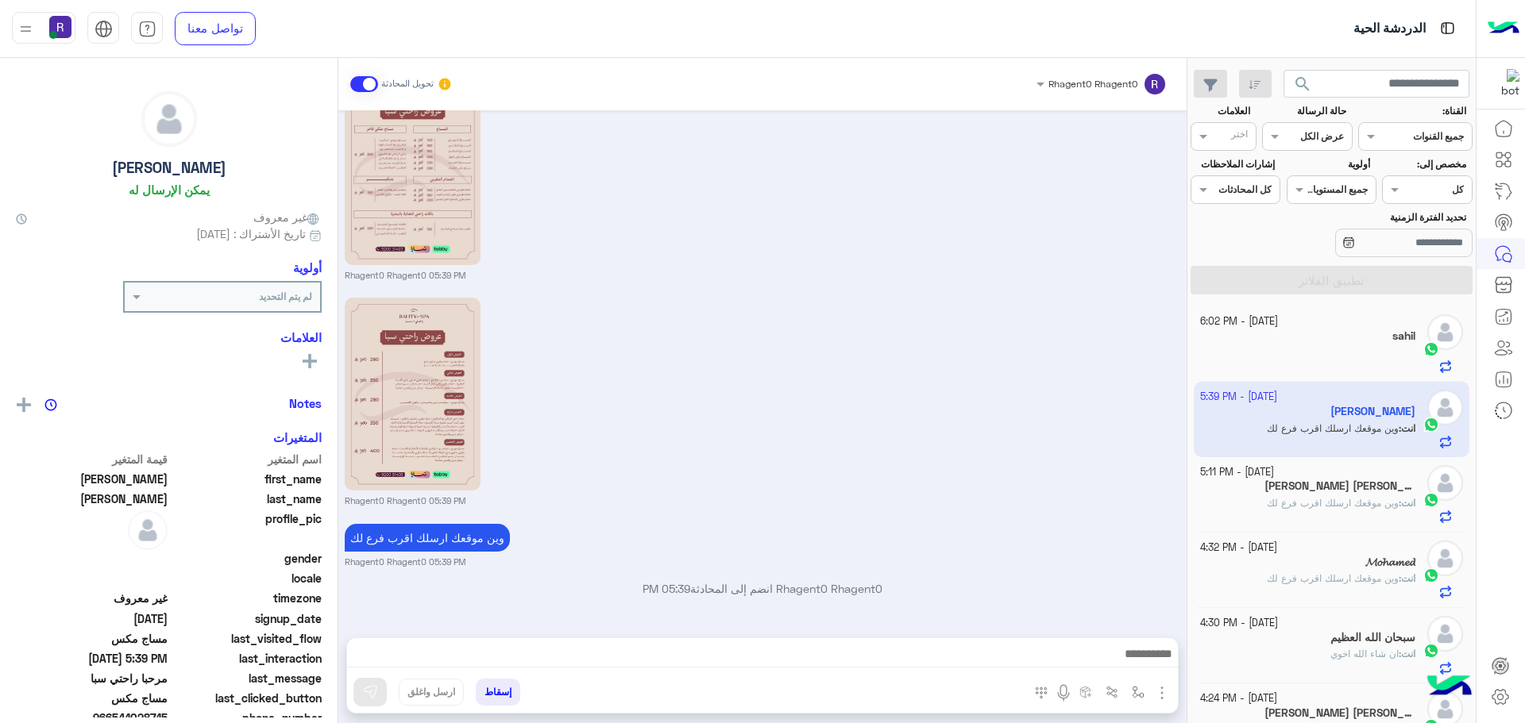
click at [1356, 339] on div "sahil" at bounding box center [1308, 338] width 216 height 17
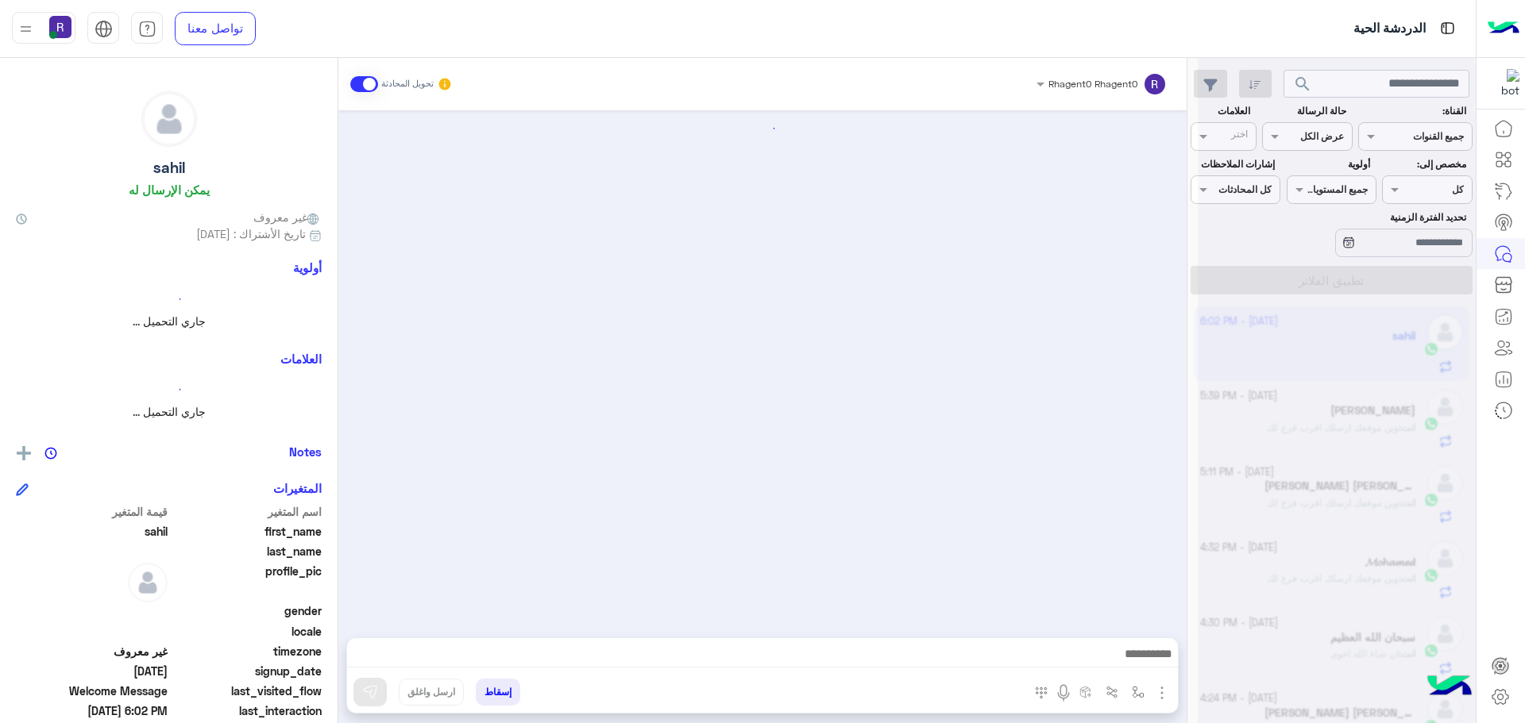
scroll to position [398, 0]
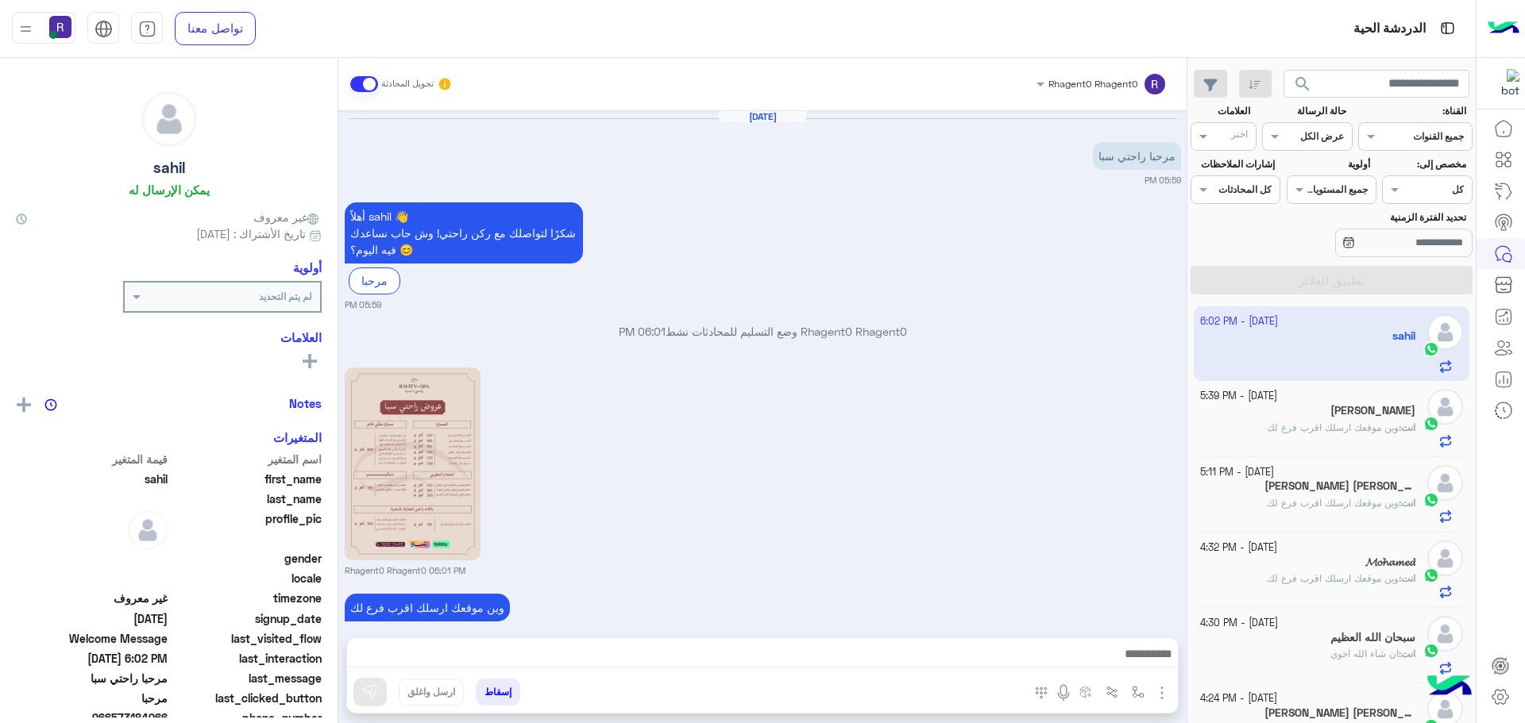
scroll to position [398, 0]
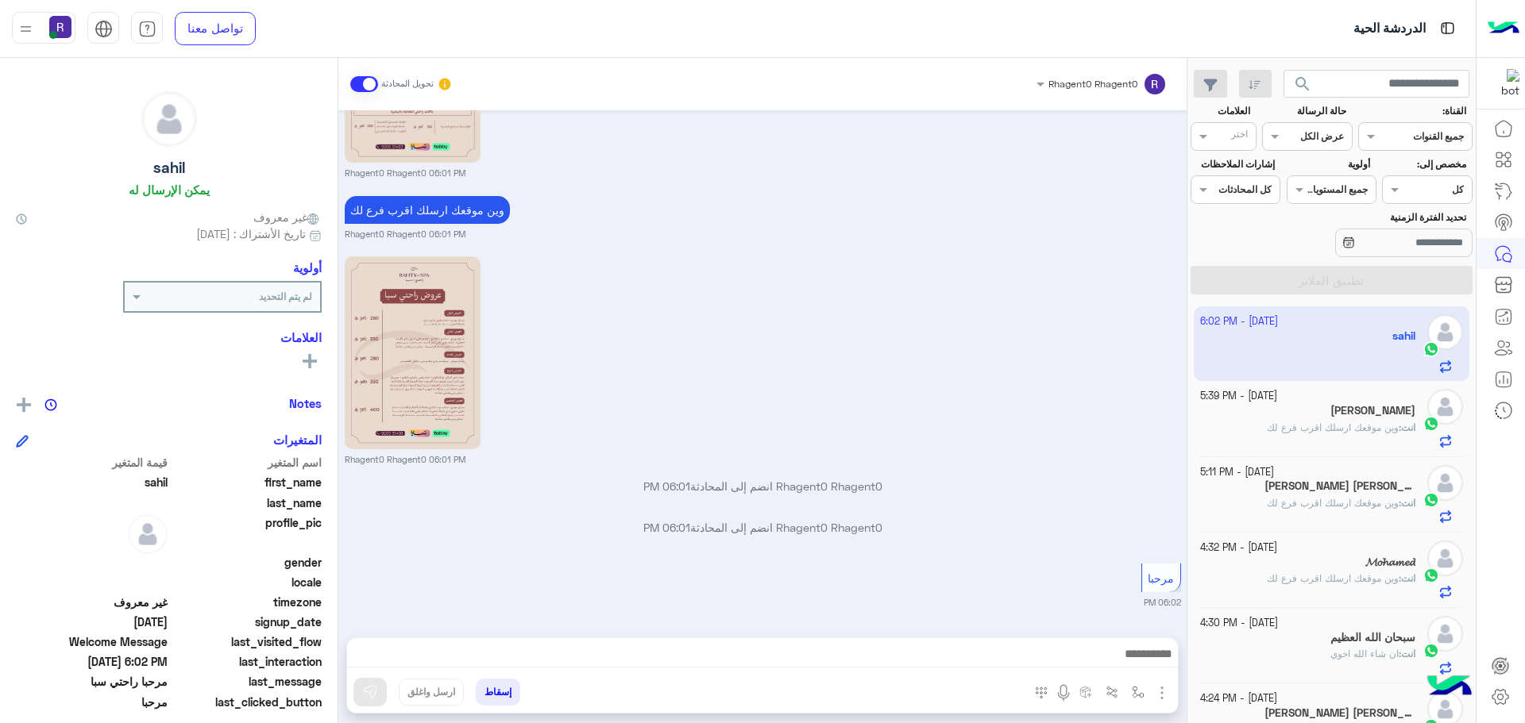
click at [1373, 406] on h5 "[PERSON_NAME]" at bounding box center [1372, 410] width 85 height 13
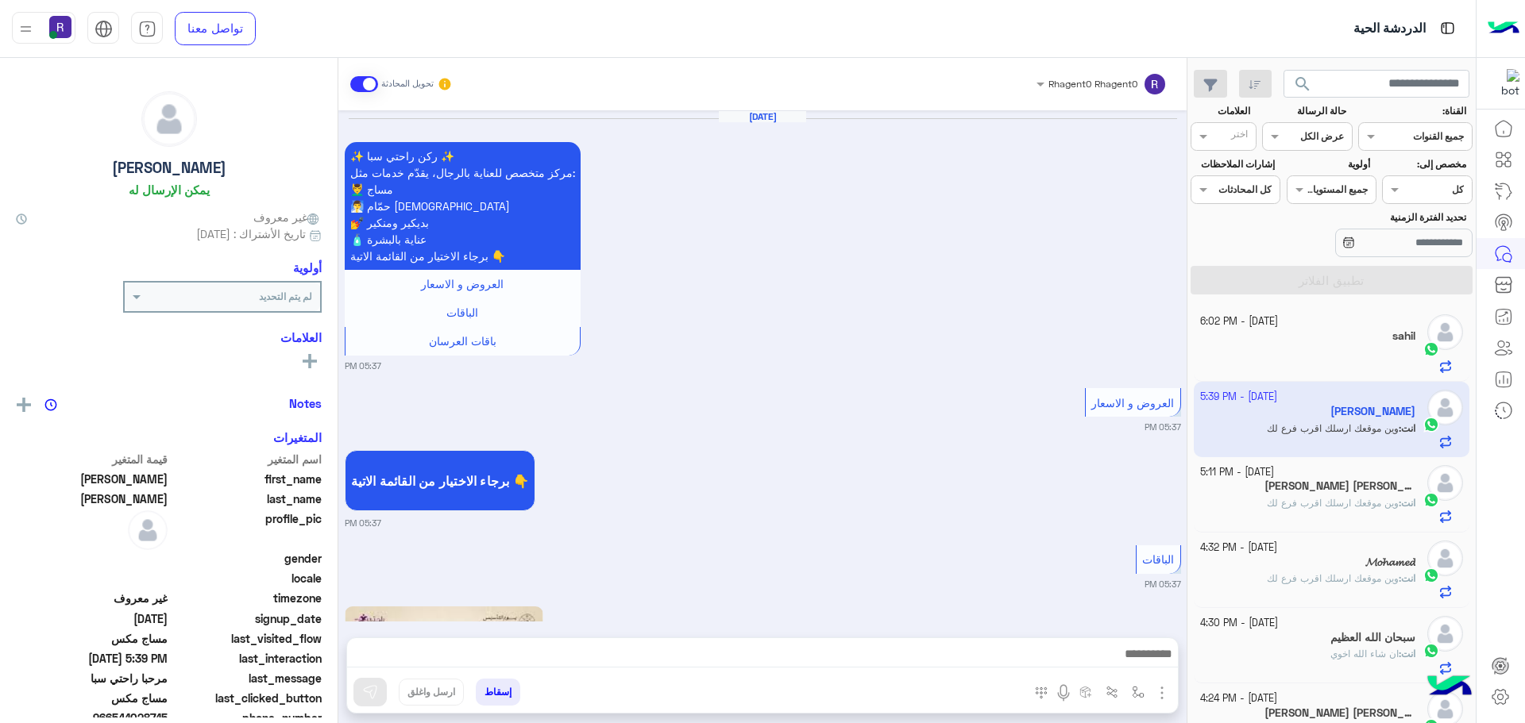
scroll to position [2255, 0]
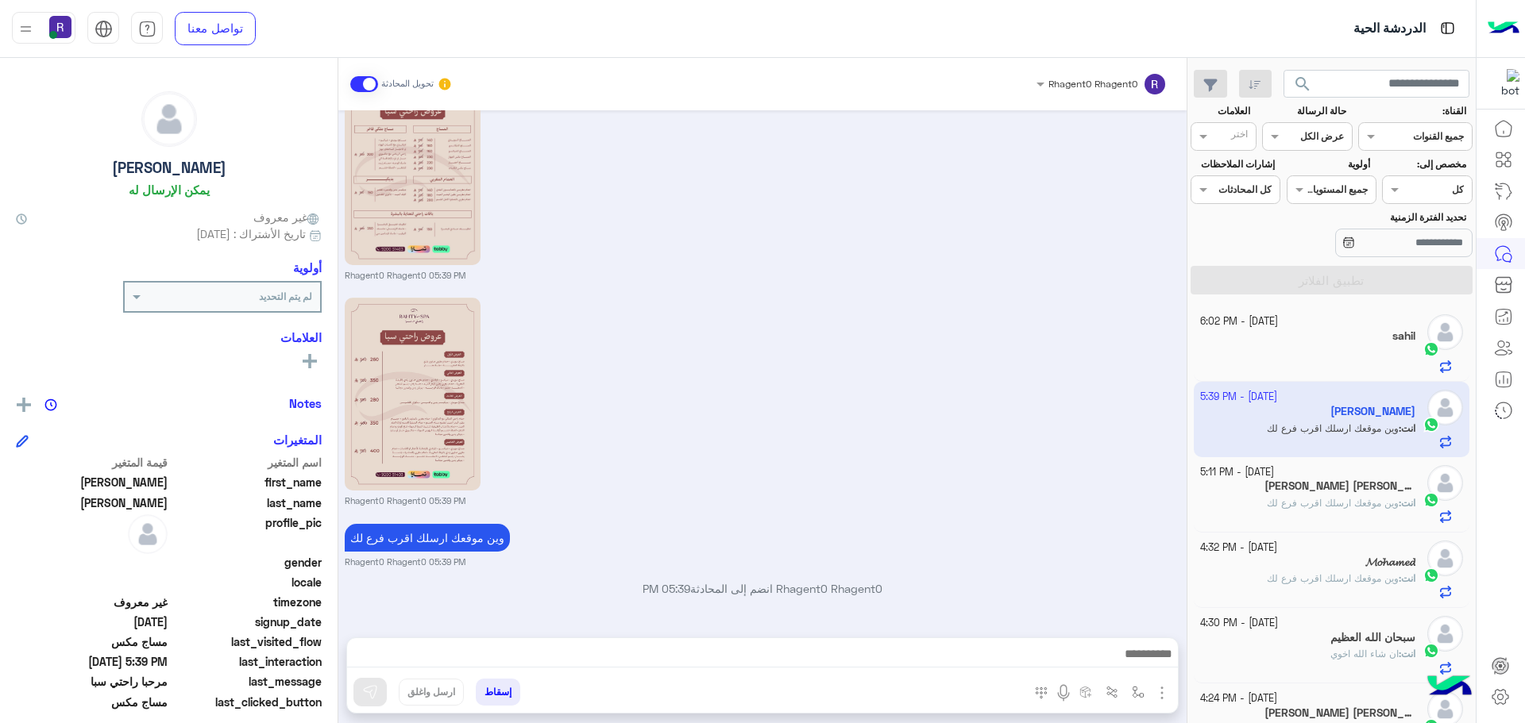
click at [1327, 352] on div at bounding box center [1308, 359] width 216 height 28
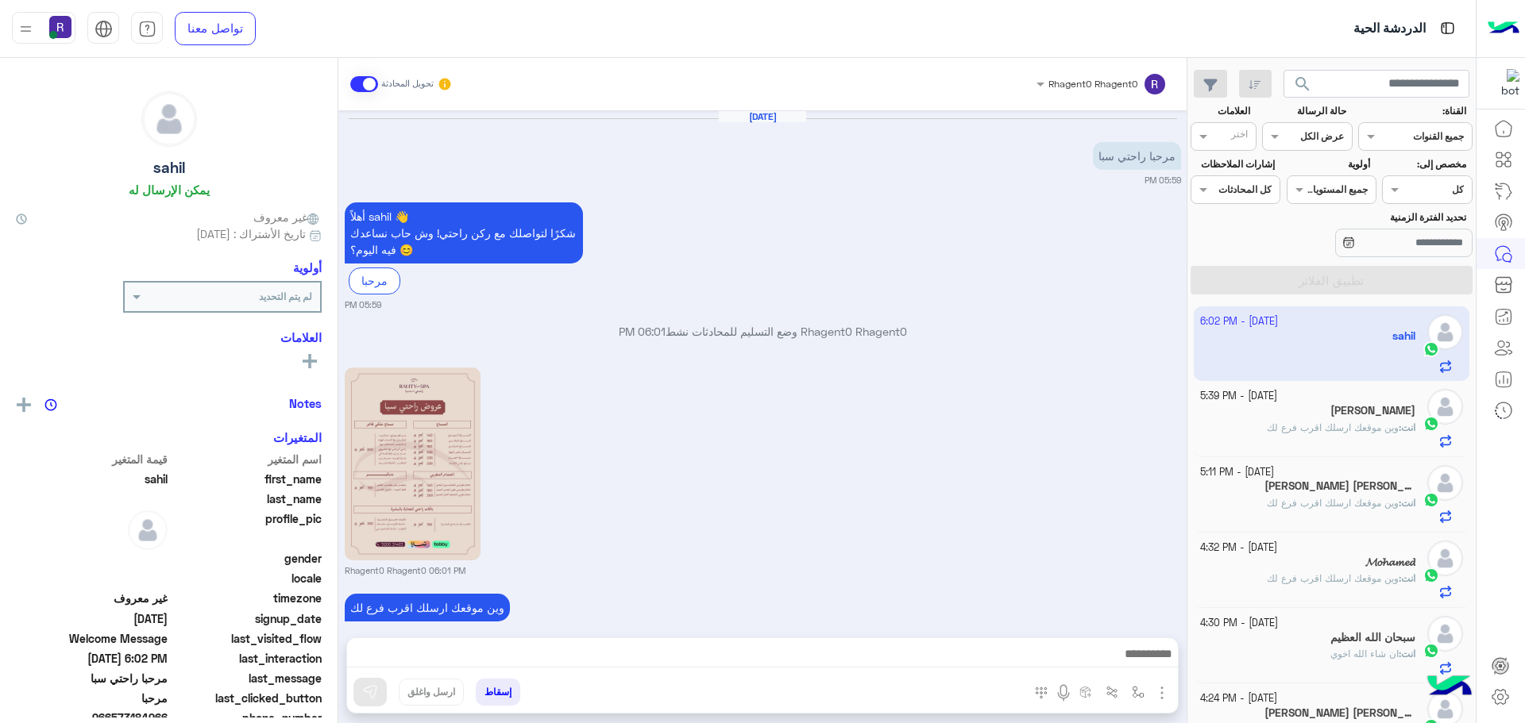
scroll to position [398, 0]
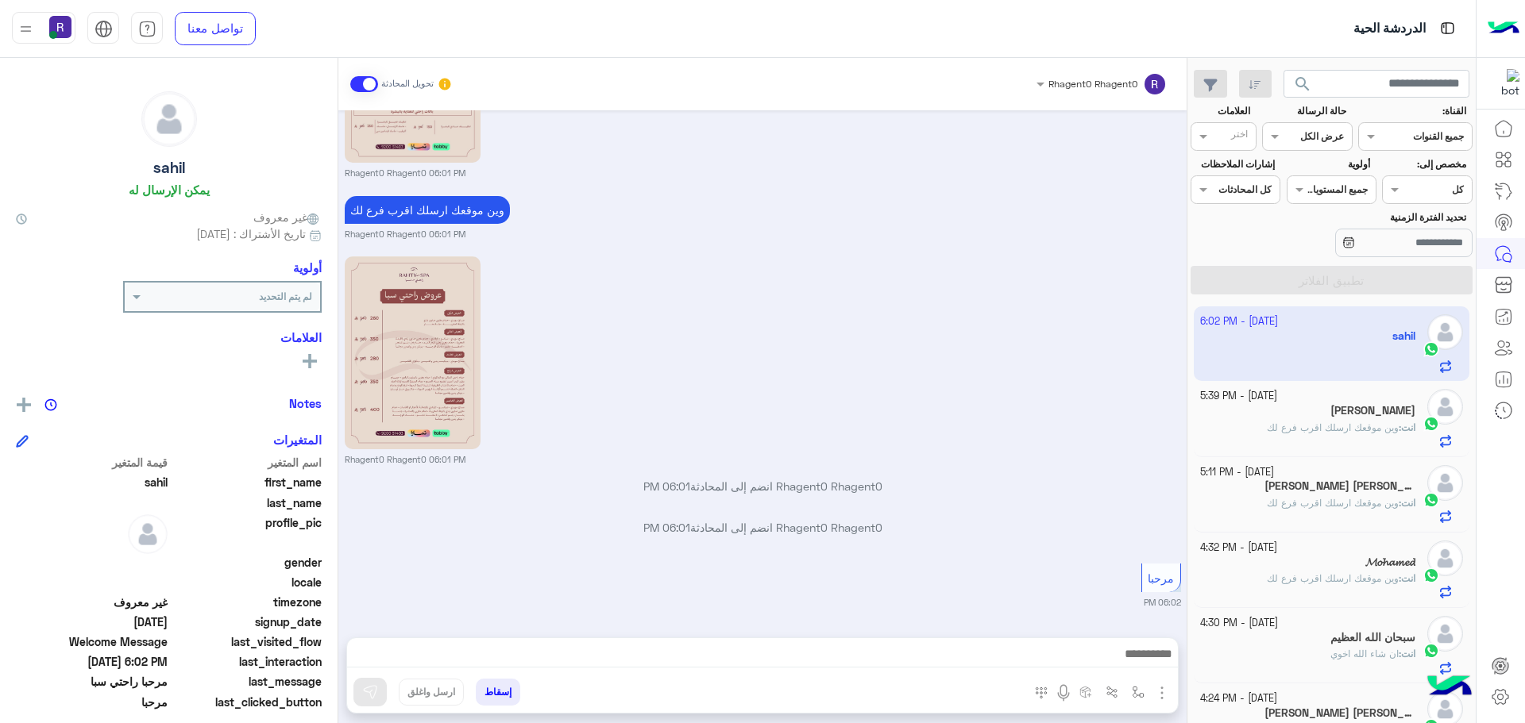
click at [1314, 421] on p "انت : وين موقعك ارسلك اقرب فرع لك" at bounding box center [1341, 428] width 148 height 14
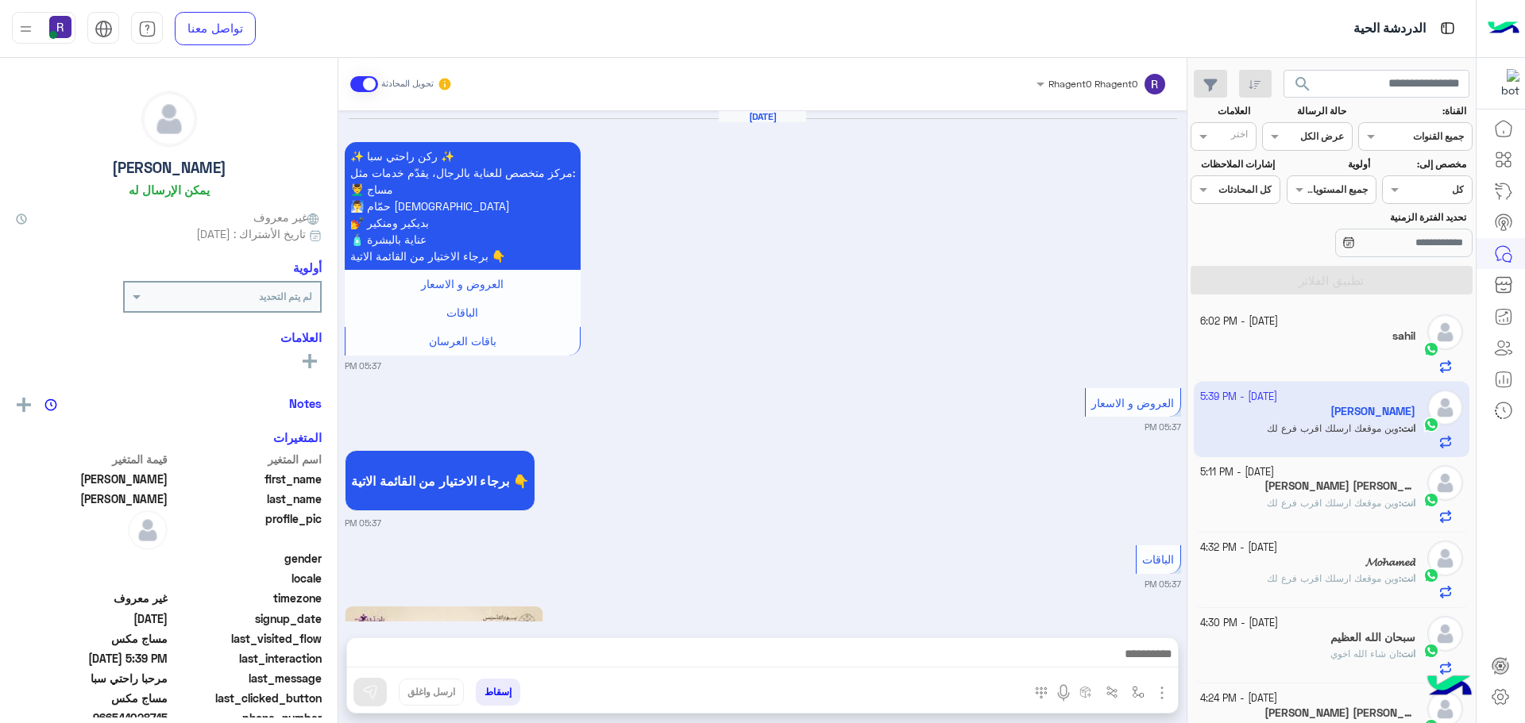
scroll to position [2255, 0]
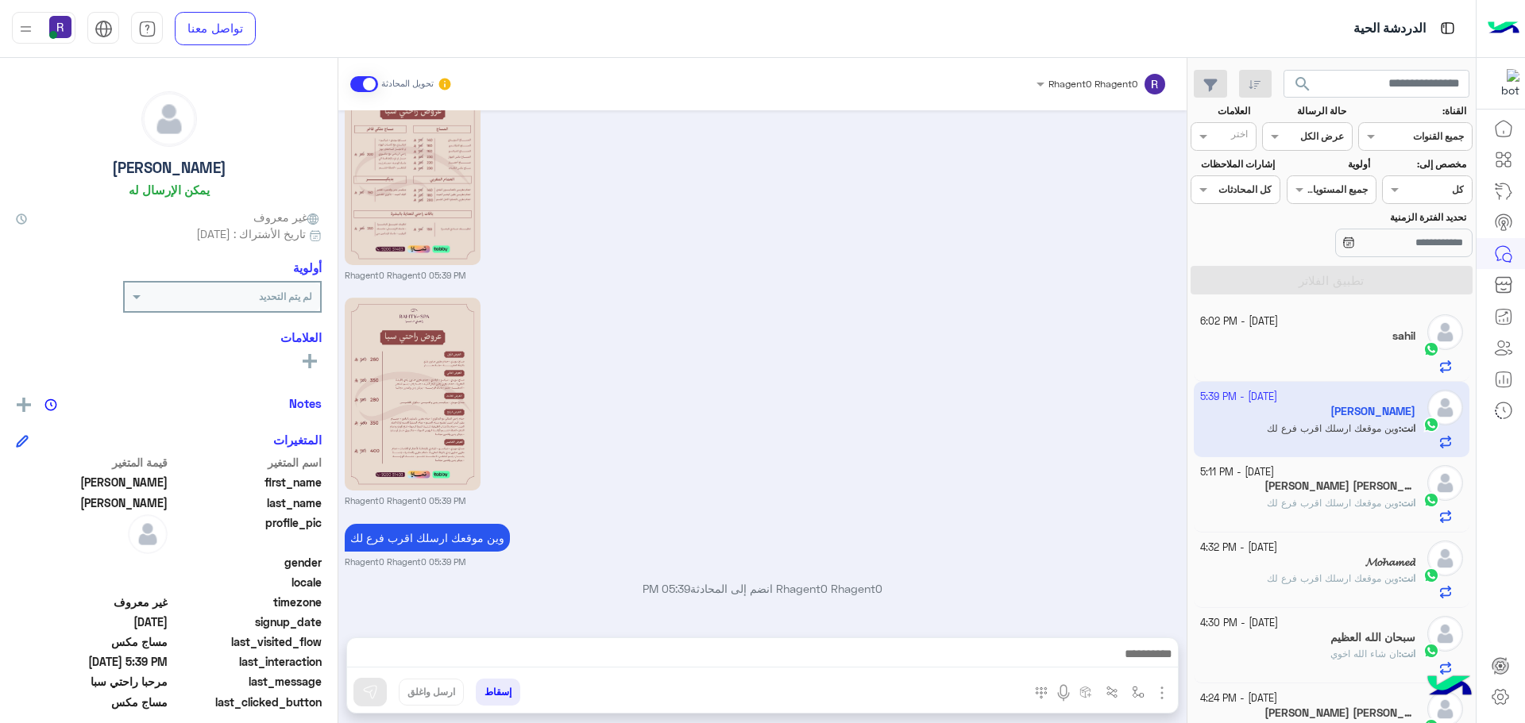
click at [1334, 496] on p "انت : وين موقعك ارسلك اقرب فرع لك" at bounding box center [1341, 503] width 148 height 14
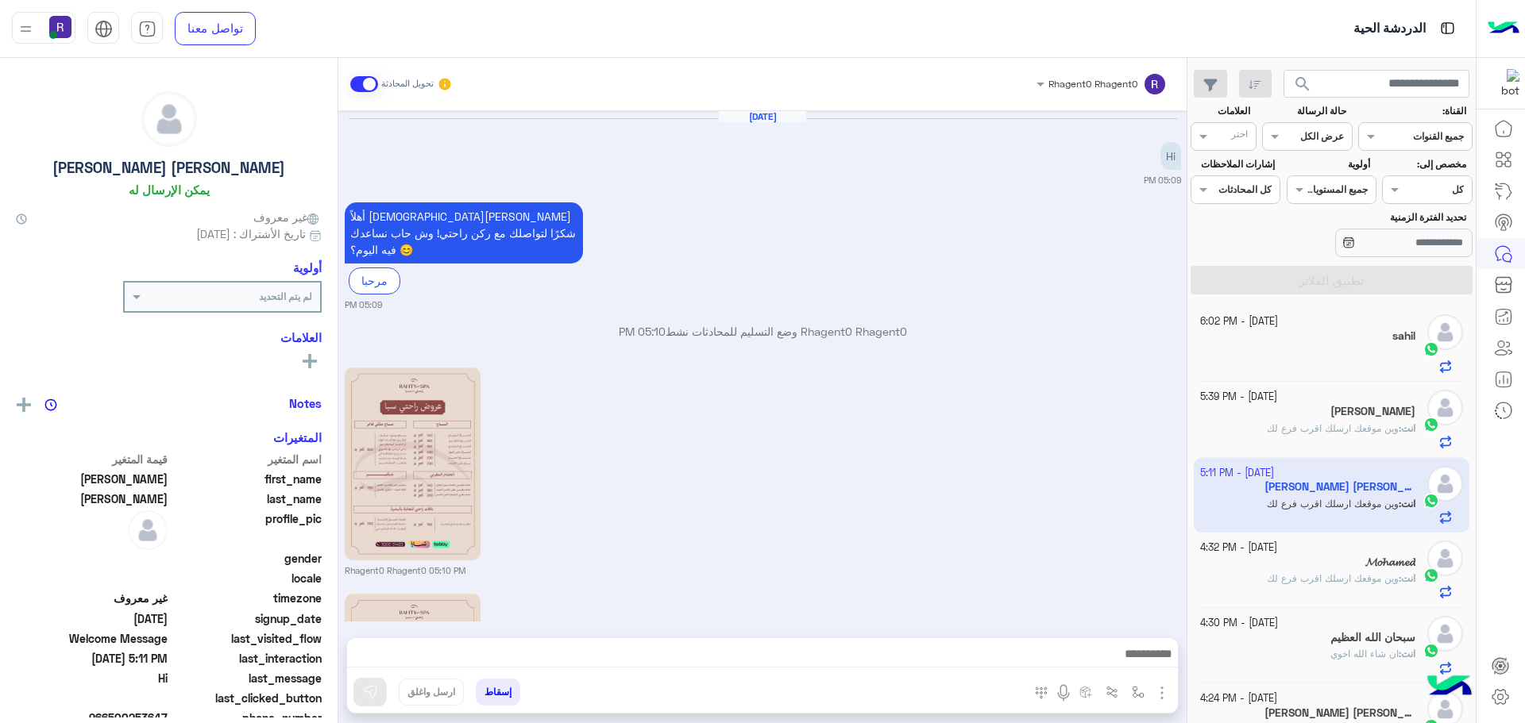
scroll to position [295, 0]
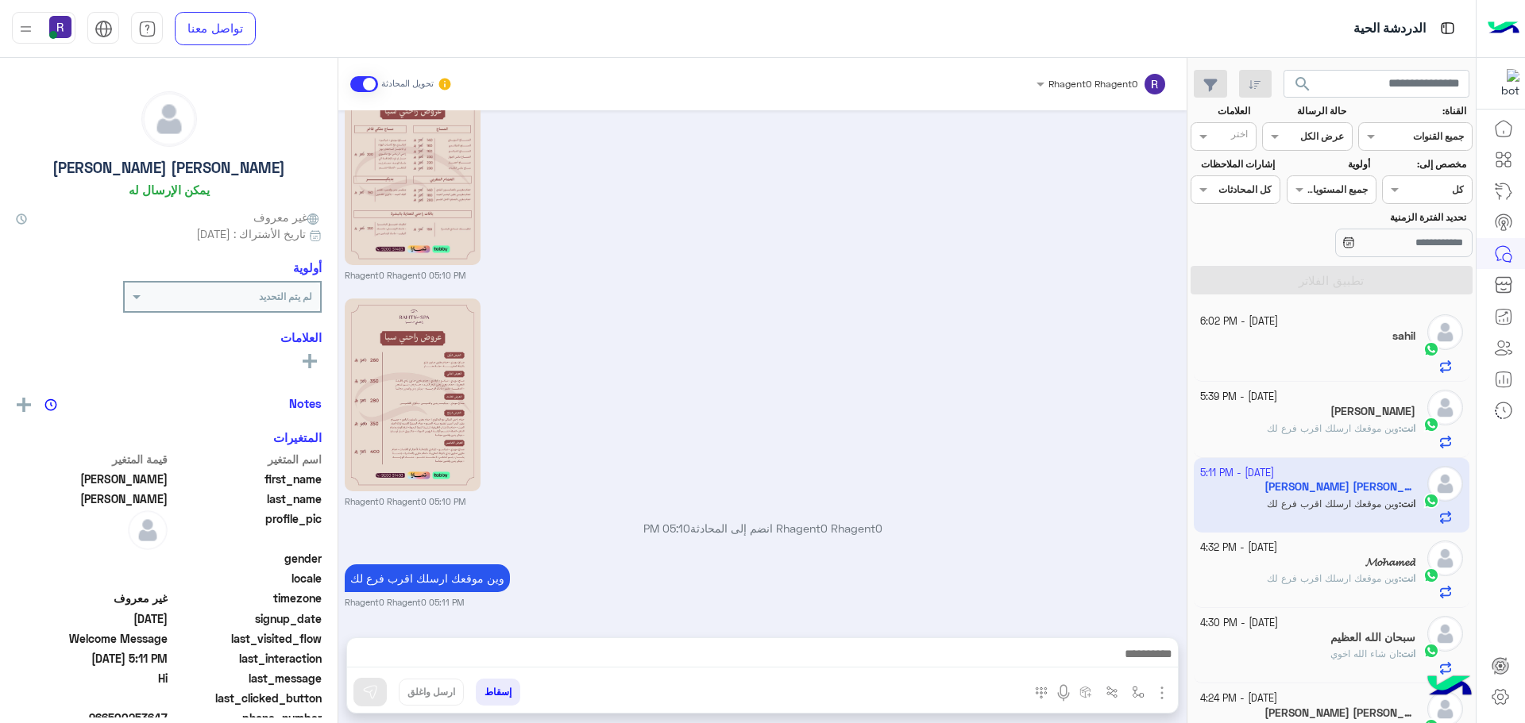
click at [1324, 581] on span "وين موقعك ارسلك اقرب فرع لك" at bounding box center [1333, 579] width 132 height 12
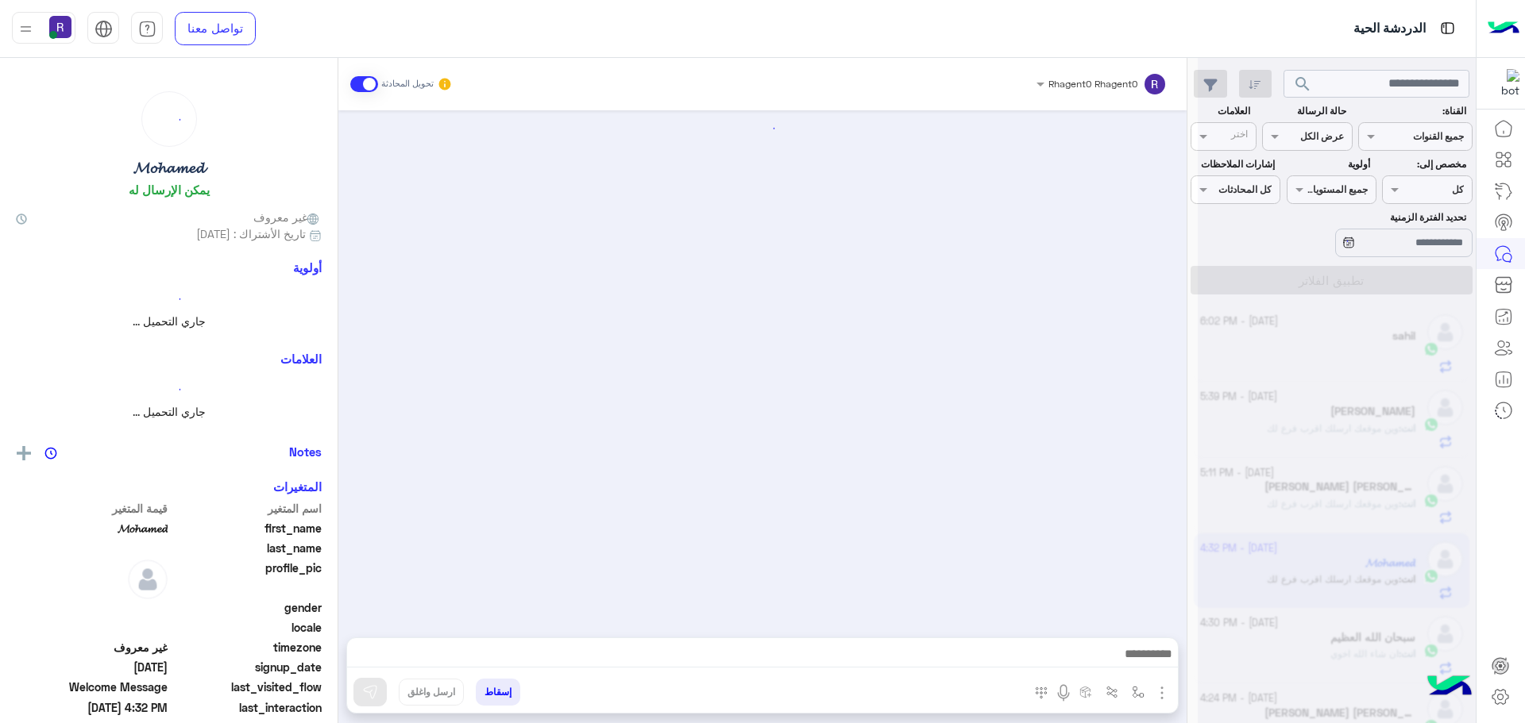
scroll to position [295, 0]
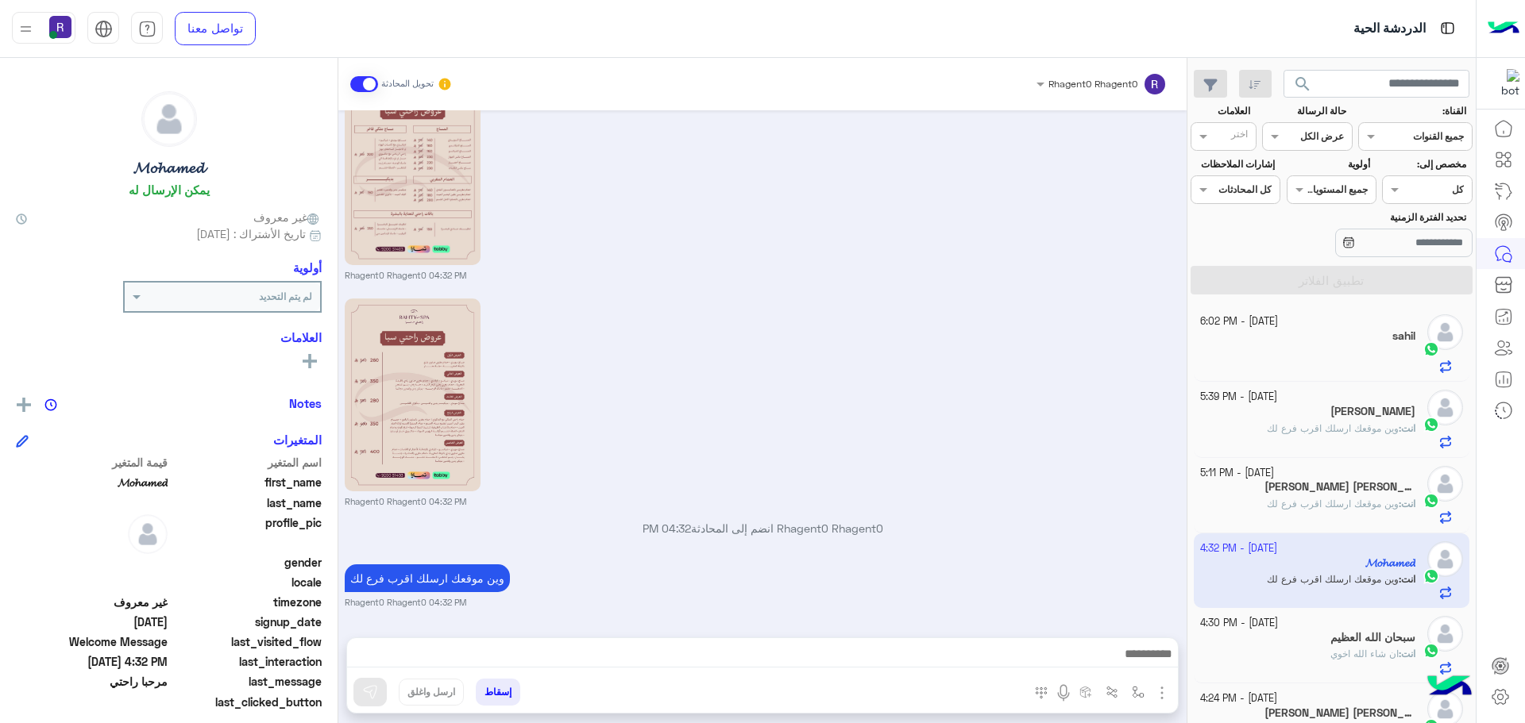
click at [1369, 345] on div at bounding box center [1308, 359] width 216 height 28
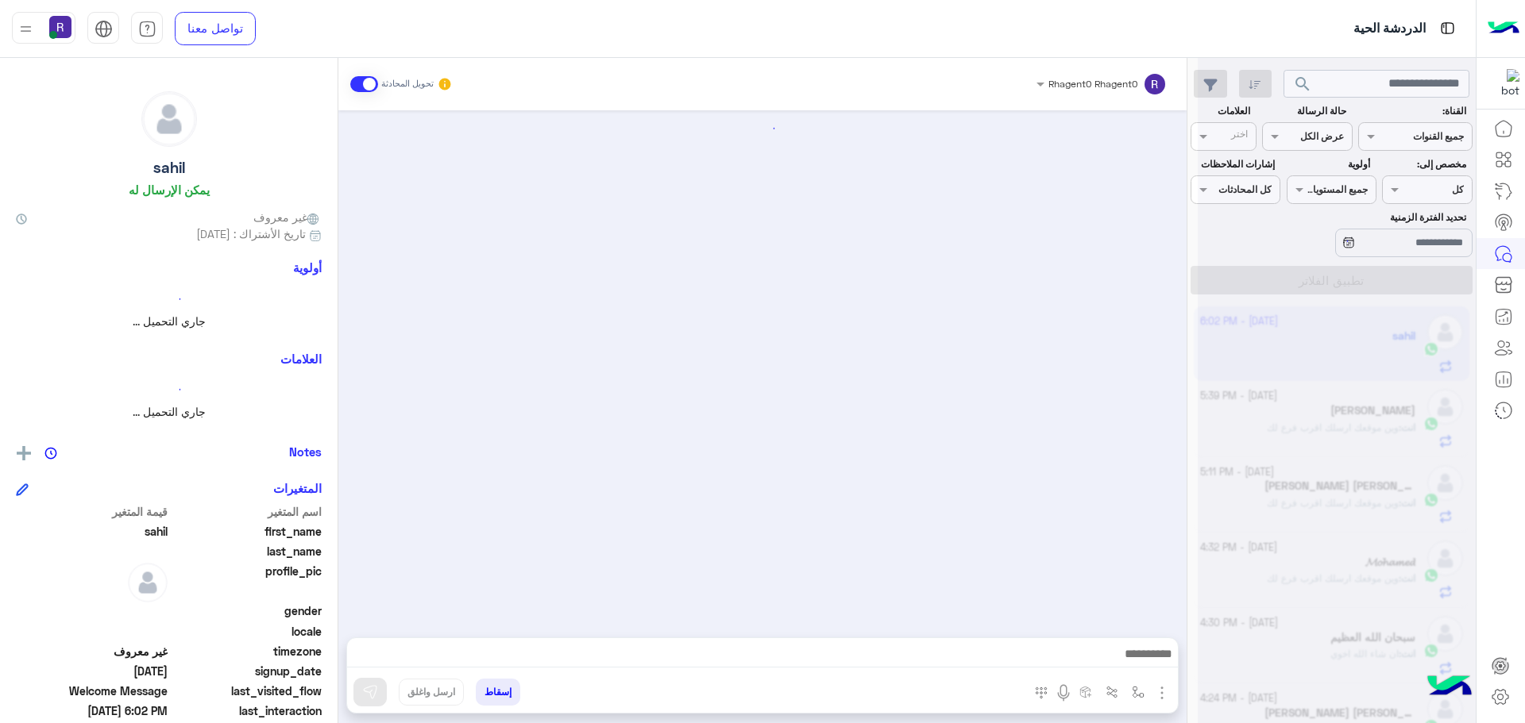
scroll to position [398, 0]
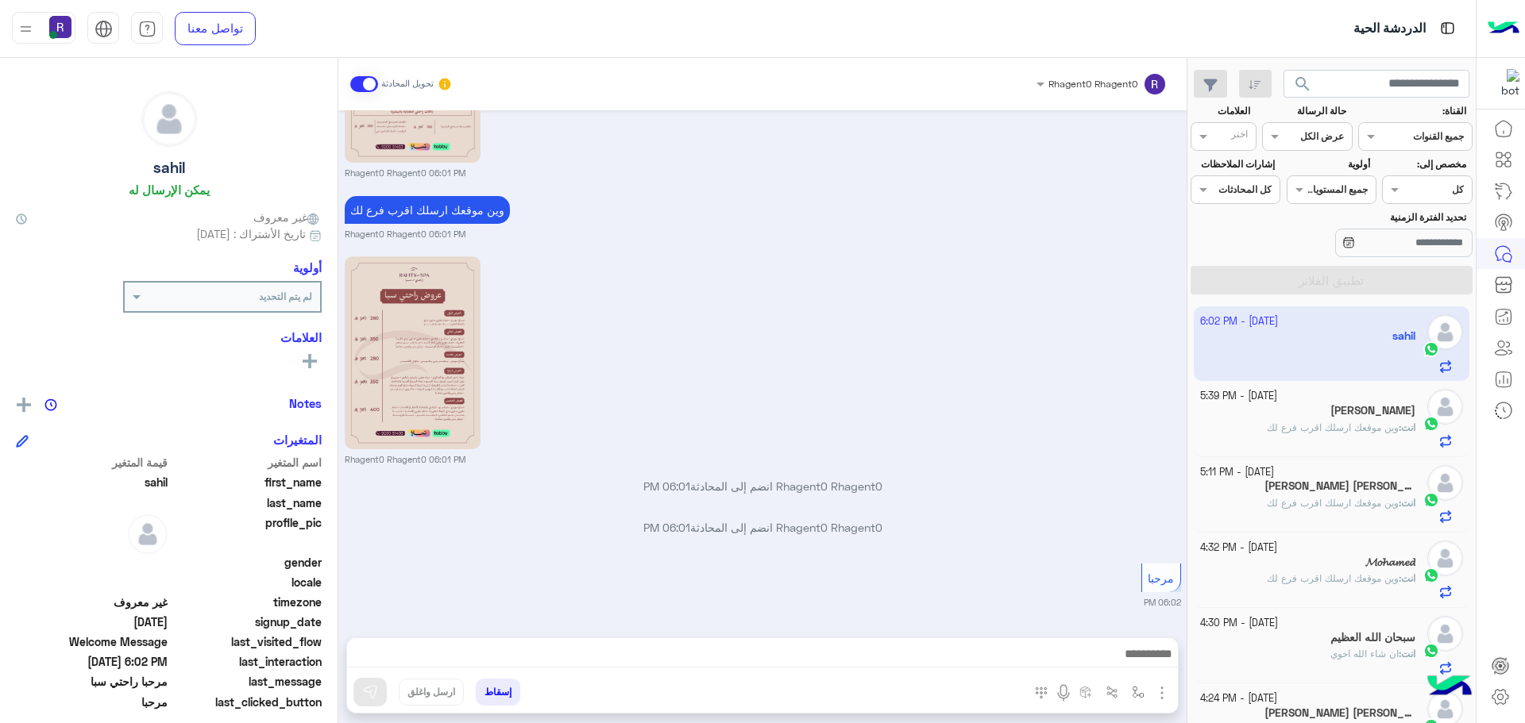
click at [1335, 401] on div "[DATE] - 5:39 PM" at bounding box center [1308, 396] width 216 height 15
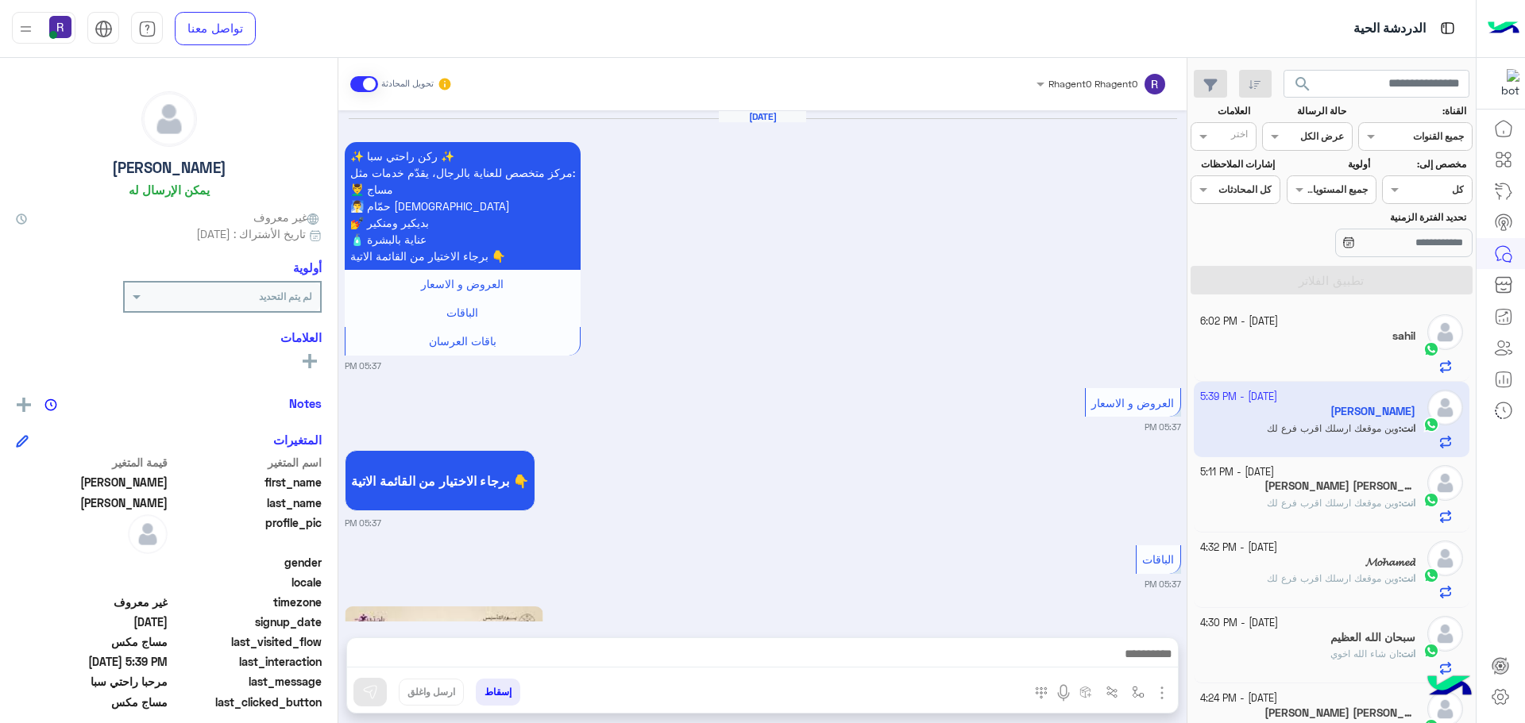
scroll to position [2255, 0]
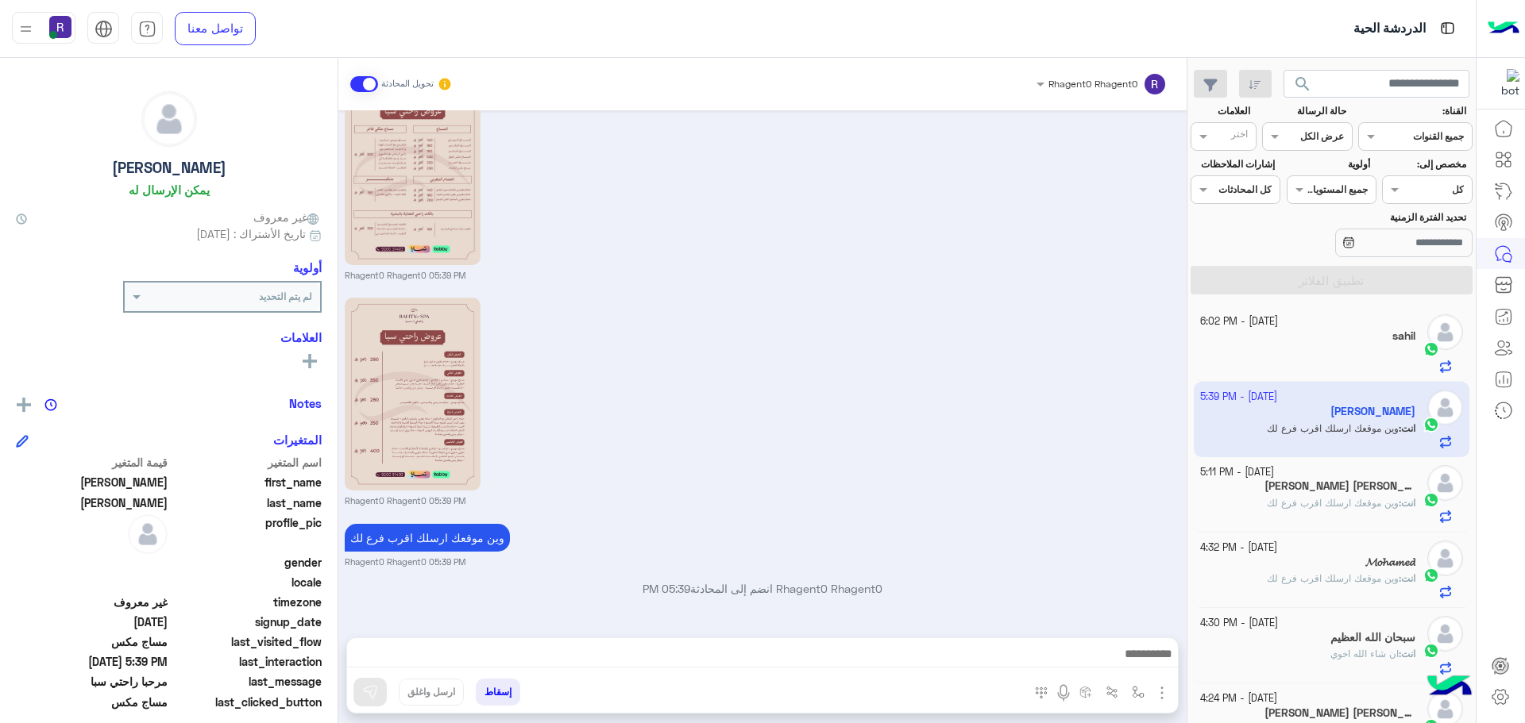
click at [1302, 494] on div "[PERSON_NAME] [PERSON_NAME]" at bounding box center [1308, 488] width 216 height 17
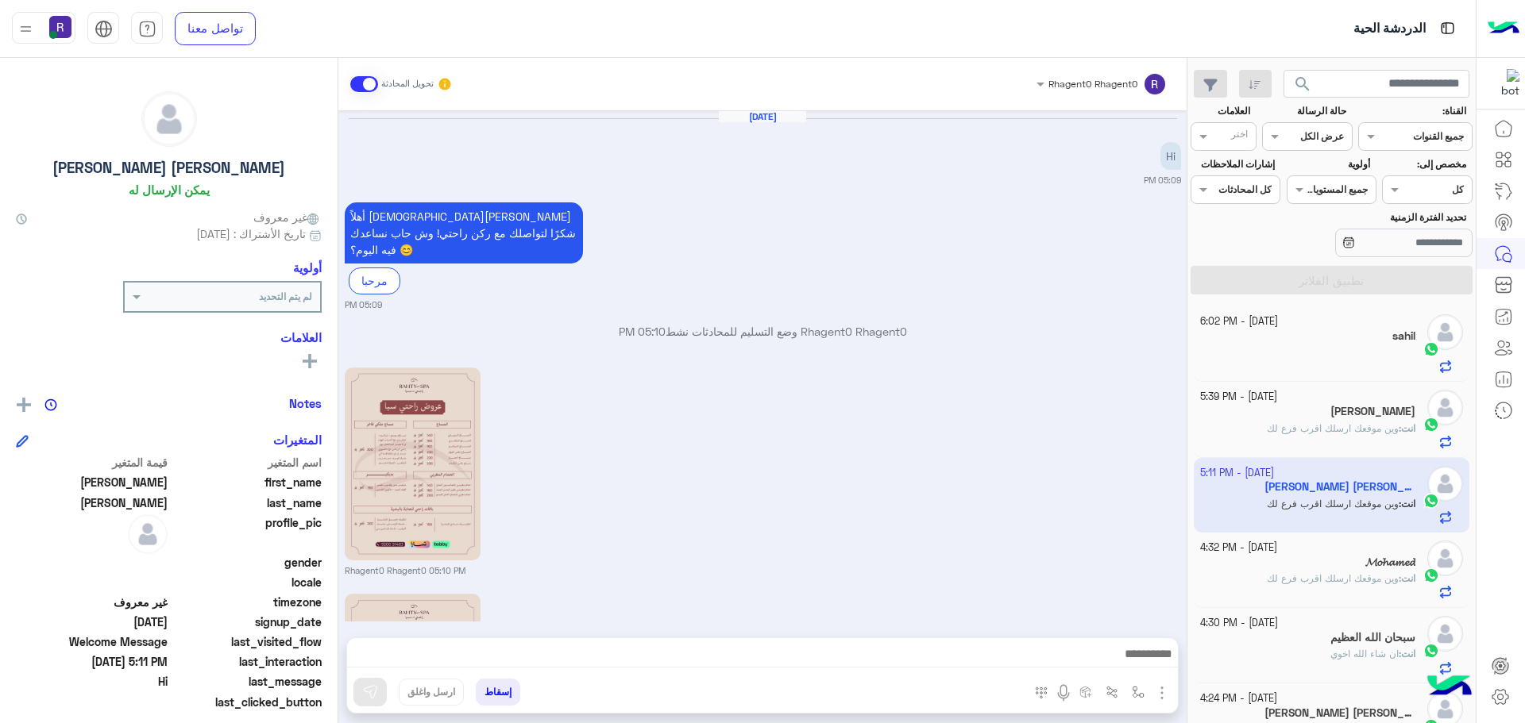
scroll to position [295, 0]
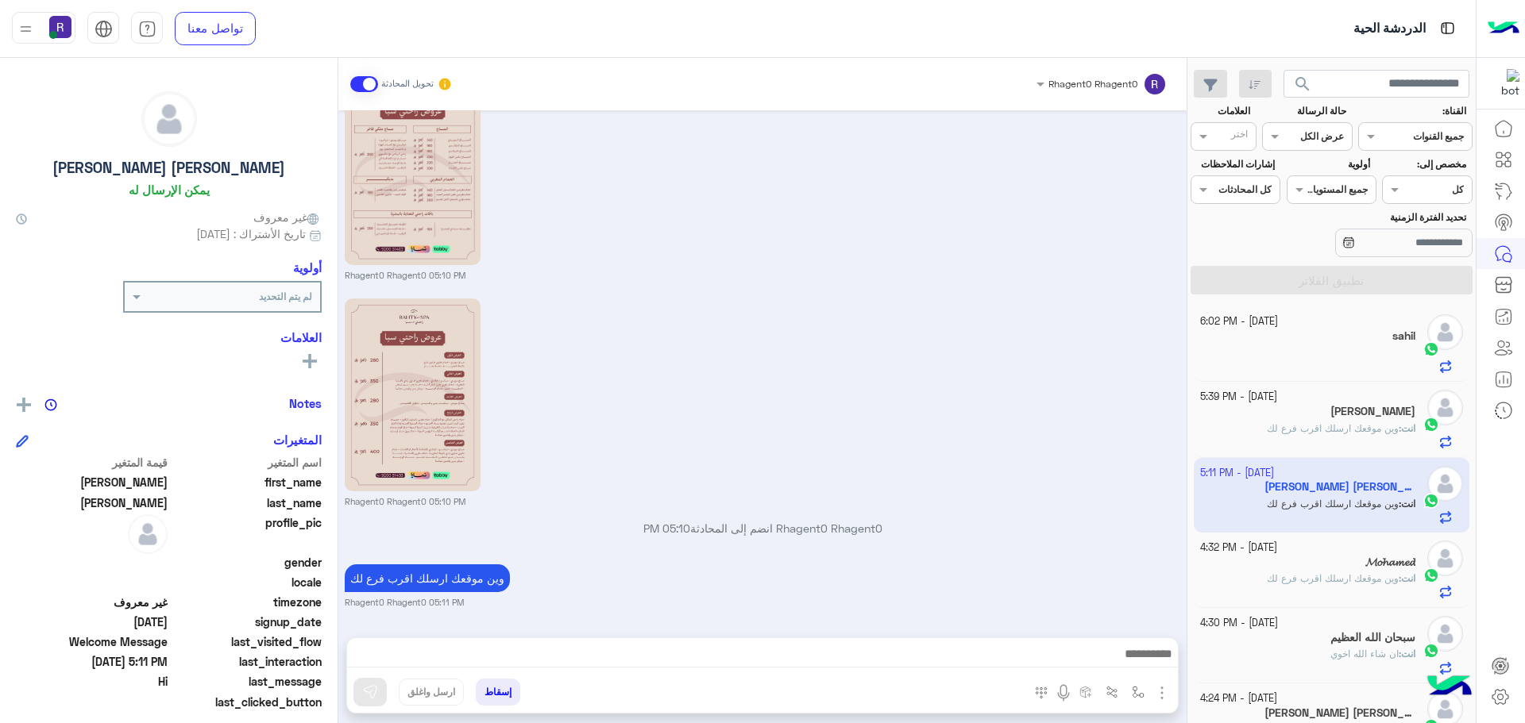
click at [1284, 566] on div "𝓜𝓸𝓱𝓪𝓶𝓮𝓭" at bounding box center [1308, 564] width 216 height 17
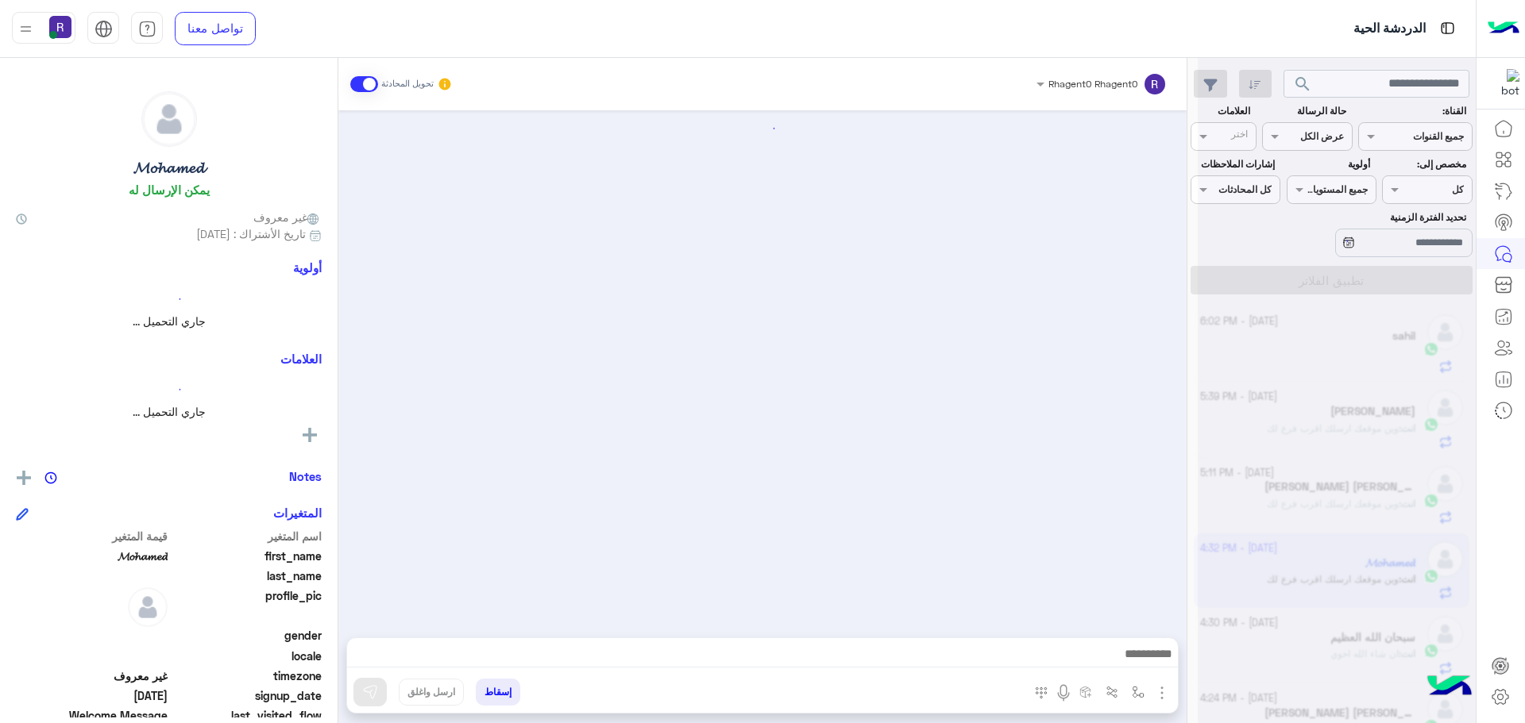
scroll to position [295, 0]
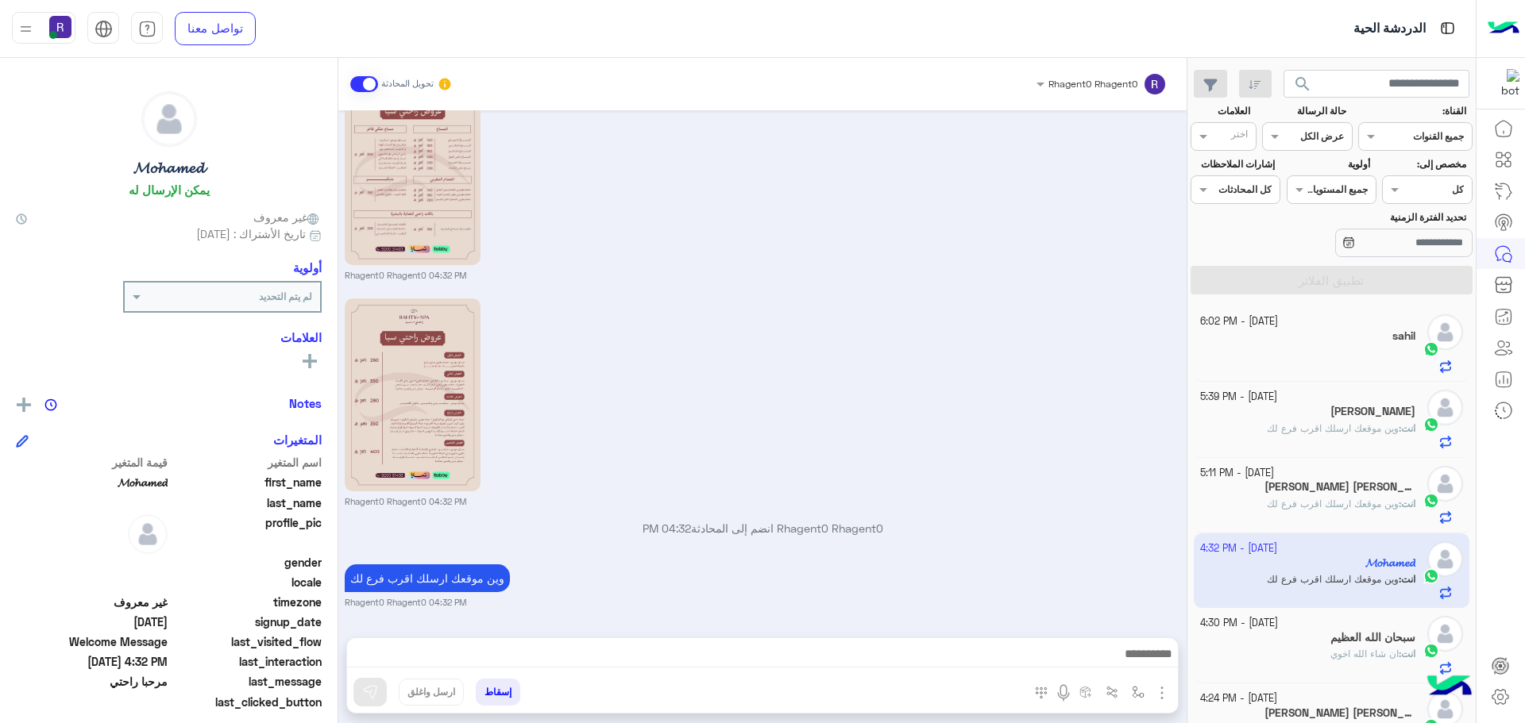
click at [1298, 511] on p "انت : وين موقعك ارسلك اقرب فرع لك" at bounding box center [1341, 504] width 148 height 14
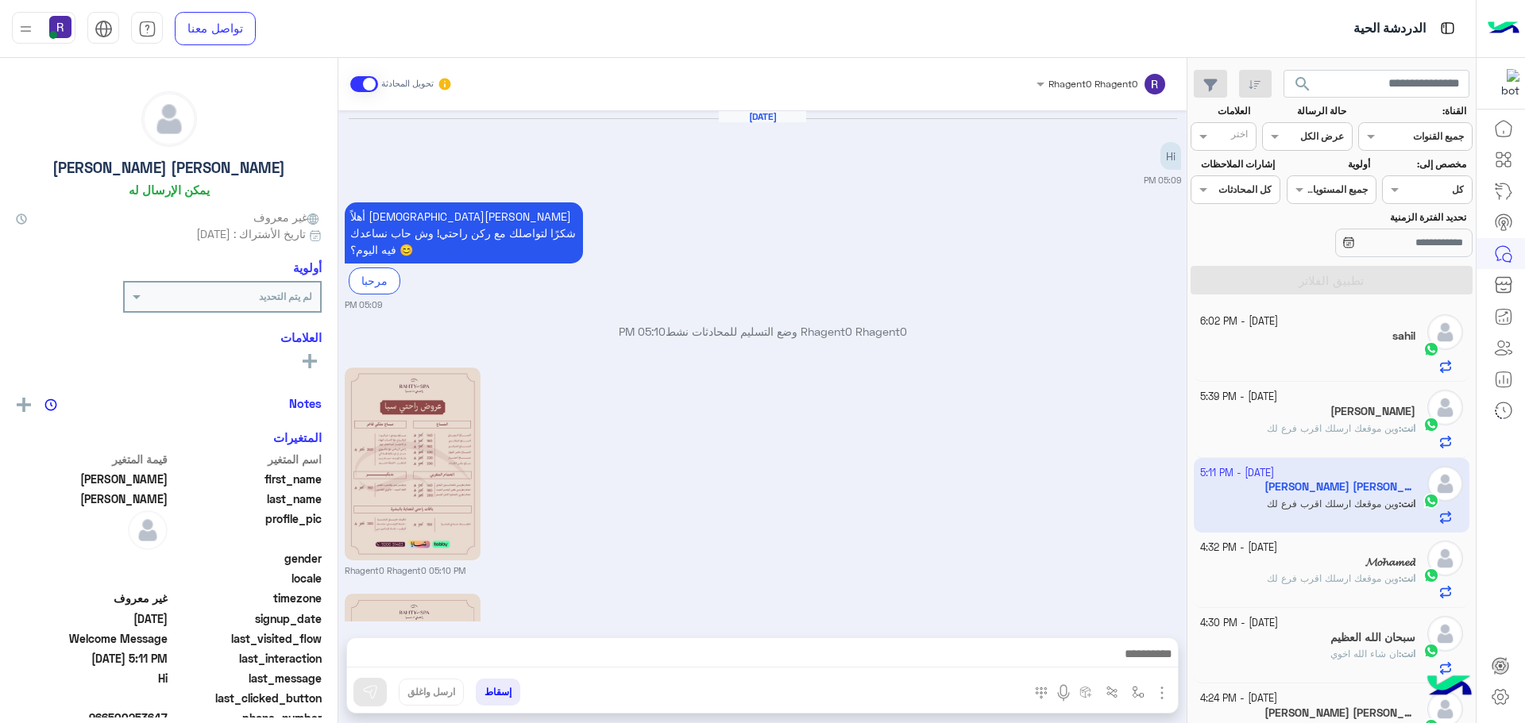
scroll to position [295, 0]
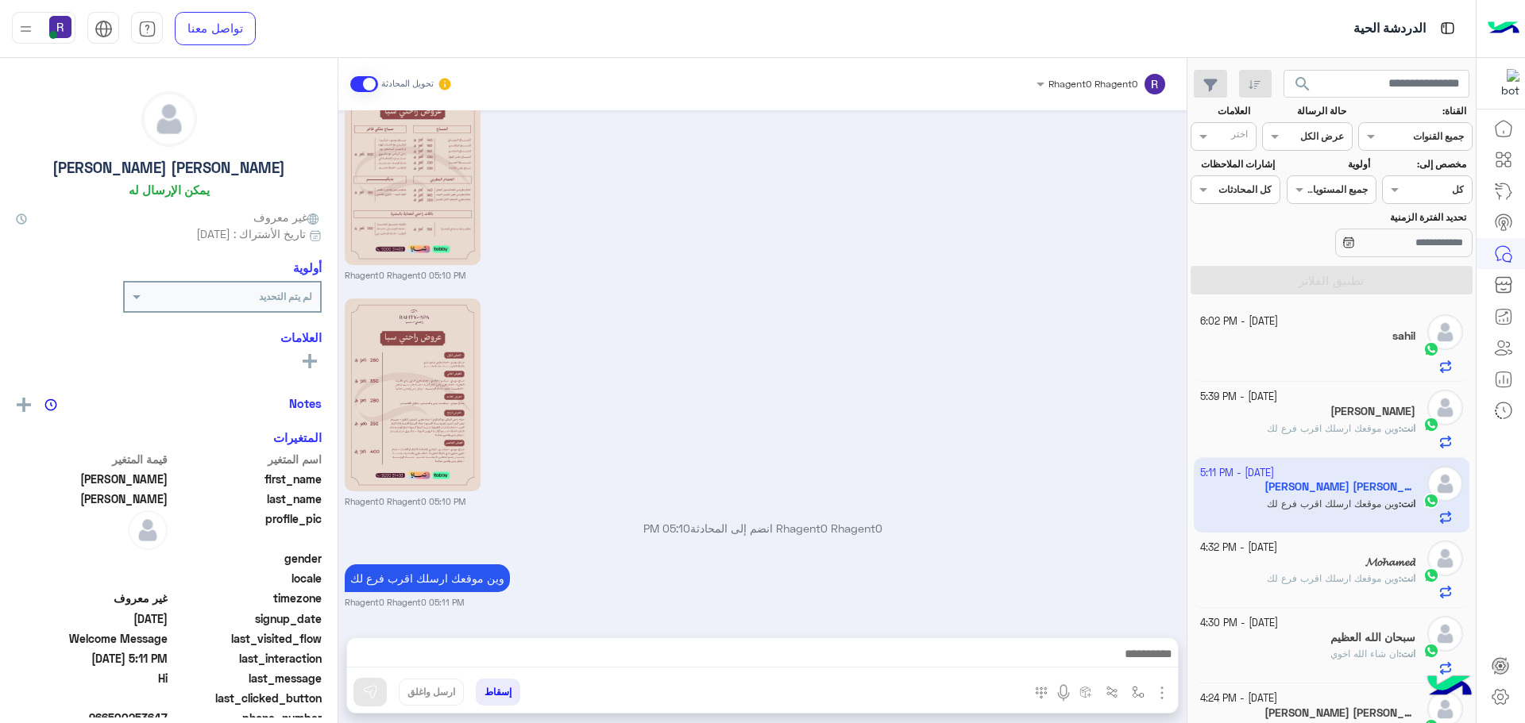
click at [1305, 418] on div "[PERSON_NAME]" at bounding box center [1308, 413] width 216 height 17
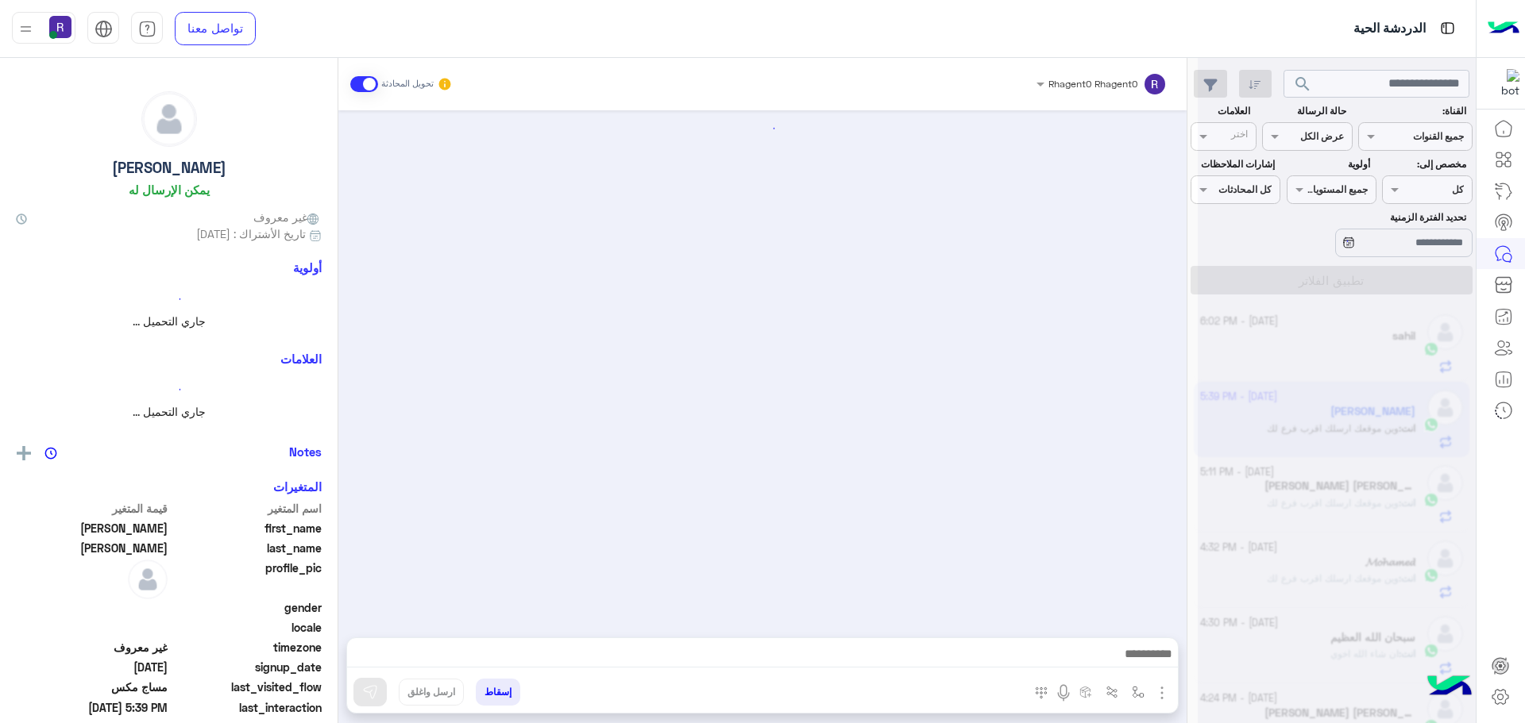
scroll to position [2255, 0]
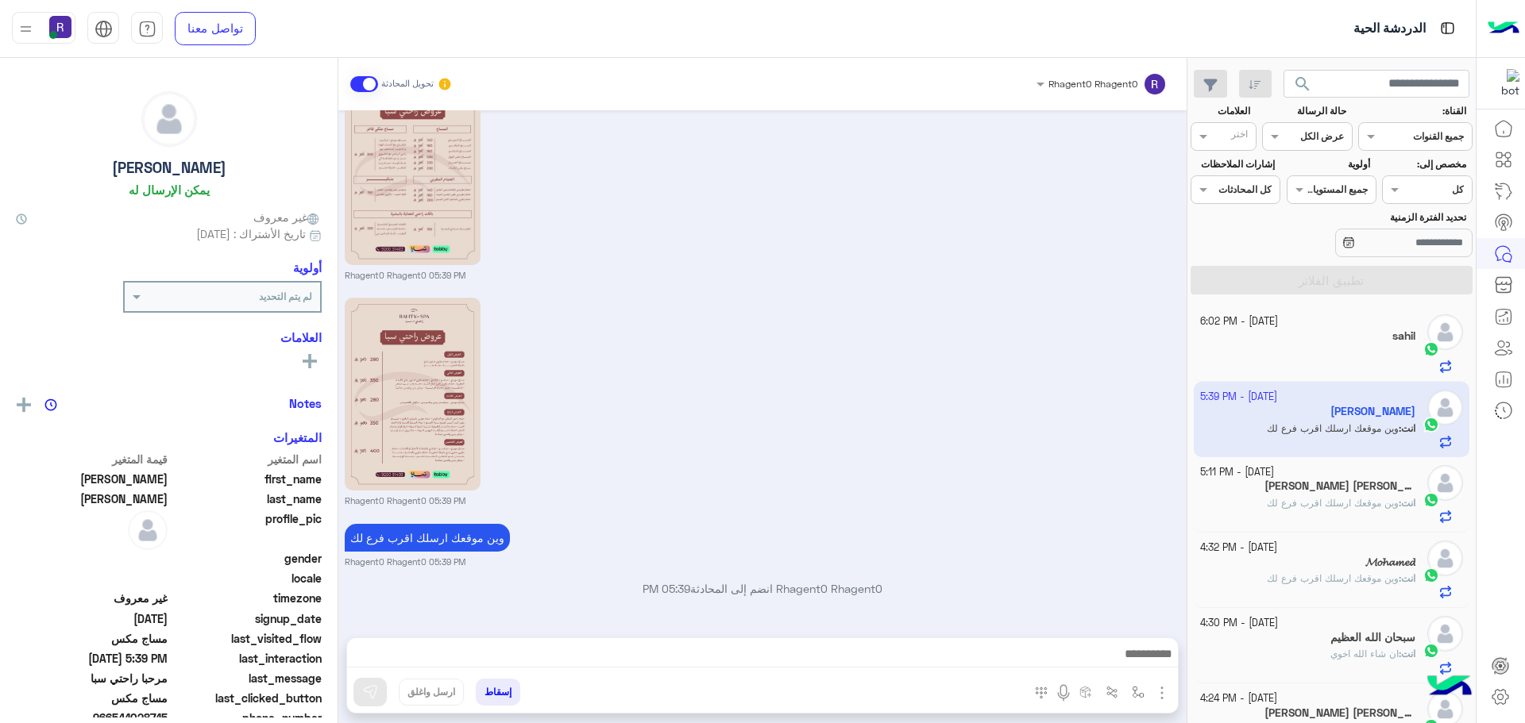
click at [1317, 345] on div at bounding box center [1308, 359] width 216 height 28
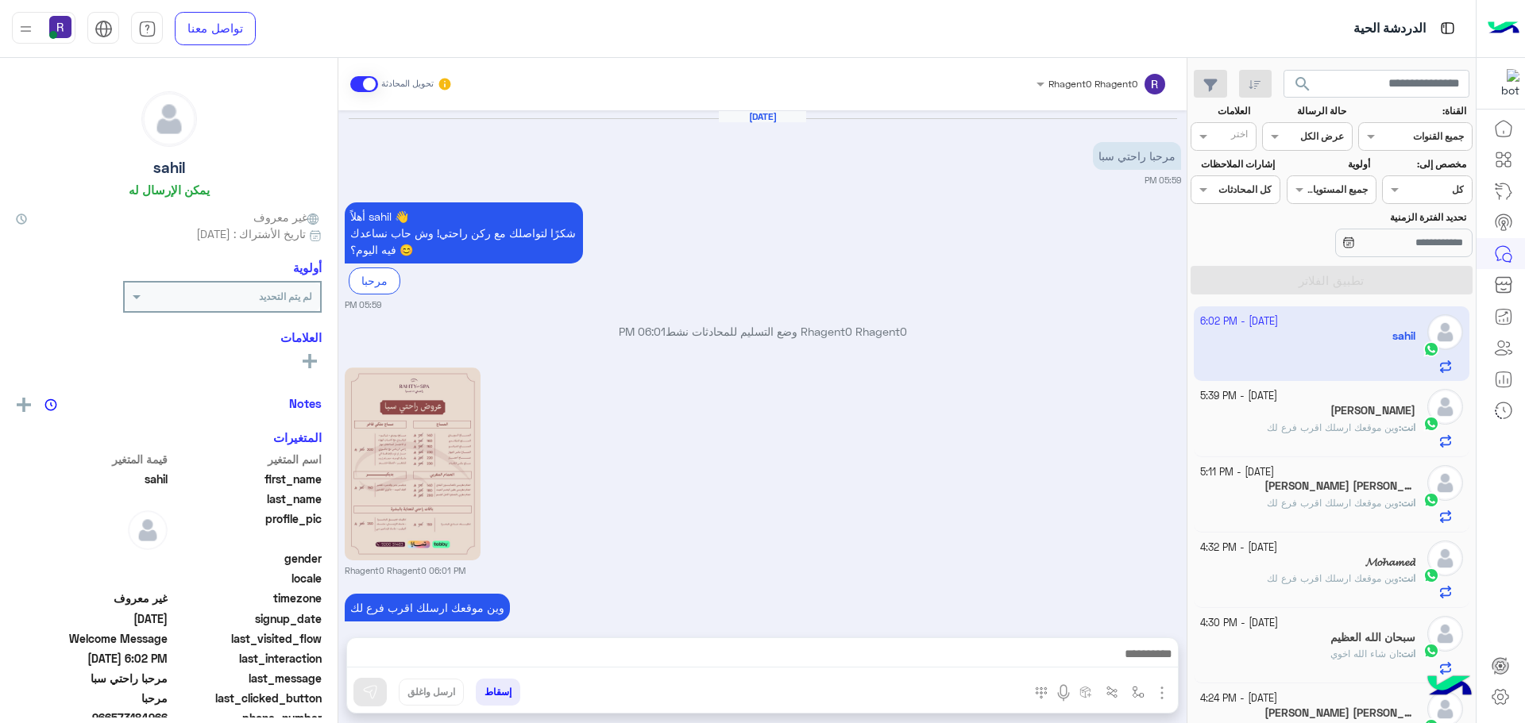
scroll to position [398, 0]
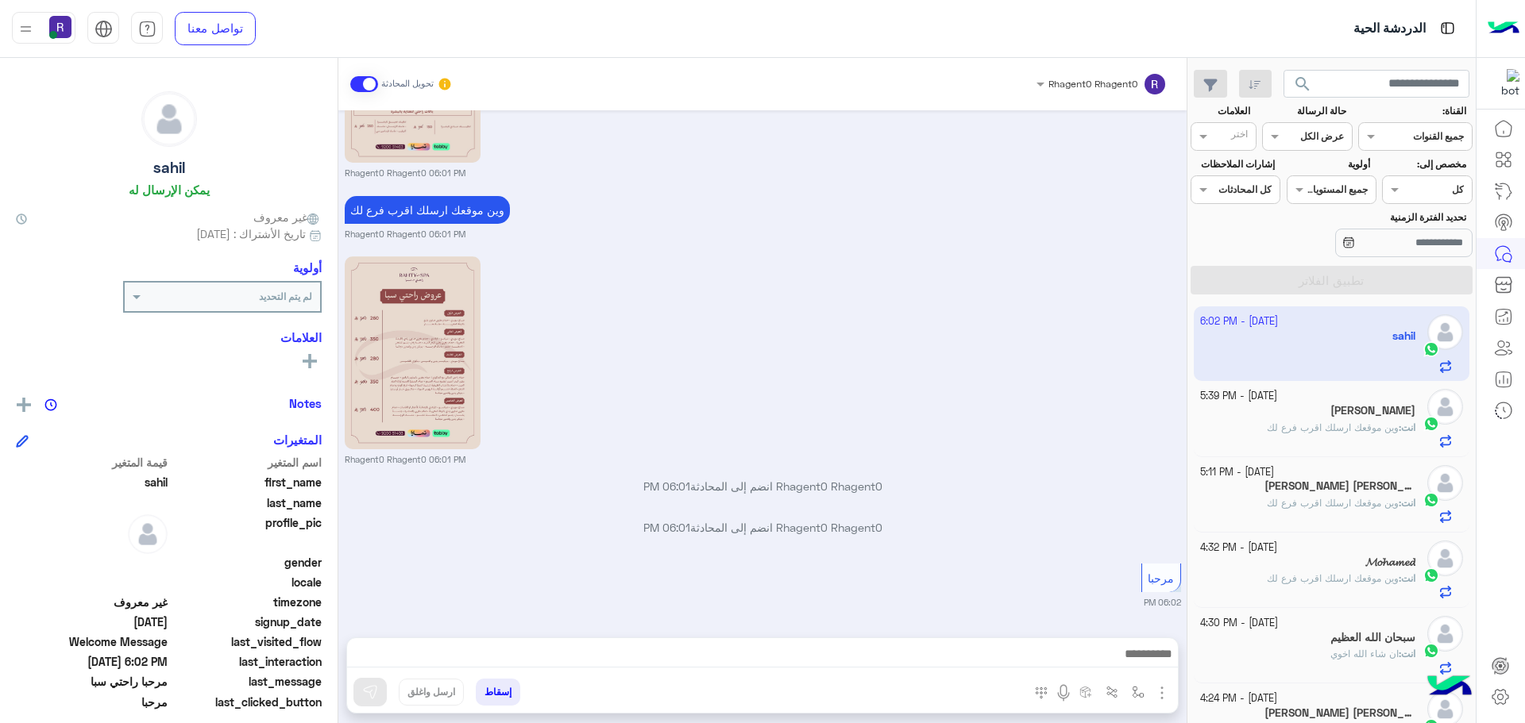
click at [1390, 433] on span "وين موقعك ارسلك اقرب فرع لك" at bounding box center [1333, 428] width 132 height 12
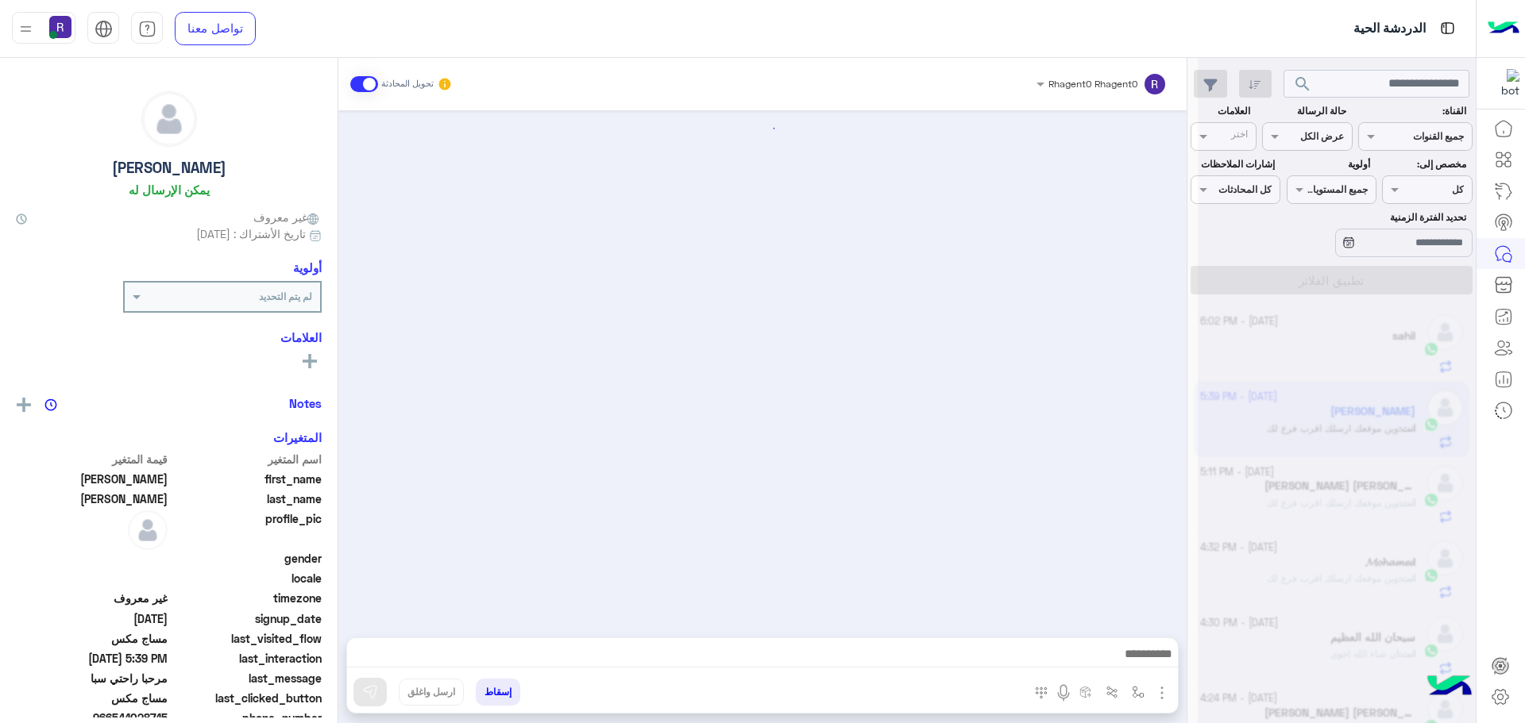
scroll to position [2255, 0]
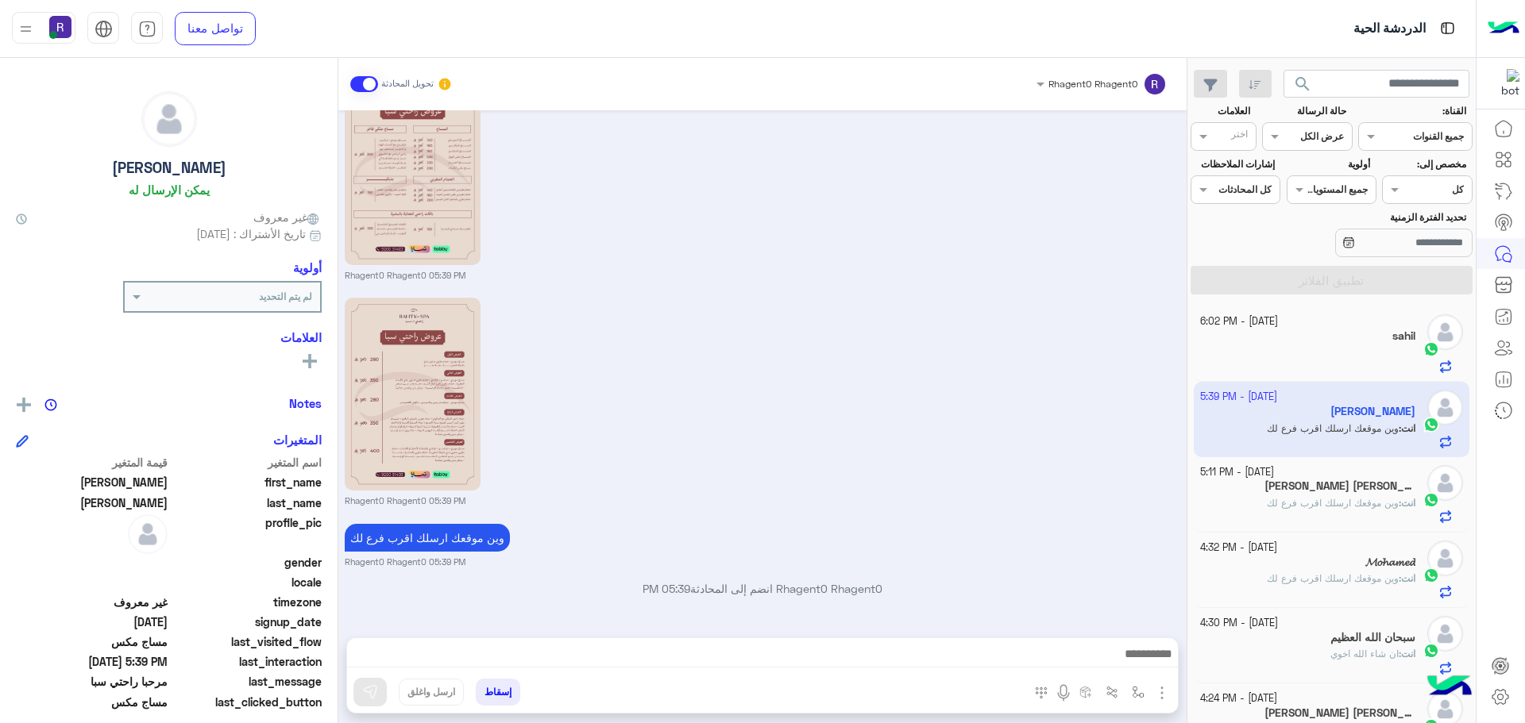
click at [1330, 344] on div "sahil" at bounding box center [1308, 338] width 216 height 17
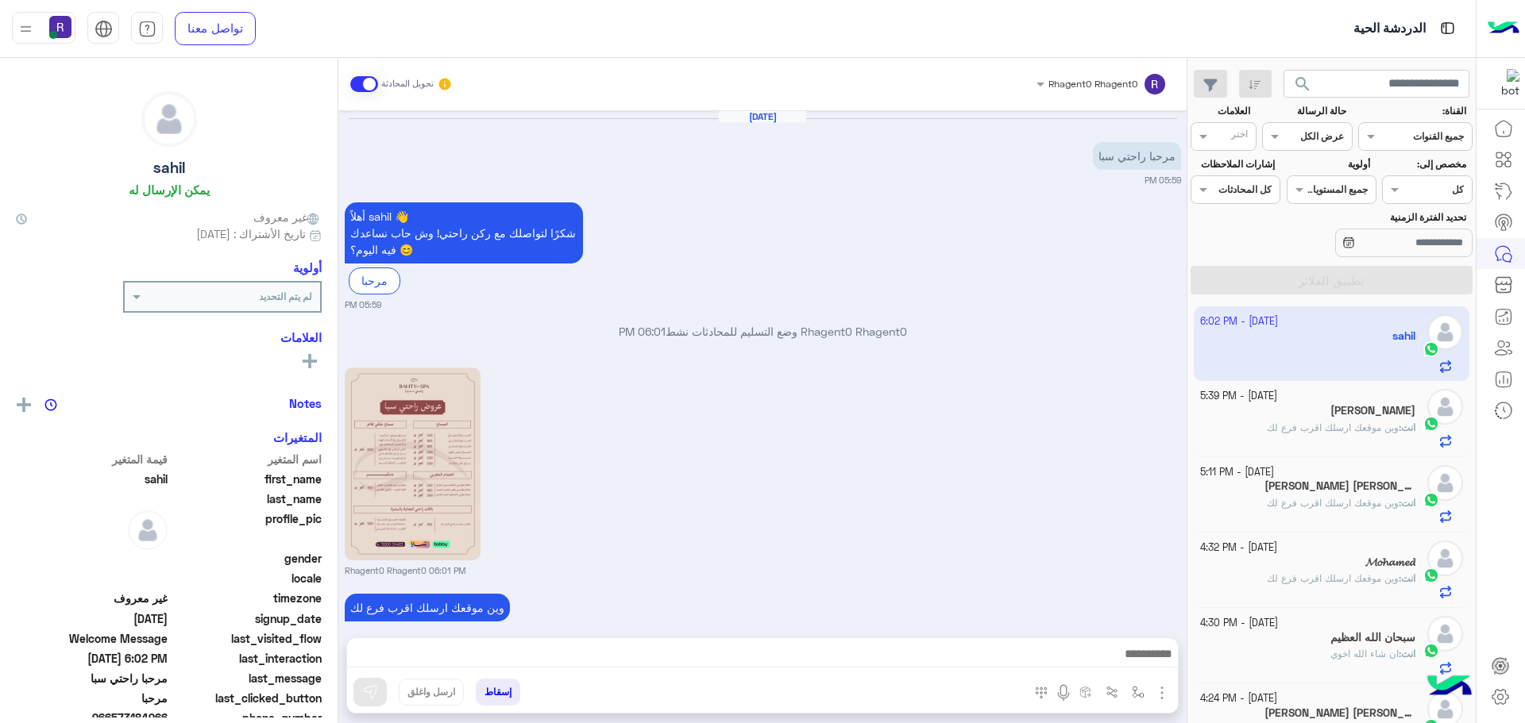
scroll to position [398, 0]
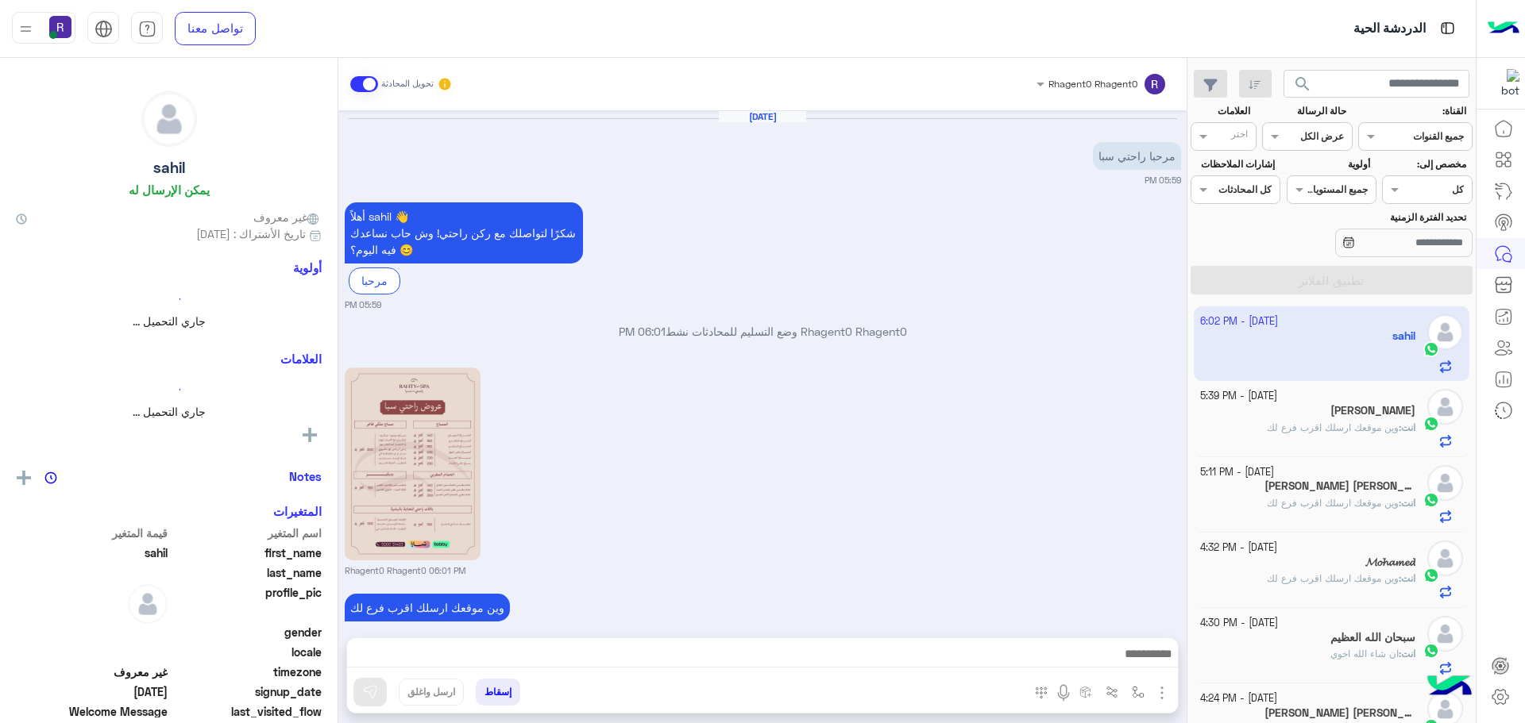
scroll to position [398, 0]
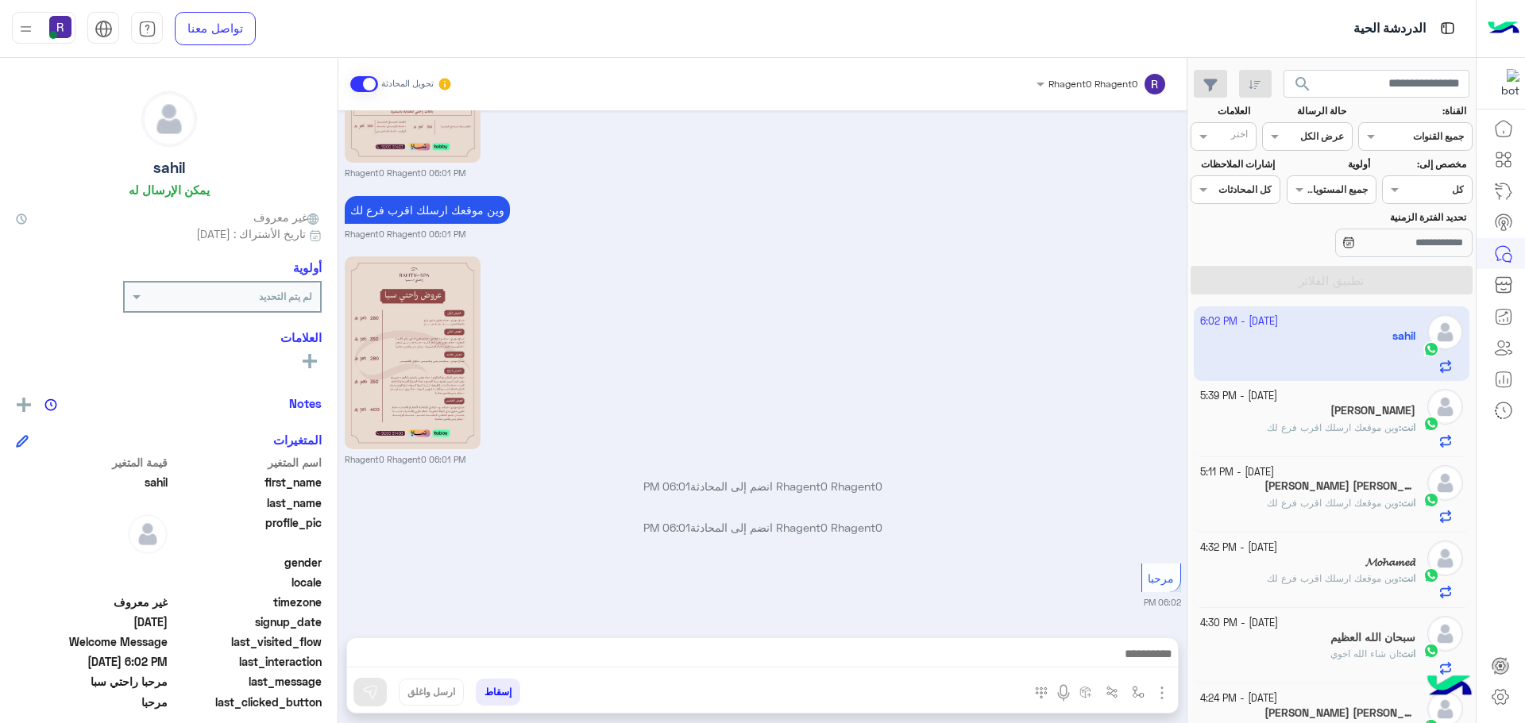
click at [1358, 421] on p "انت : وين موقعك ارسلك اقرب فرع لك" at bounding box center [1341, 428] width 148 height 14
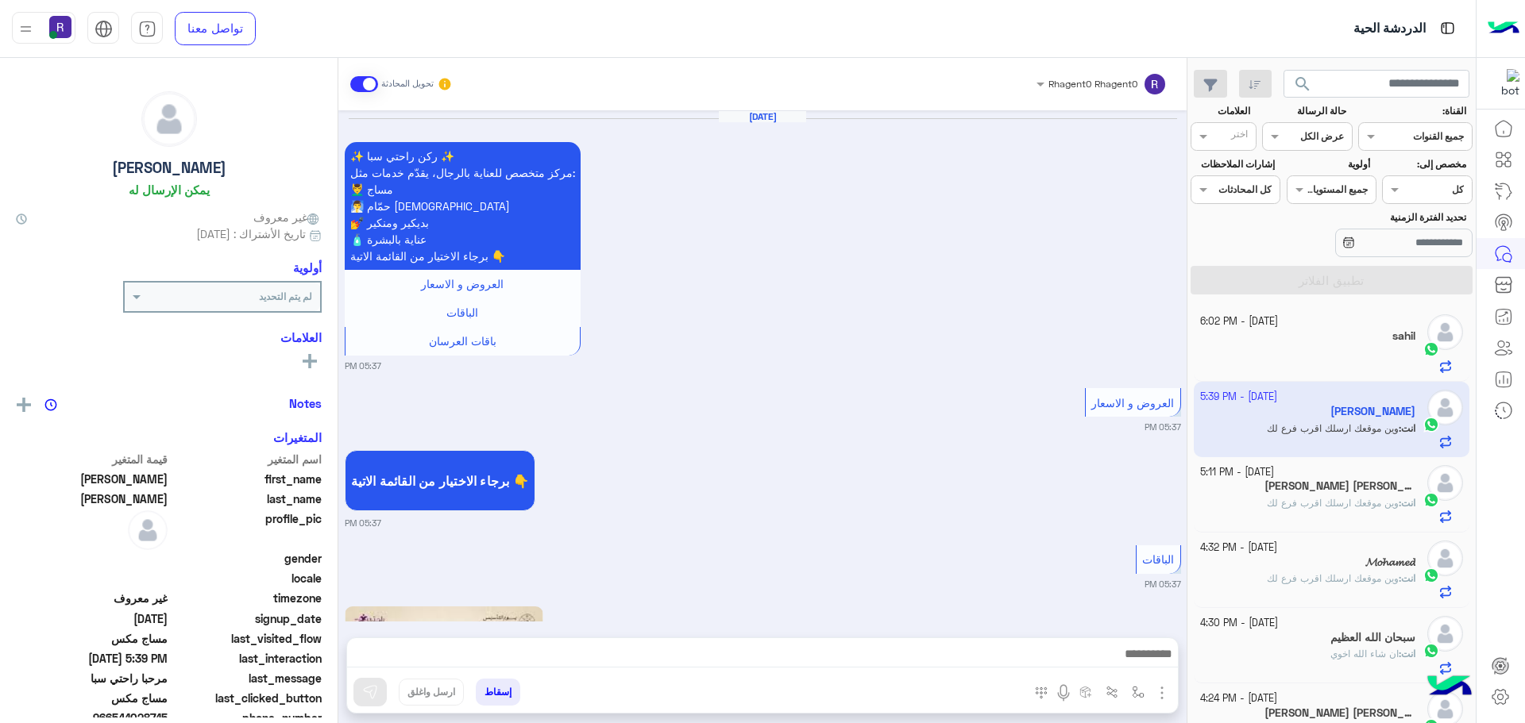
scroll to position [2255, 0]
